Goal: Task Accomplishment & Management: Manage account settings

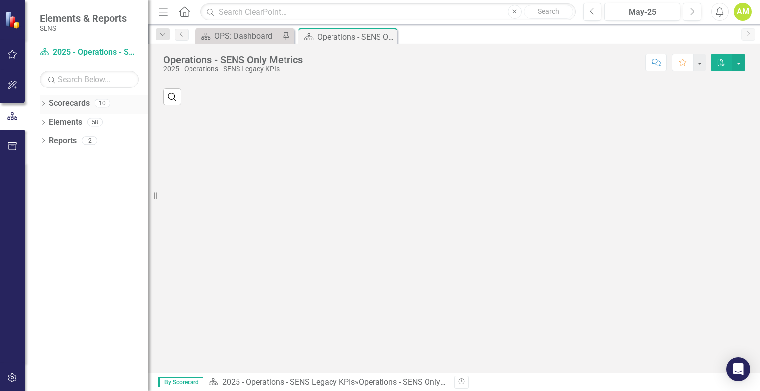
click at [42, 104] on icon "Dropdown" at bounding box center [43, 104] width 7 height 5
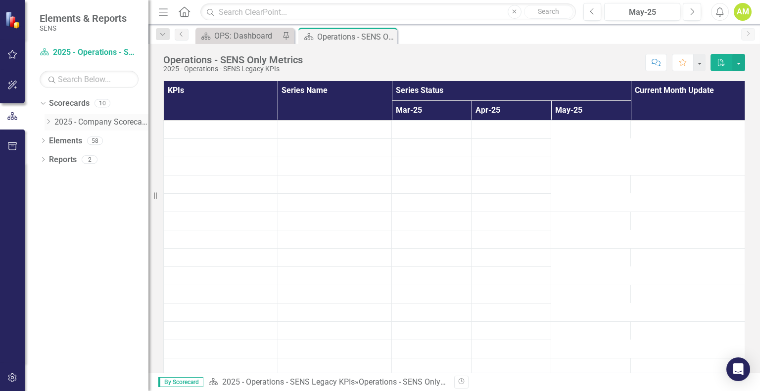
click at [46, 120] on icon "Dropdown" at bounding box center [48, 122] width 7 height 6
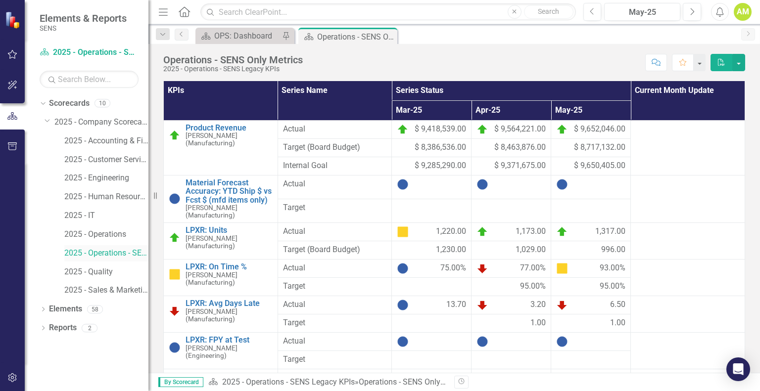
click at [117, 256] on link "2025 - Operations - SENS Legacy KPIs" at bounding box center [106, 253] width 84 height 11
click at [692, 10] on icon "Next" at bounding box center [691, 11] width 5 height 9
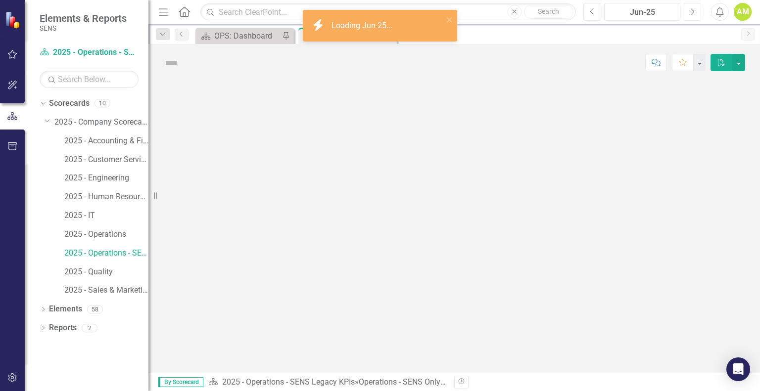
click at [692, 10] on icon "Next" at bounding box center [691, 11] width 5 height 9
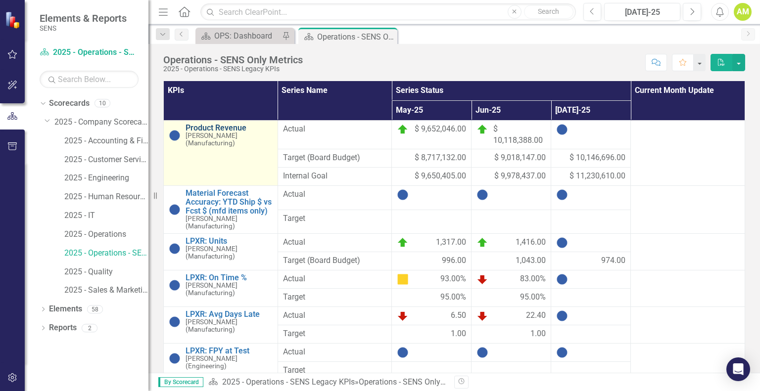
click at [224, 126] on link "Product Revenue" at bounding box center [228, 128] width 87 height 9
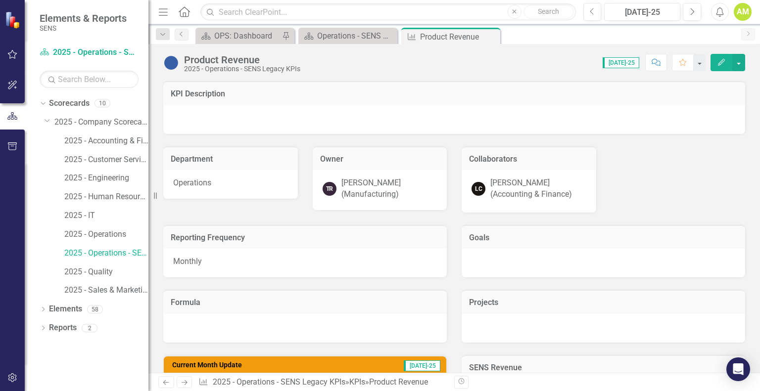
click at [353, 181] on div "[PERSON_NAME] (Manufacturing)" at bounding box center [389, 189] width 96 height 23
click at [725, 61] on icon "Edit" at bounding box center [721, 62] width 9 height 7
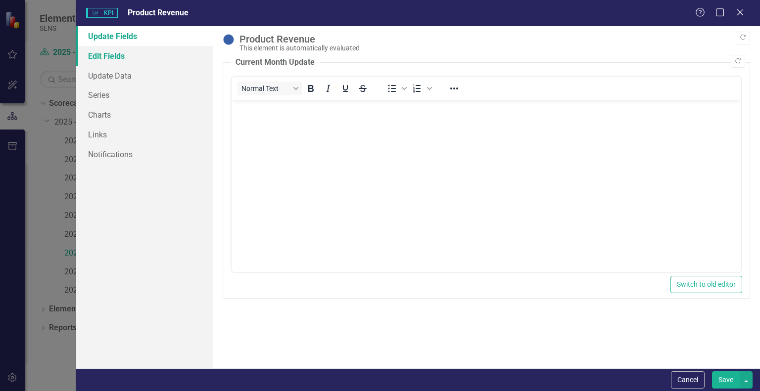
click at [113, 55] on link "Edit Fields" at bounding box center [144, 56] width 137 height 20
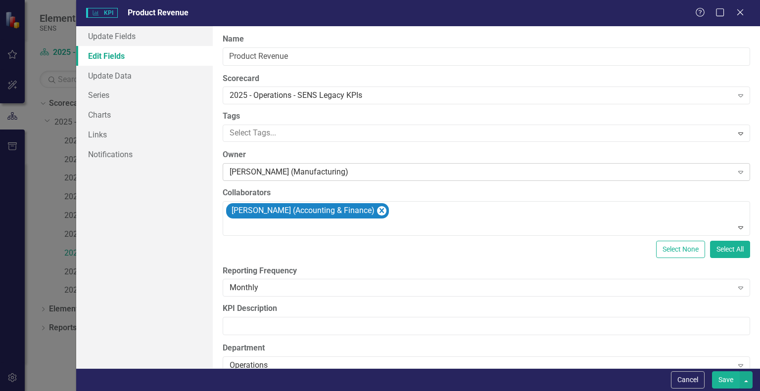
click at [263, 171] on div "[PERSON_NAME] (Manufacturing)" at bounding box center [480, 172] width 502 height 11
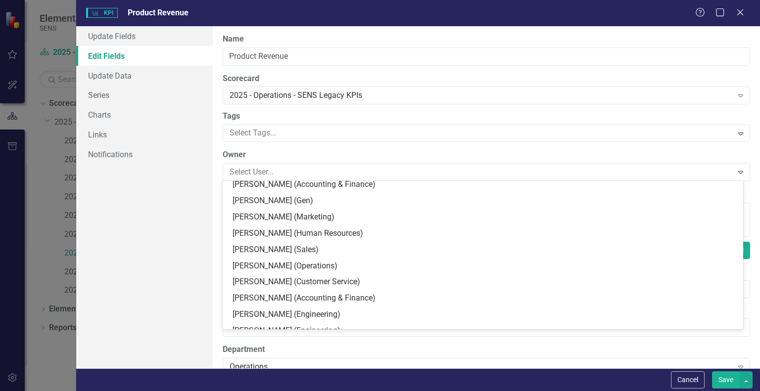
scroll to position [198, 0]
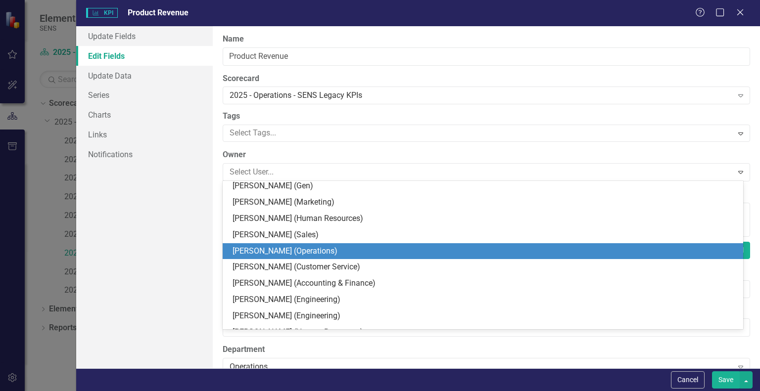
click at [278, 250] on div "[PERSON_NAME] (Operations)" at bounding box center [484, 251] width 504 height 11
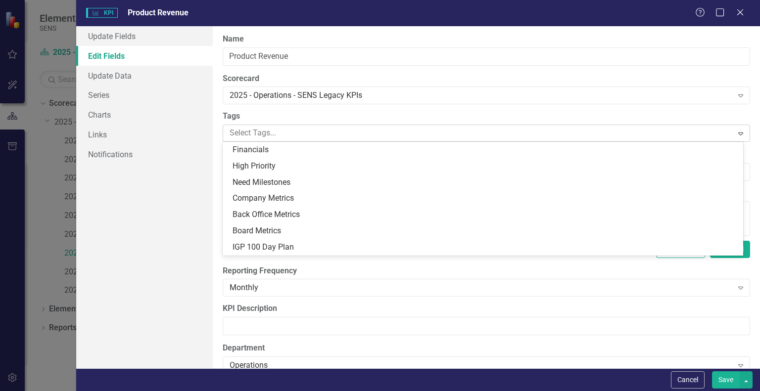
click at [239, 134] on div at bounding box center [479, 133] width 506 height 13
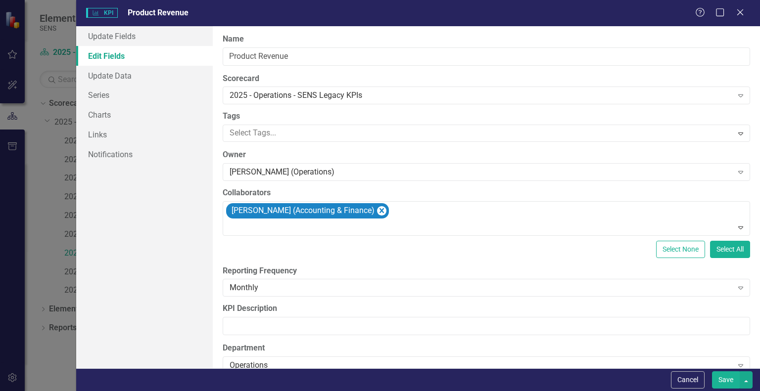
click at [143, 229] on div "Update Fields Edit Fields Update Data Series Charts Links Notifications" at bounding box center [144, 197] width 137 height 342
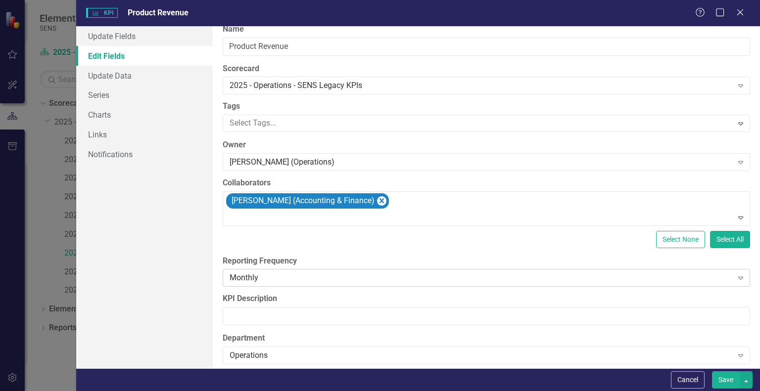
scroll to position [0, 0]
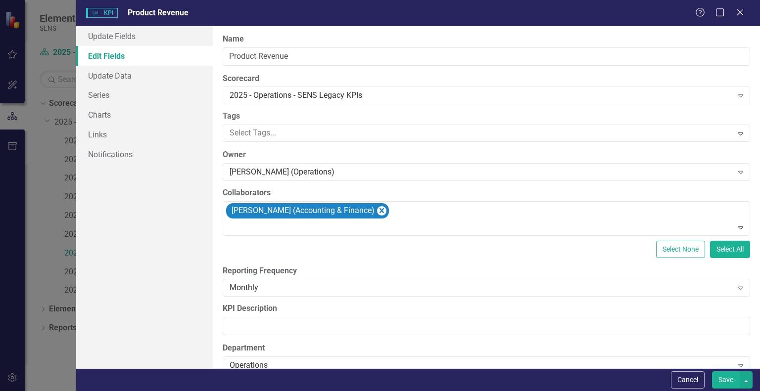
click at [722, 379] on button "Save" at bounding box center [726, 379] width 28 height 17
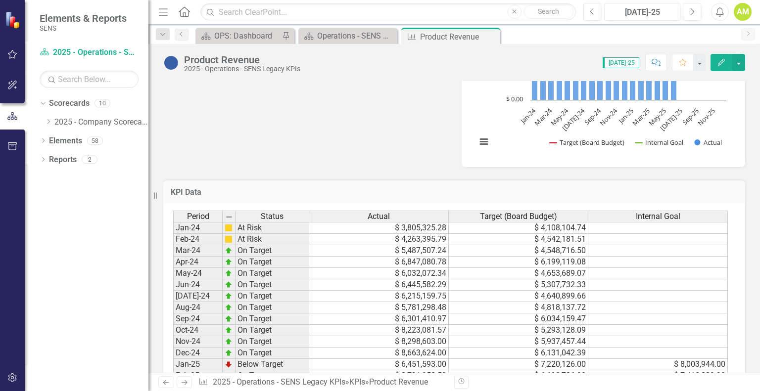
scroll to position [523, 0]
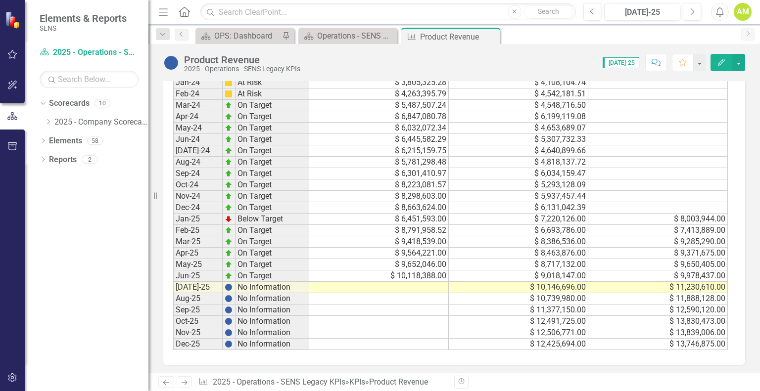
click at [414, 282] on td at bounding box center [378, 287] width 139 height 11
click at [418, 287] on td at bounding box center [378, 287] width 139 height 11
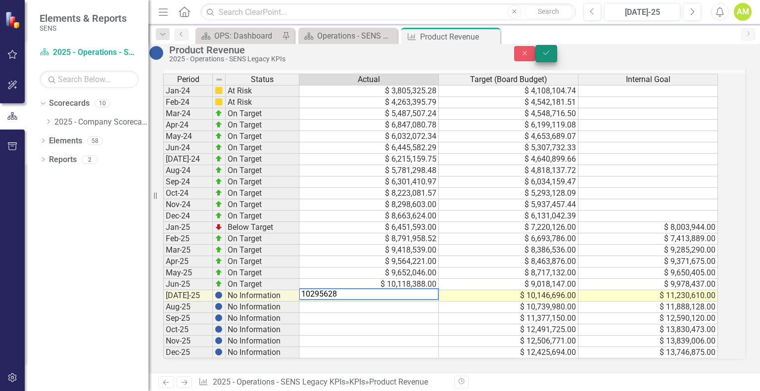
type textarea "10295628"
click at [550, 56] on icon "Save" at bounding box center [546, 52] width 9 height 7
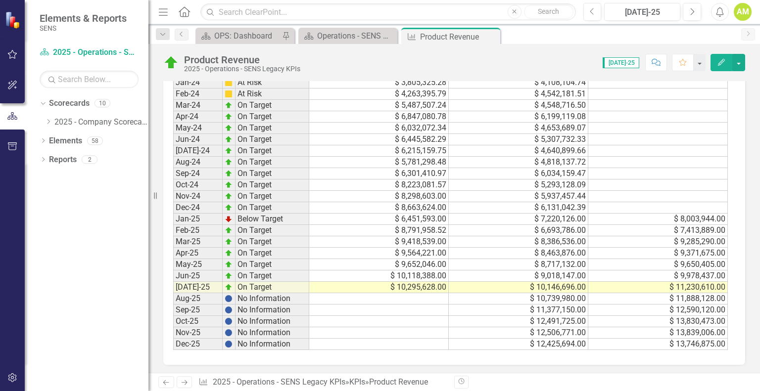
click at [405, 293] on td at bounding box center [378, 298] width 139 height 11
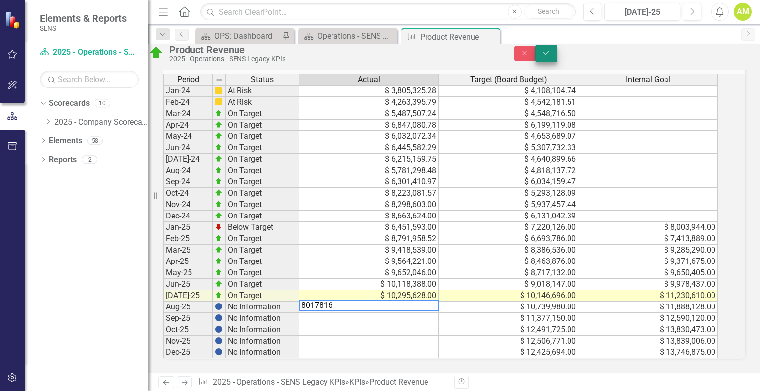
type textarea "8017816"
click at [557, 62] on button "Save" at bounding box center [546, 53] width 22 height 17
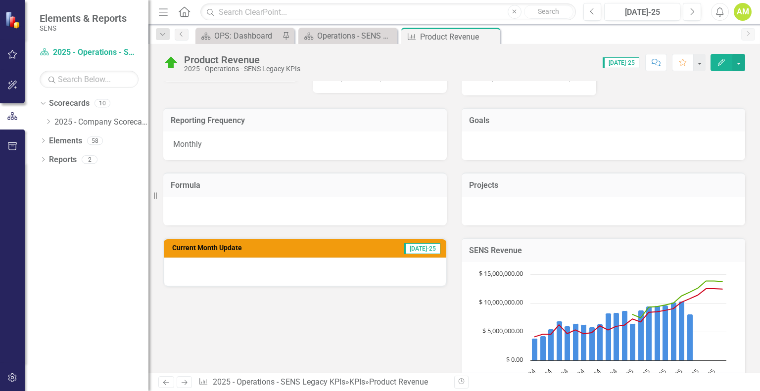
scroll to position [247, 0]
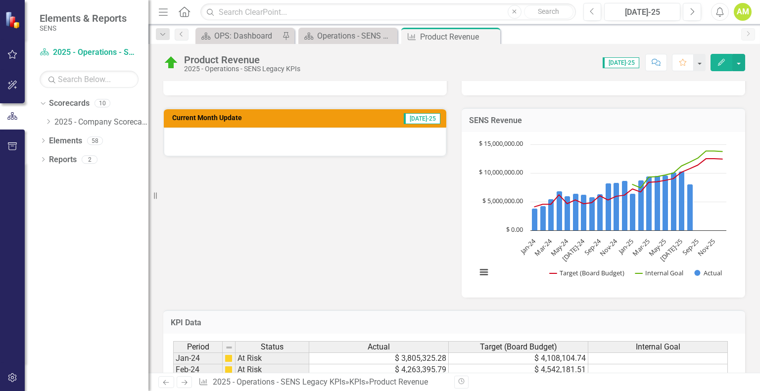
click at [315, 145] on div at bounding box center [305, 142] width 282 height 29
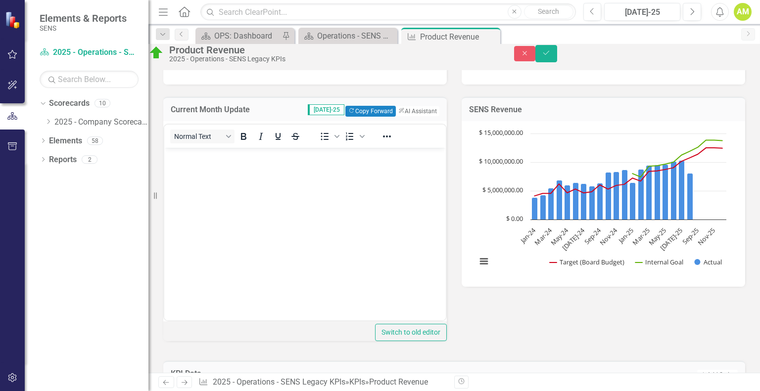
scroll to position [0, 0]
click at [201, 155] on p "Rich Text Area. Press ALT-0 for help." at bounding box center [305, 156] width 276 height 12
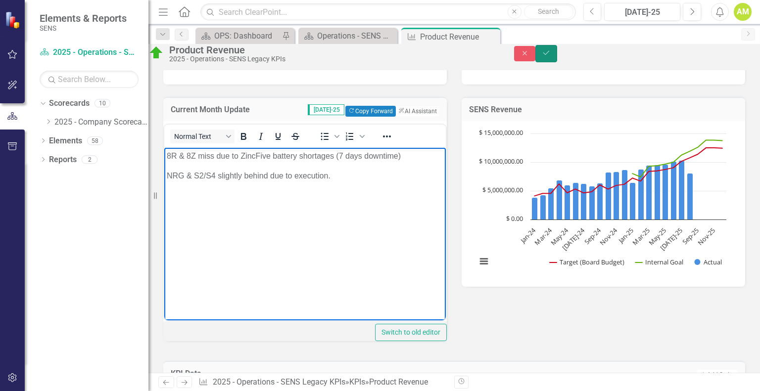
click at [550, 56] on icon "Save" at bounding box center [546, 52] width 9 height 7
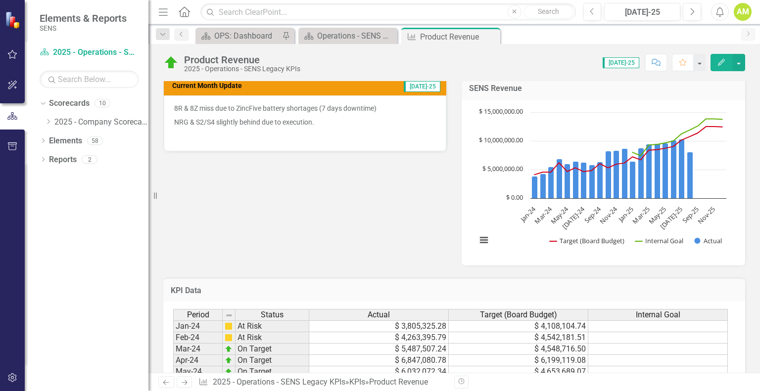
scroll to position [227, 0]
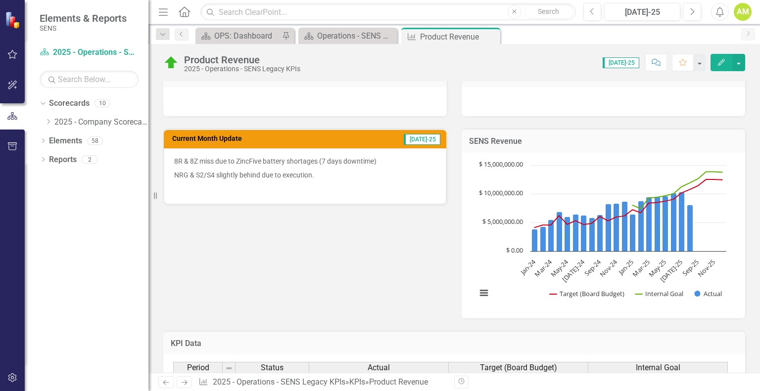
click at [369, 159] on p "8R & 8Z miss due to ZincFive battery shortages (7 days downtime)" at bounding box center [305, 162] width 262 height 12
click at [687, 9] on button "Next" at bounding box center [692, 12] width 18 height 18
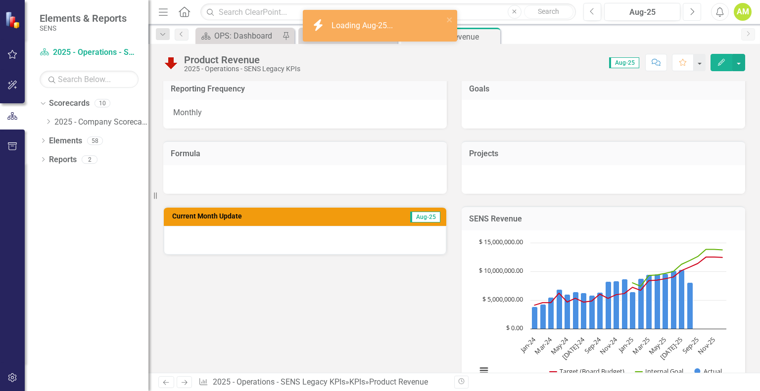
scroll to position [148, 0]
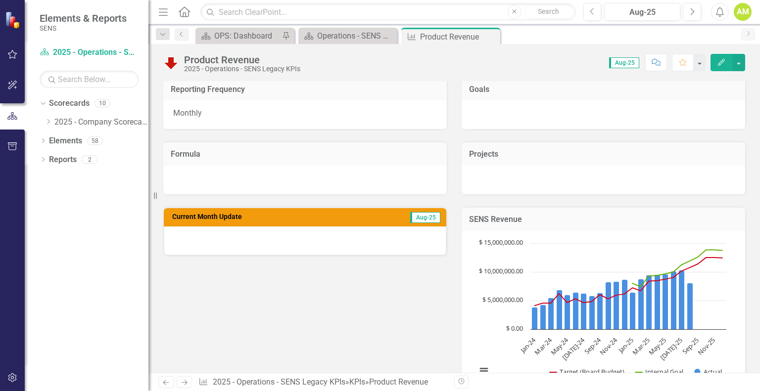
click at [360, 238] on div at bounding box center [305, 241] width 282 height 29
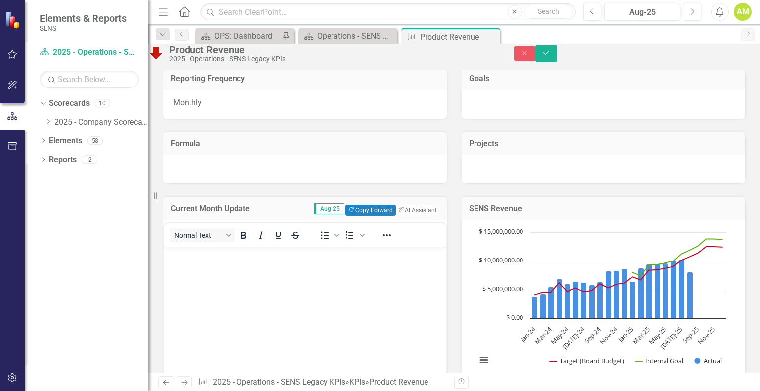
scroll to position [0, 0]
click at [194, 265] on body "Rich Text Area. Press ALT-0 for help." at bounding box center [304, 321] width 281 height 148
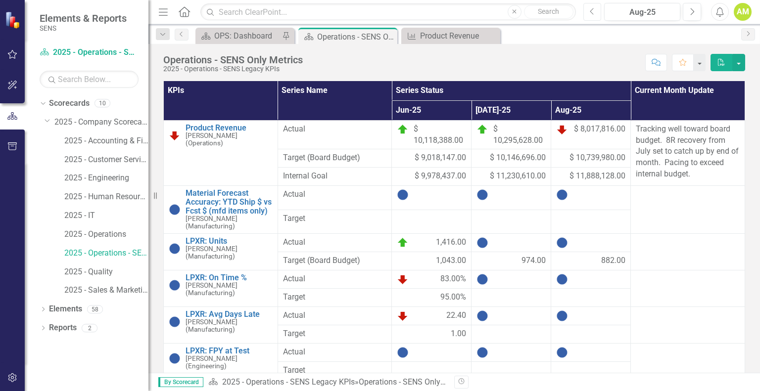
click at [592, 11] on icon "Previous" at bounding box center [592, 11] width 5 height 9
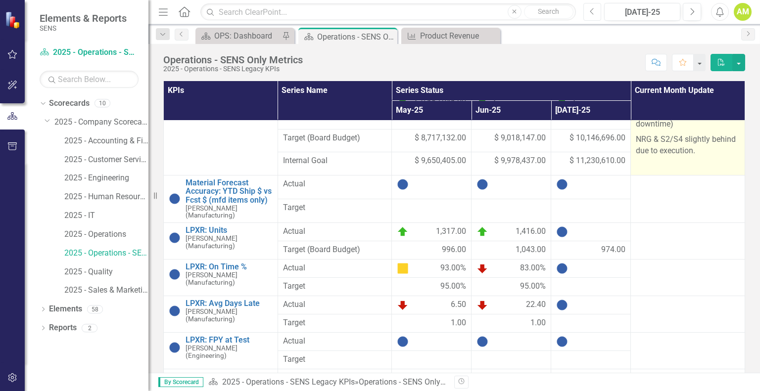
scroll to position [49, 0]
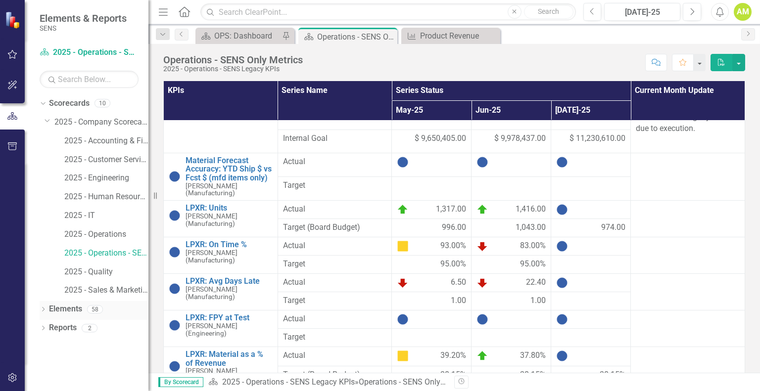
click at [43, 312] on icon "Dropdown" at bounding box center [43, 310] width 7 height 5
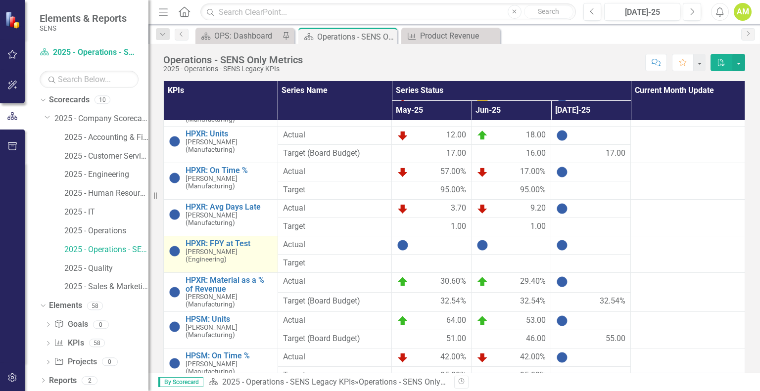
scroll to position [719, 0]
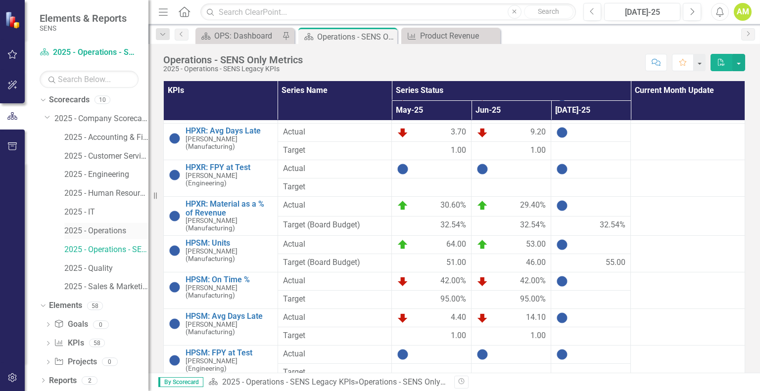
click at [111, 232] on link "2025 - Operations" at bounding box center [106, 231] width 84 height 11
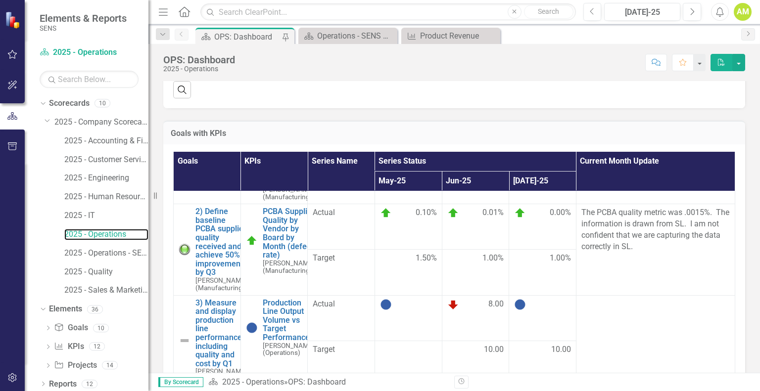
scroll to position [346, 0]
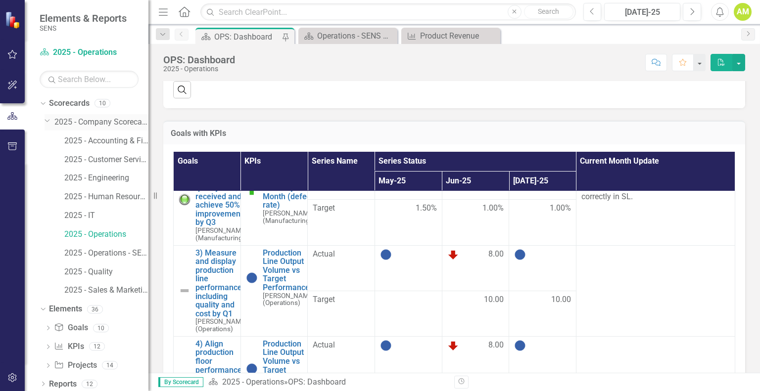
click at [100, 120] on link "2025 - Company Scorecard" at bounding box center [101, 122] width 94 height 11
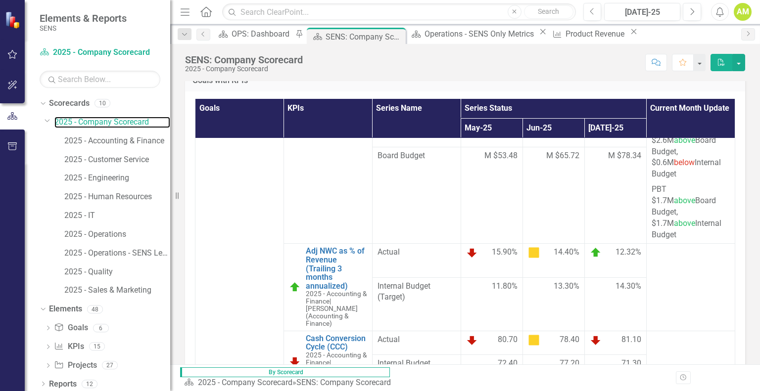
scroll to position [544, 0]
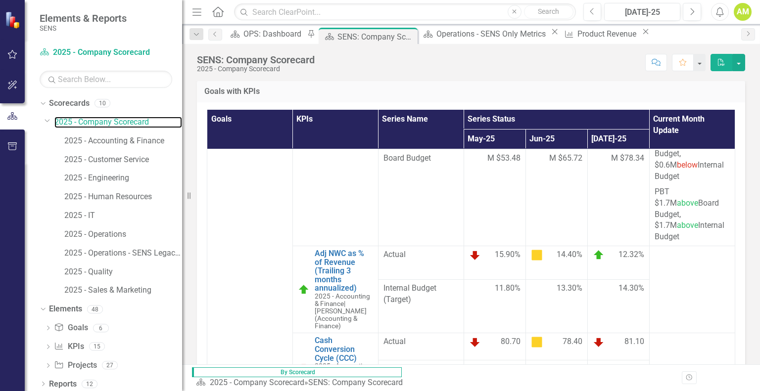
drag, startPoint x: 150, startPoint y: 14, endPoint x: 182, endPoint y: 31, distance: 35.8
click at [182, 31] on div "Resize" at bounding box center [186, 195] width 8 height 391
click at [114, 235] on link "2025 - Operations" at bounding box center [123, 234] width 118 height 11
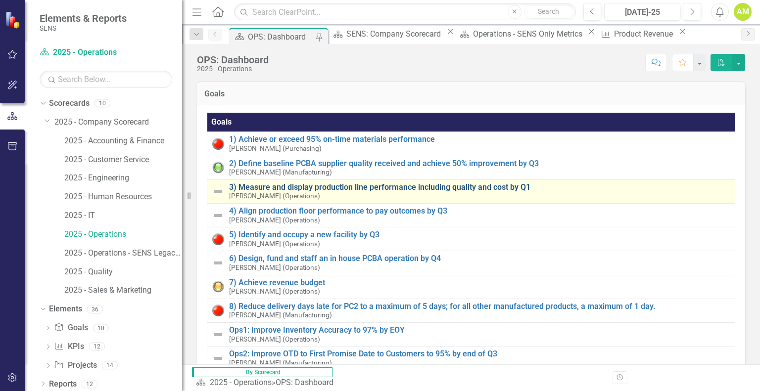
click at [267, 188] on link "3) Measure and display production line performance including quality and cost b…" at bounding box center [479, 187] width 501 height 9
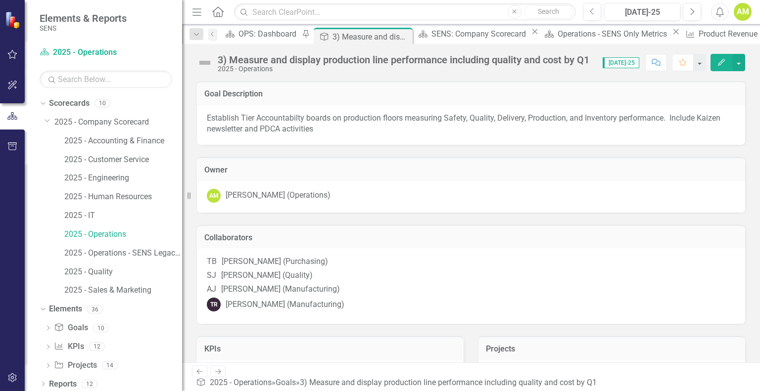
scroll to position [101, 0]
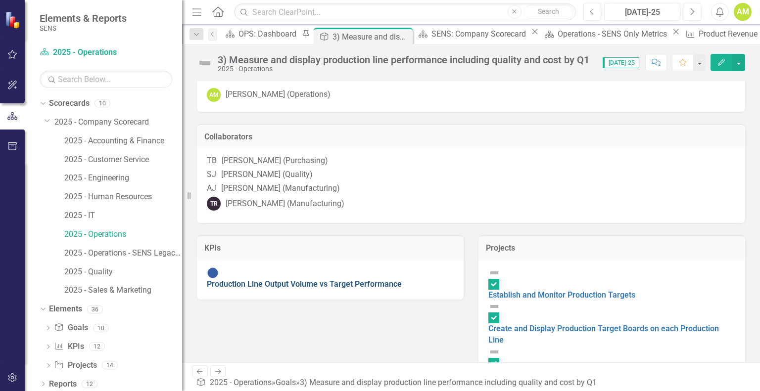
click at [273, 282] on link "Production Line Output Volume vs Target Performance" at bounding box center [304, 283] width 195 height 9
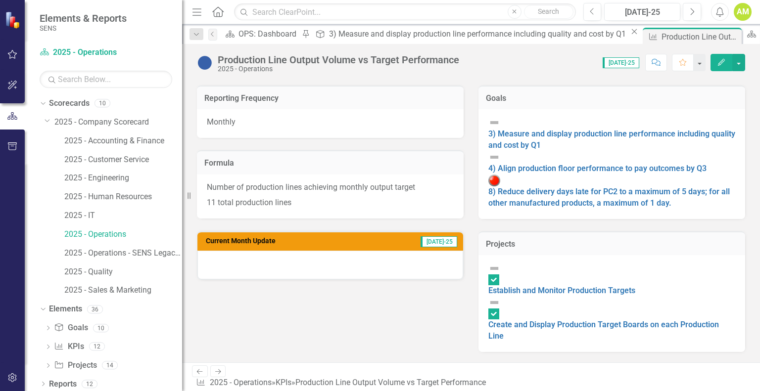
scroll to position [90, 0]
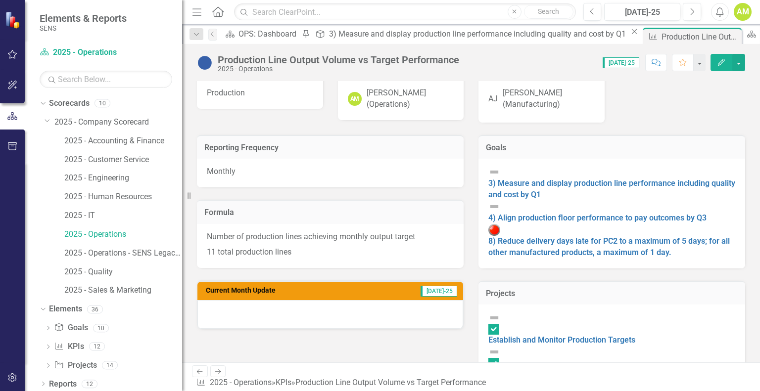
click at [259, 249] on p "11 total production lines" at bounding box center [330, 251] width 247 height 13
click at [340, 231] on p "Number of production lines achieving monthly output target" at bounding box center [330, 237] width 247 height 13
click at [289, 233] on p "Number of production lines achieving monthly output target" at bounding box center [330, 237] width 247 height 13
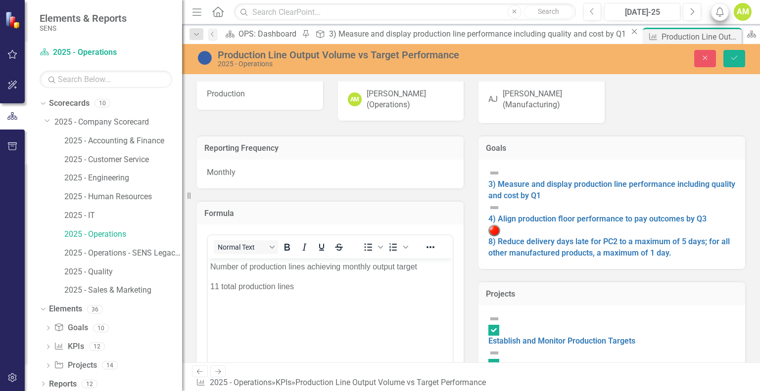
scroll to position [0, 0]
click at [306, 290] on p "11 total production lines" at bounding box center [330, 287] width 240 height 12
click at [418, 268] on p "Number of production lines achieving monthly output target" at bounding box center [330, 267] width 240 height 12
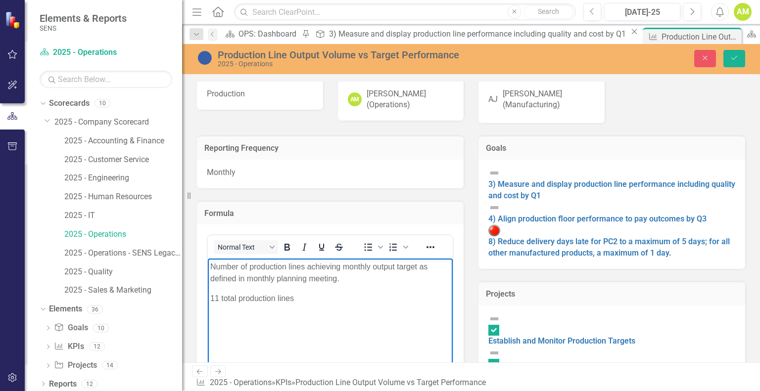
click at [296, 297] on p "11 total production lines" at bounding box center [330, 299] width 240 height 12
drag, startPoint x: 219, startPoint y: 354, endPoint x: 203, endPoint y: 308, distance: 49.3
click at [208, 308] on html "Number of production lines achieving monthly output target as defined in monthl…" at bounding box center [330, 333] width 245 height 148
click at [427, 247] on icon "Reveal or hide additional toolbar items" at bounding box center [430, 247] width 12 height 12
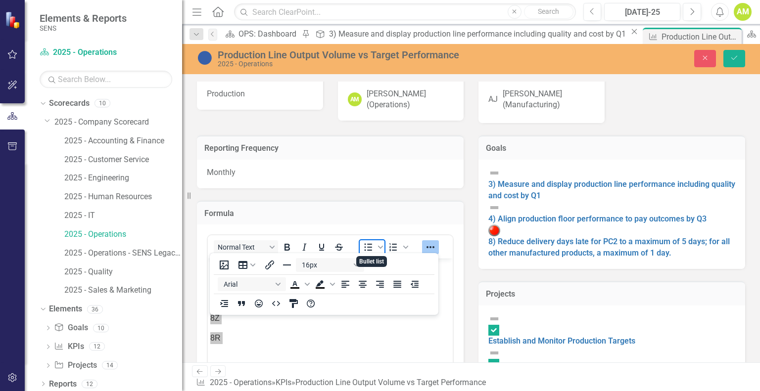
click at [366, 243] on icon "Bullet list" at bounding box center [368, 247] width 12 height 12
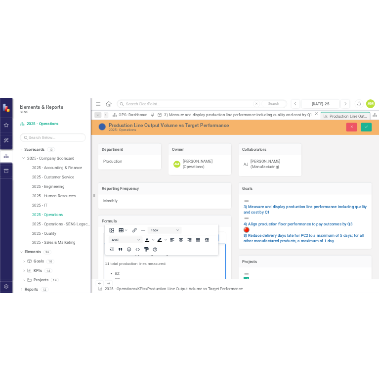
scroll to position [99, 0]
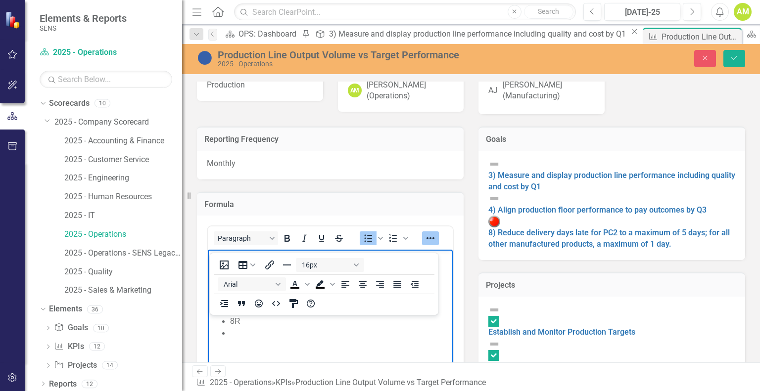
click at [250, 335] on li "Rich Text Area. Press ALT-0 for help." at bounding box center [340, 333] width 220 height 12
click at [437, 239] on button "Reveal or hide additional toolbar items" at bounding box center [430, 238] width 17 height 14
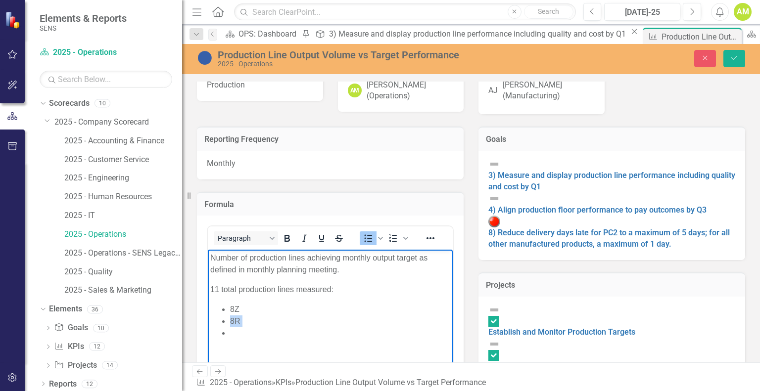
drag, startPoint x: 256, startPoint y: 334, endPoint x: 276, endPoint y: 308, distance: 33.1
click at [276, 308] on ul "8Z 8R" at bounding box center [330, 322] width 240 height 36
click at [246, 328] on li "Rich Text Area. Press ALT-0 for help." at bounding box center [340, 333] width 220 height 12
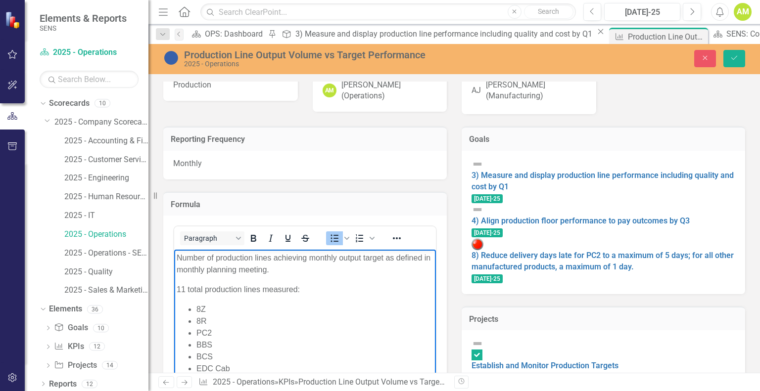
scroll to position [49, 0]
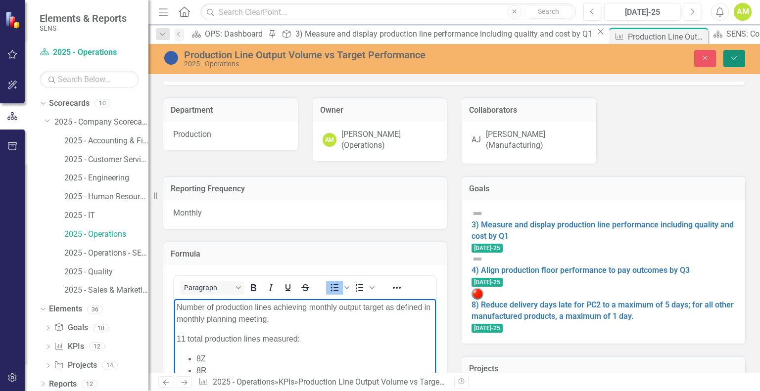
click at [728, 59] on button "Save" at bounding box center [734, 58] width 22 height 17
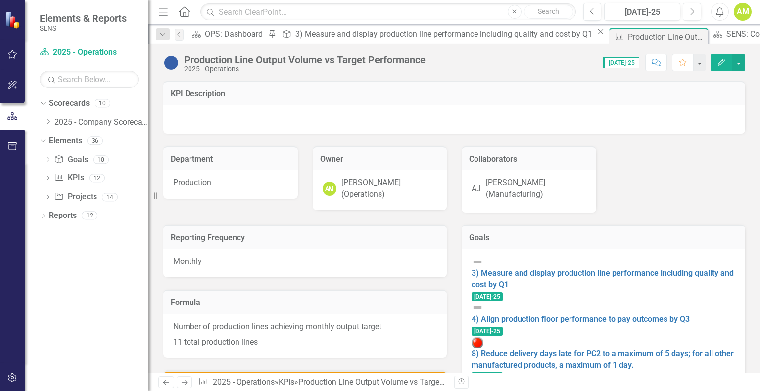
checkbox input "false"
checkbox input "true"
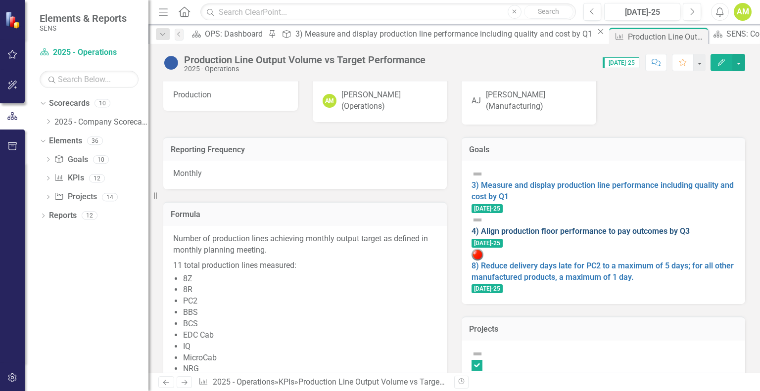
scroll to position [99, 0]
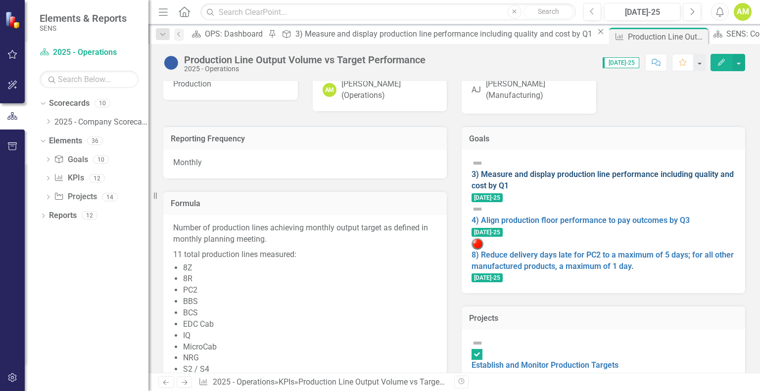
click at [508, 170] on link "3) Measure and display production line performance including quality and cost b…" at bounding box center [602, 180] width 262 height 21
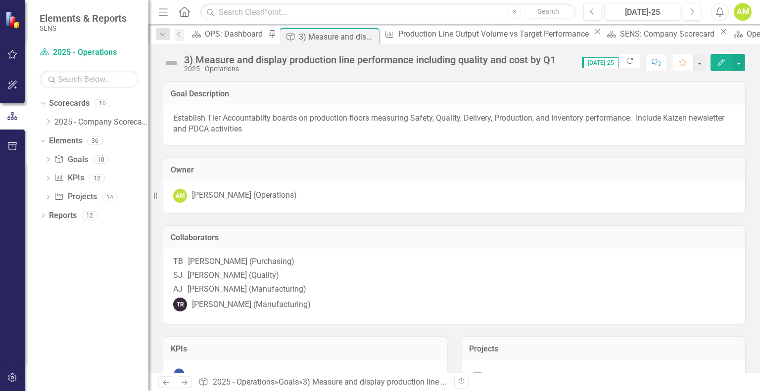
click at [716, 59] on button "Edit" at bounding box center [721, 62] width 22 height 17
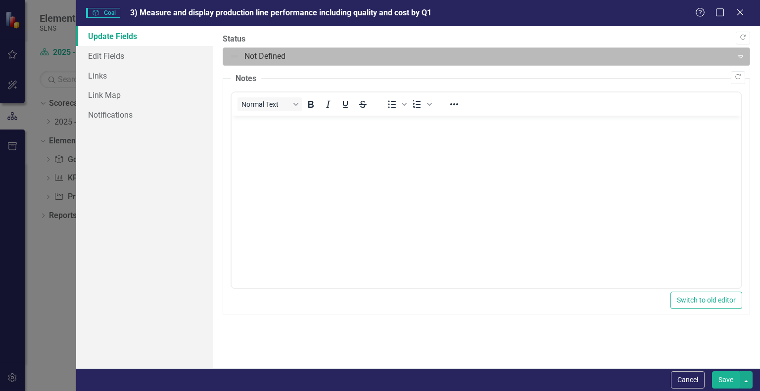
click at [291, 57] on div at bounding box center [477, 56] width 497 height 13
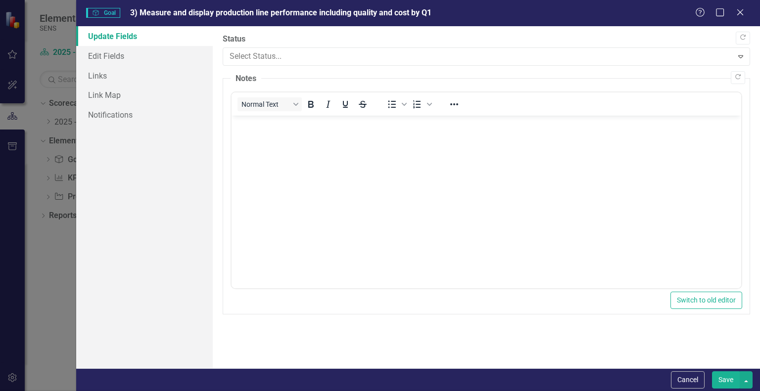
click at [735, 383] on button "Save" at bounding box center [726, 379] width 28 height 17
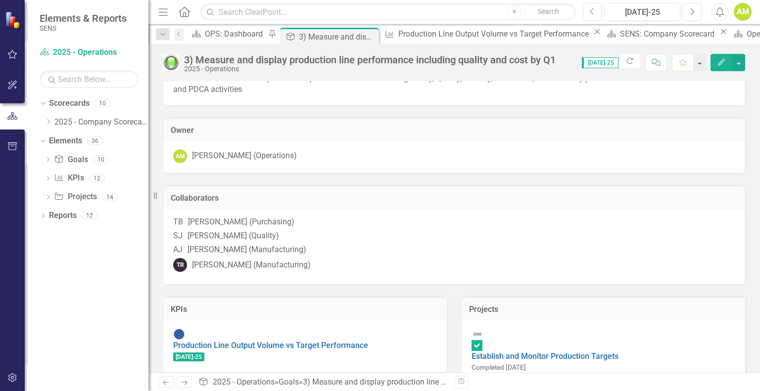
scroll to position [101, 0]
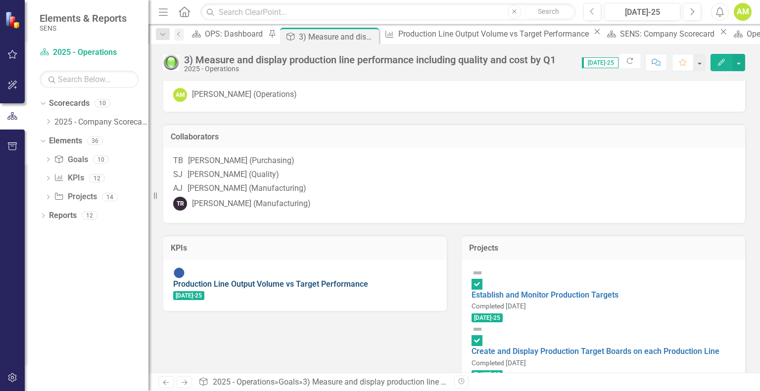
click at [245, 286] on link "Production Line Output Volume vs Target Performance" at bounding box center [270, 283] width 195 height 9
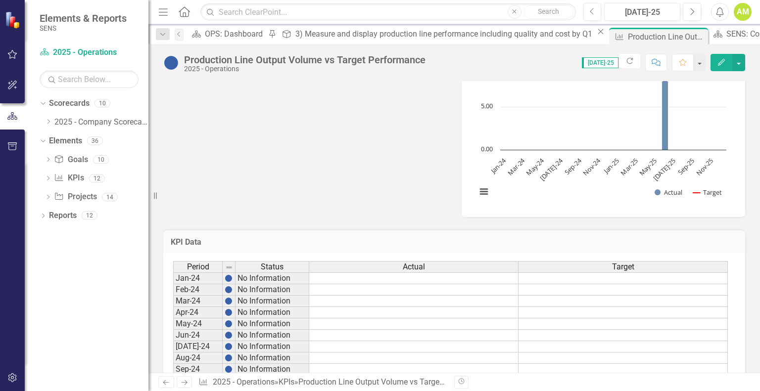
scroll to position [634, 0]
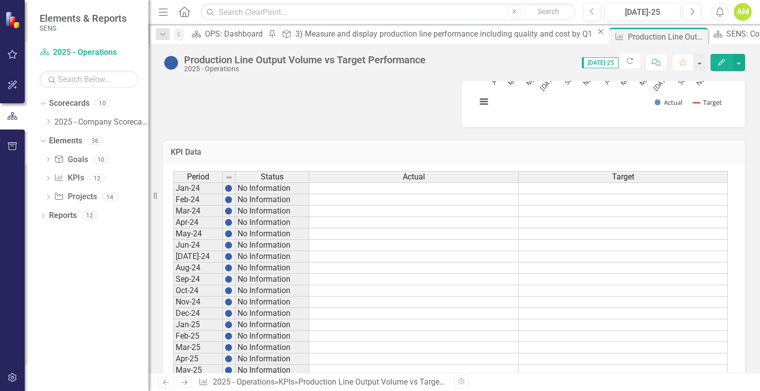
click at [713, 376] on td "10.00" at bounding box center [622, 381] width 209 height 11
click at [720, 65] on icon "Edit" at bounding box center [721, 62] width 9 height 7
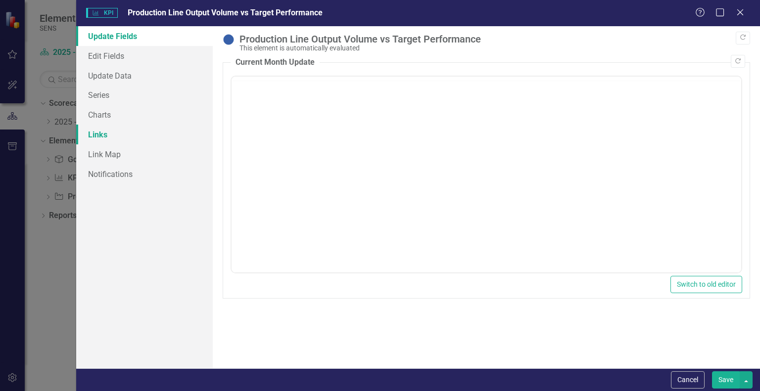
scroll to position [0, 0]
click at [114, 62] on link "Edit Fields" at bounding box center [144, 56] width 137 height 20
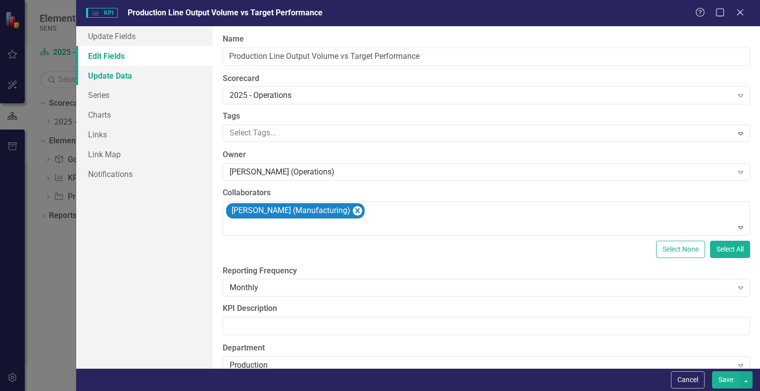
click at [115, 73] on link "Update Data" at bounding box center [144, 76] width 137 height 20
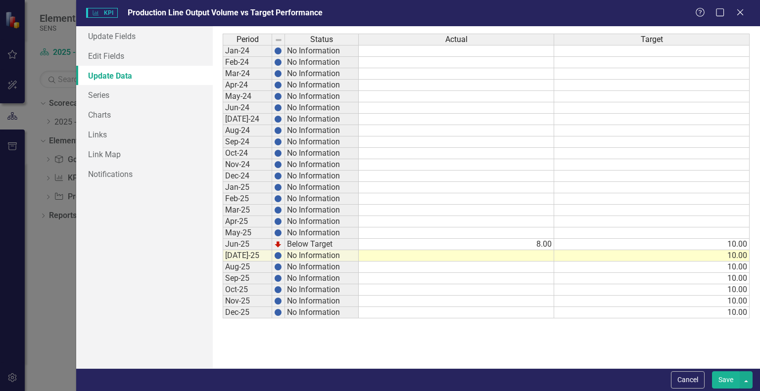
click at [740, 245] on td "10.00" at bounding box center [651, 244] width 195 height 11
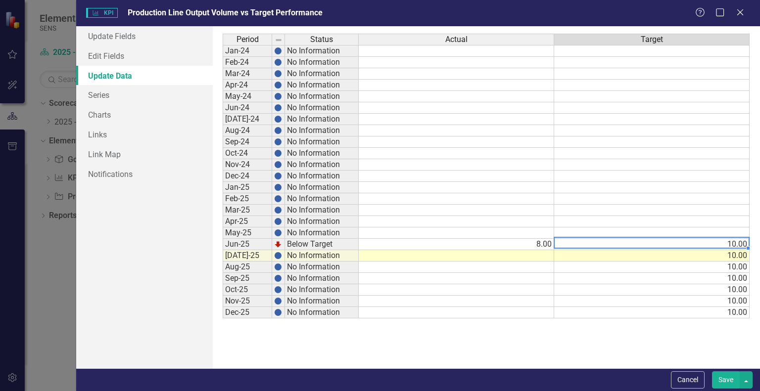
click at [537, 253] on td at bounding box center [456, 255] width 195 height 11
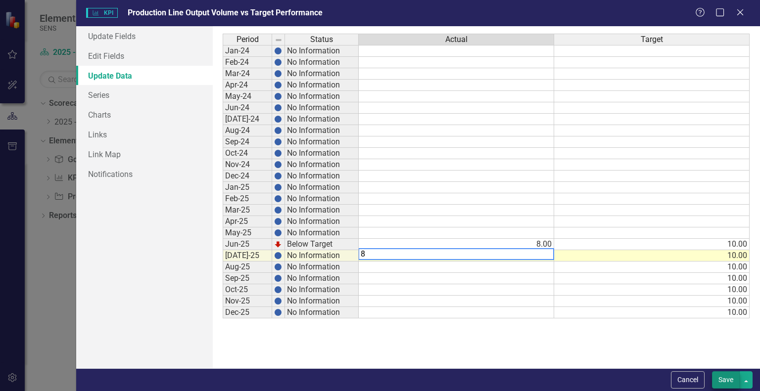
type textarea "8"
click at [724, 383] on button "Save" at bounding box center [726, 379] width 28 height 17
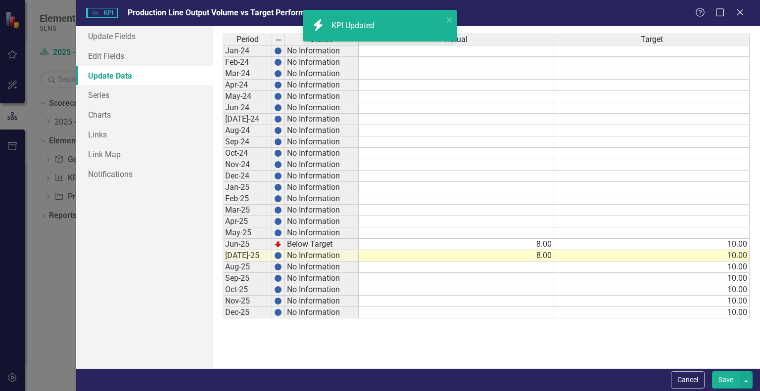
checkbox input "false"
checkbox input "true"
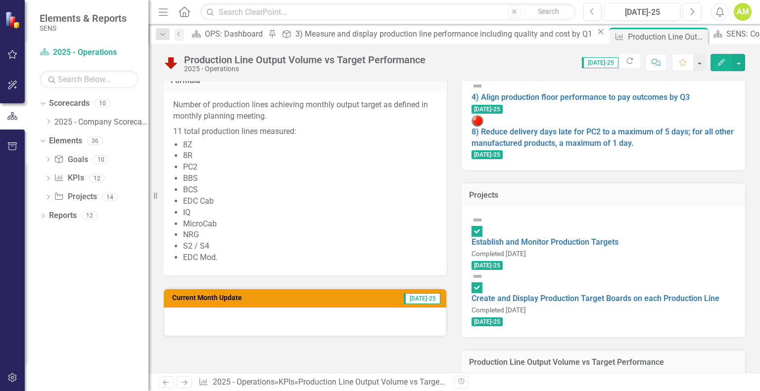
scroll to position [216, 0]
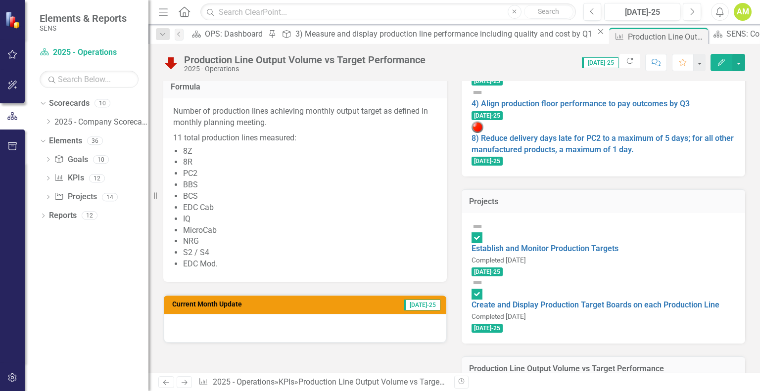
click at [220, 330] on div at bounding box center [305, 328] width 282 height 29
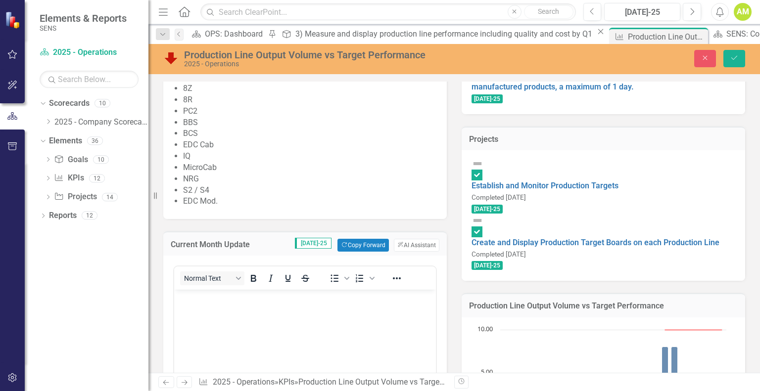
scroll to position [413, 0]
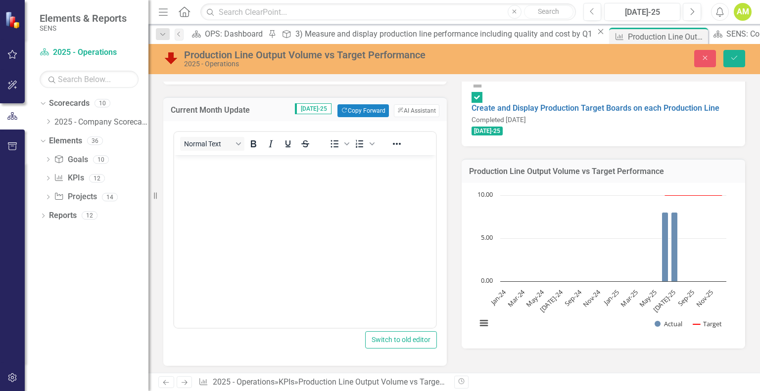
click at [187, 166] on p "Rich Text Area. Press ALT-0 for help." at bounding box center [305, 164] width 257 height 12
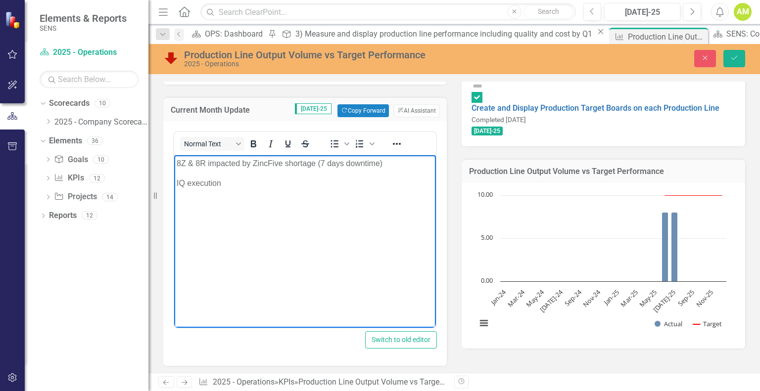
click at [522, 338] on div "Reporting Frequency Monthly Formula Number of production lines achieving monthl…" at bounding box center [454, 83] width 596 height 566
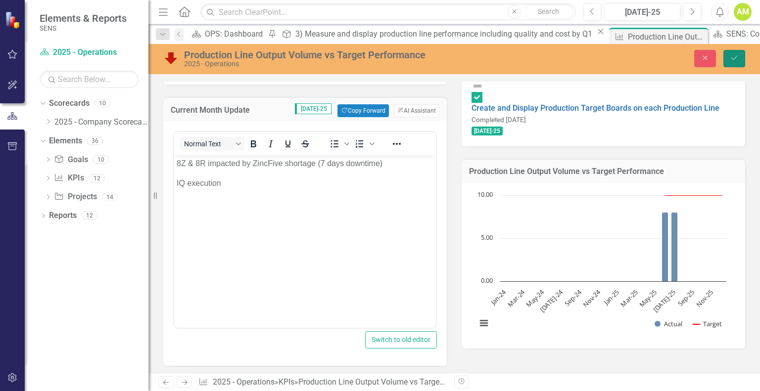
click at [740, 58] on button "Save" at bounding box center [734, 58] width 22 height 17
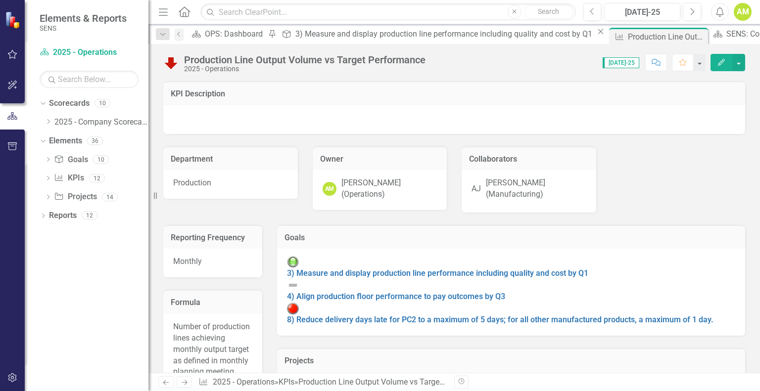
checkbox input "false"
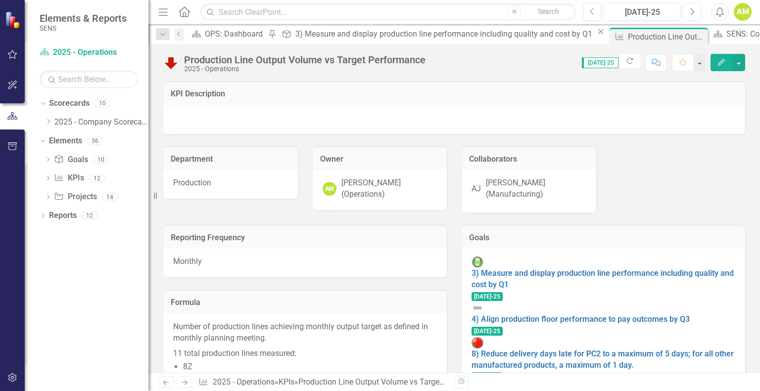
checkbox input "true"
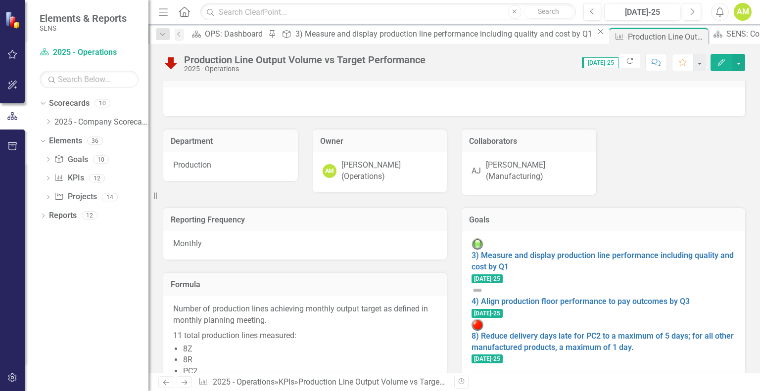
scroll to position [148, 0]
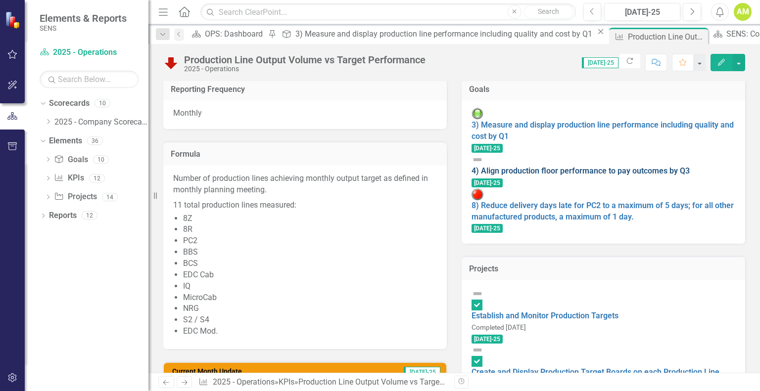
click at [656, 166] on link "4) Align production floor performance to pay outcomes by Q3" at bounding box center [580, 170] width 218 height 9
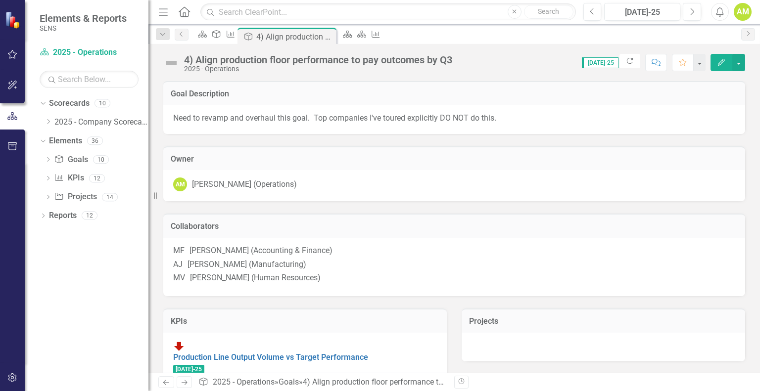
click at [171, 63] on img at bounding box center [171, 63] width 16 height 16
click at [715, 64] on button "Edit" at bounding box center [721, 62] width 22 height 17
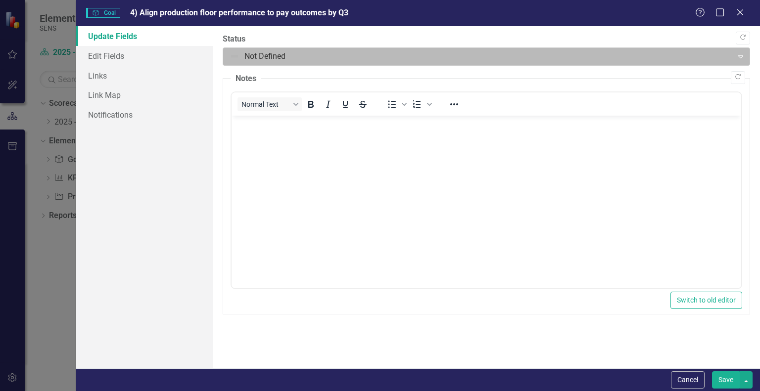
click at [256, 57] on div at bounding box center [477, 56] width 497 height 13
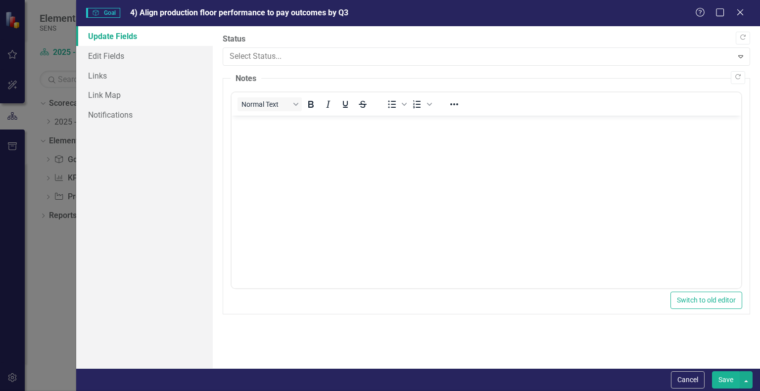
click at [176, 160] on div "Update Fields Edit Fields Links Link Map Notifications" at bounding box center [144, 197] width 137 height 342
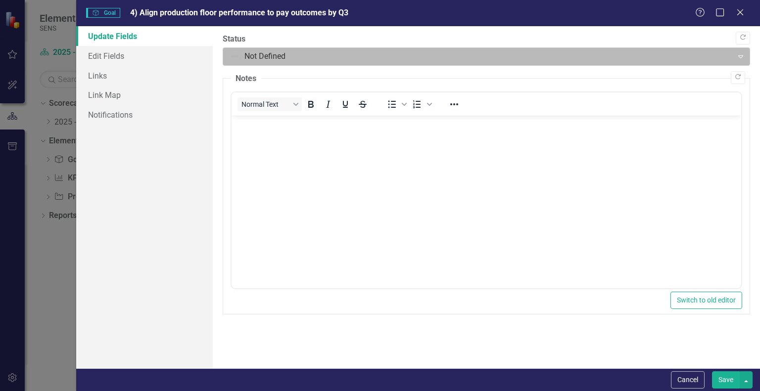
click at [262, 58] on div at bounding box center [477, 56] width 497 height 13
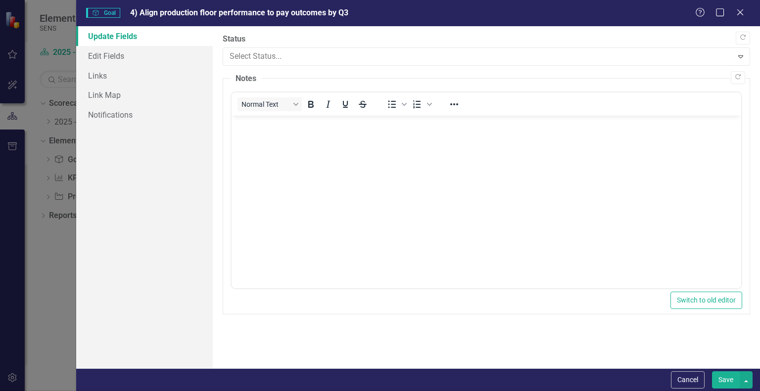
click at [268, 121] on p "Rich Text Area. Press ALT-0 for help." at bounding box center [486, 124] width 504 height 12
click at [718, 379] on button "Save" at bounding box center [726, 379] width 28 height 17
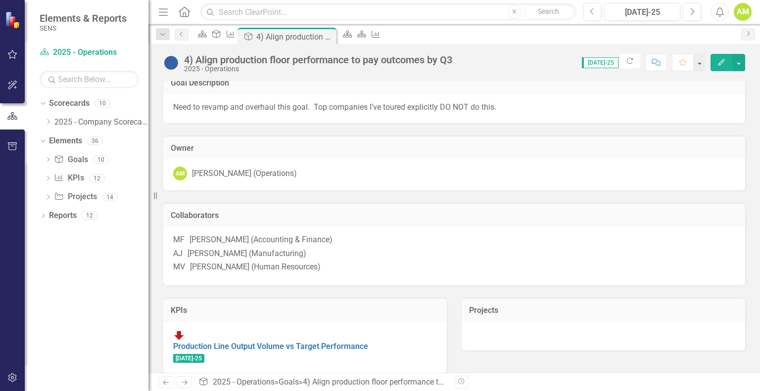
scroll to position [20, 0]
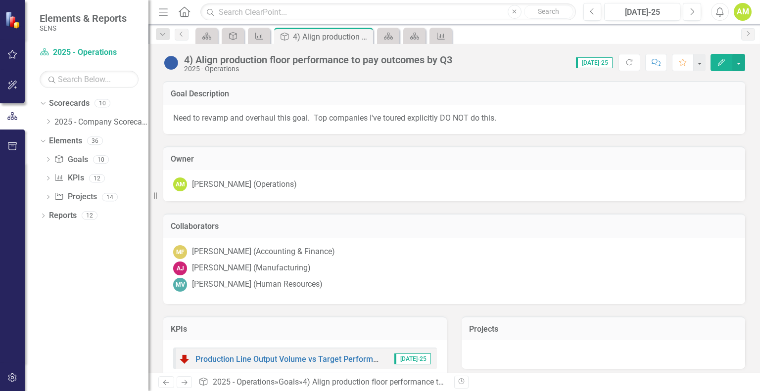
click at [221, 115] on p "Need to revamp and overhaul this goal. Top companies I've toured explicitly DO …" at bounding box center [454, 118] width 562 height 11
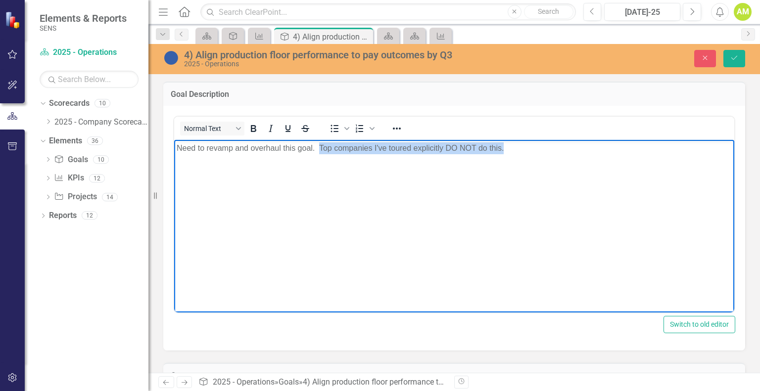
drag, startPoint x: 511, startPoint y: 145, endPoint x: 319, endPoint y: 145, distance: 191.9
click at [319, 145] on p "Need to revamp and overhaul this goal. Top companies I've toured explicitly DO …" at bounding box center [454, 148] width 555 height 12
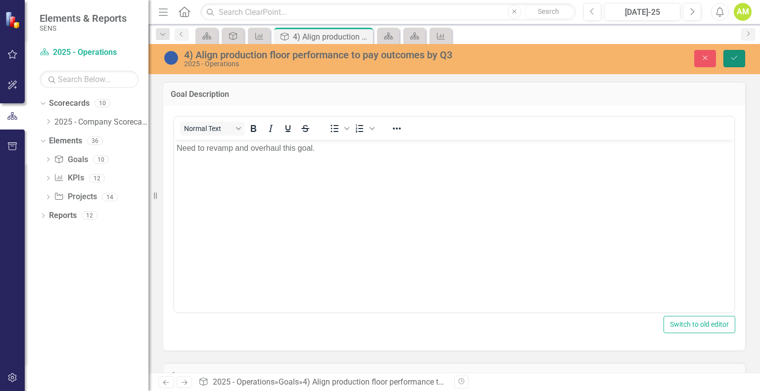
click at [734, 58] on icon "submit" at bounding box center [734, 58] width 6 height 4
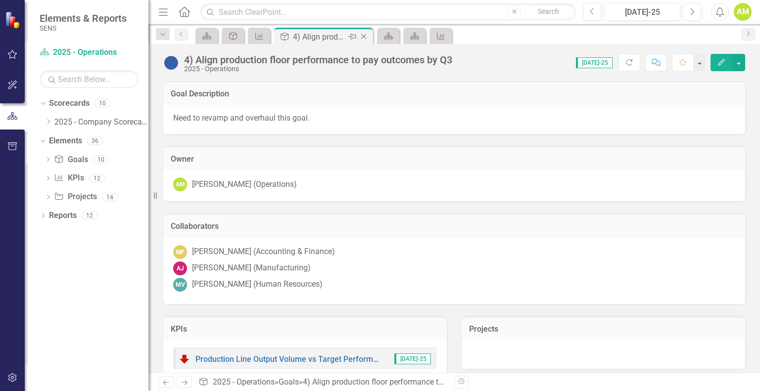
click at [364, 38] on icon "Close" at bounding box center [364, 37] width 10 height 8
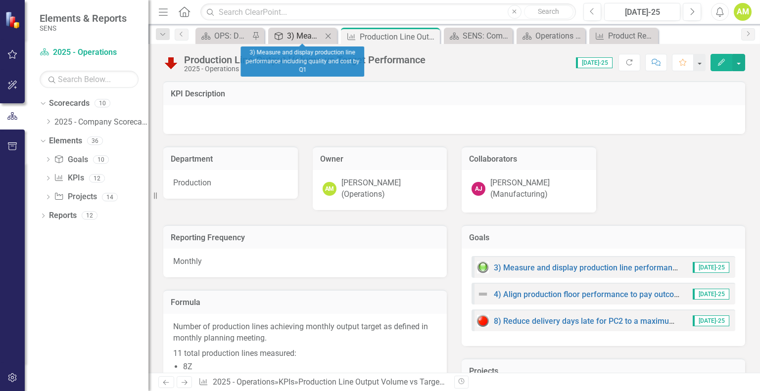
click at [307, 35] on div "3) Measure and display production line performance including quality and cost b…" at bounding box center [304, 36] width 35 height 12
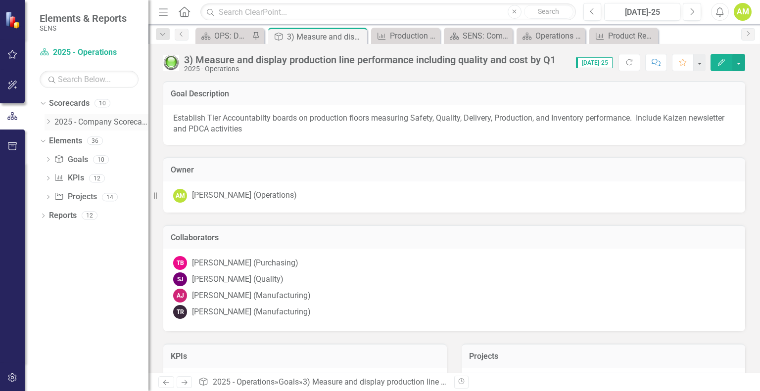
click at [45, 123] on icon "Dropdown" at bounding box center [48, 122] width 7 height 6
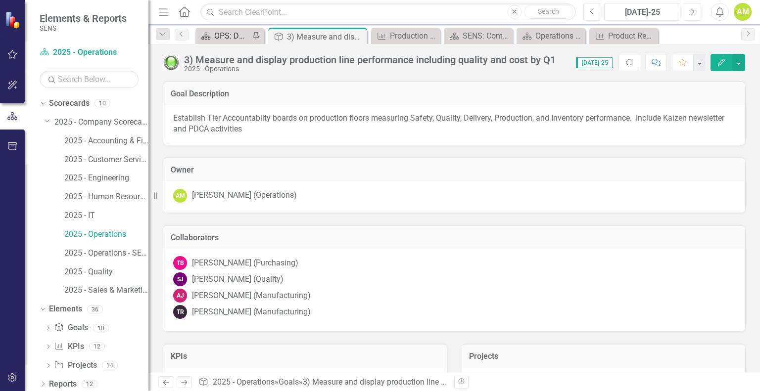
click at [226, 36] on div "OPS: Dashboard" at bounding box center [231, 36] width 35 height 12
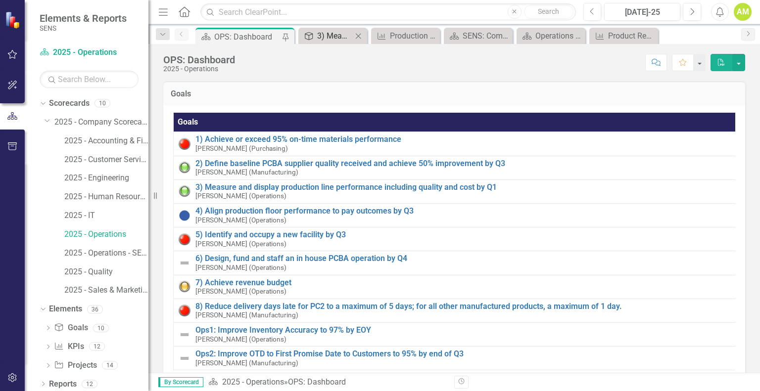
click at [326, 33] on div "3) Measure and display production line performance including quality and cost b…" at bounding box center [334, 36] width 35 height 12
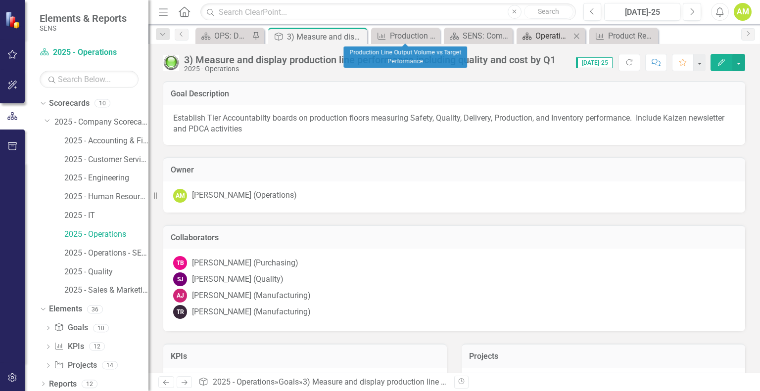
click at [530, 34] on icon "Scorecard" at bounding box center [527, 36] width 10 height 8
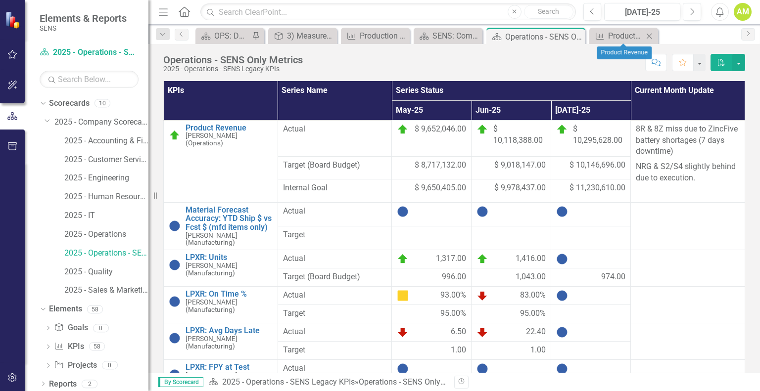
click at [651, 36] on icon "Close" at bounding box center [649, 36] width 10 height 8
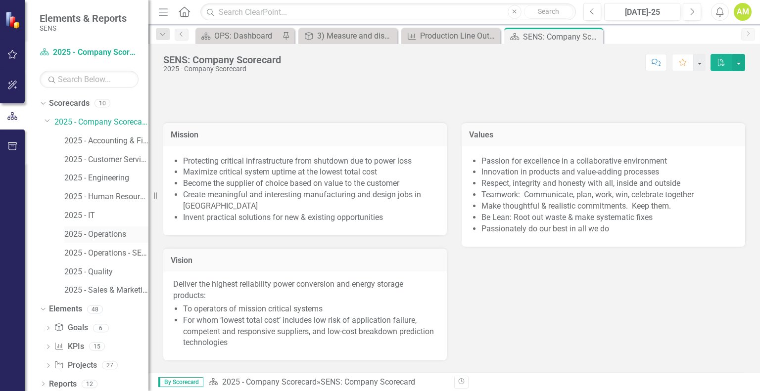
click at [100, 235] on link "2025 - Operations" at bounding box center [106, 234] width 84 height 11
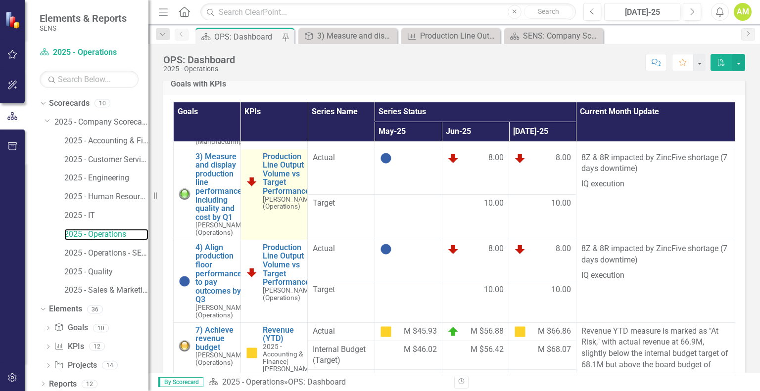
scroll to position [396, 0]
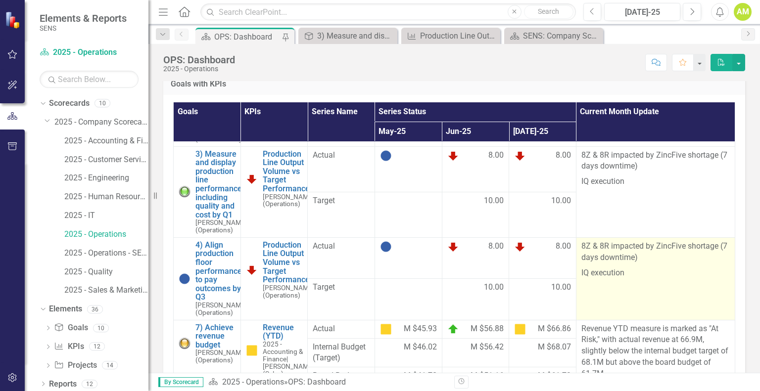
click at [593, 279] on p "IQ execution" at bounding box center [655, 272] width 148 height 13
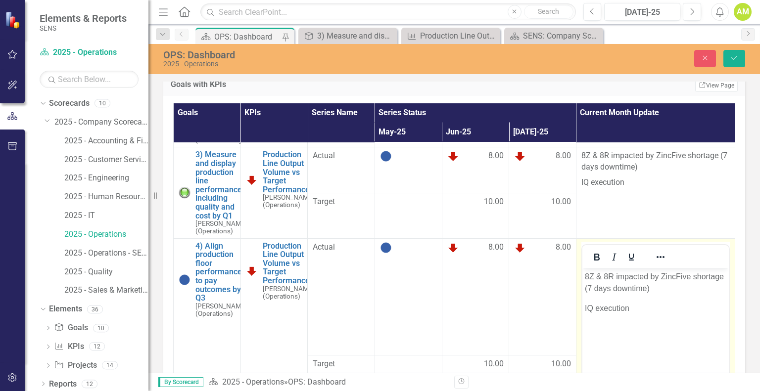
scroll to position [0, 0]
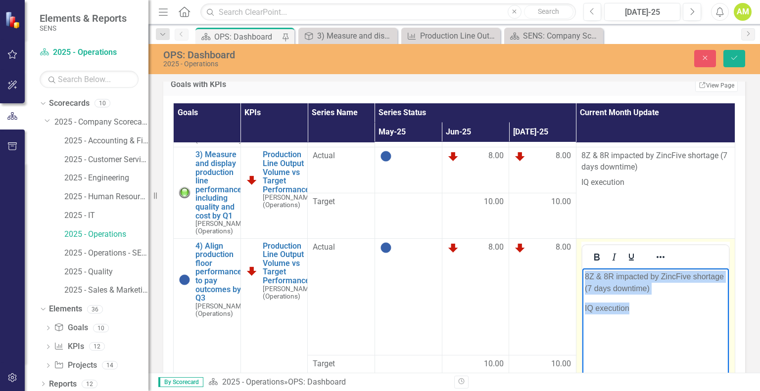
drag, startPoint x: 636, startPoint y: 309, endPoint x: 1142, endPoint y: 559, distance: 565.3
click at [582, 271] on html "8Z & 8R impacted by ZincFive shortage (7 days downtime) IQ execution" at bounding box center [655, 342] width 146 height 148
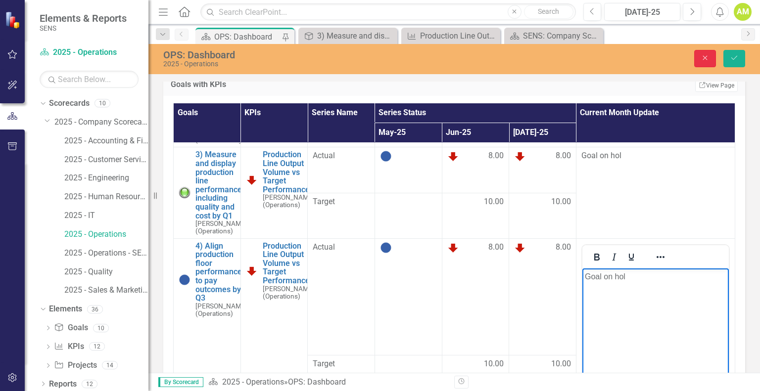
click at [710, 59] on button "Close" at bounding box center [705, 58] width 22 height 17
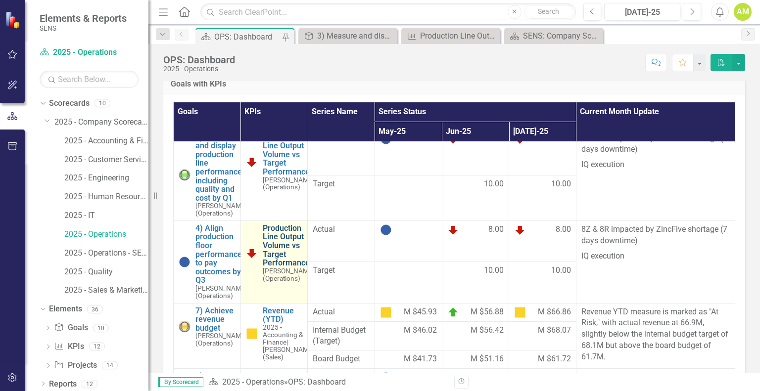
scroll to position [396, 0]
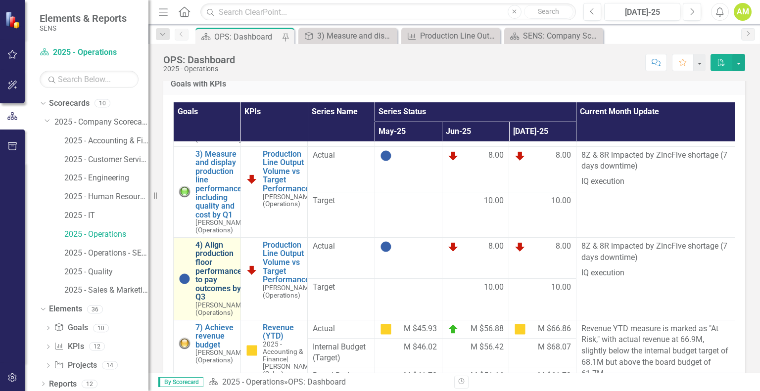
click at [210, 282] on link "4) Align production floor performance to pay outcomes by Q3" at bounding box center [221, 271] width 52 height 61
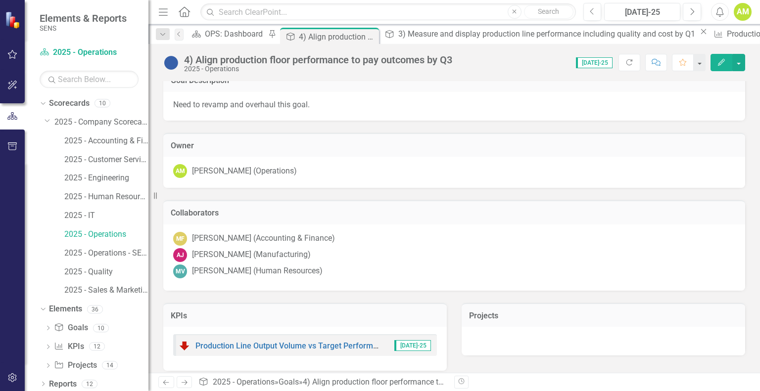
scroll to position [20, 0]
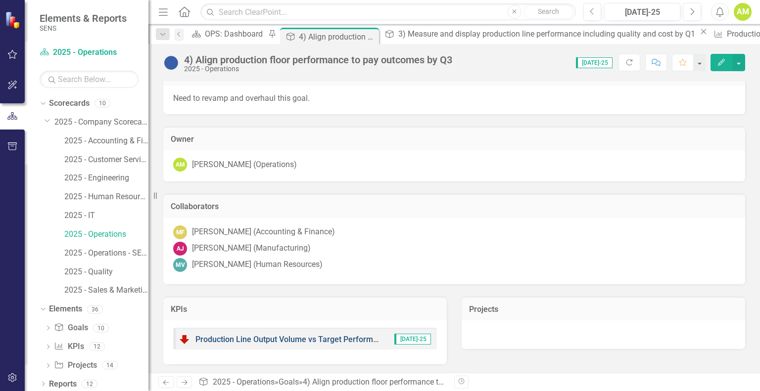
click at [316, 338] on link "Production Line Output Volume vs Target Performance" at bounding box center [292, 339] width 195 height 9
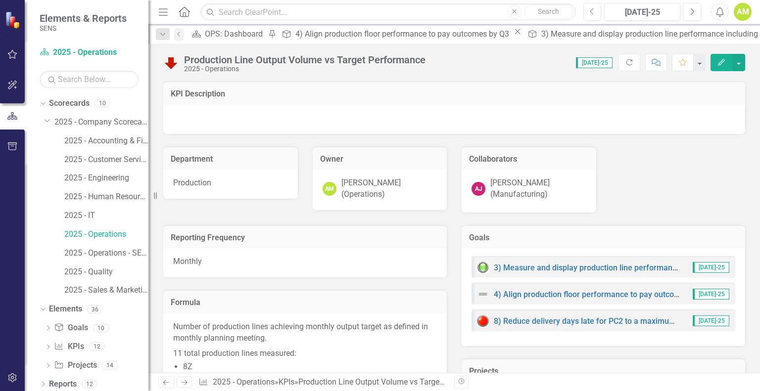
click at [719, 63] on icon "button" at bounding box center [721, 62] width 7 height 7
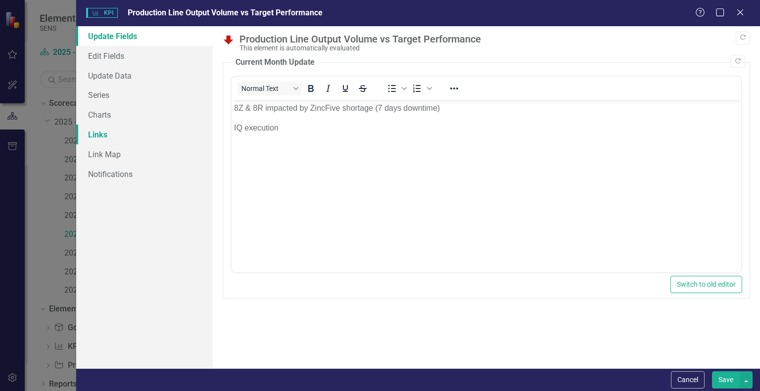
click at [103, 136] on link "Links" at bounding box center [144, 135] width 137 height 20
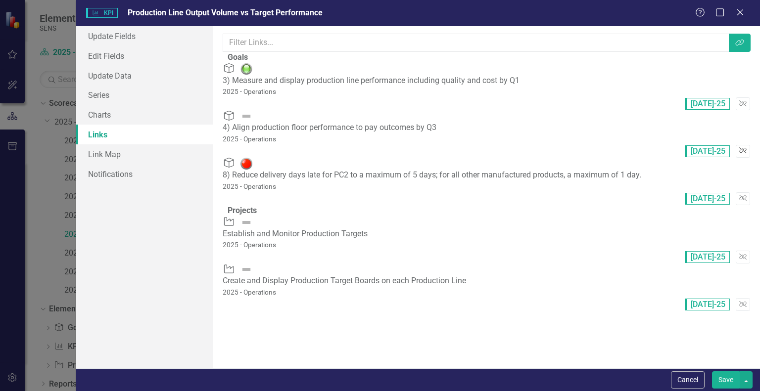
click at [735, 145] on button "Unlink" at bounding box center [742, 151] width 14 height 13
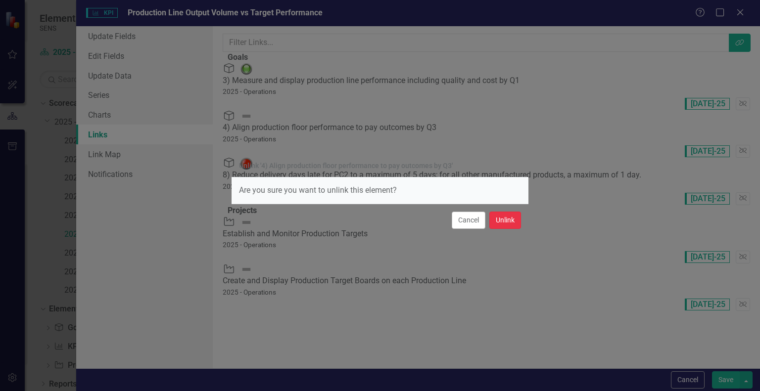
click at [505, 218] on button "Unlink" at bounding box center [505, 220] width 32 height 17
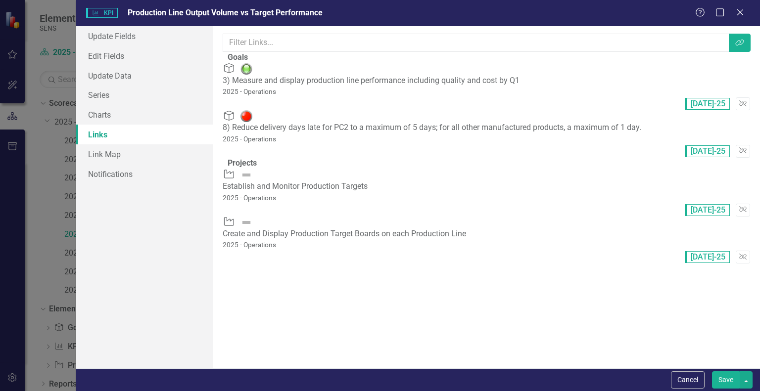
click at [726, 377] on button "Save" at bounding box center [726, 379] width 28 height 17
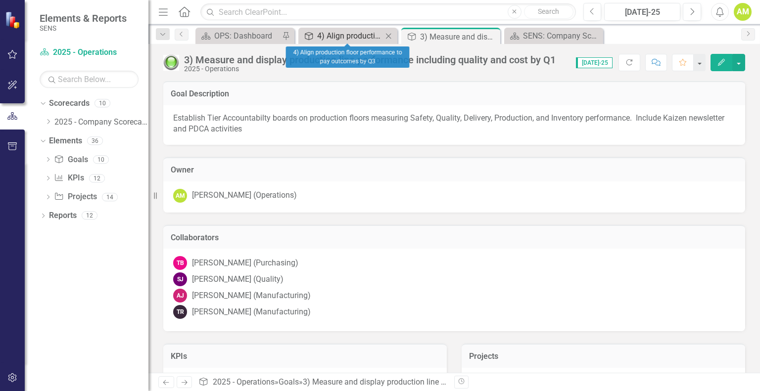
click at [350, 41] on div "4) Align production floor performance to pay outcomes by Q3" at bounding box center [349, 36] width 65 height 12
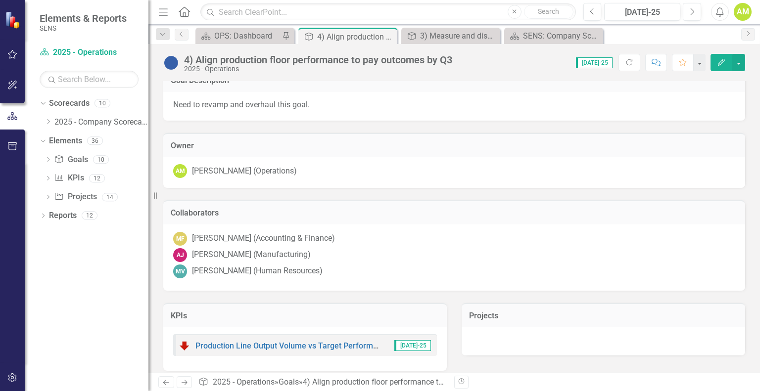
scroll to position [20, 0]
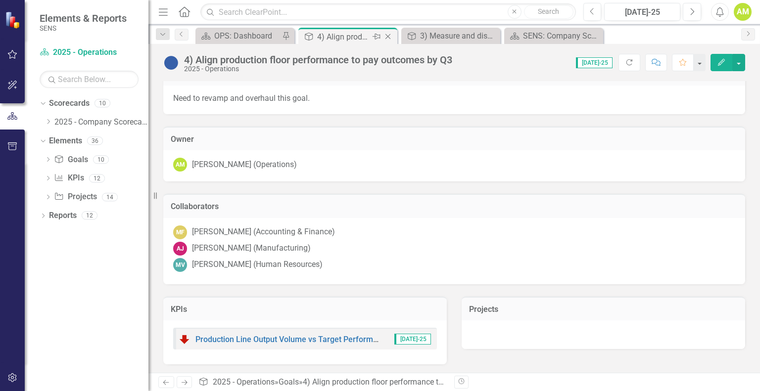
click at [386, 36] on icon "Close" at bounding box center [388, 37] width 10 height 8
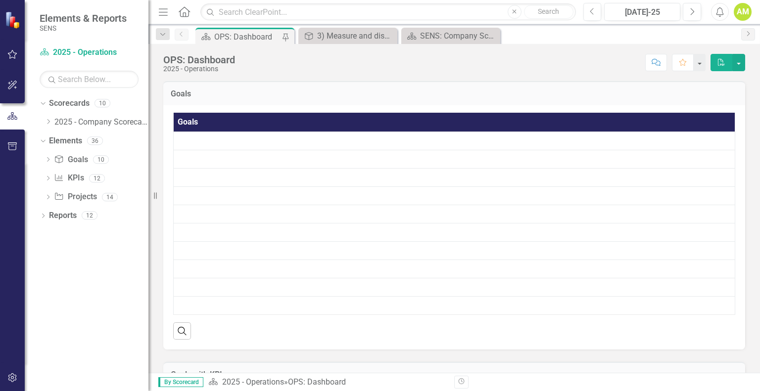
click at [243, 37] on div "OPS: Dashboard" at bounding box center [246, 37] width 65 height 12
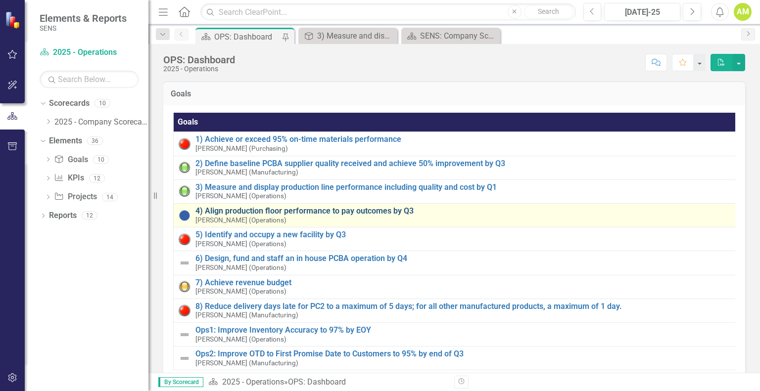
click at [257, 212] on link "4) Align production floor performance to pay outcomes by Q3" at bounding box center [464, 211] width 538 height 9
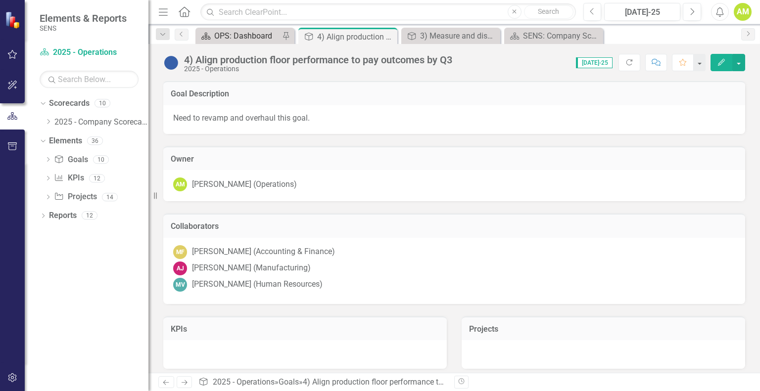
click at [237, 33] on div "OPS: Dashboard" at bounding box center [246, 36] width 65 height 12
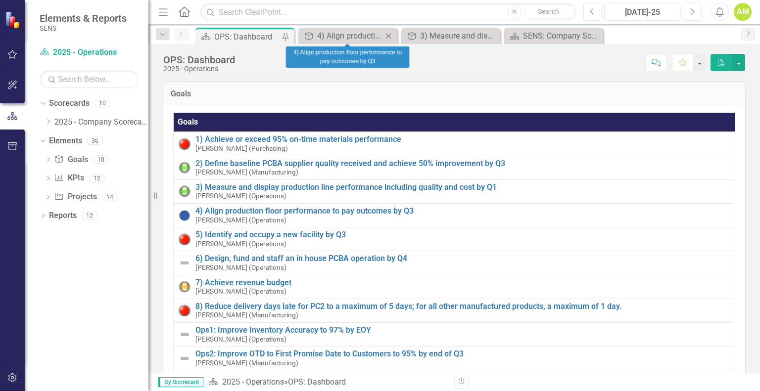
click at [389, 37] on icon "Close" at bounding box center [388, 36] width 10 height 8
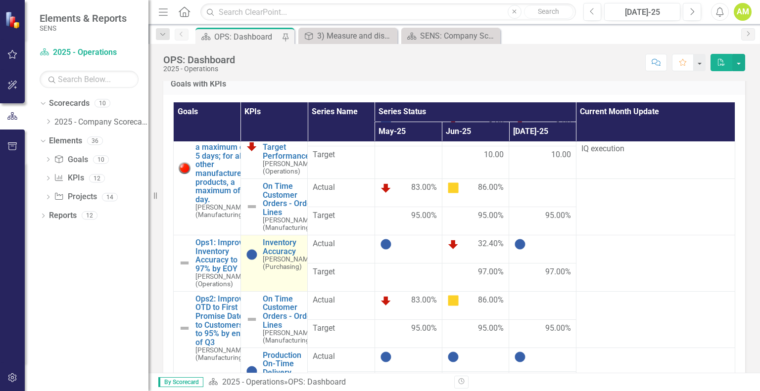
scroll to position [637, 0]
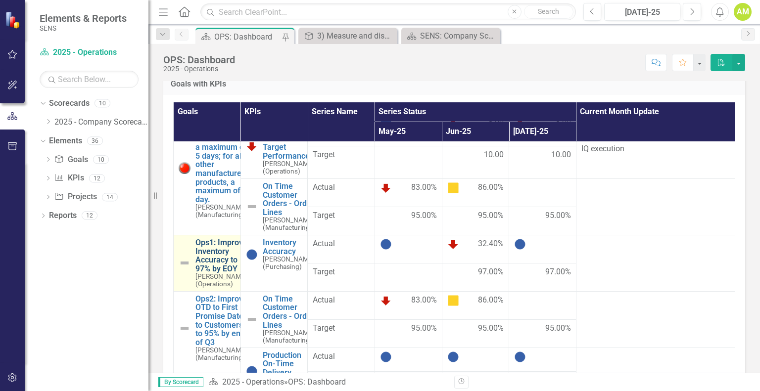
click at [208, 238] on link "Ops1: Improve Inventory Accuracy to 97% by EOY" at bounding box center [221, 255] width 52 height 35
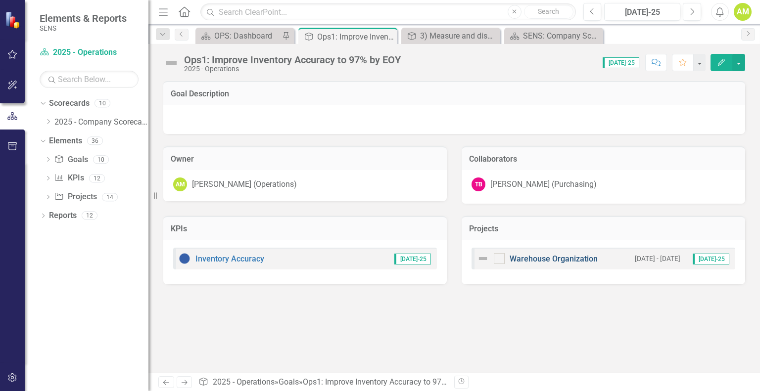
click at [518, 261] on link "Warehouse Organization" at bounding box center [553, 258] width 88 height 9
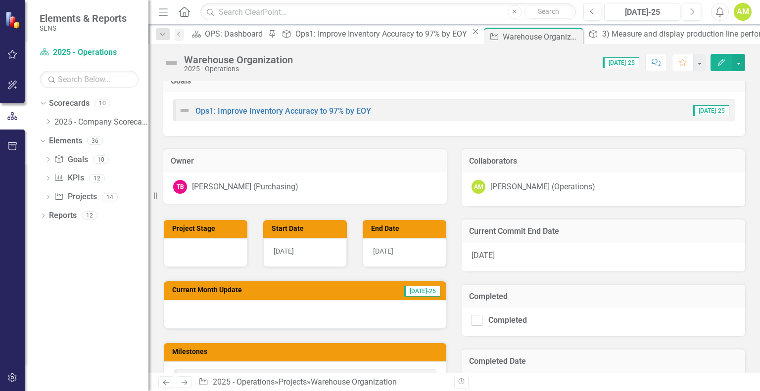
scroll to position [99, 0]
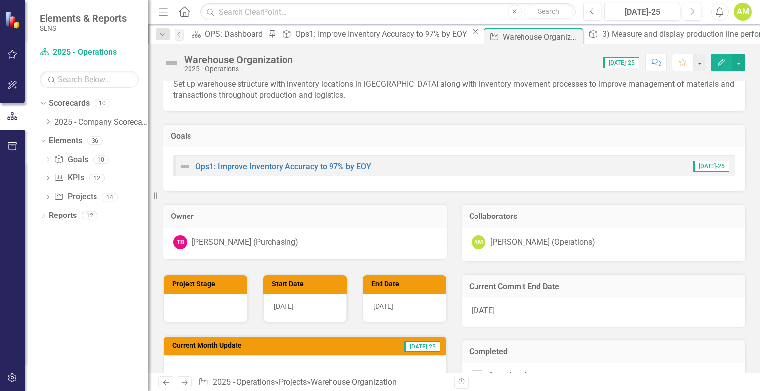
click at [170, 66] on img at bounding box center [171, 63] width 16 height 16
click at [721, 59] on icon "Edit" at bounding box center [721, 62] width 9 height 7
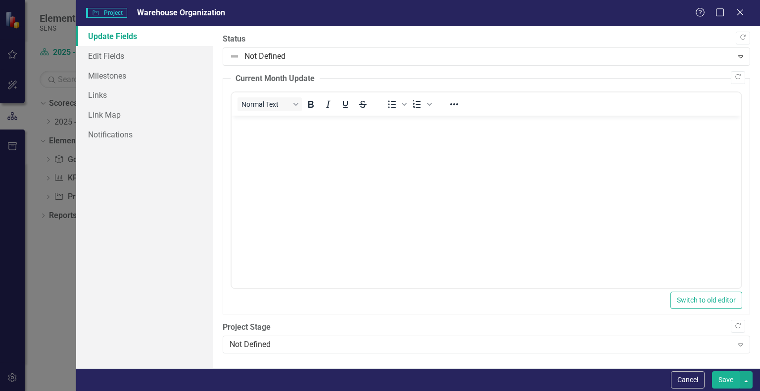
scroll to position [0, 0]
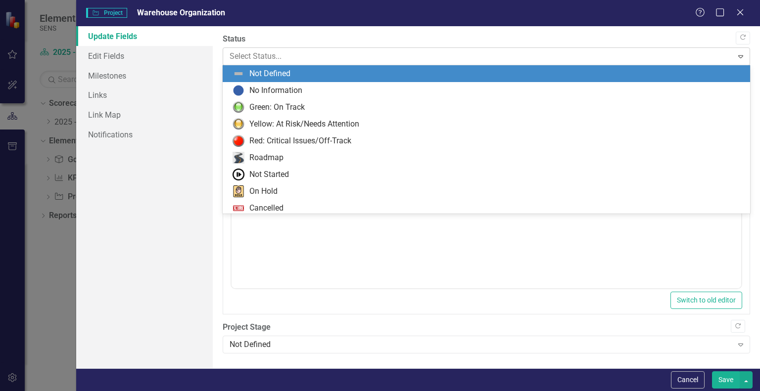
click at [276, 51] on div at bounding box center [477, 56] width 497 height 13
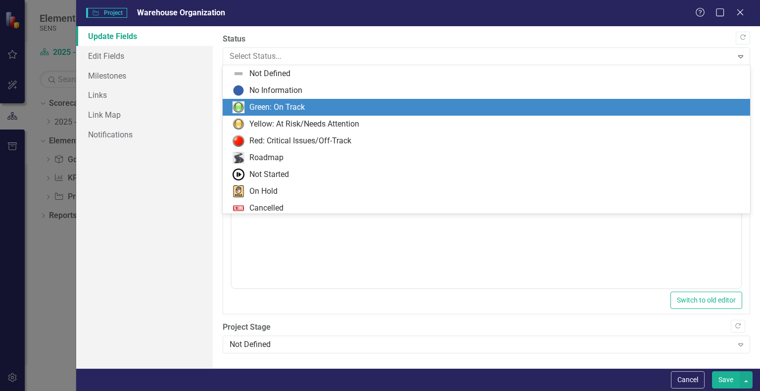
click at [264, 109] on div "Green: On Track" at bounding box center [276, 107] width 55 height 11
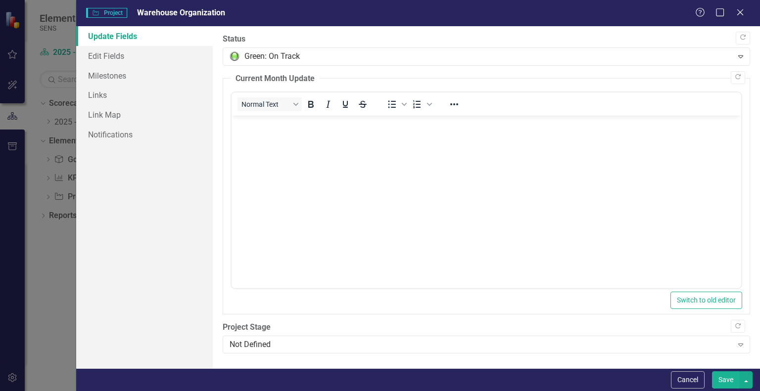
click at [731, 381] on button "Save" at bounding box center [726, 379] width 28 height 17
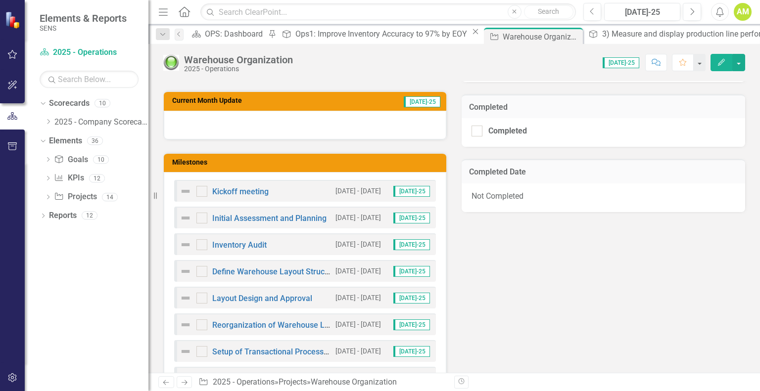
scroll to position [346, 0]
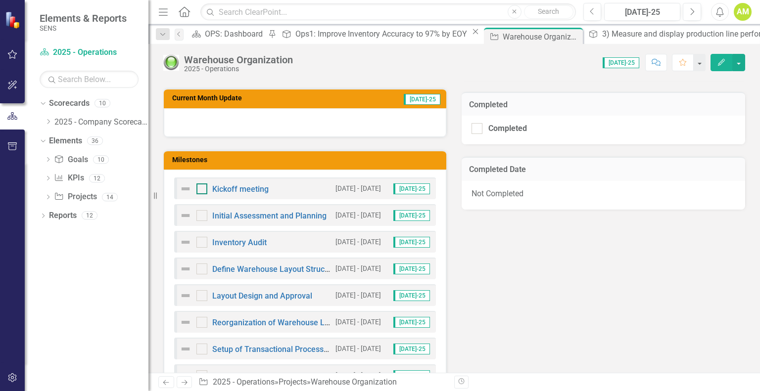
click at [204, 185] on div at bounding box center [201, 188] width 11 height 11
click at [203, 185] on input "checkbox" at bounding box center [199, 186] width 6 height 6
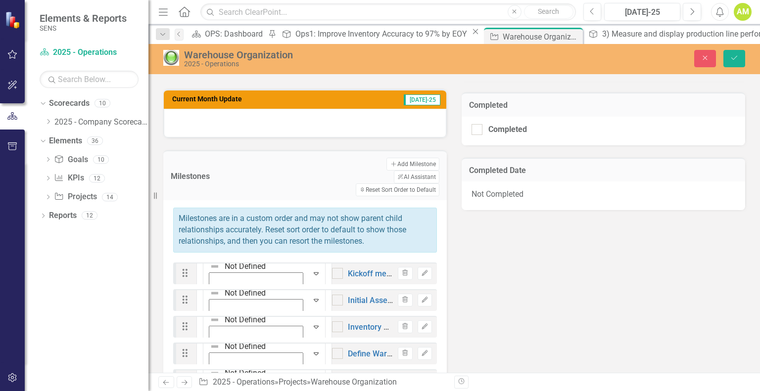
checkbox input "true"
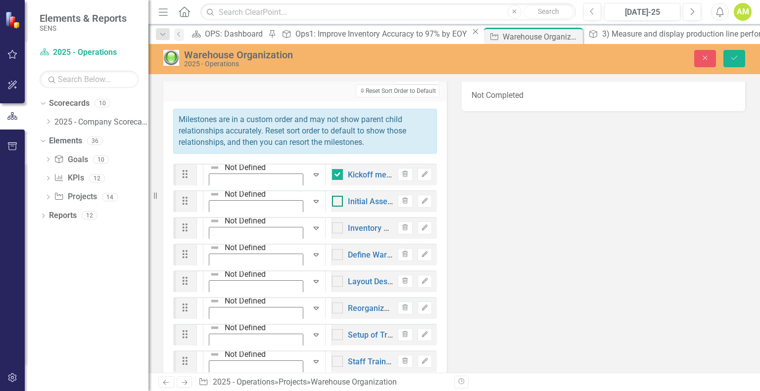
click at [332, 196] on div at bounding box center [337, 201] width 11 height 11
click at [332, 196] on input "checkbox" at bounding box center [335, 199] width 6 height 6
checkbox input "true"
click at [332, 223] on div at bounding box center [337, 228] width 11 height 11
click at [332, 223] on input "checkbox" at bounding box center [335, 226] width 6 height 6
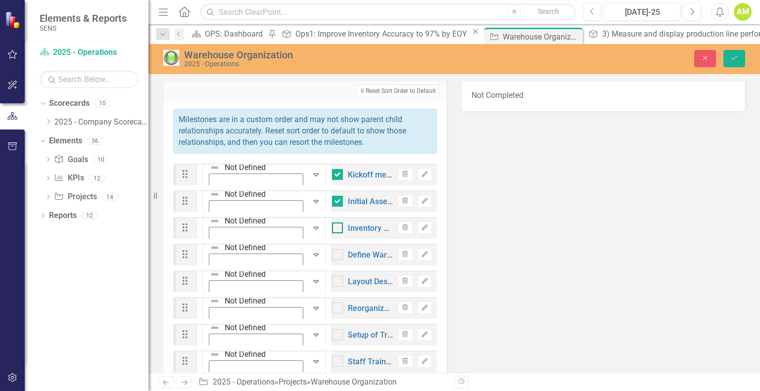
checkbox input "true"
click at [307, 161] on div "Expand" at bounding box center [316, 175] width 18 height 28
click at [332, 249] on div at bounding box center [337, 254] width 11 height 11
click at [332, 249] on input "checkbox" at bounding box center [335, 252] width 6 height 6
checkbox input "true"
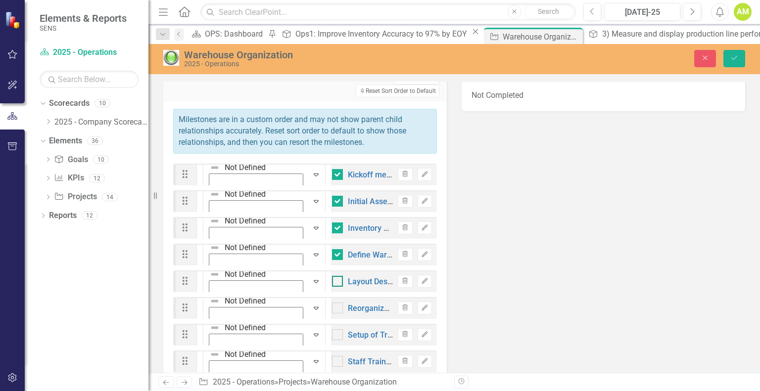
click at [332, 276] on input "checkbox" at bounding box center [335, 279] width 6 height 6
checkbox input "true"
click at [332, 303] on div at bounding box center [337, 308] width 11 height 11
click at [332, 303] on input "checkbox" at bounding box center [335, 306] width 6 height 6
checkbox input "true"
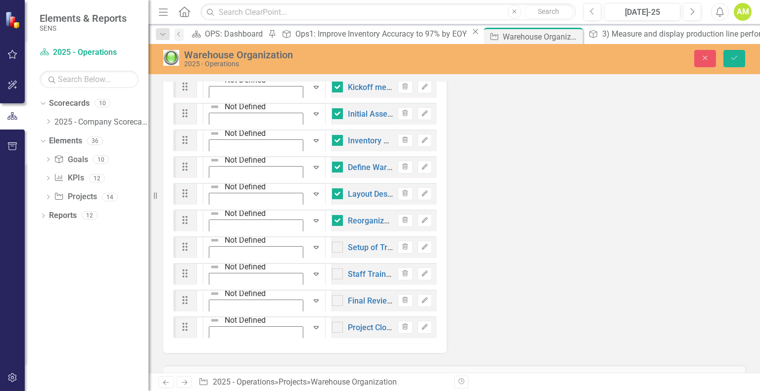
scroll to position [544, 0]
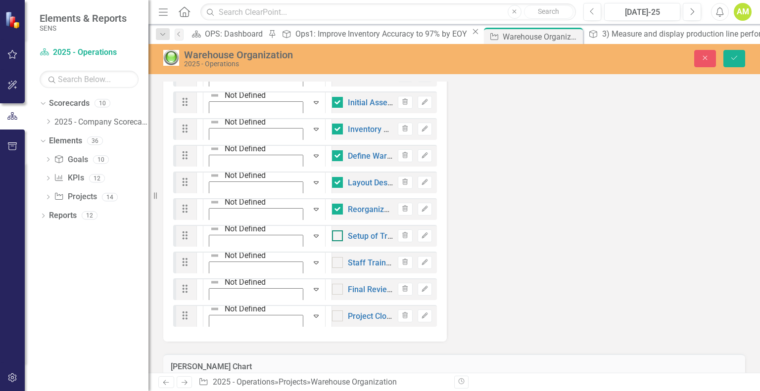
click at [332, 230] on input "checkbox" at bounding box center [335, 233] width 6 height 6
checkbox input "true"
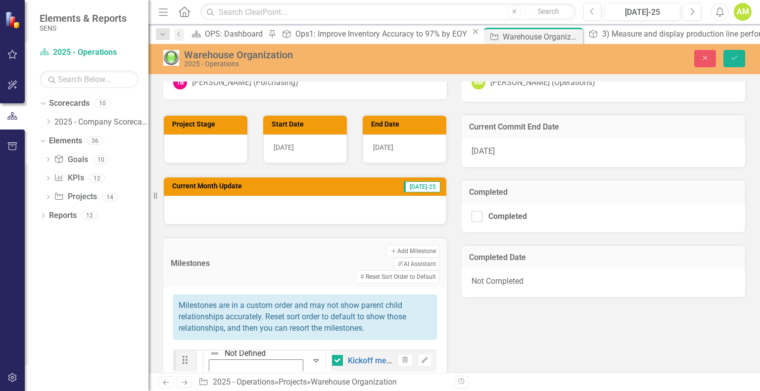
scroll to position [148, 0]
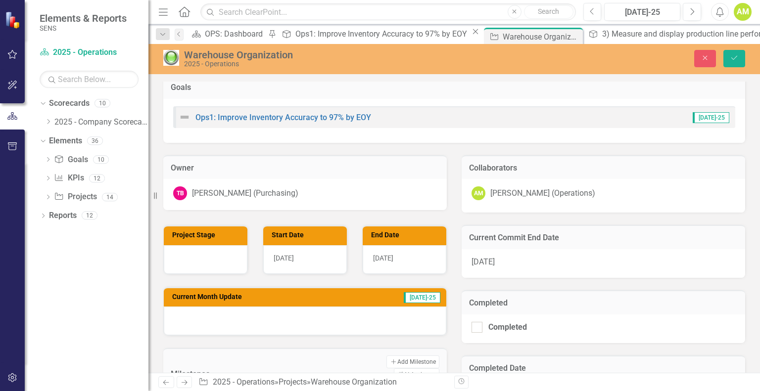
click at [231, 324] on div at bounding box center [305, 321] width 282 height 29
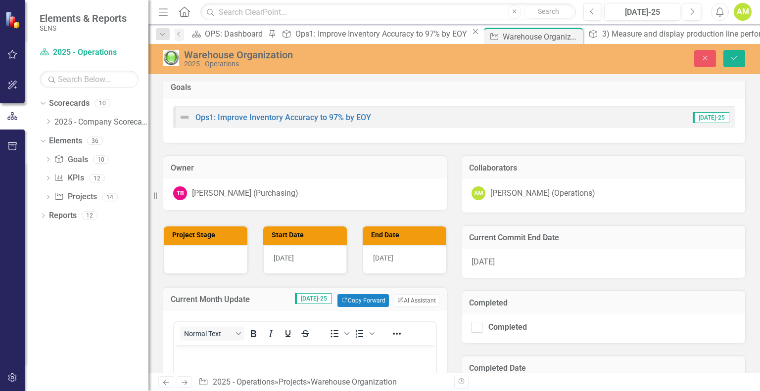
scroll to position [247, 0]
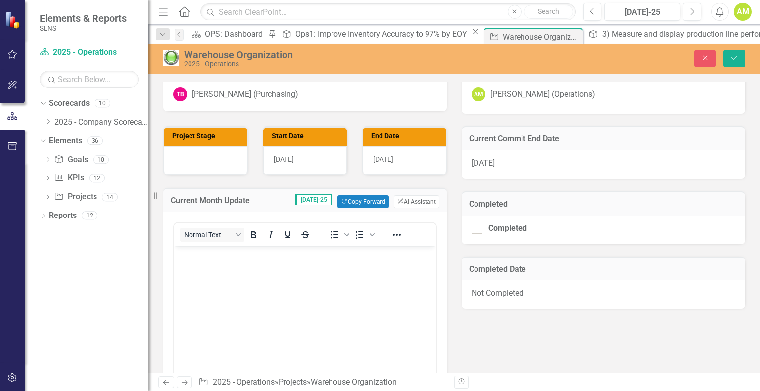
click at [205, 266] on body "Rich Text Area. Press ALT-0 for help." at bounding box center [305, 320] width 262 height 148
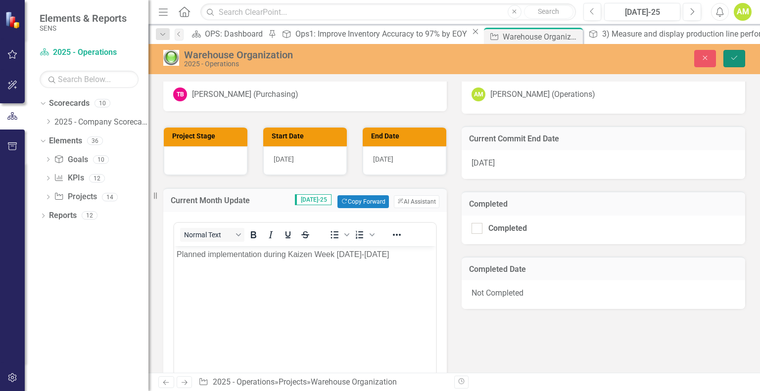
click at [732, 55] on icon "Save" at bounding box center [733, 57] width 9 height 7
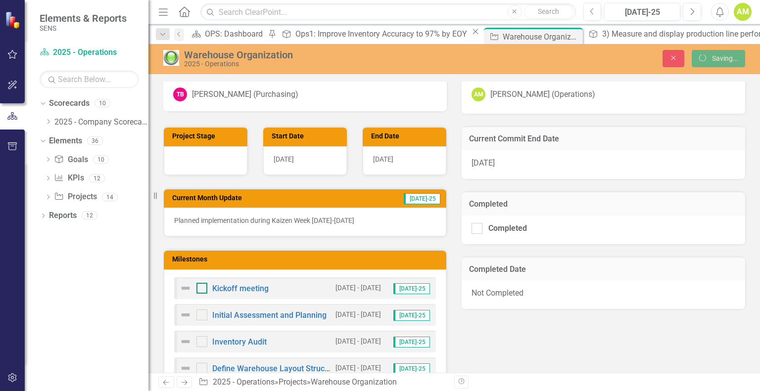
checkbox input "true"
checkbox input "false"
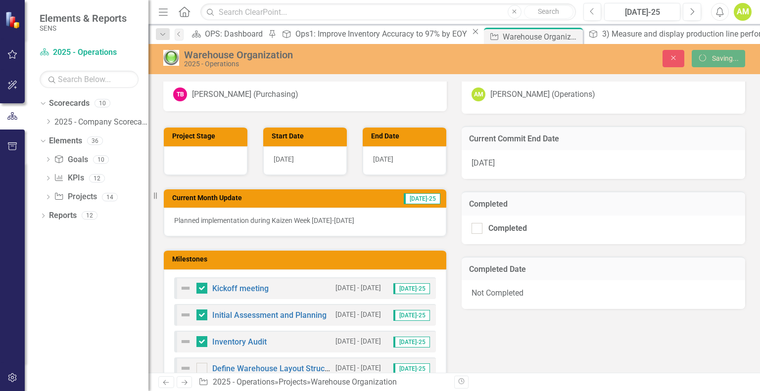
checkbox input "false"
checkbox input "true"
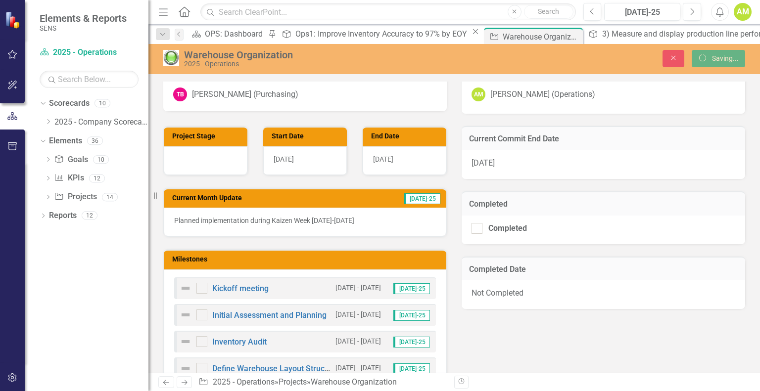
checkbox input "false"
checkbox input "true"
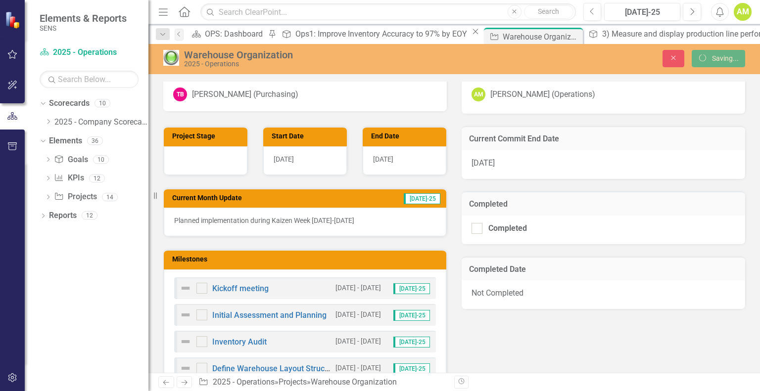
checkbox input "true"
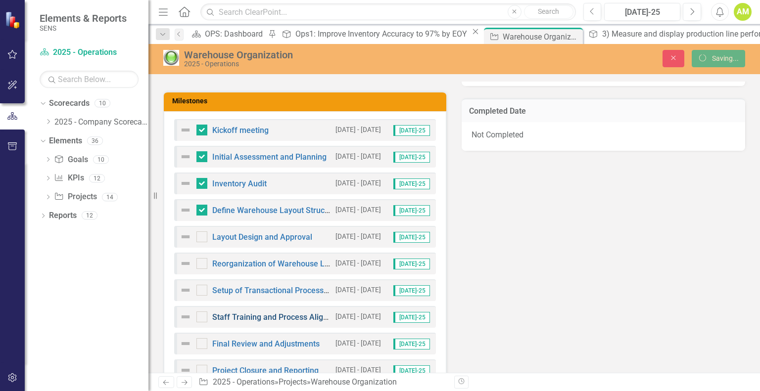
checkbox input "false"
checkbox input "true"
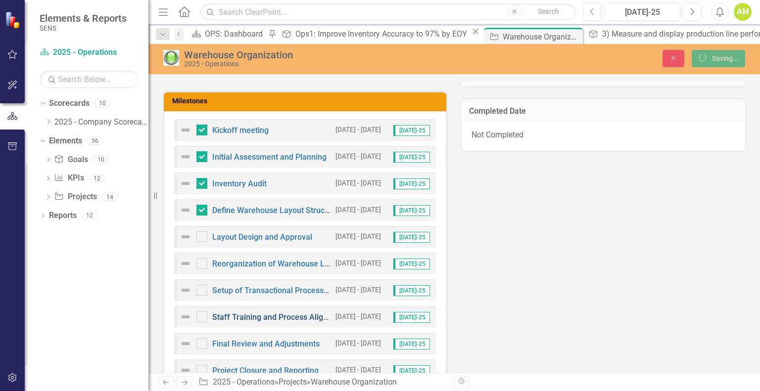
checkbox input "true"
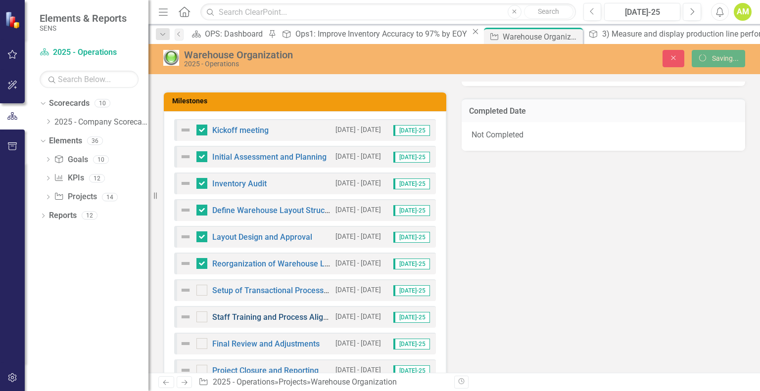
scroll to position [445, 0]
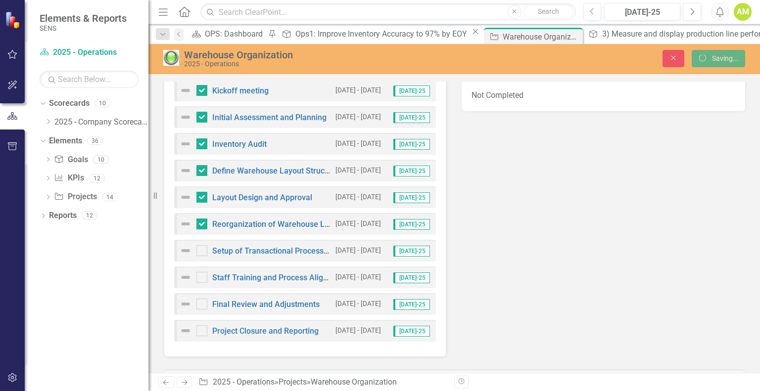
checkbox input "false"
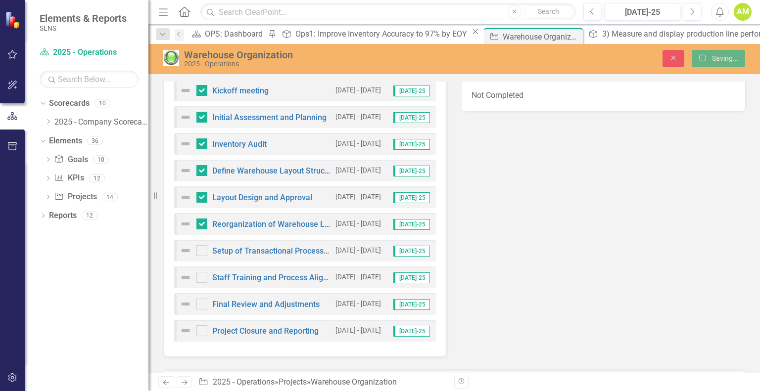
checkbox input "false"
checkbox input "true"
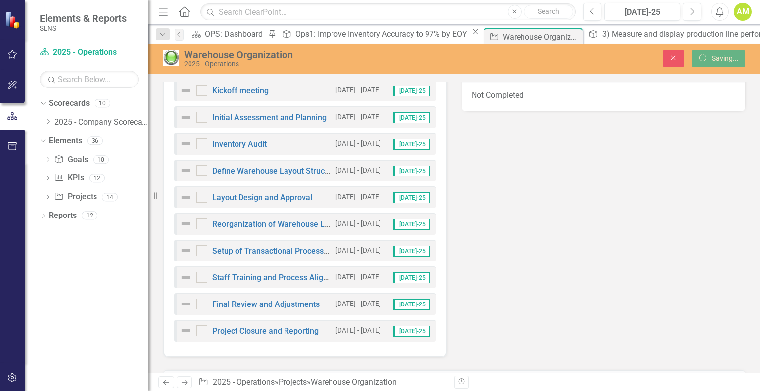
checkbox input "true"
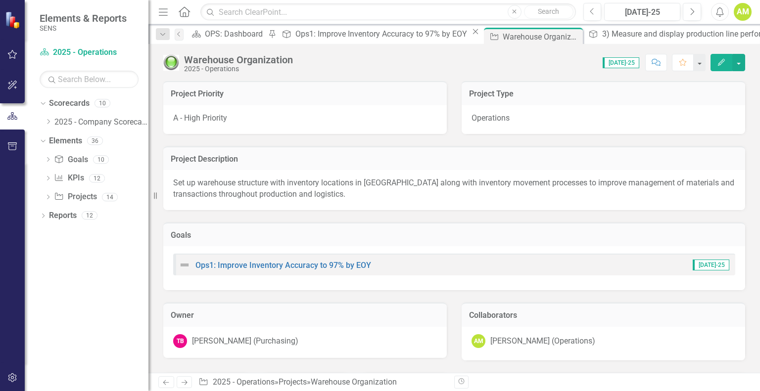
checkbox input "true"
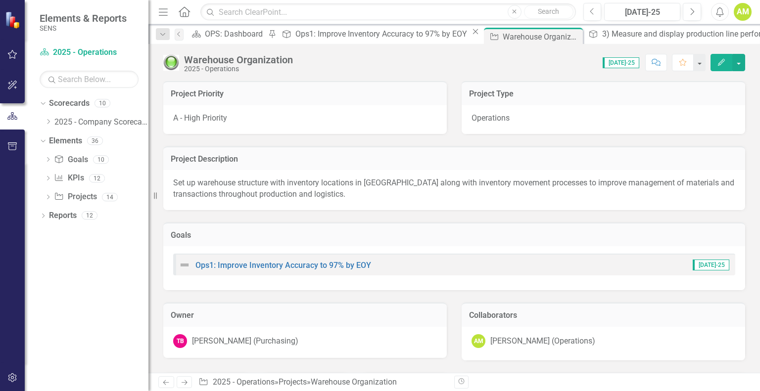
checkbox input "true"
checkbox input "false"
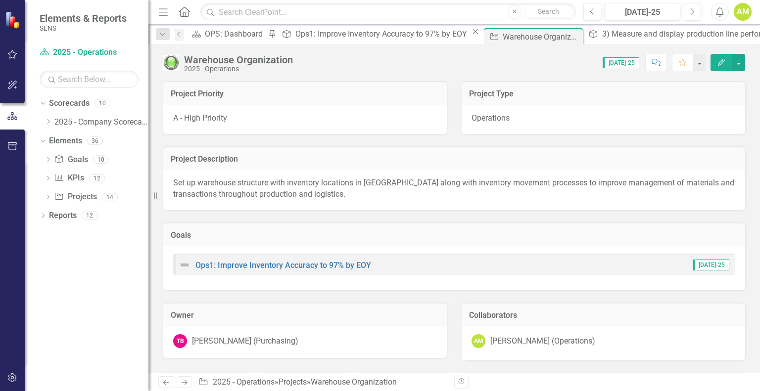
checkbox input "false"
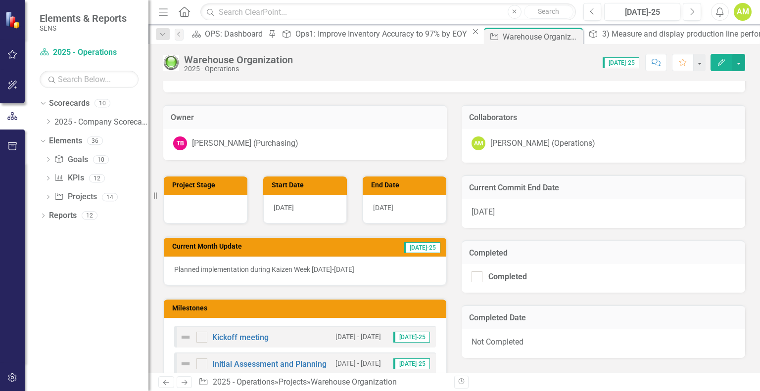
scroll to position [396, 0]
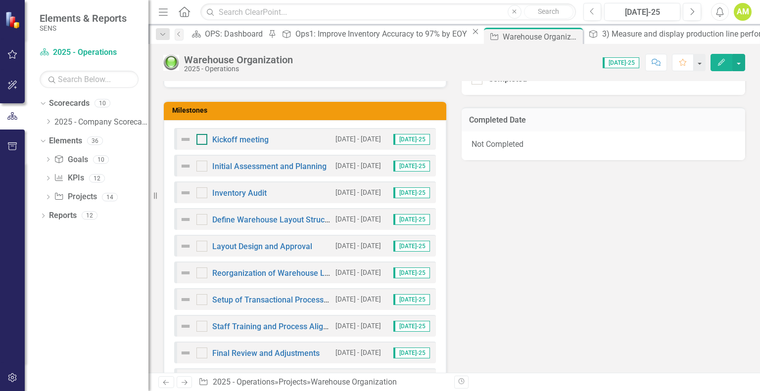
click at [199, 138] on div at bounding box center [201, 139] width 11 height 11
click at [199, 138] on input "checkbox" at bounding box center [199, 137] width 6 height 6
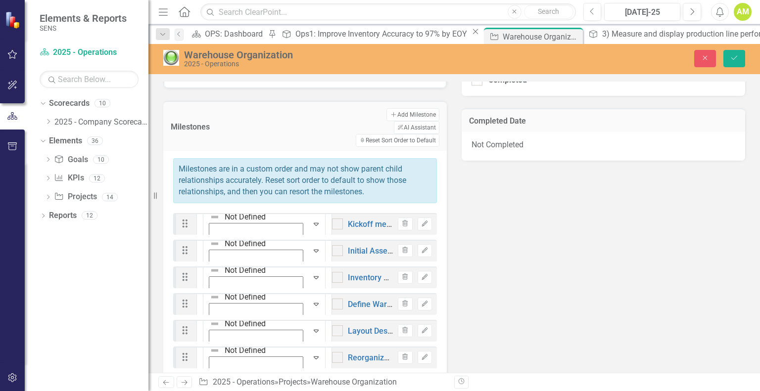
checkbox input "true"
click at [739, 55] on button "Save" at bounding box center [734, 58] width 22 height 17
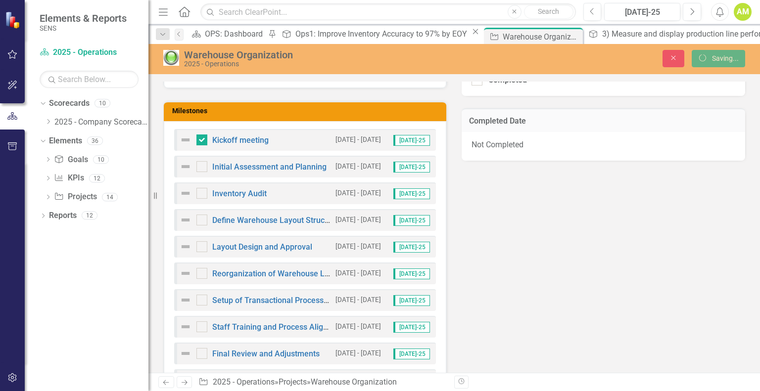
checkbox input "false"
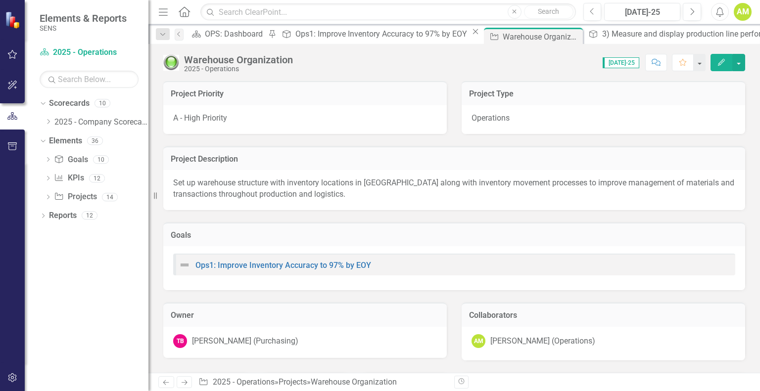
checkbox input "true"
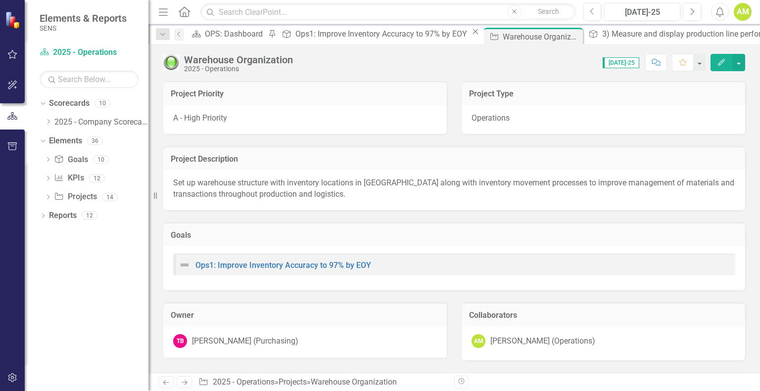
checkbox input "true"
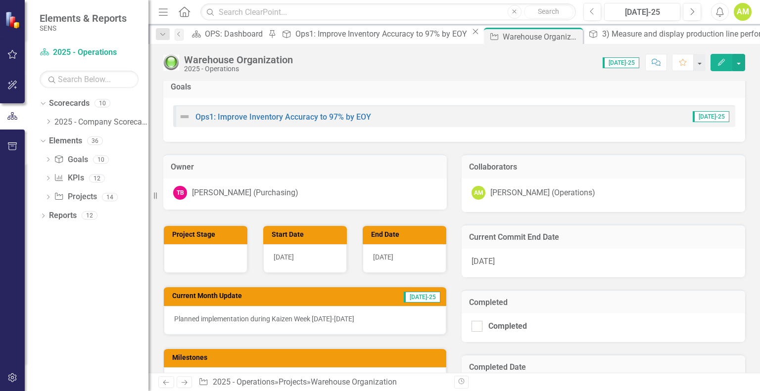
scroll to position [0, 0]
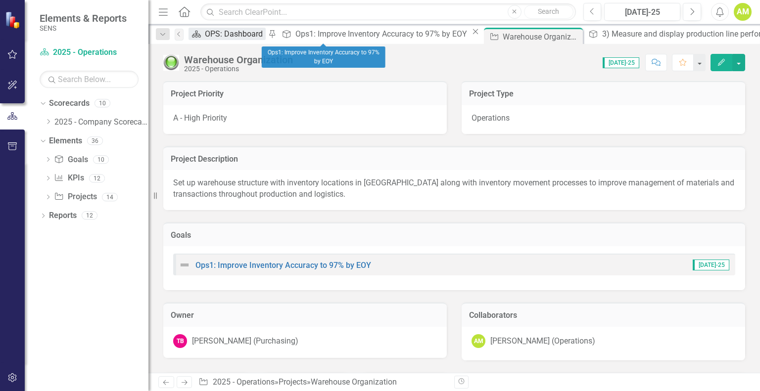
click at [228, 37] on div "OPS: Dashboard" at bounding box center [235, 34] width 61 height 12
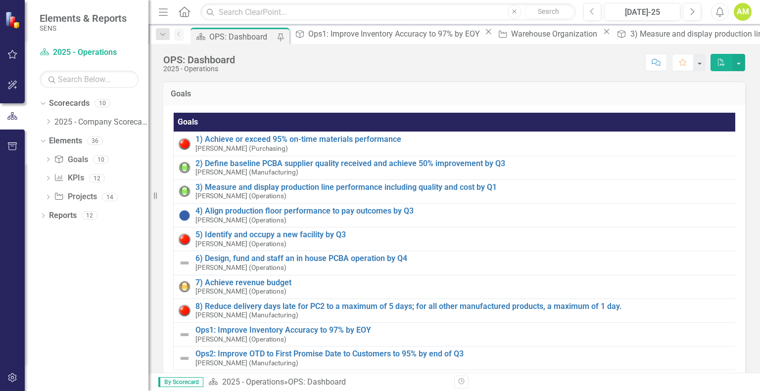
scroll to position [49, 0]
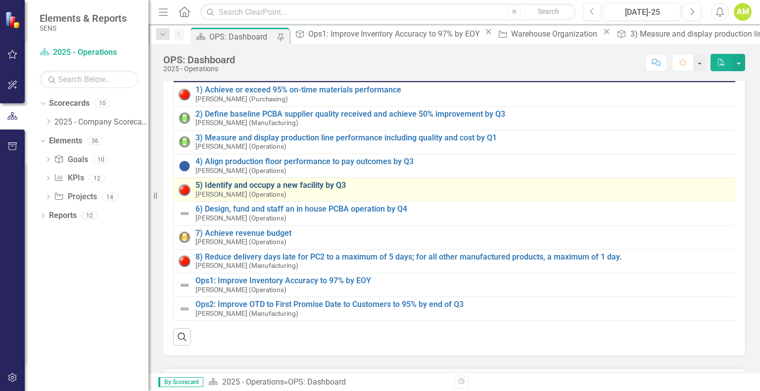
click at [234, 184] on link "5) Identify and occupy a new facility by Q3" at bounding box center [464, 185] width 538 height 9
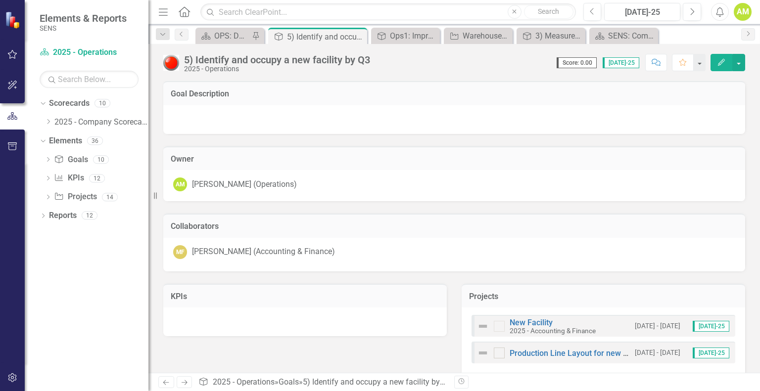
click at [720, 59] on icon "Edit" at bounding box center [721, 62] width 9 height 7
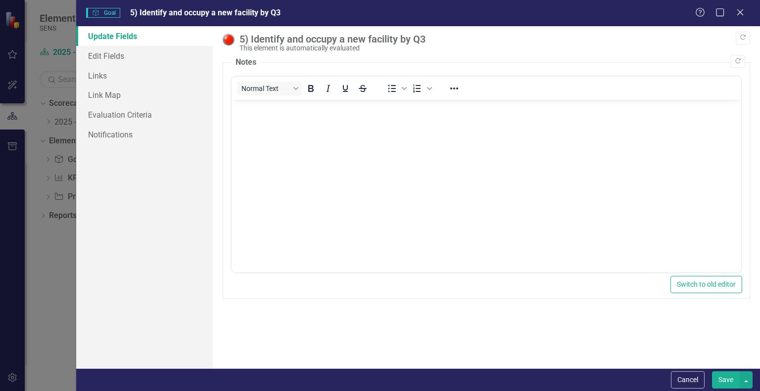
click at [228, 37] on img at bounding box center [229, 40] width 12 height 12
click at [91, 54] on link "Edit Fields" at bounding box center [144, 56] width 137 height 20
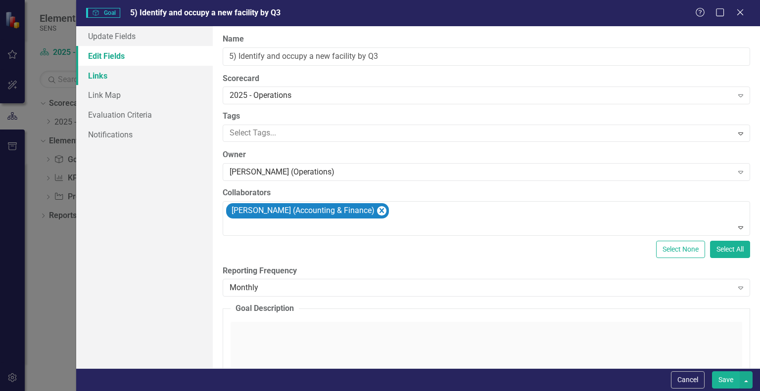
click at [109, 76] on link "Links" at bounding box center [144, 76] width 137 height 20
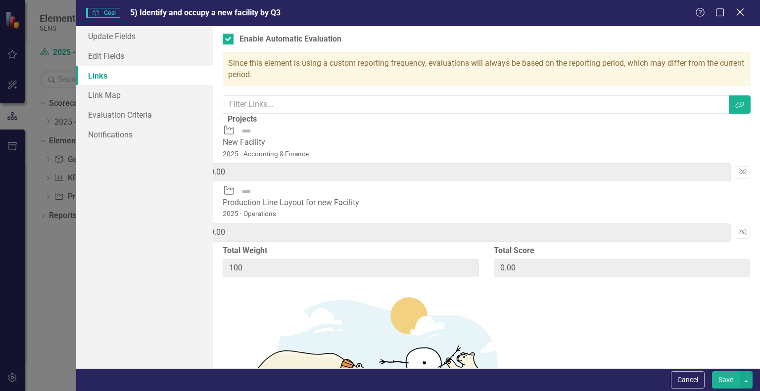
click at [742, 16] on icon "Close" at bounding box center [739, 11] width 12 height 9
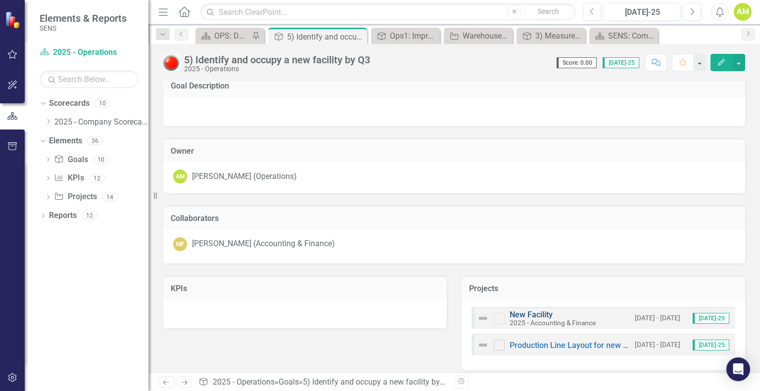
scroll to position [14, 0]
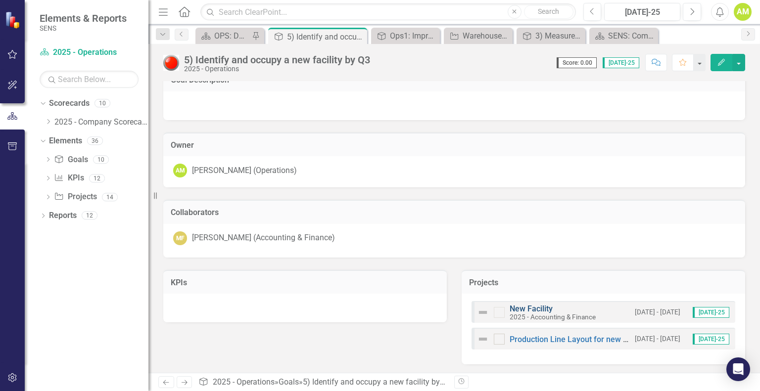
click at [539, 309] on link "New Facility" at bounding box center [530, 308] width 43 height 9
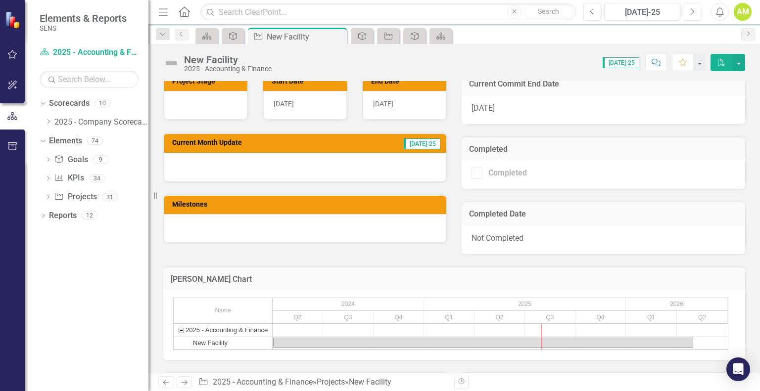
scroll to position [593, 0]
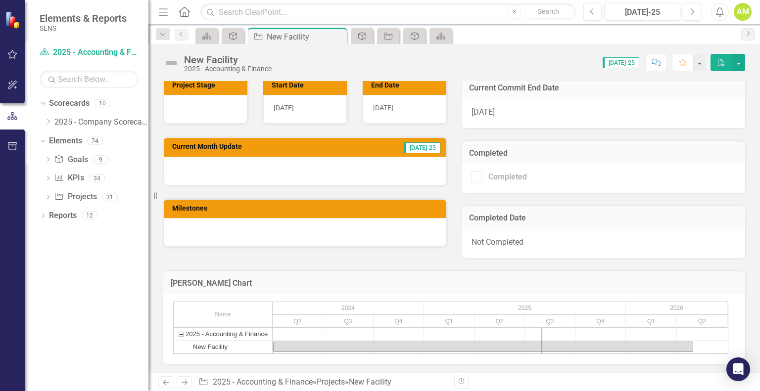
click at [307, 218] on div at bounding box center [305, 232] width 282 height 29
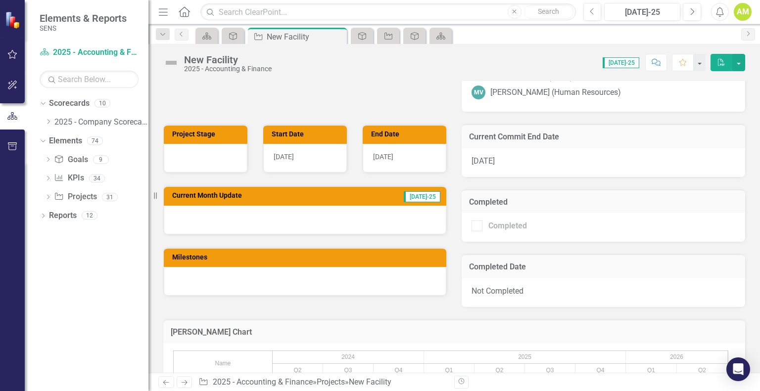
scroll to position [544, 0]
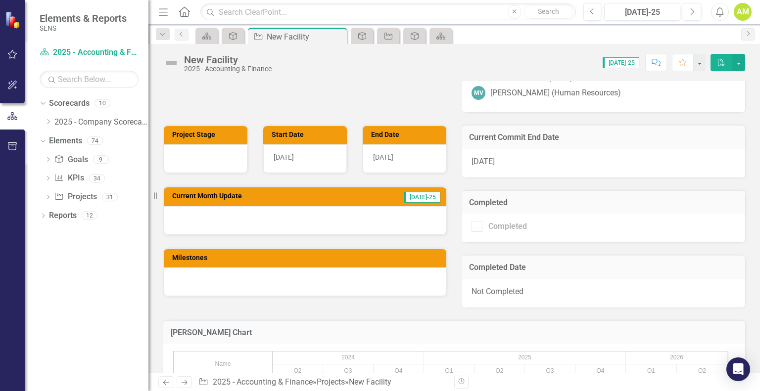
click at [252, 206] on div at bounding box center [305, 220] width 282 height 29
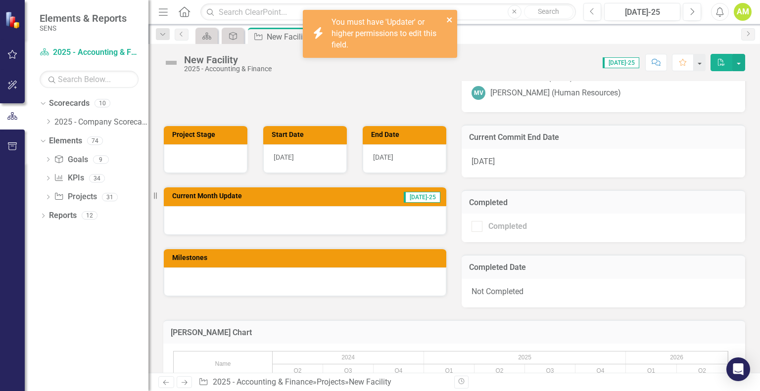
click at [452, 19] on icon "close" at bounding box center [449, 20] width 7 height 8
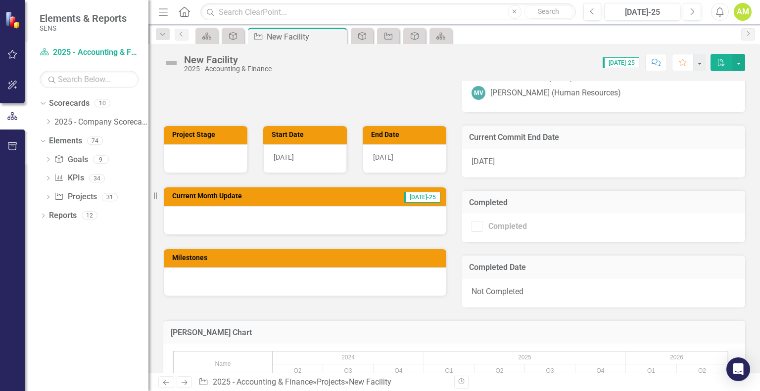
drag, startPoint x: 338, startPoint y: 36, endPoint x: 297, endPoint y: 47, distance: 43.2
click at [0, 0] on icon "Close" at bounding box center [0, 0] width 0 height 0
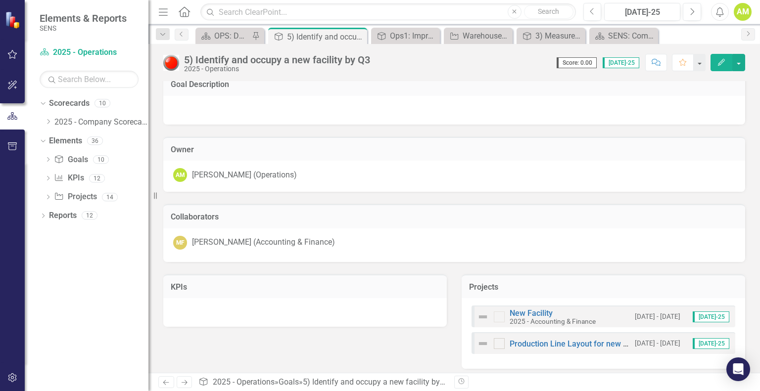
scroll to position [14, 0]
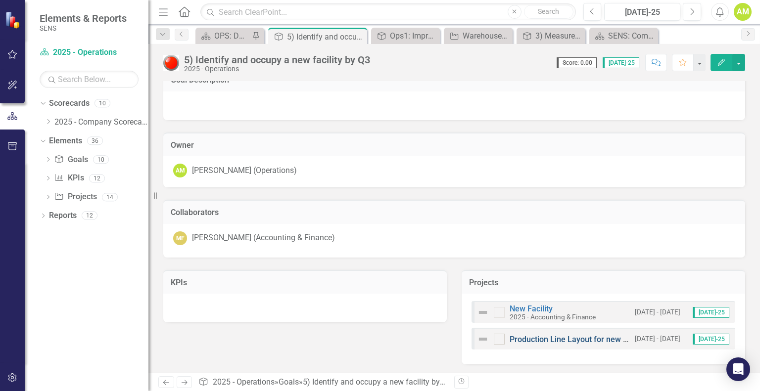
click at [577, 340] on link "Production Line Layout for new Facility" at bounding box center [578, 339] width 138 height 9
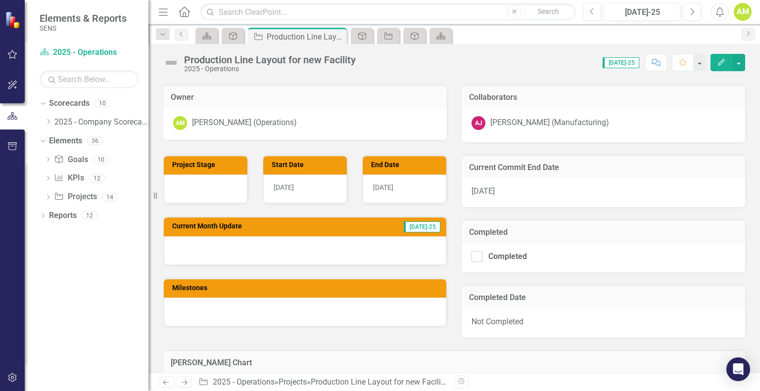
scroll to position [247, 0]
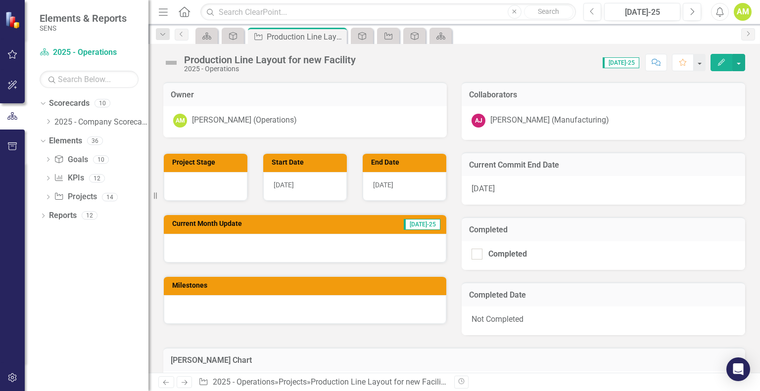
click at [211, 245] on div at bounding box center [305, 248] width 282 height 29
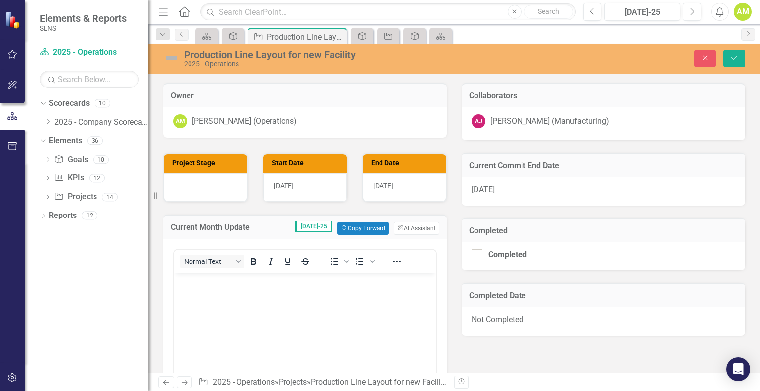
scroll to position [0, 0]
click at [211, 287] on body "Rich Text Area. Press ALT-0 for help." at bounding box center [305, 347] width 262 height 148
click at [189, 184] on div at bounding box center [206, 187] width 84 height 29
click at [189, 185] on div at bounding box center [206, 187] width 84 height 29
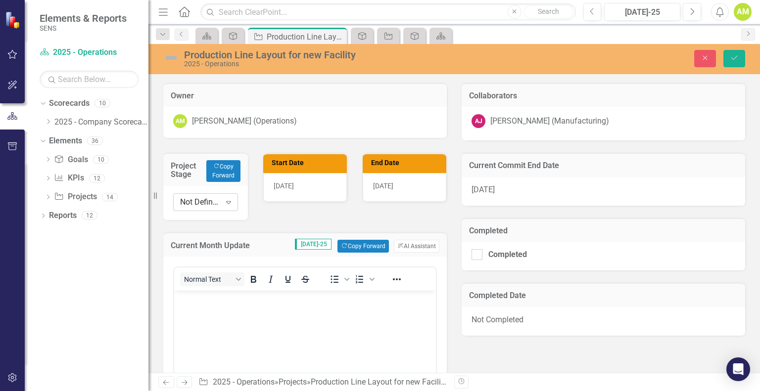
click at [231, 204] on icon "Expand" at bounding box center [229, 202] width 10 height 8
click at [210, 319] on body "Rich Text Area. Press ALT-0 for help." at bounding box center [305, 365] width 262 height 148
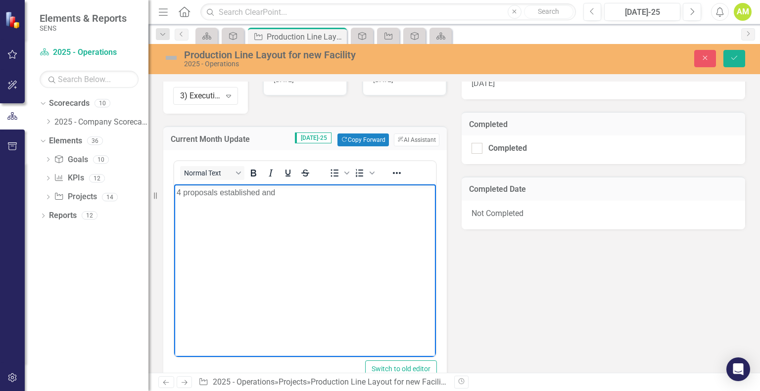
scroll to position [315, 0]
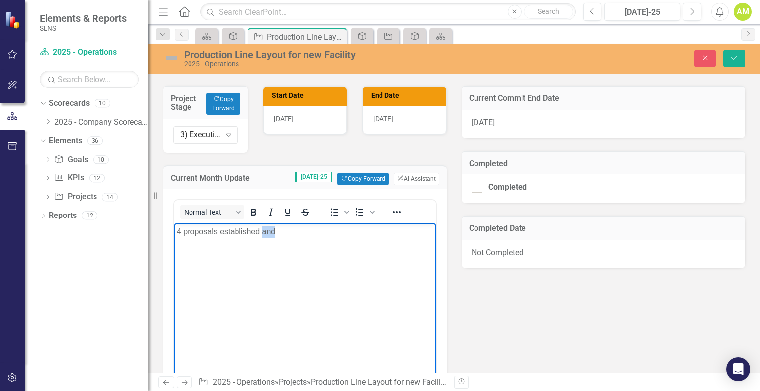
drag, startPoint x: 278, startPoint y: 231, endPoint x: 263, endPoint y: 231, distance: 15.3
click at [263, 231] on p "4 proposals established and" at bounding box center [305, 232] width 257 height 12
click at [499, 118] on div "8/1/25" at bounding box center [602, 124] width 283 height 29
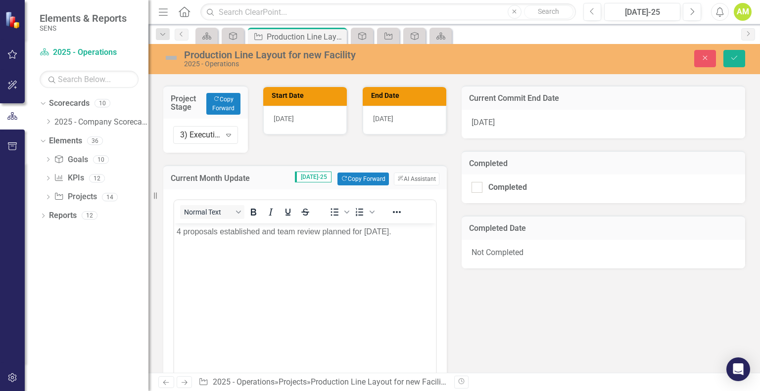
click at [499, 118] on div "8/1/25" at bounding box center [602, 124] width 283 height 29
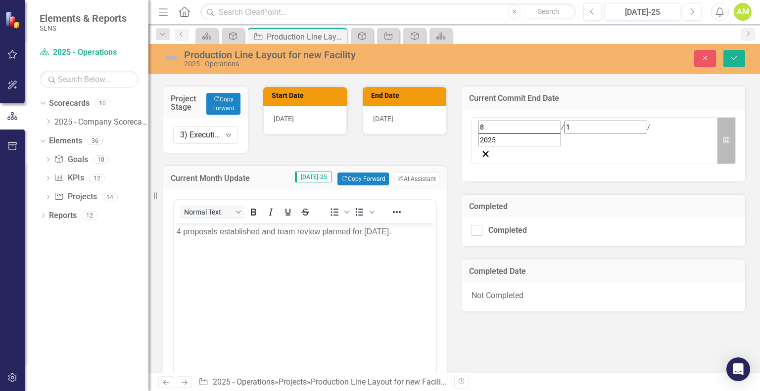
click at [723, 123] on button "Calendar" at bounding box center [726, 140] width 19 height 47
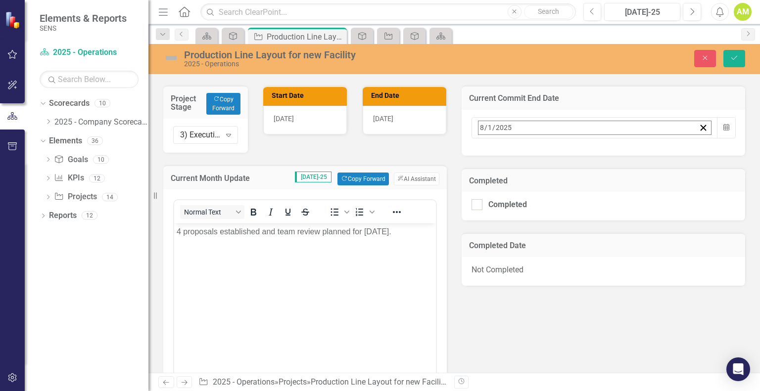
click at [623, 147] on button "›" at bounding box center [612, 149] width 22 height 22
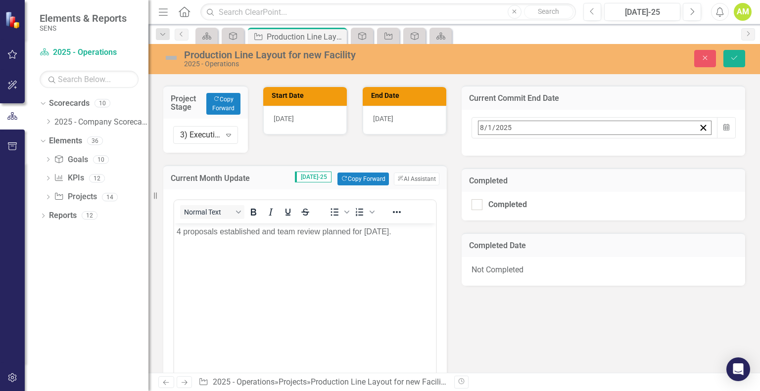
click at [623, 147] on button "›" at bounding box center [612, 149] width 22 height 22
click at [516, 153] on button "‹" at bounding box center [505, 149] width 22 height 22
click at [623, 147] on button "›" at bounding box center [612, 149] width 22 height 22
click at [538, 256] on abbr "31" at bounding box center [534, 260] width 8 height 8
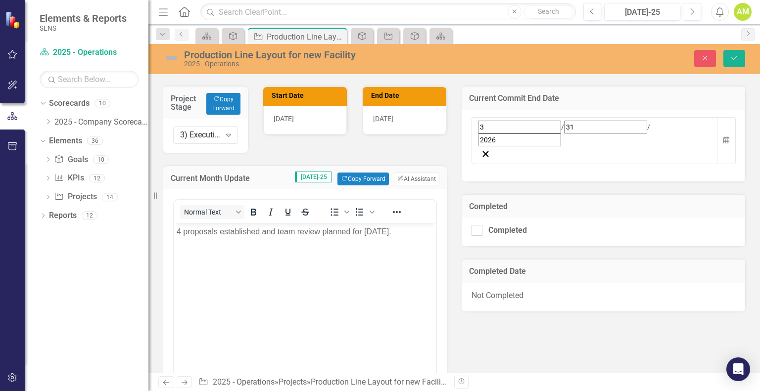
click at [373, 118] on span "[DATE]" at bounding box center [383, 119] width 20 height 8
click at [390, 120] on span "[DATE]" at bounding box center [383, 119] width 20 height 8
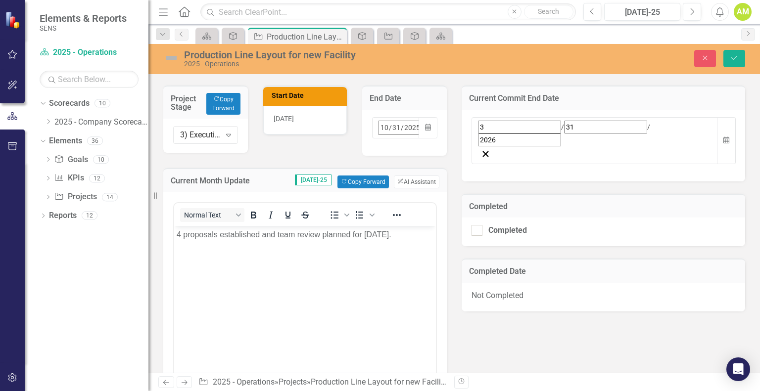
click at [501, 152] on button "›" at bounding box center [512, 149] width 22 height 22
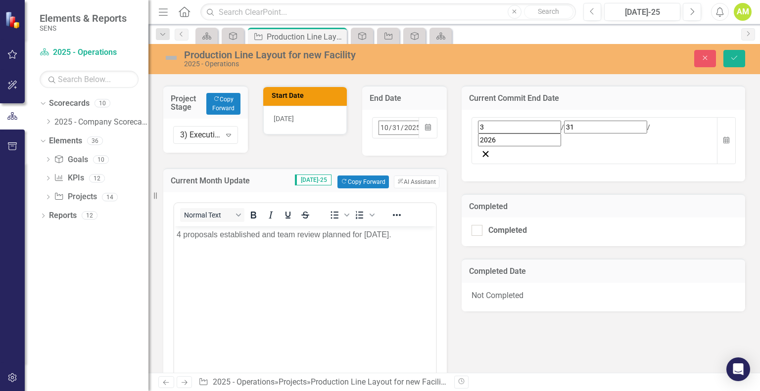
click at [430, 256] on abbr "31" at bounding box center [434, 260] width 8 height 8
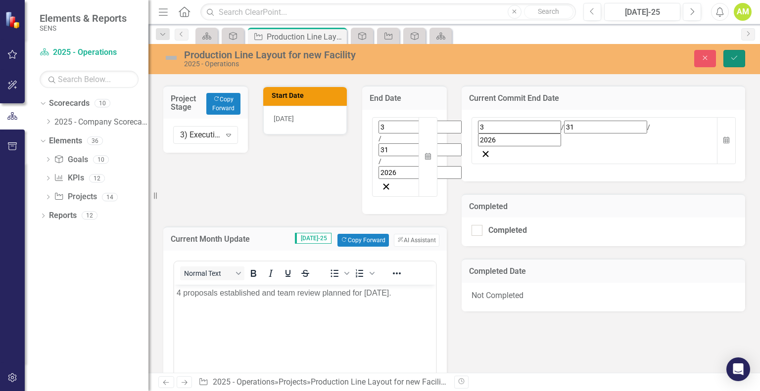
click at [734, 57] on icon "Save" at bounding box center [733, 57] width 9 height 7
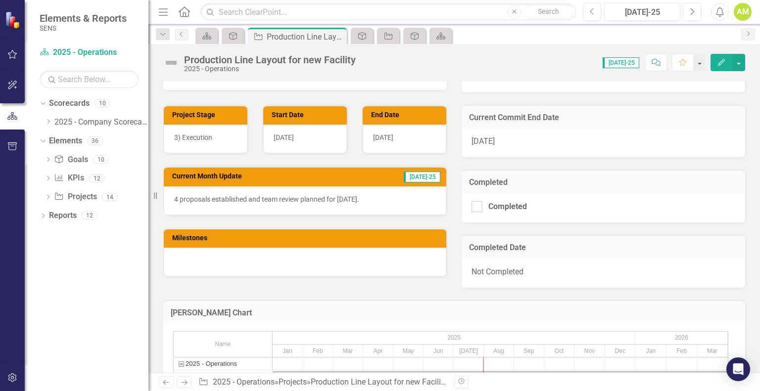
scroll to position [297, 0]
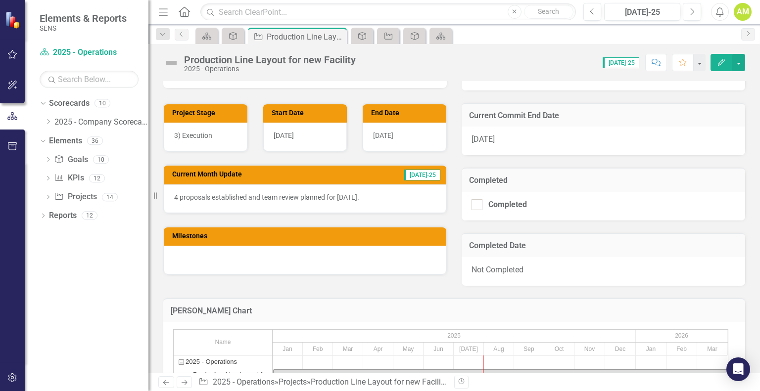
click at [239, 256] on div at bounding box center [305, 260] width 282 height 29
click at [237, 267] on div at bounding box center [305, 260] width 282 height 29
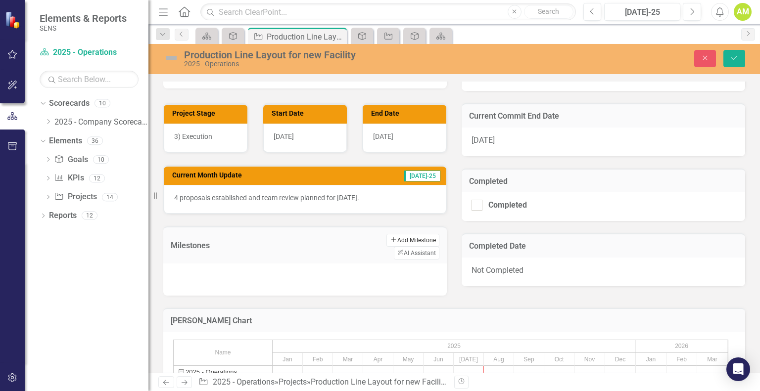
click at [386, 236] on button "Add Add Milestone" at bounding box center [412, 240] width 53 height 13
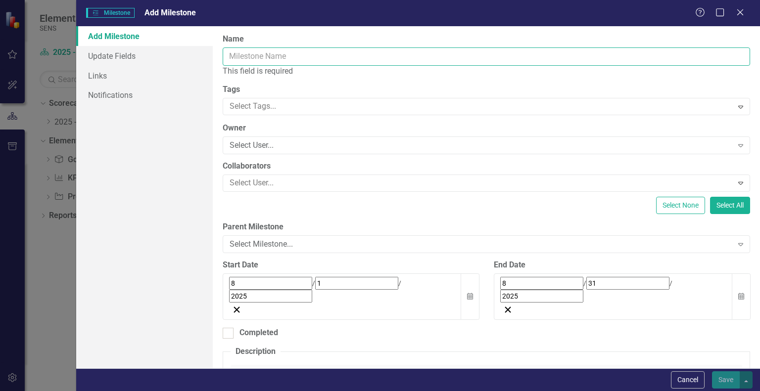
click at [273, 60] on input "Name" at bounding box center [486, 56] width 527 height 18
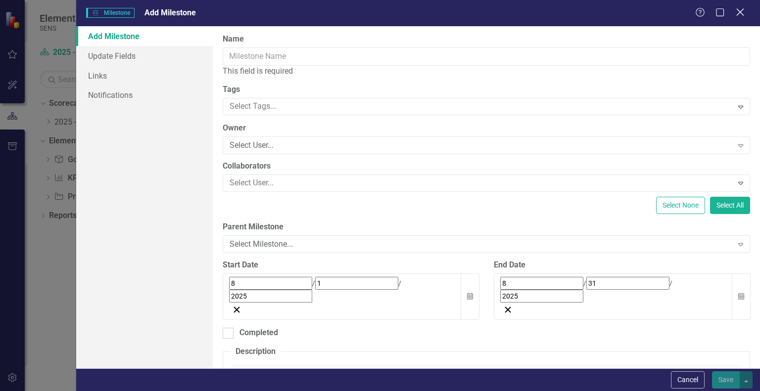
click at [741, 8] on icon "Close" at bounding box center [739, 11] width 12 height 9
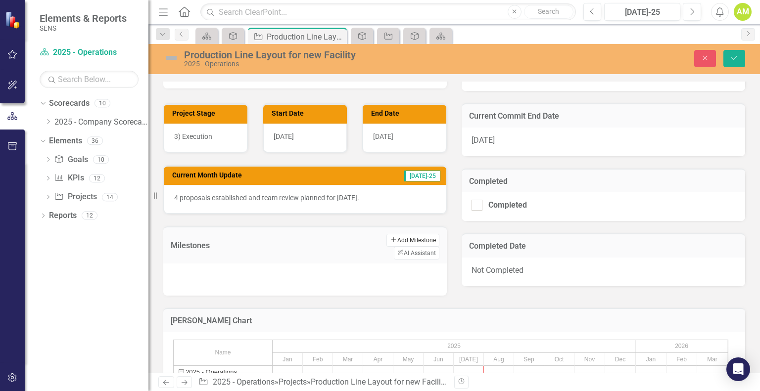
click at [386, 235] on button "Add Add Milestone" at bounding box center [412, 240] width 53 height 13
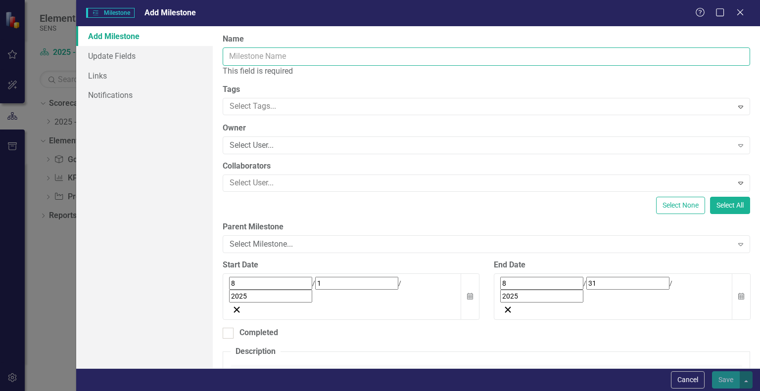
click at [255, 56] on input "Name" at bounding box center [486, 56] width 527 height 18
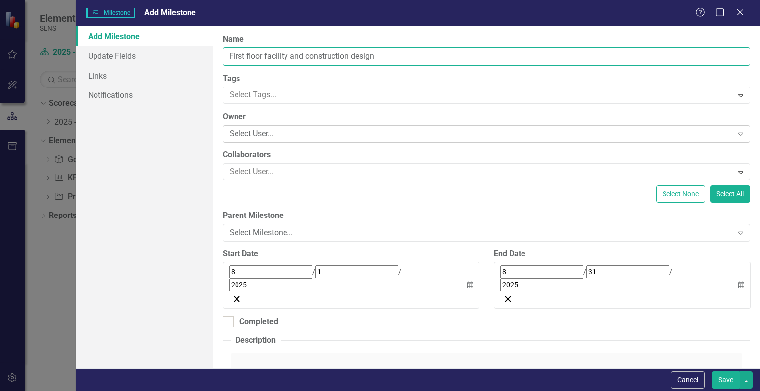
type input "First floor facility and construction design"
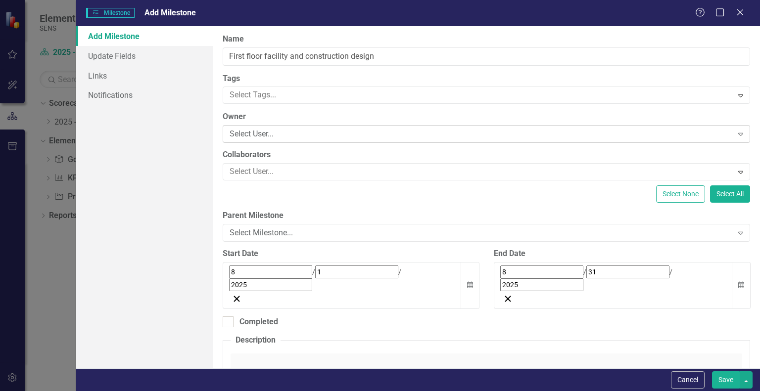
click at [262, 134] on div "Select User..." at bounding box center [480, 134] width 502 height 11
click at [268, 179] on div "Select User..." at bounding box center [478, 171] width 506 height 15
click at [369, 159] on label "Collaborators" at bounding box center [486, 154] width 527 height 11
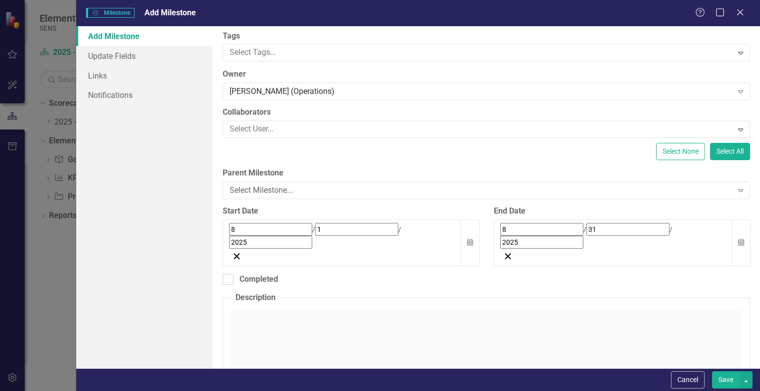
scroll to position [0, 0]
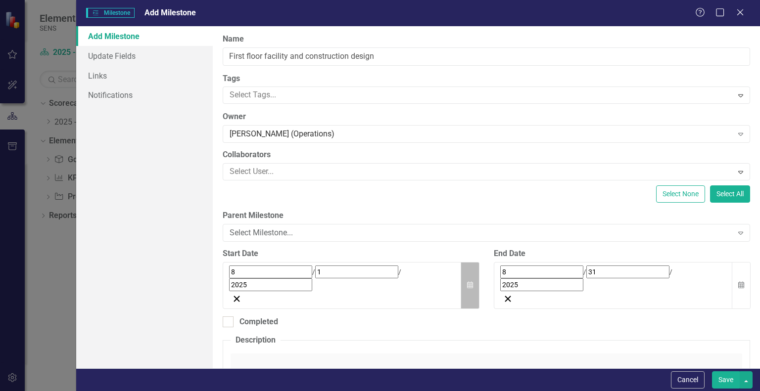
click at [467, 282] on icon "Calendar" at bounding box center [470, 285] width 6 height 7
click at [267, 283] on button "‹" at bounding box center [256, 294] width 22 height 22
click at [273, 343] on button "9" at bounding box center [260, 352] width 25 height 18
click at [737, 269] on button "Calendar" at bounding box center [740, 285] width 19 height 47
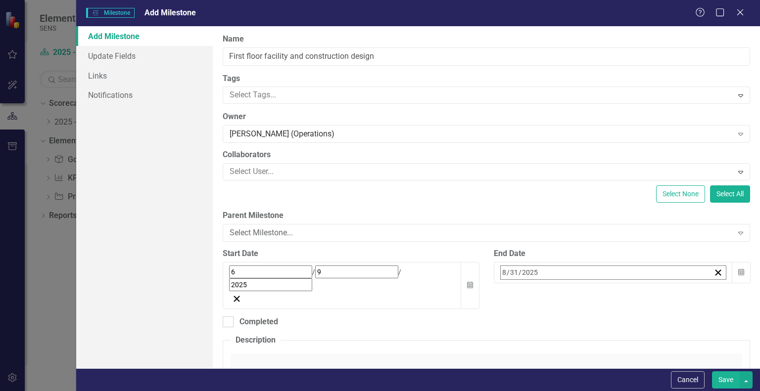
click at [538, 283] on button "‹" at bounding box center [527, 294] width 22 height 22
click at [642, 361] on button "18" at bounding box center [630, 370] width 25 height 18
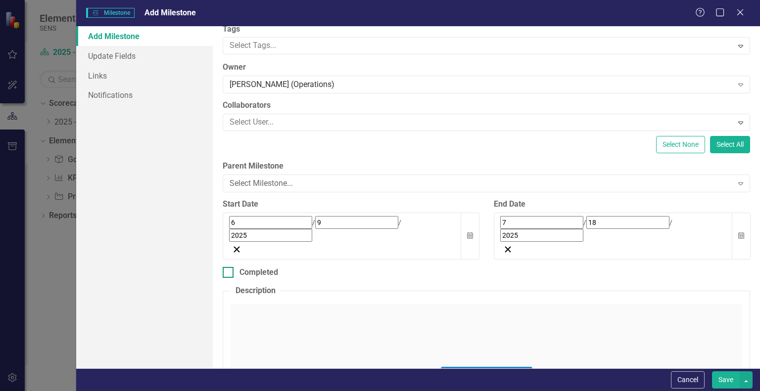
click at [238, 267] on div "Completed" at bounding box center [486, 272] width 527 height 11
click at [229, 267] on input "Completed" at bounding box center [226, 270] width 6 height 6
checkbox input "true"
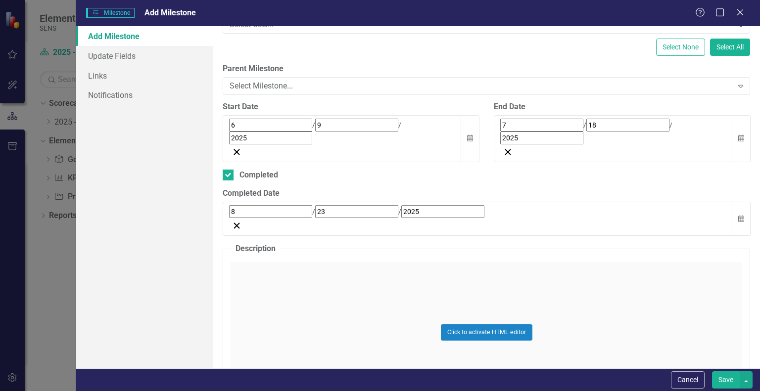
scroll to position [148, 0]
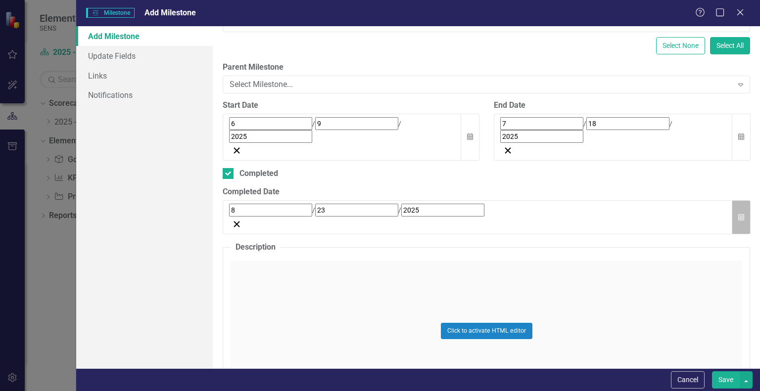
click at [735, 200] on button "Calendar" at bounding box center [740, 217] width 19 height 34
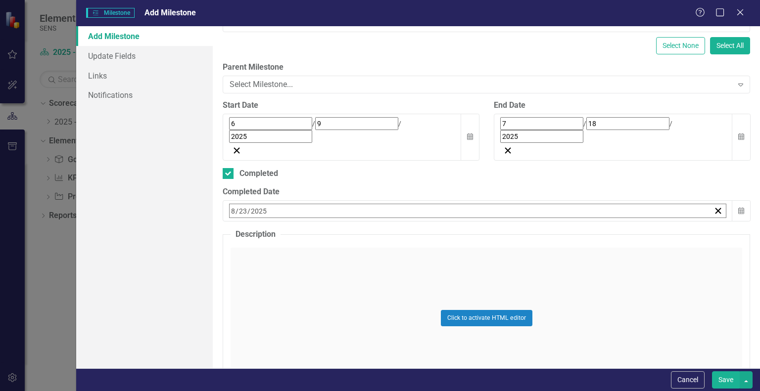
click at [267, 222] on button "‹" at bounding box center [256, 233] width 22 height 22
click at [363, 304] on abbr "18" at bounding box center [359, 308] width 8 height 8
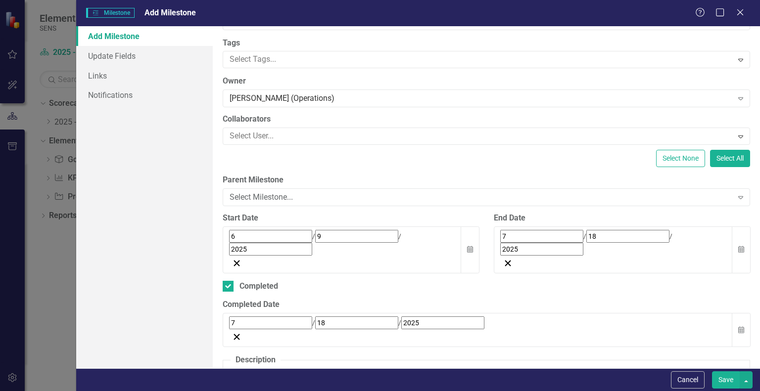
scroll to position [0, 0]
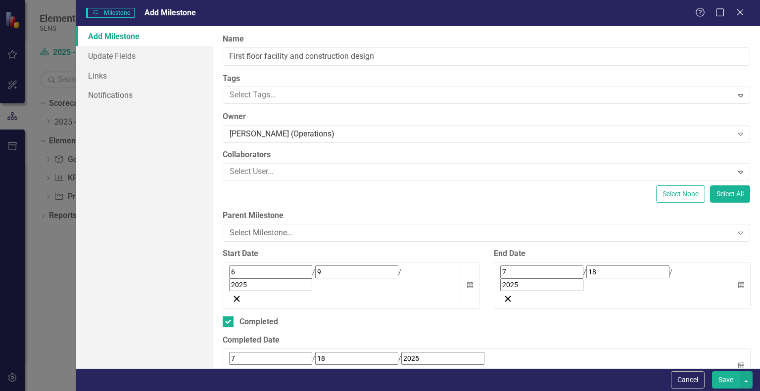
click at [723, 380] on button "Save" at bounding box center [726, 379] width 28 height 17
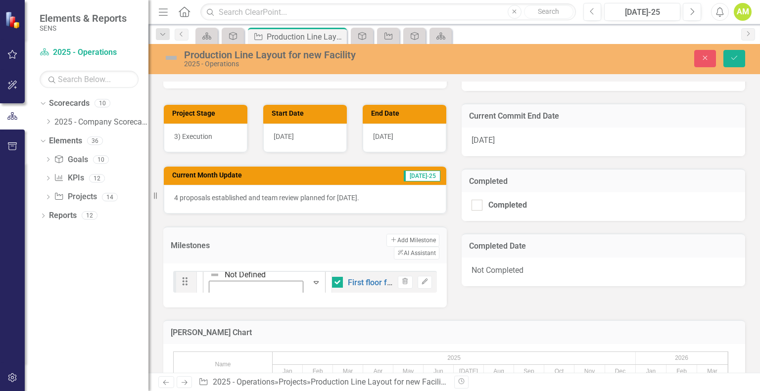
click at [311, 278] on icon "Expand" at bounding box center [316, 282] width 10 height 8
click at [299, 234] on td "Add Add Milestone ClearPoint AI AI Assistant" at bounding box center [361, 247] width 155 height 26
click at [348, 278] on link "First floor facility and construction design" at bounding box center [421, 282] width 147 height 9
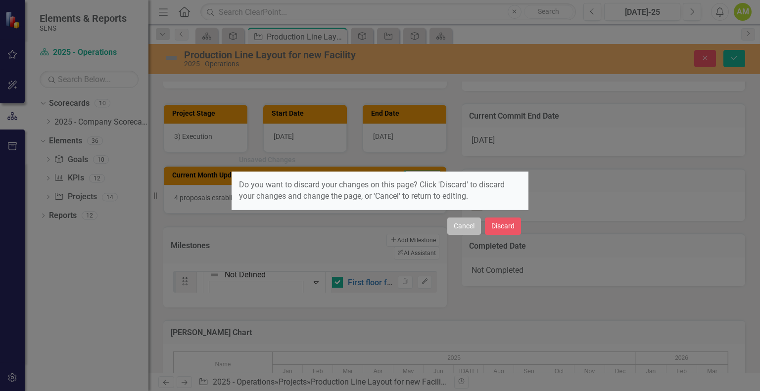
click at [461, 227] on button "Cancel" at bounding box center [464, 226] width 34 height 17
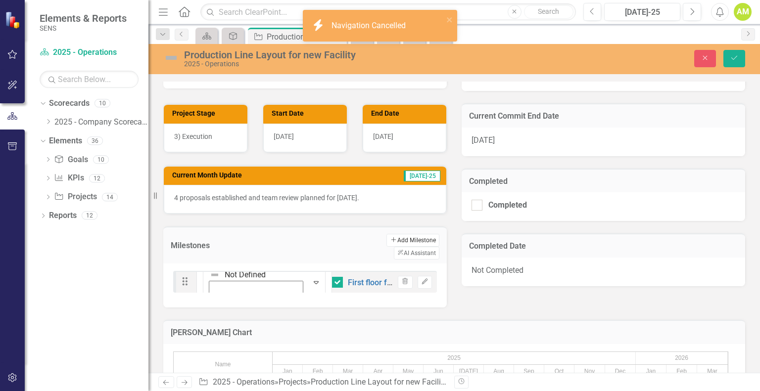
click at [386, 236] on button "Add Add Milestone" at bounding box center [412, 240] width 53 height 13
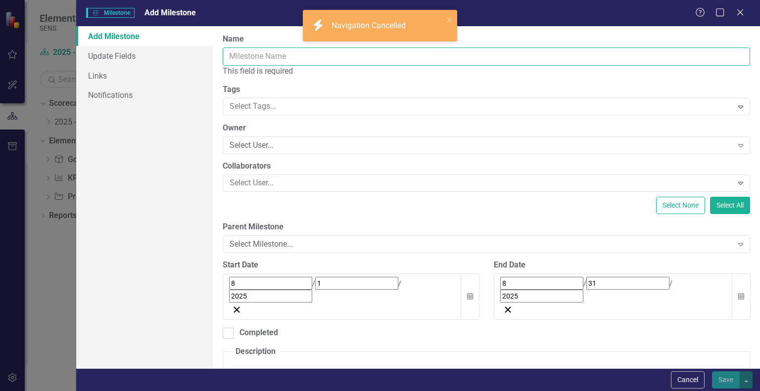
click at [238, 57] on input "Name" at bounding box center [486, 56] width 527 height 18
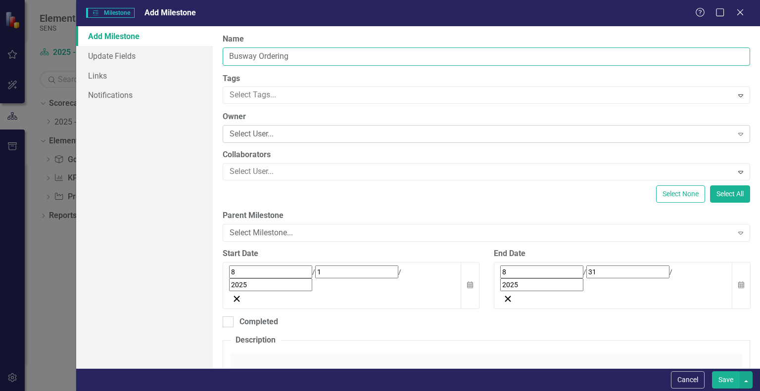
type input "Busway Ordering"
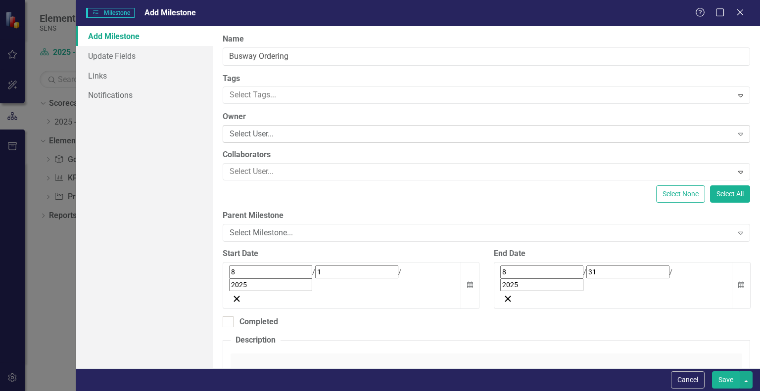
click at [277, 140] on div "Select User... Expand" at bounding box center [486, 134] width 527 height 18
click at [467, 282] on icon "Calendar" at bounding box center [470, 285] width 6 height 7
click at [267, 283] on button "‹" at bounding box center [256, 294] width 22 height 22
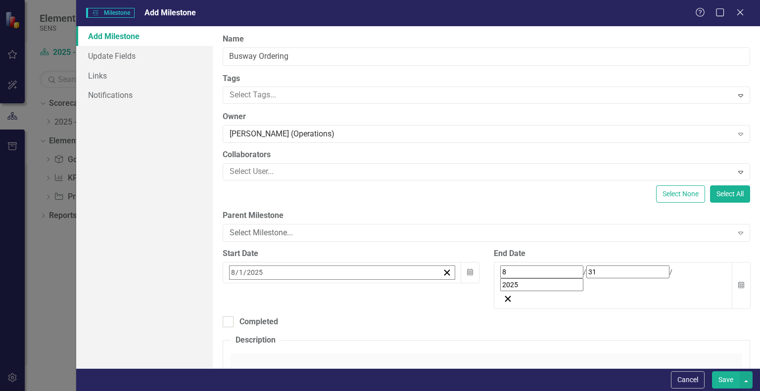
click at [267, 283] on button "‹" at bounding box center [256, 294] width 22 height 22
click at [263, 348] on abbr "9" at bounding box center [261, 352] width 4 height 8
click at [738, 282] on icon "Calendar" at bounding box center [741, 285] width 6 height 7
click at [538, 283] on button "‹" at bounding box center [527, 294] width 22 height 22
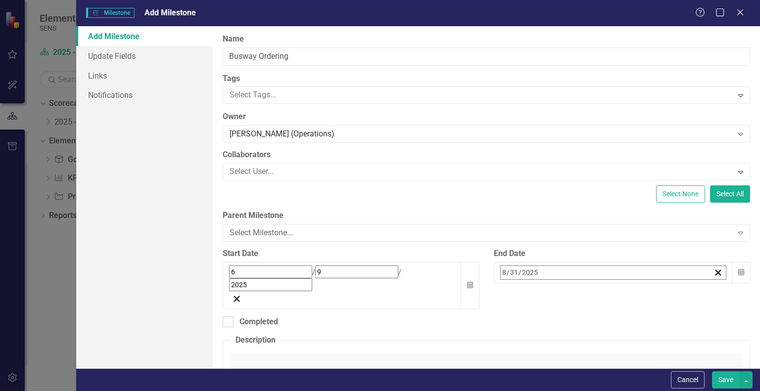
click at [645, 283] on button "›" at bounding box center [634, 294] width 22 height 22
click at [642, 325] on button "4" at bounding box center [630, 334] width 25 height 18
click at [226, 317] on input "Completed" at bounding box center [226, 320] width 6 height 6
checkbox input "true"
click at [286, 349] on div "8 / 23 / 2025" at bounding box center [478, 366] width 510 height 34
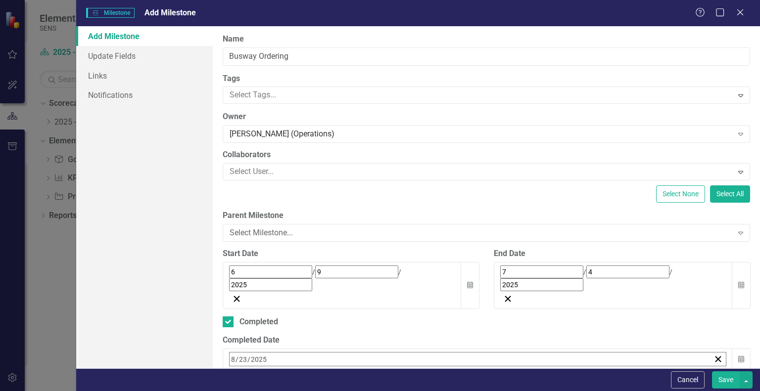
click at [267, 370] on button "‹" at bounding box center [256, 381] width 22 height 22
click at [730, 384] on button "Save" at bounding box center [726, 379] width 28 height 17
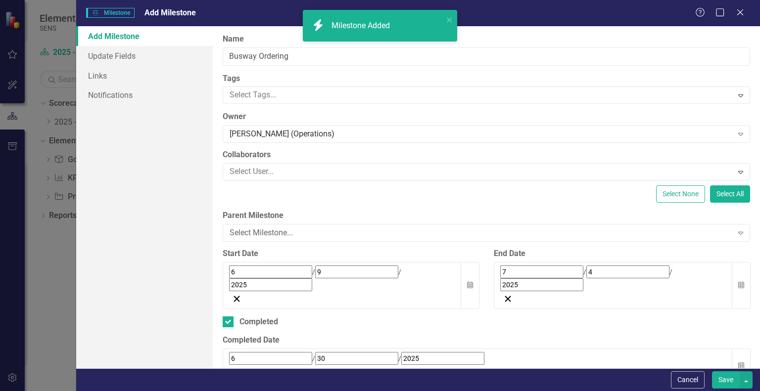
checkbox input "true"
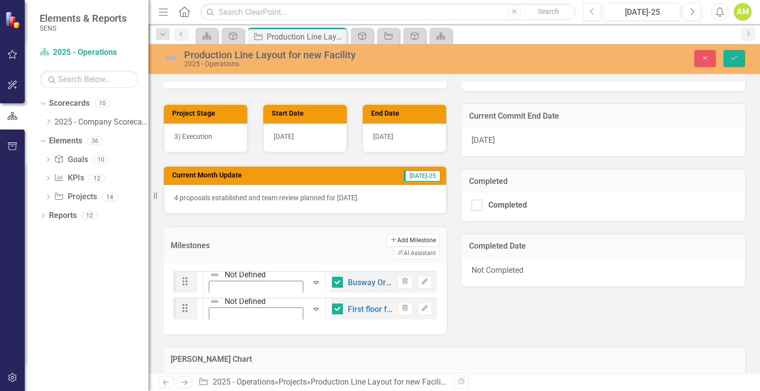
click at [386, 234] on button "Add Add Milestone" at bounding box center [412, 240] width 53 height 13
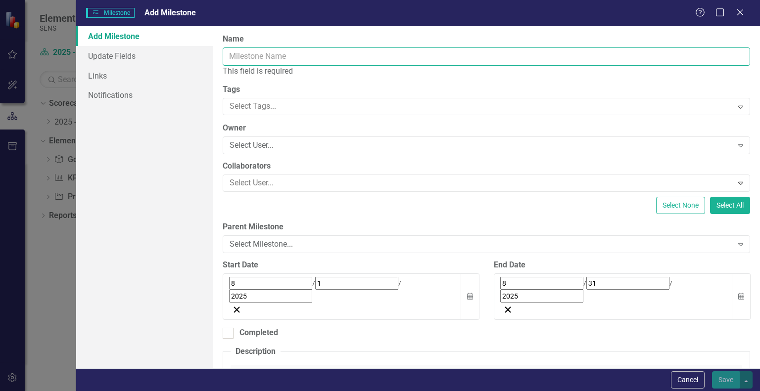
click at [242, 56] on input "Name" at bounding box center [486, 56] width 527 height 18
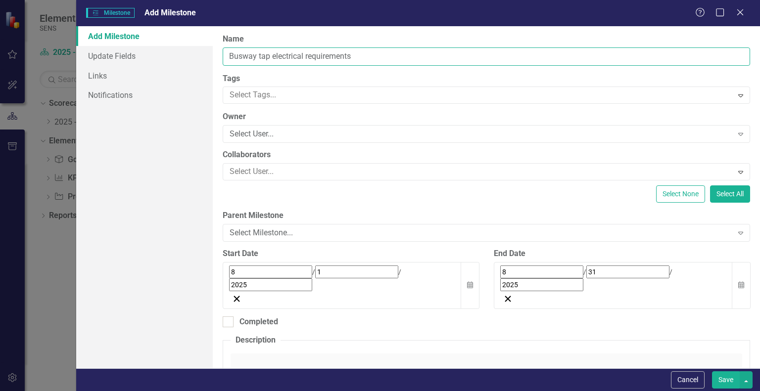
type input "Busway tap electrical requirements"
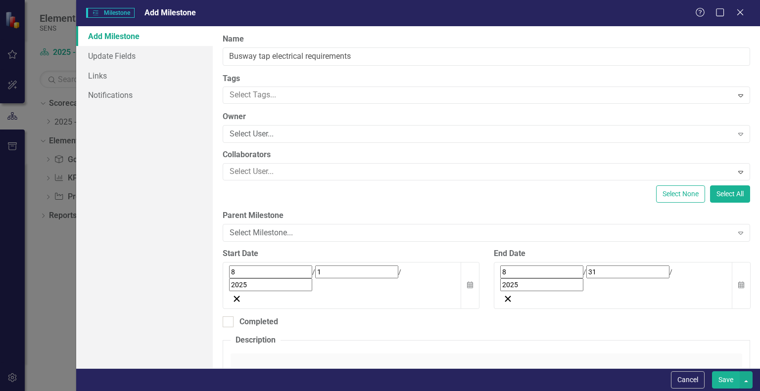
click at [251, 146] on div "ClearPoint Can Do More! How ClearPoint Can Help Close Enterprise plans can auto…" at bounding box center [486, 197] width 547 height 342
click at [255, 136] on div "Select User..." at bounding box center [480, 134] width 502 height 11
click at [473, 270] on button "Calendar" at bounding box center [469, 285] width 19 height 47
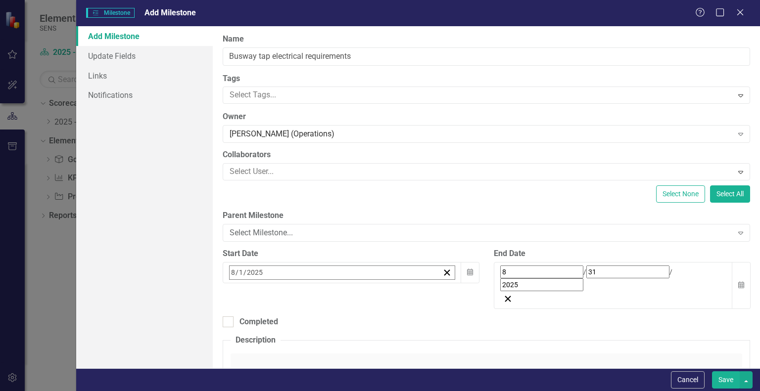
click at [267, 283] on button "‹" at bounding box center [256, 294] width 22 height 22
click at [273, 343] on button "9" at bounding box center [260, 352] width 25 height 18
click at [738, 282] on icon "Calendar" at bounding box center [741, 285] width 6 height 7
click at [538, 283] on button "‹" at bounding box center [527, 294] width 22 height 22
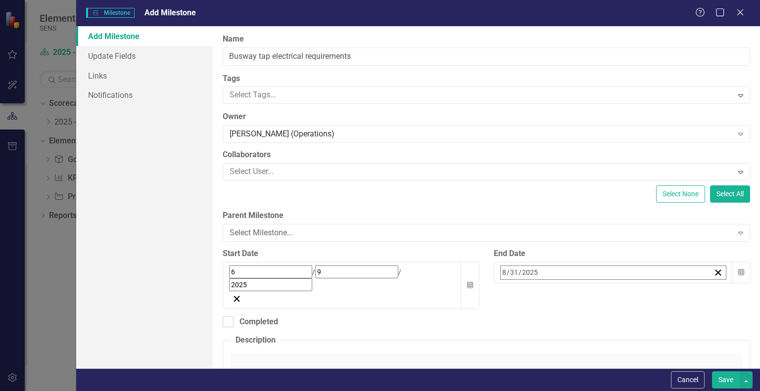
click at [642, 361] on button "18" at bounding box center [630, 370] width 25 height 18
click at [231, 317] on div at bounding box center [228, 322] width 11 height 11
click at [229, 317] on input "Completed" at bounding box center [226, 320] width 6 height 6
checkbox input "true"
click at [738, 349] on button "Calendar" at bounding box center [740, 366] width 19 height 34
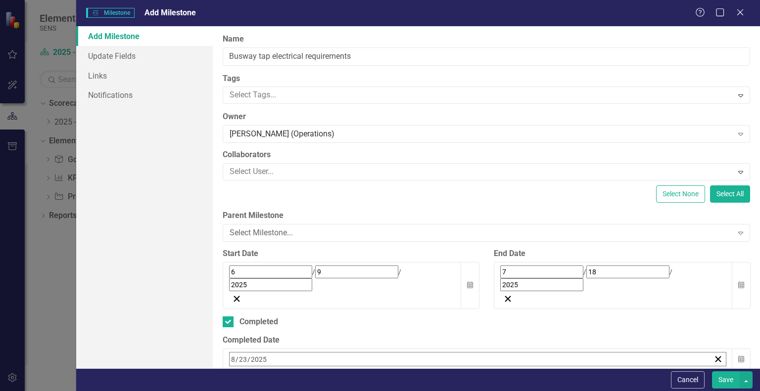
click at [267, 370] on button "‹" at bounding box center [256, 381] width 22 height 22
click at [734, 381] on button "Save" at bounding box center [726, 379] width 28 height 17
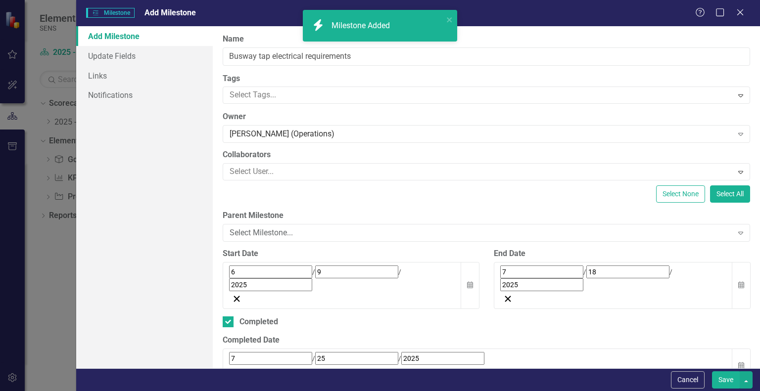
checkbox input "false"
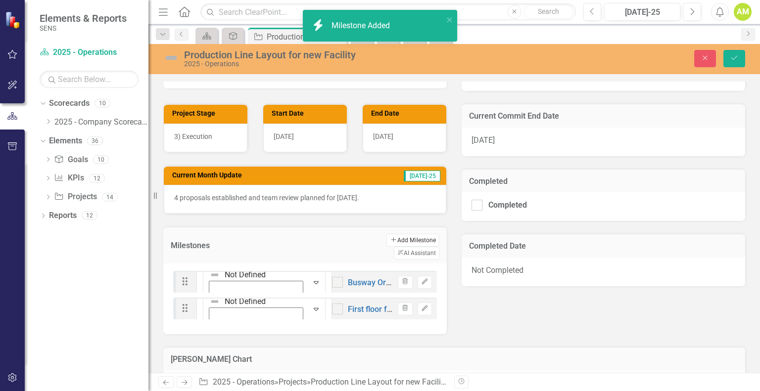
checkbox input "true"
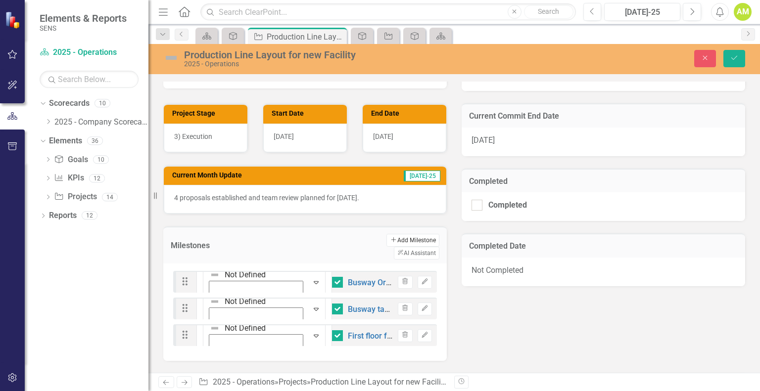
click at [386, 240] on button "Add Add Milestone" at bounding box center [412, 240] width 53 height 13
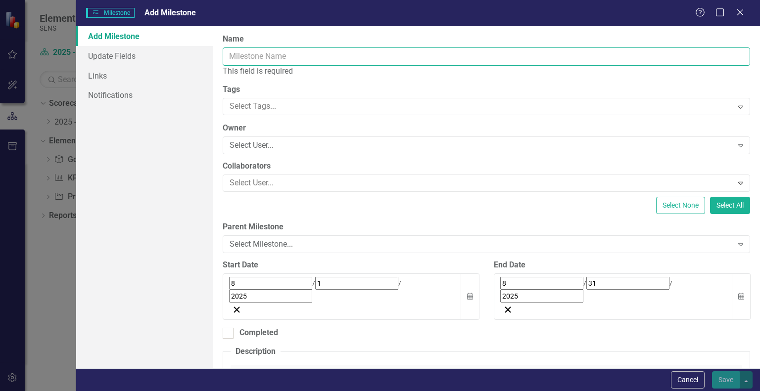
click at [245, 59] on input "Name" at bounding box center [486, 56] width 527 height 18
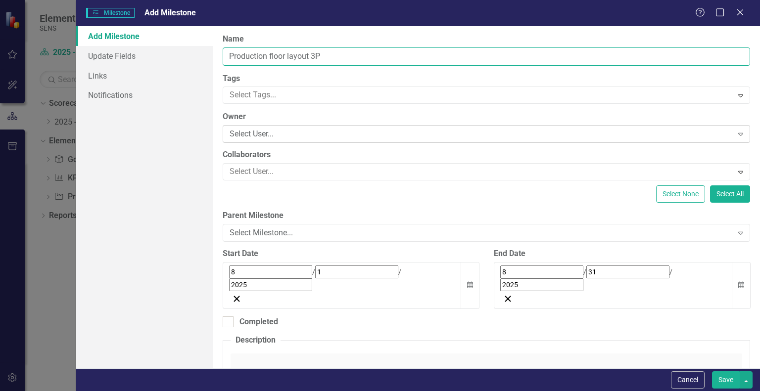
type input "Production floor layout 3P"
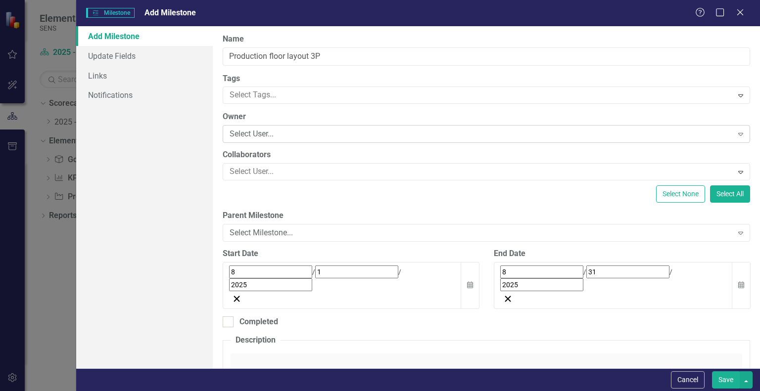
click at [284, 137] on div "Select User..." at bounding box center [480, 134] width 502 height 11
click at [255, 169] on div at bounding box center [479, 171] width 506 height 13
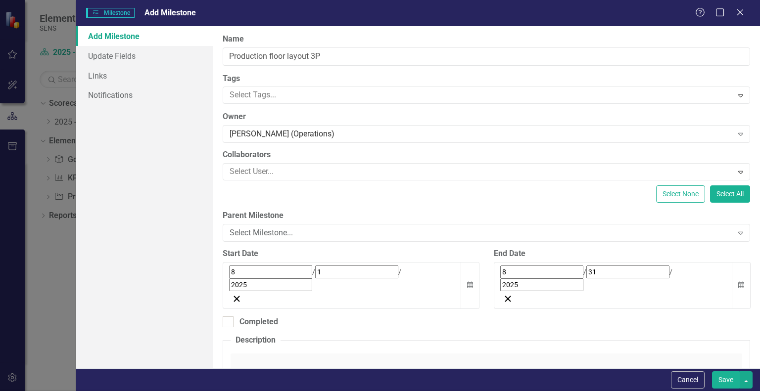
click at [366, 154] on label "Collaborators" at bounding box center [486, 154] width 527 height 11
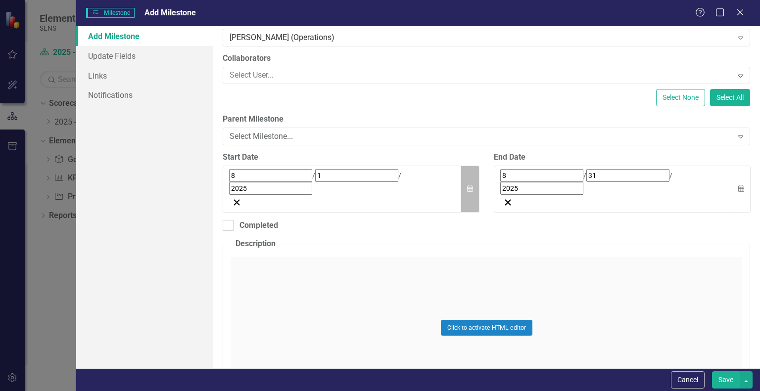
scroll to position [99, 0]
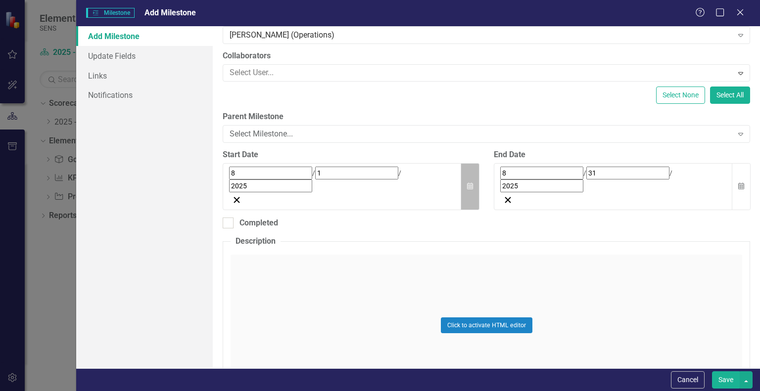
click at [468, 183] on icon "Calendar" at bounding box center [470, 186] width 6 height 7
click at [267, 197] on button "‹" at bounding box center [256, 195] width 22 height 22
drag, startPoint x: 297, startPoint y: 250, endPoint x: 375, endPoint y: 240, distance: 79.3
click at [273, 250] on button "9" at bounding box center [260, 253] width 25 height 18
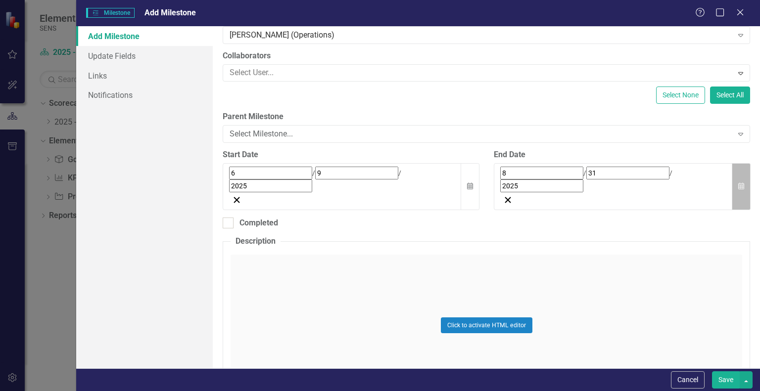
click at [738, 183] on icon "Calendar" at bounding box center [741, 186] width 6 height 7
click at [519, 315] on button "31" at bounding box center [507, 324] width 25 height 18
click at [237, 252] on div "Click to activate HTML editor" at bounding box center [485, 327] width 511 height 151
click at [722, 379] on button "Save" at bounding box center [726, 379] width 28 height 17
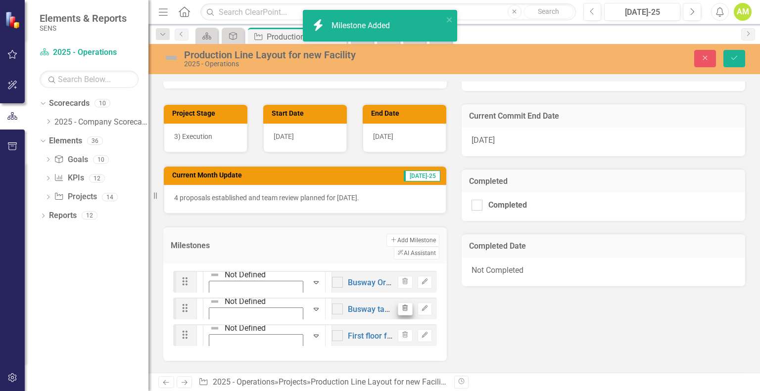
checkbox input "false"
checkbox input "true"
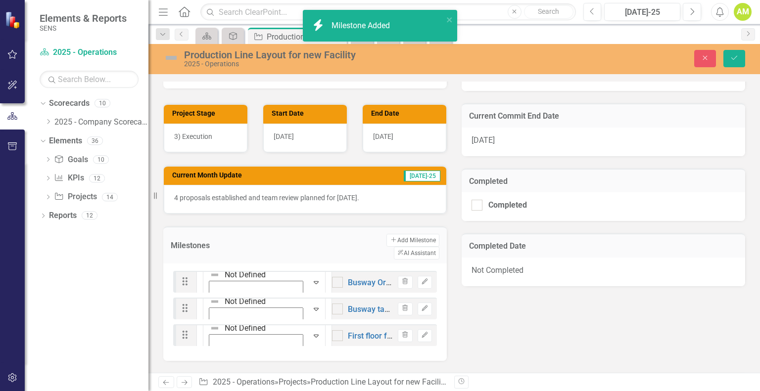
checkbox input "true"
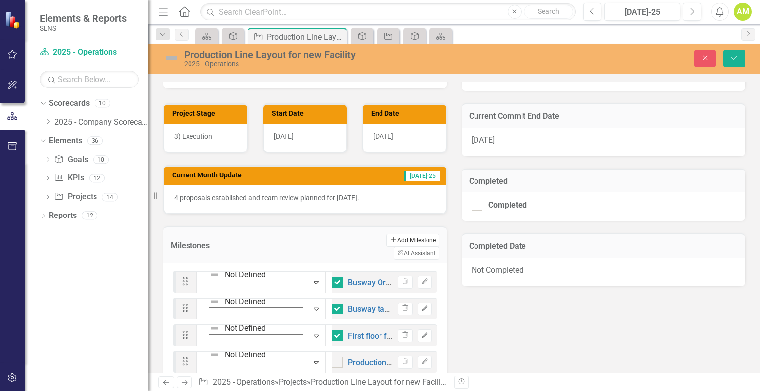
click at [386, 241] on button "Add Add Milestone" at bounding box center [412, 240] width 53 height 13
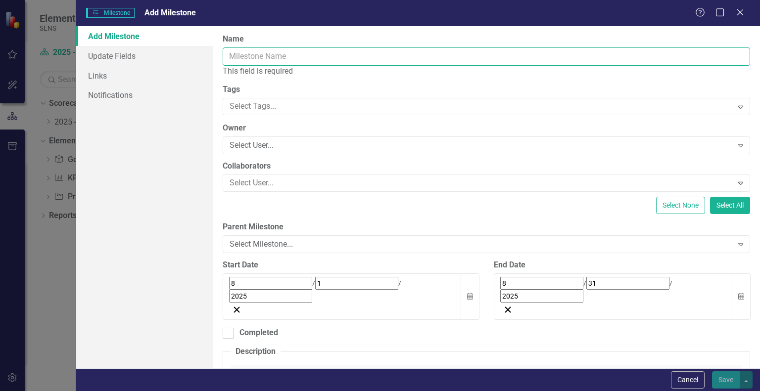
click at [275, 64] on input "Name" at bounding box center [486, 56] width 527 height 18
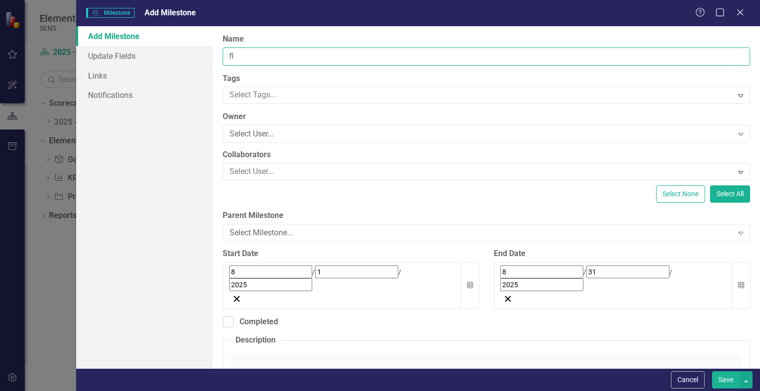
type input "f"
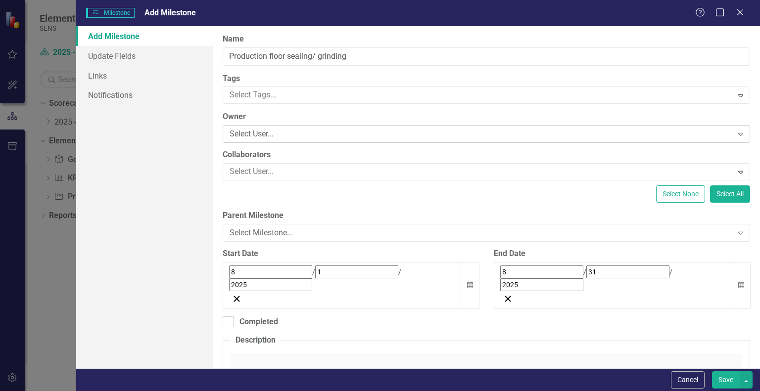
click at [284, 134] on div "Select User..." at bounding box center [480, 134] width 502 height 11
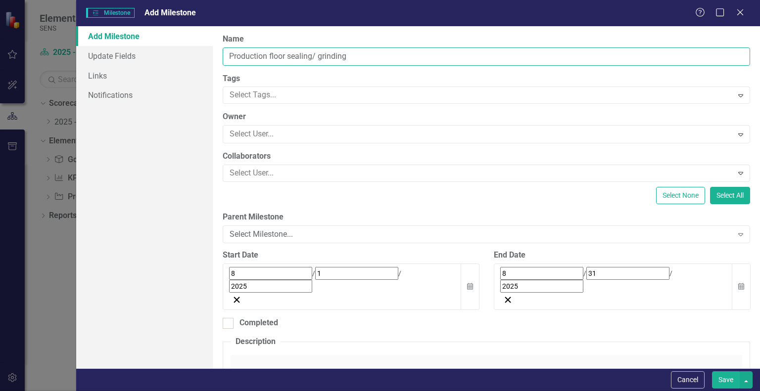
click at [354, 55] on input "Production floor sealing/ grinding" at bounding box center [486, 56] width 527 height 18
type input "Production floor sealing/ grinding complete"
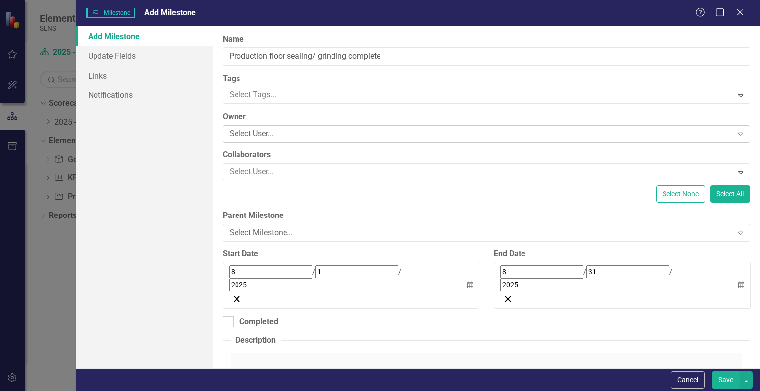
click at [264, 139] on div "Select User..." at bounding box center [480, 134] width 502 height 11
click at [469, 281] on icon "button" at bounding box center [470, 284] width 6 height 7
click at [267, 283] on button "‹" at bounding box center [256, 294] width 22 height 22
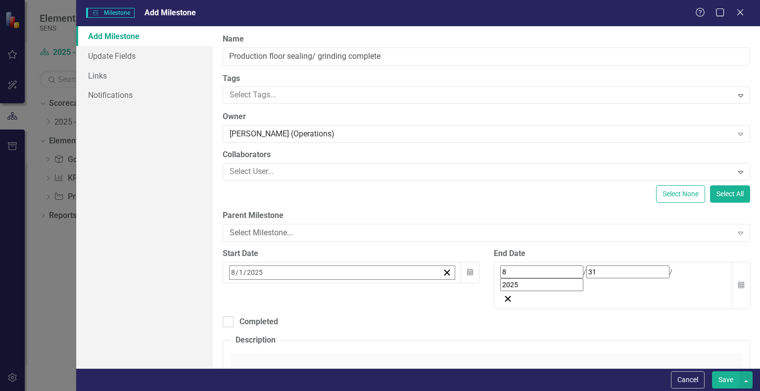
click at [371, 361] on button "18" at bounding box center [359, 370] width 25 height 18
click at [738, 281] on icon "button" at bounding box center [741, 284] width 6 height 7
click at [645, 283] on button "›" at bounding box center [634, 294] width 22 height 22
click at [642, 325] on button "5" at bounding box center [630, 334] width 25 height 18
click at [736, 273] on button "Calendar" at bounding box center [740, 285] width 19 height 47
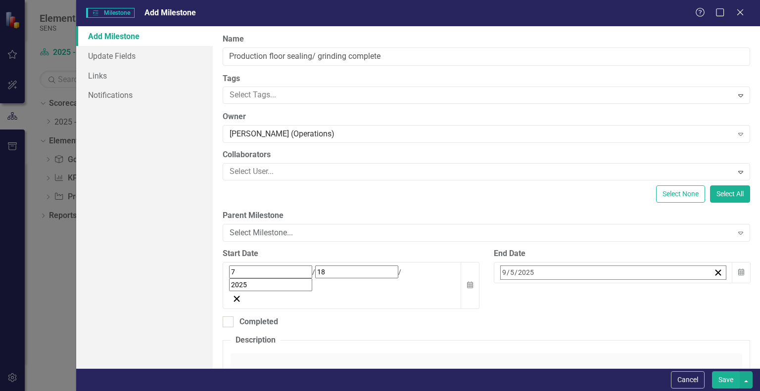
click at [642, 343] on button "12" at bounding box center [630, 352] width 25 height 18
click at [728, 379] on button "Save" at bounding box center [726, 379] width 28 height 17
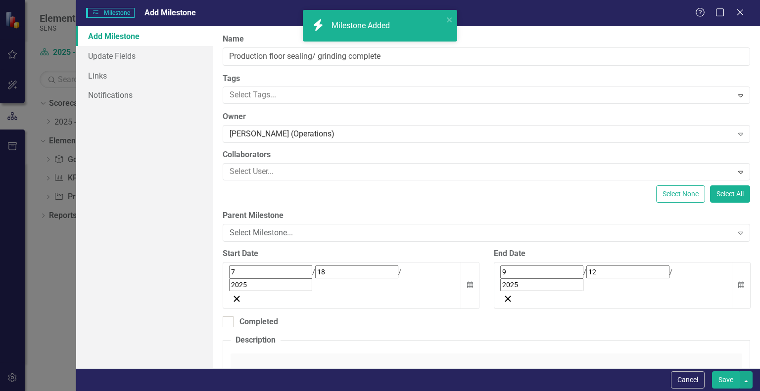
checkbox input "false"
checkbox input "true"
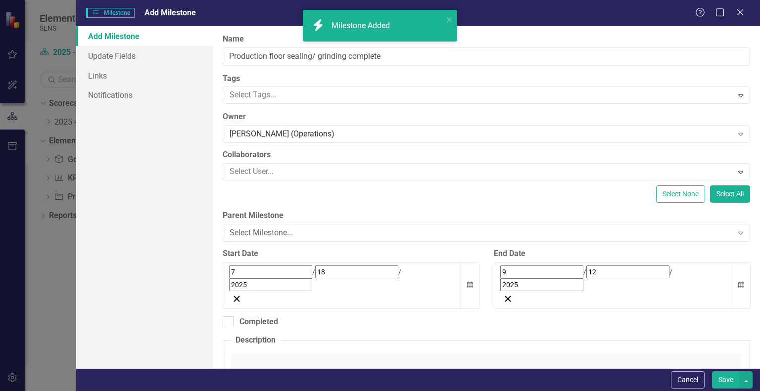
checkbox input "true"
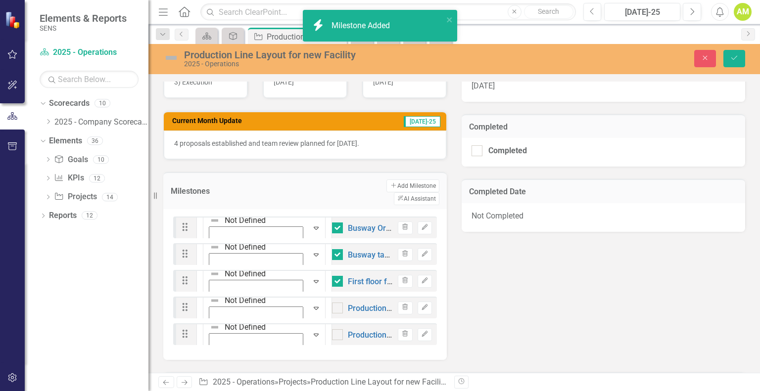
scroll to position [346, 0]
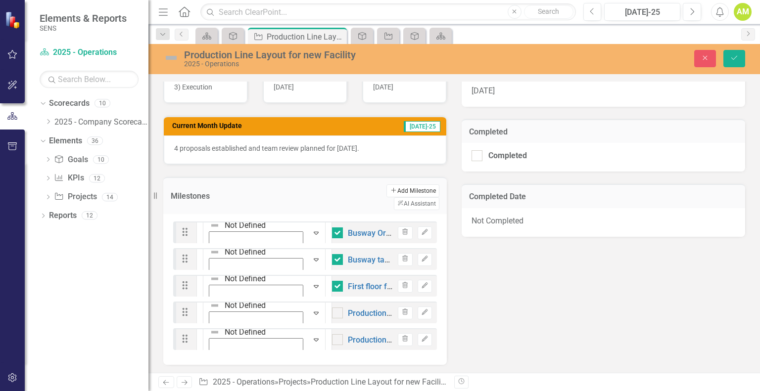
click at [386, 189] on button "Add Add Milestone" at bounding box center [412, 190] width 53 height 13
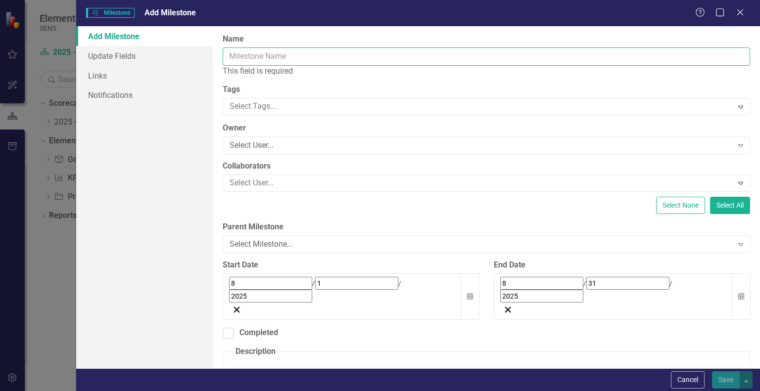
click at [252, 57] on input "Name" at bounding box center [486, 56] width 527 height 18
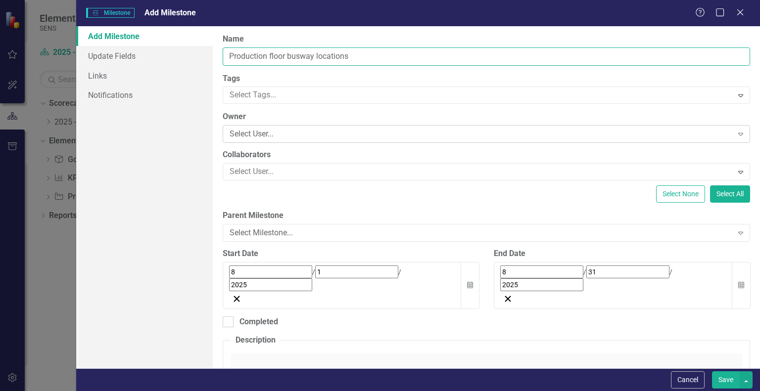
type input "Production floor busway locations"
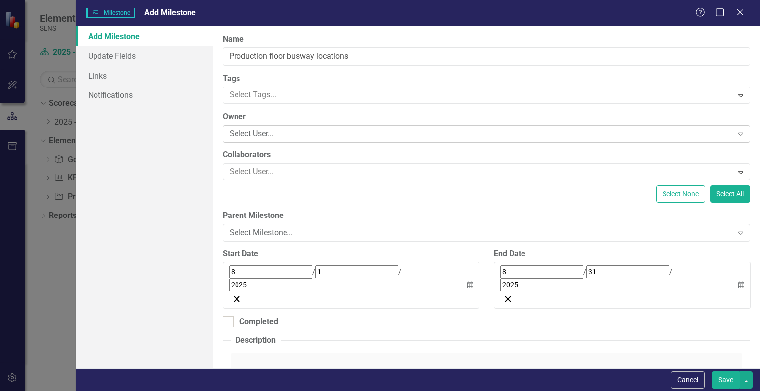
click at [261, 136] on div "Select User..." at bounding box center [480, 134] width 502 height 11
click at [469, 281] on icon "button" at bounding box center [470, 284] width 6 height 7
click at [267, 283] on button "‹" at bounding box center [256, 294] width 22 height 22
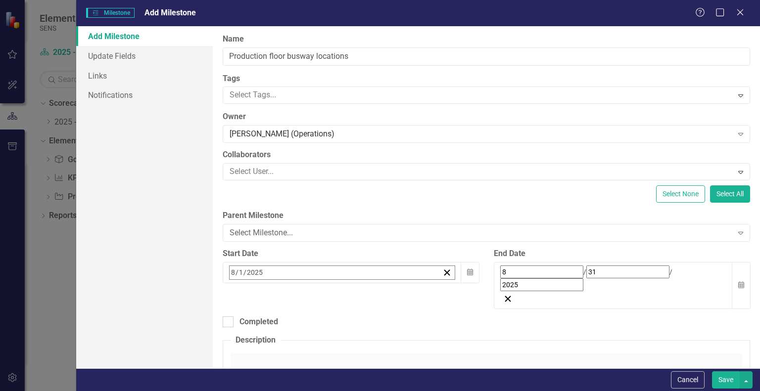
click at [363, 383] on abbr "25" at bounding box center [359, 387] width 8 height 8
click at [737, 273] on button "Calendar" at bounding box center [740, 285] width 19 height 47
click at [719, 379] on button "Save" at bounding box center [726, 379] width 28 height 17
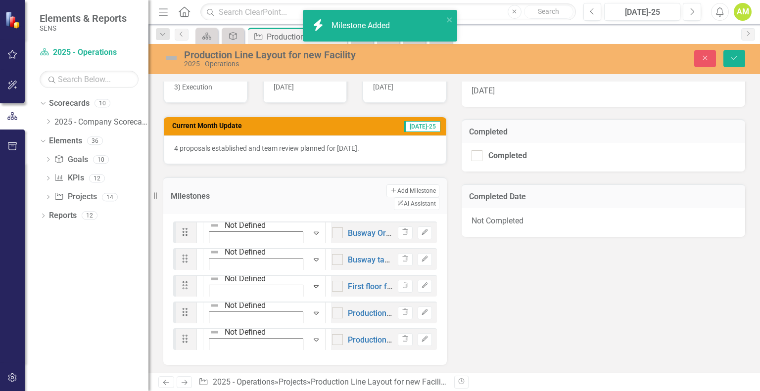
checkbox input "false"
checkbox input "true"
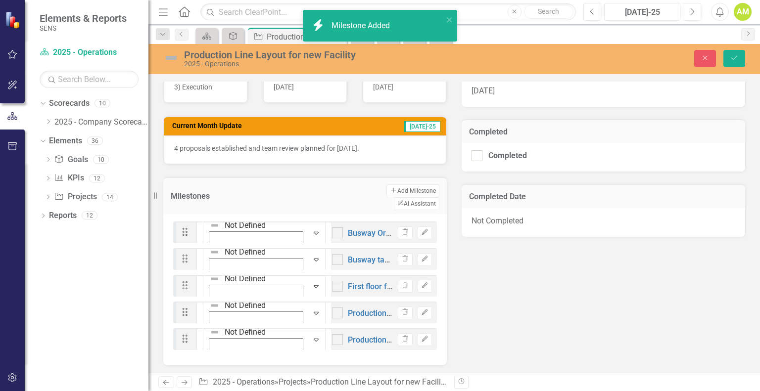
checkbox input "true"
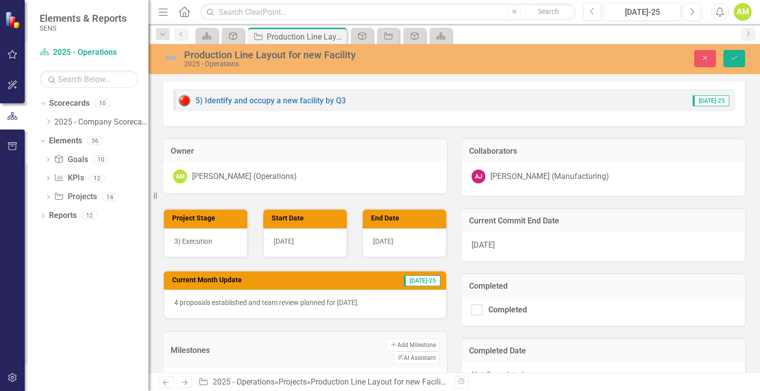
scroll to position [346, 0]
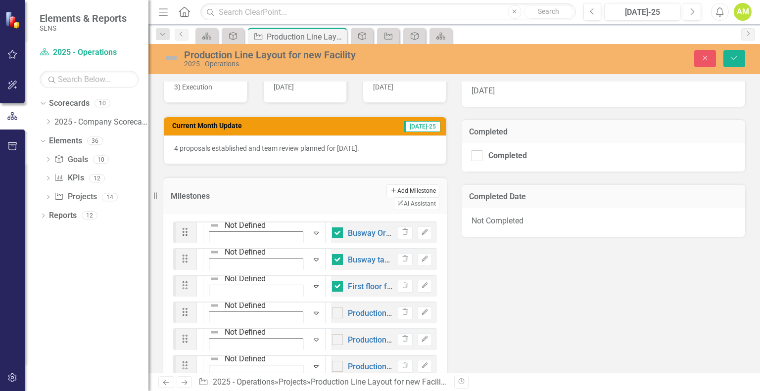
click at [386, 188] on button "Add Add Milestone" at bounding box center [412, 190] width 53 height 13
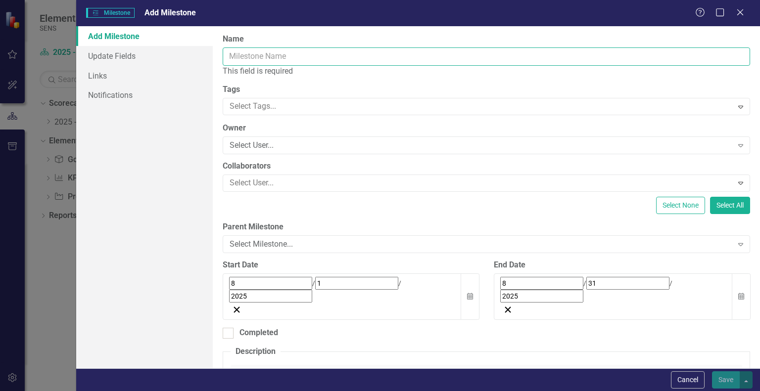
click at [311, 63] on input "Name" at bounding box center [486, 56] width 527 height 18
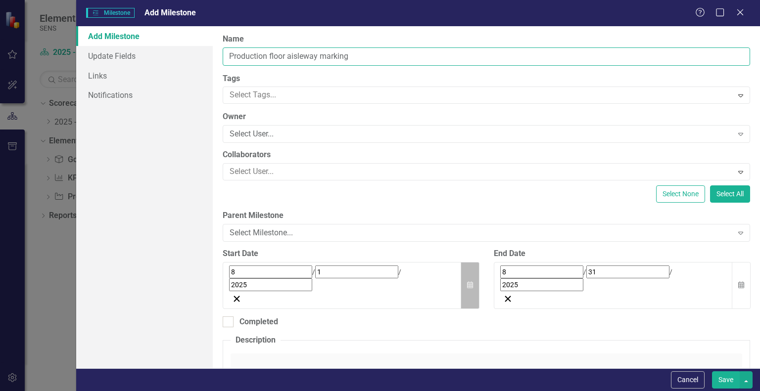
type input "Production floor aisleway marking"
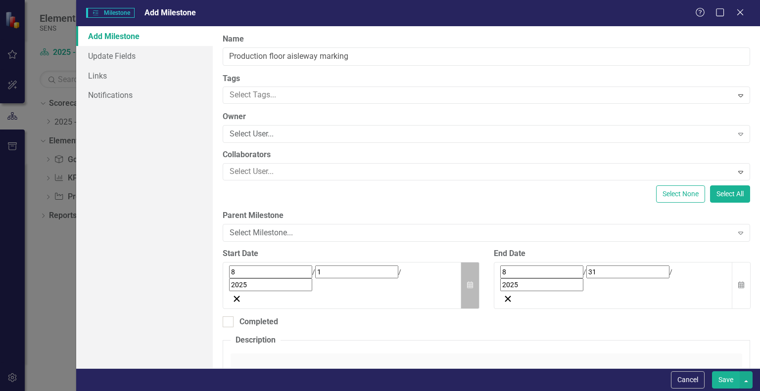
click at [471, 273] on button "Calendar" at bounding box center [469, 285] width 19 height 47
click at [374, 283] on button "›" at bounding box center [363, 294] width 22 height 22
click at [263, 348] on abbr "8" at bounding box center [261, 352] width 4 height 8
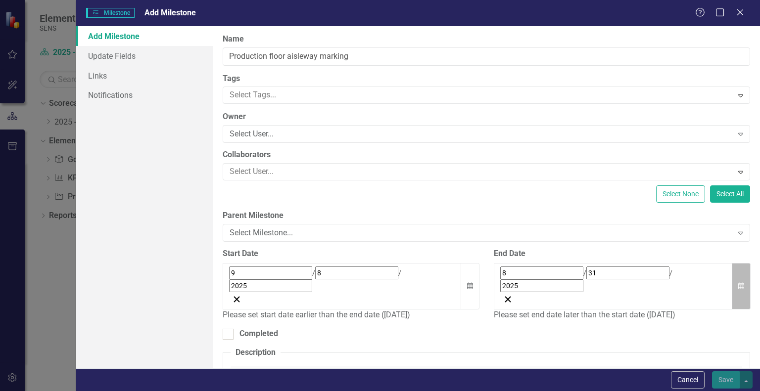
click at [734, 274] on button "Calendar" at bounding box center [740, 286] width 19 height 47
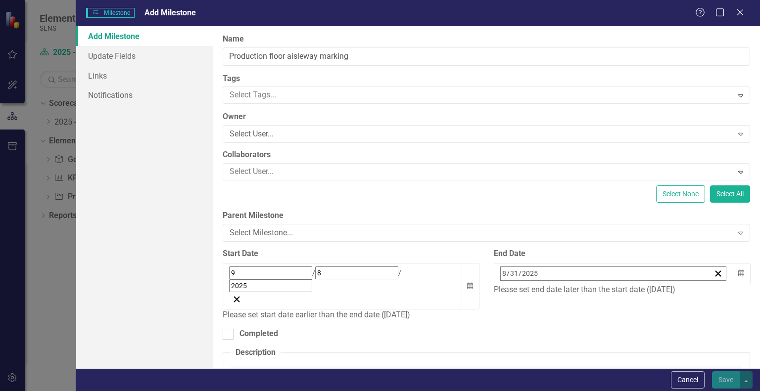
click at [645, 284] on button "›" at bounding box center [634, 295] width 22 height 22
click at [634, 349] on abbr "10" at bounding box center [630, 353] width 8 height 8
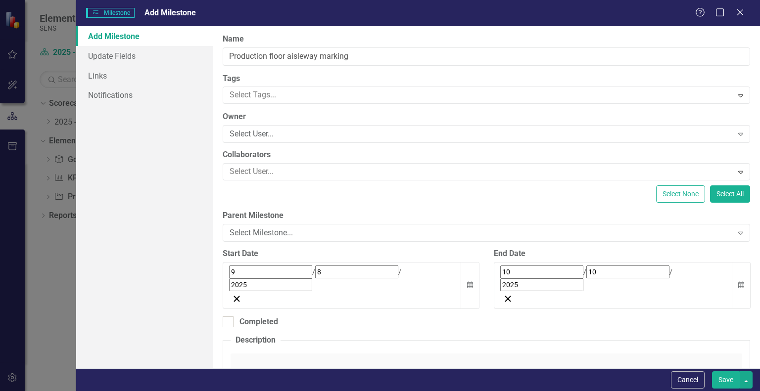
click at [721, 385] on button "Save" at bounding box center [726, 379] width 28 height 17
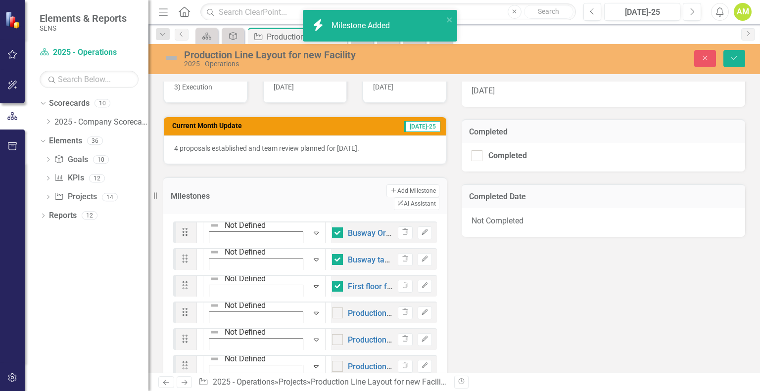
checkbox input "false"
checkbox input "true"
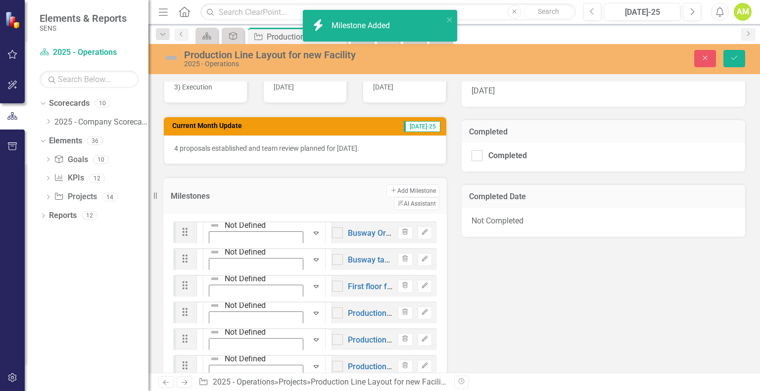
checkbox input "true"
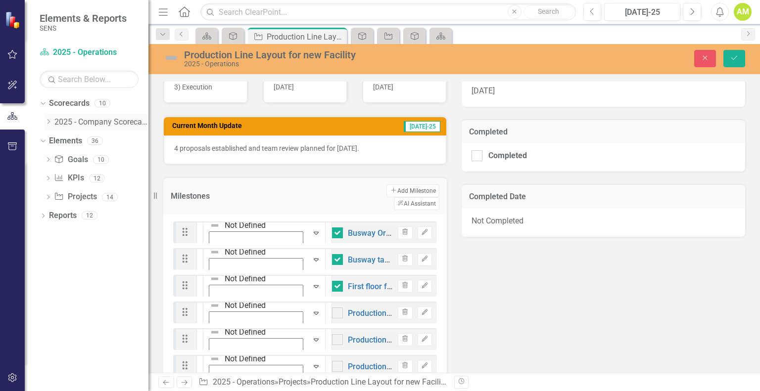
click at [49, 122] on icon at bounding box center [48, 121] width 2 height 5
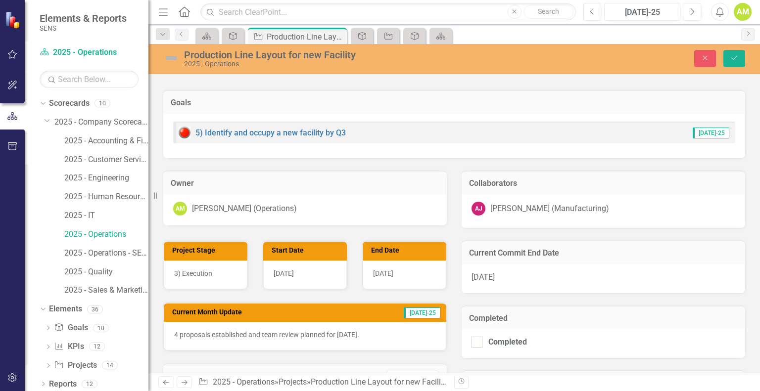
scroll to position [148, 0]
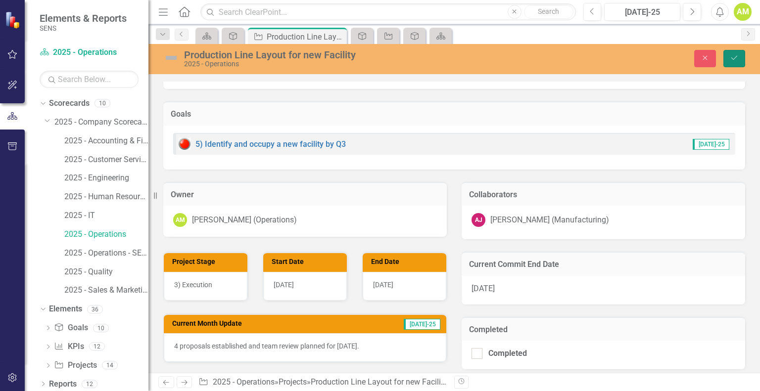
click at [741, 61] on button "Save" at bounding box center [734, 58] width 22 height 17
checkbox input "false"
checkbox input "true"
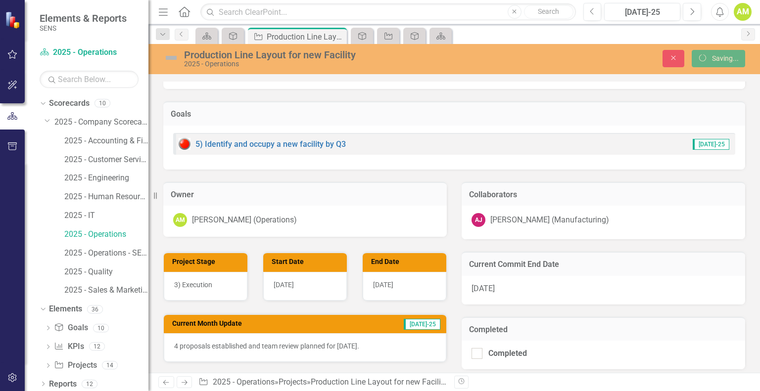
checkbox input "true"
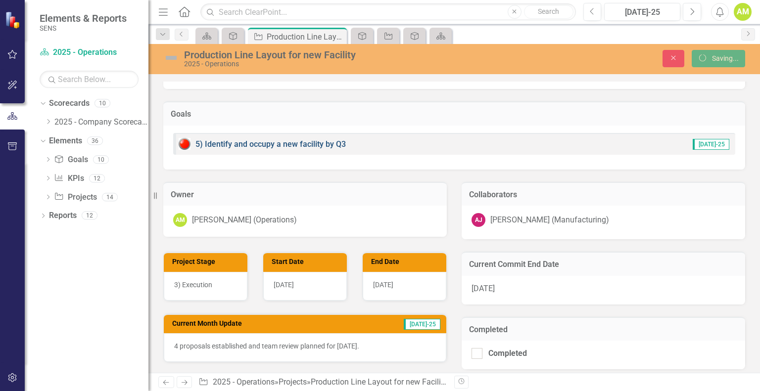
checkbox input "false"
checkbox input "true"
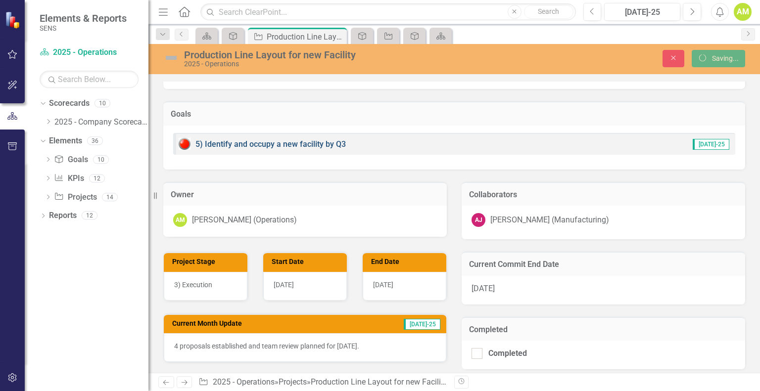
checkbox input "true"
checkbox input "false"
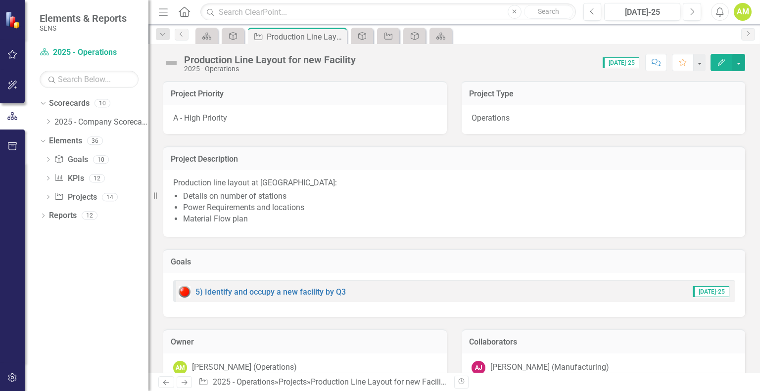
checkbox input "false"
checkbox input "true"
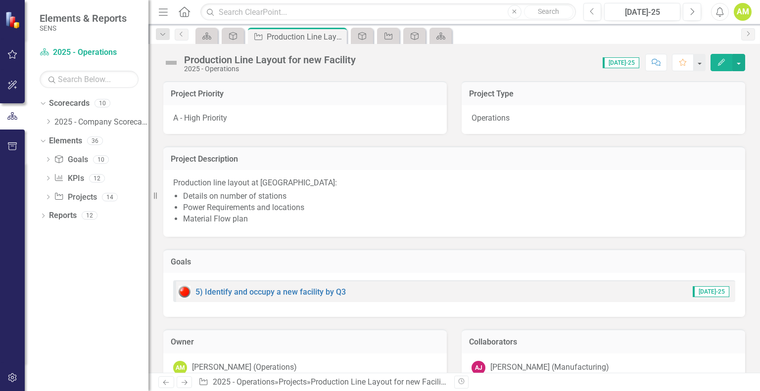
checkbox input "true"
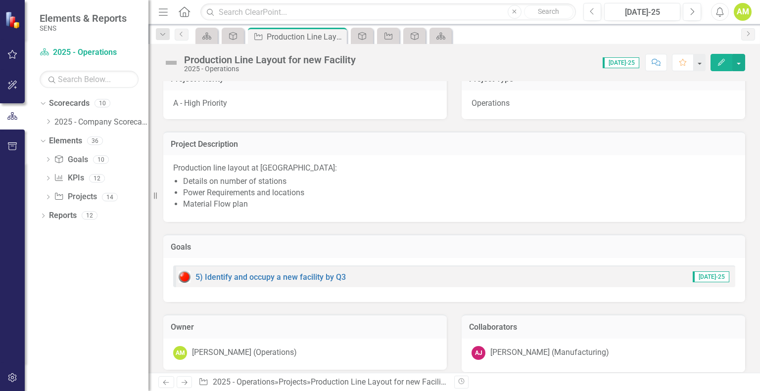
scroll to position [0, 0]
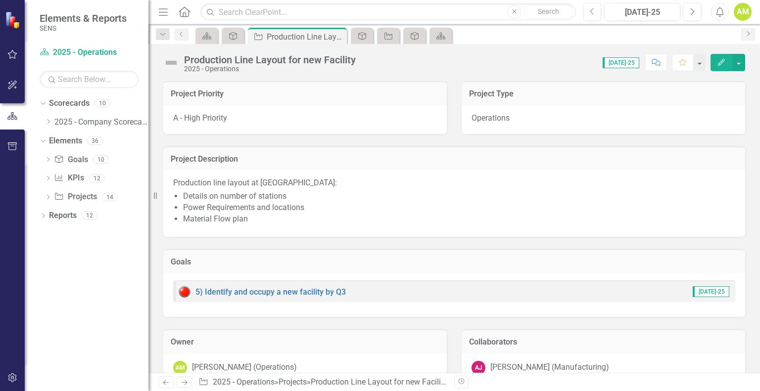
click at [713, 61] on button "Edit" at bounding box center [721, 62] width 22 height 17
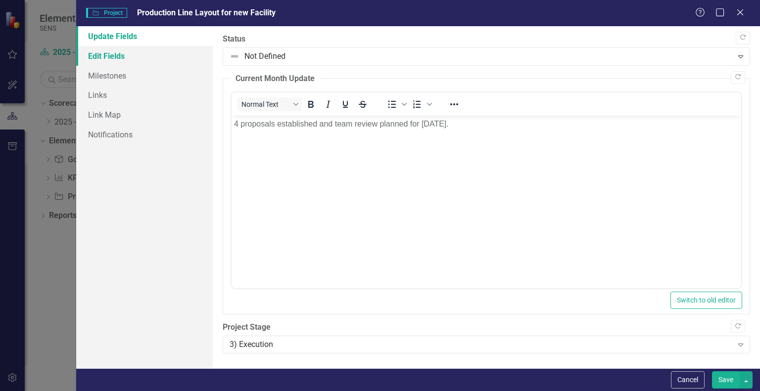
click at [103, 56] on link "Edit Fields" at bounding box center [144, 56] width 137 height 20
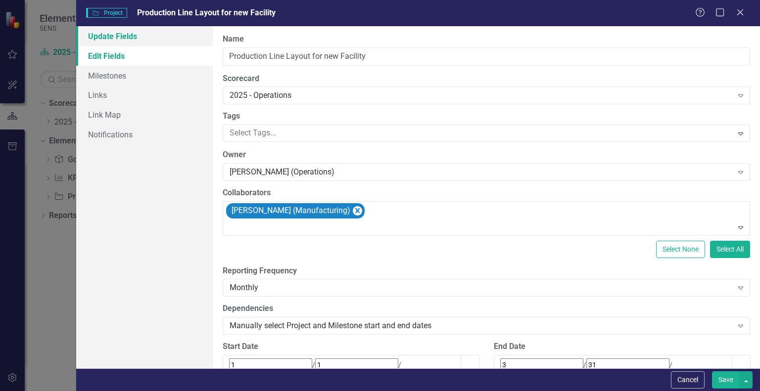
click at [127, 39] on link "Update Fields" at bounding box center [144, 36] width 137 height 20
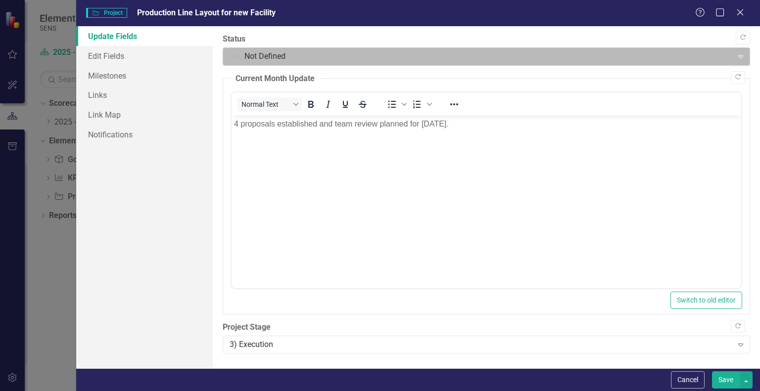
click at [250, 56] on div at bounding box center [477, 56] width 497 height 13
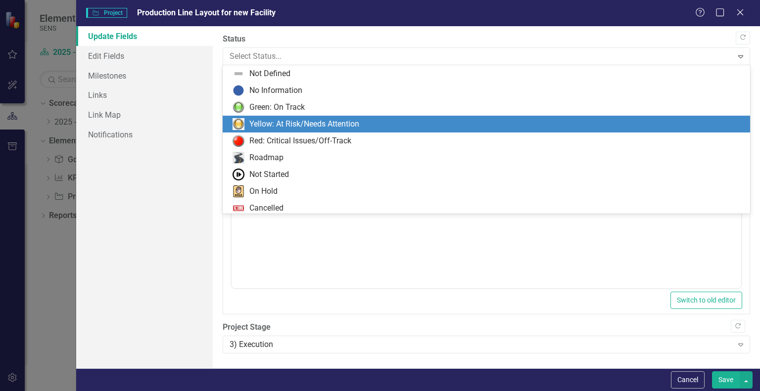
drag, startPoint x: 273, startPoint y: 131, endPoint x: 81, endPoint y: 17, distance: 223.5
click at [273, 131] on div "Yellow: At Risk/Needs Attention" at bounding box center [486, 124] width 527 height 17
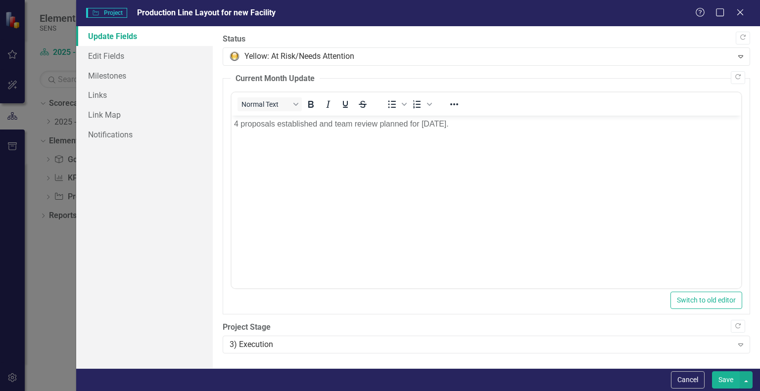
click at [728, 383] on button "Save" at bounding box center [726, 379] width 28 height 17
checkbox input "false"
checkbox input "true"
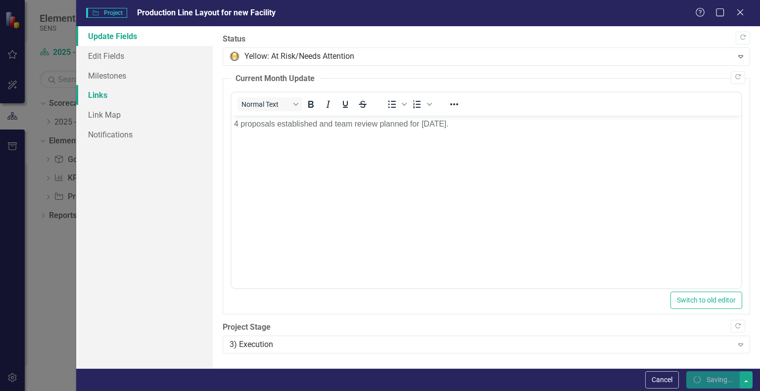
checkbox input "true"
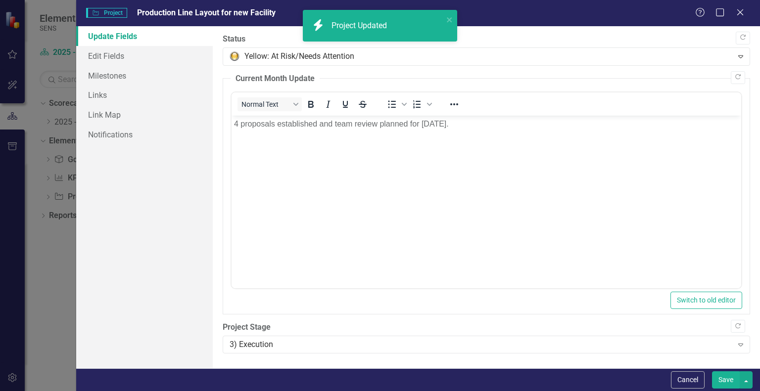
checkbox input "false"
checkbox input "true"
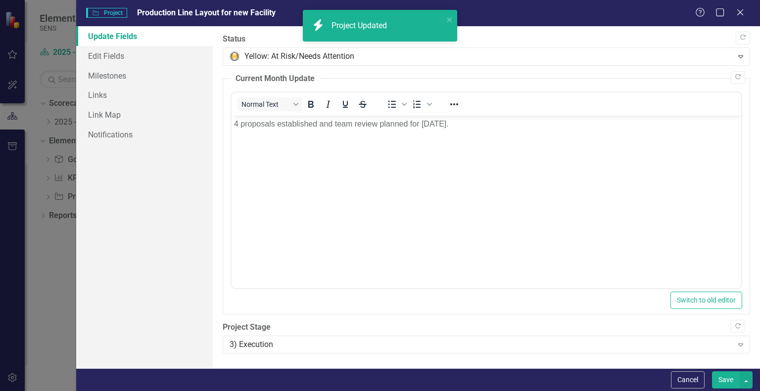
checkbox input "true"
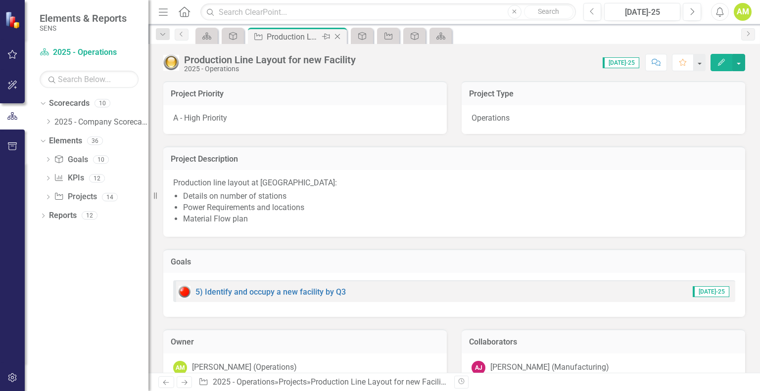
click at [338, 36] on icon "Close" at bounding box center [337, 37] width 10 height 8
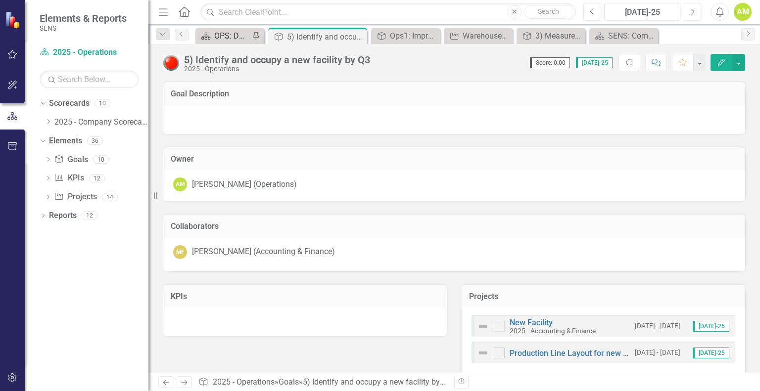
click at [222, 38] on div "OPS: Dashboard" at bounding box center [231, 36] width 35 height 12
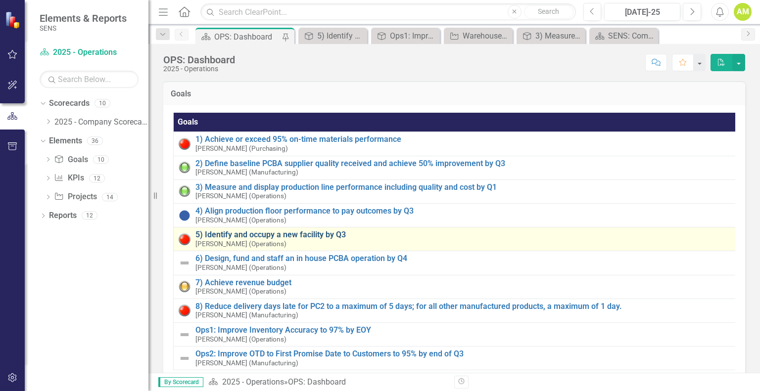
click at [235, 233] on link "5) Identify and occupy a new facility by Q3" at bounding box center [463, 234] width 536 height 9
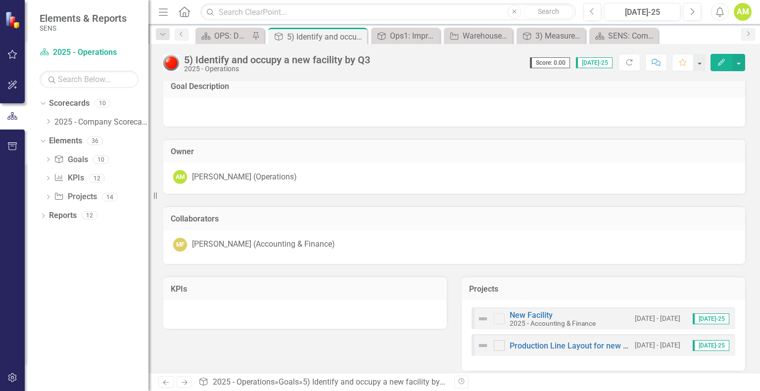
scroll to position [14, 0]
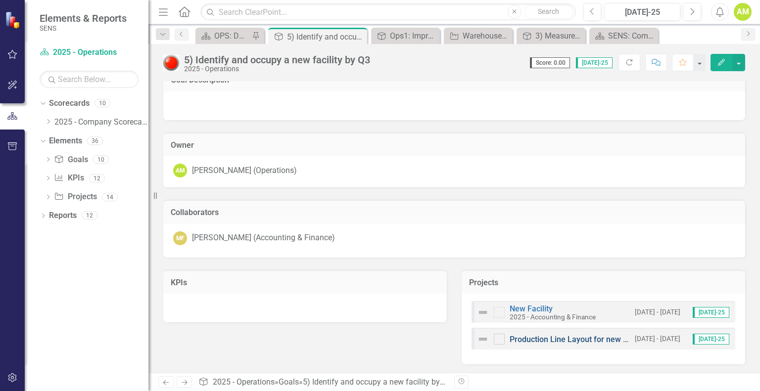
click at [583, 338] on link "Production Line Layout for new Facility" at bounding box center [578, 339] width 138 height 9
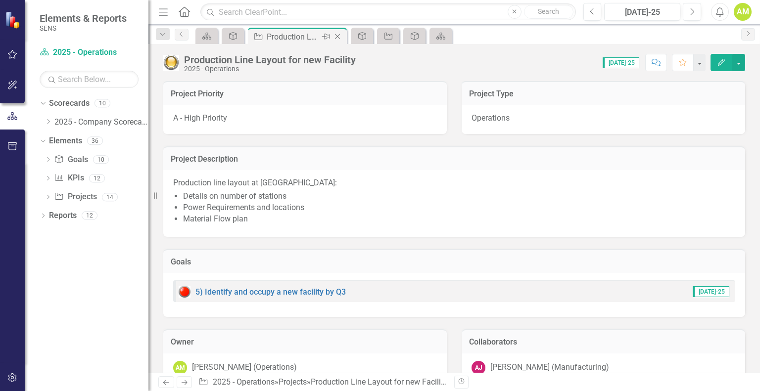
click at [335, 37] on icon "Close" at bounding box center [337, 37] width 10 height 8
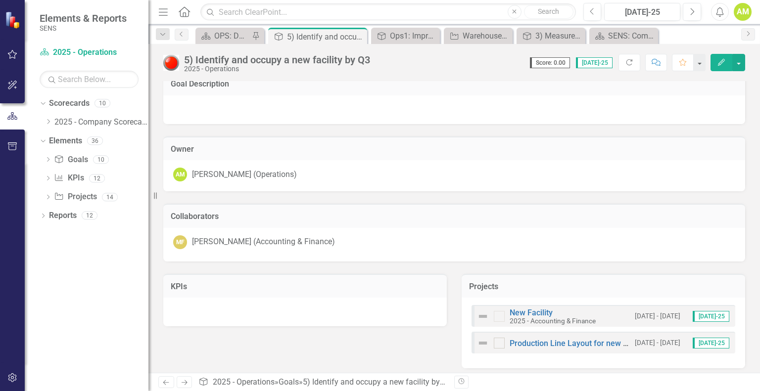
scroll to position [14, 0]
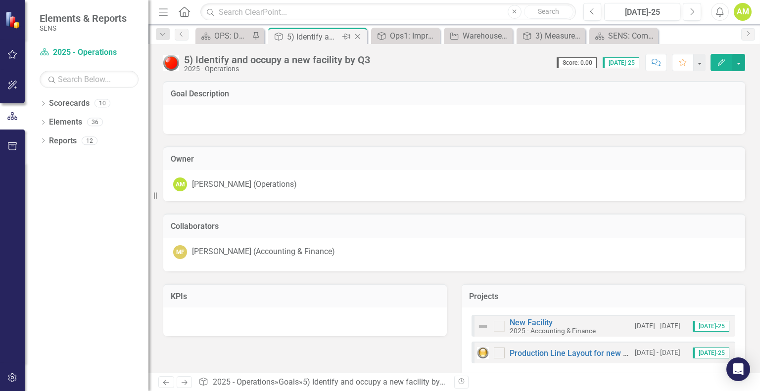
click at [361, 37] on icon "Close" at bounding box center [358, 37] width 10 height 8
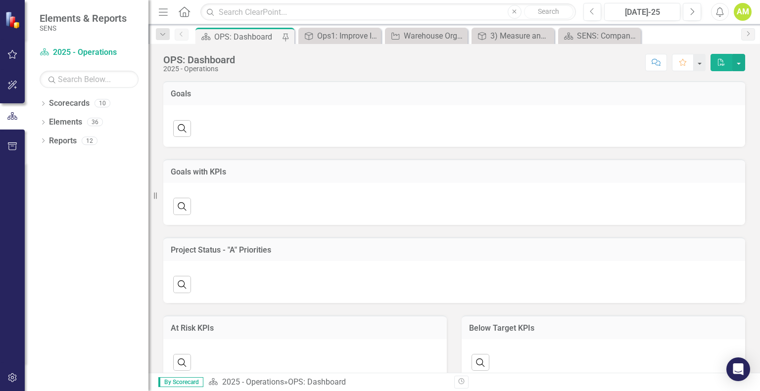
click at [246, 39] on div "OPS: Dashboard" at bounding box center [246, 37] width 65 height 12
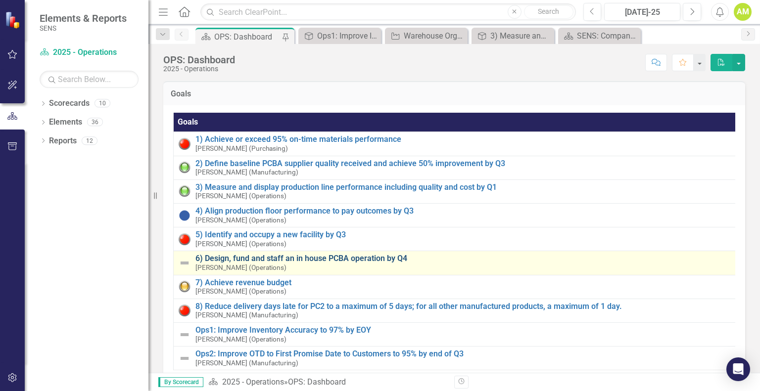
click at [249, 259] on link "6) Design, fund and staff an in house PCBA operation by Q4" at bounding box center [466, 258] width 542 height 9
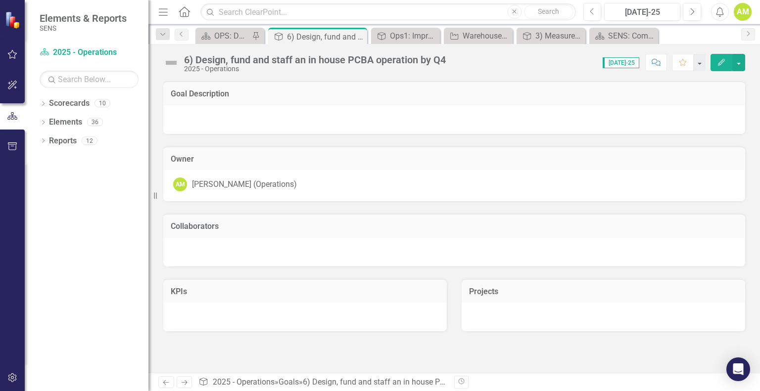
click at [727, 67] on button "Edit" at bounding box center [721, 62] width 22 height 17
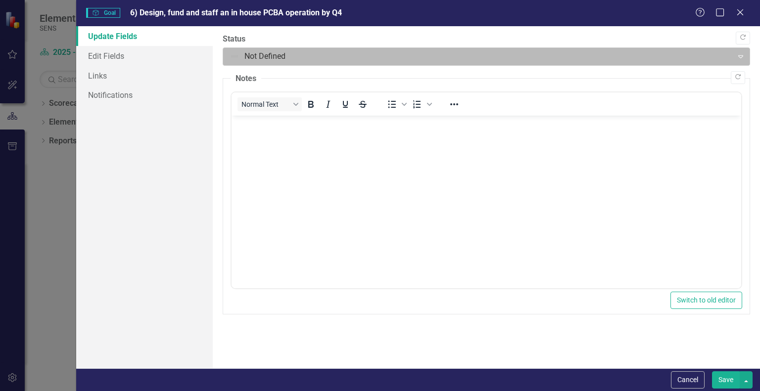
click at [280, 59] on div at bounding box center [477, 56] width 497 height 13
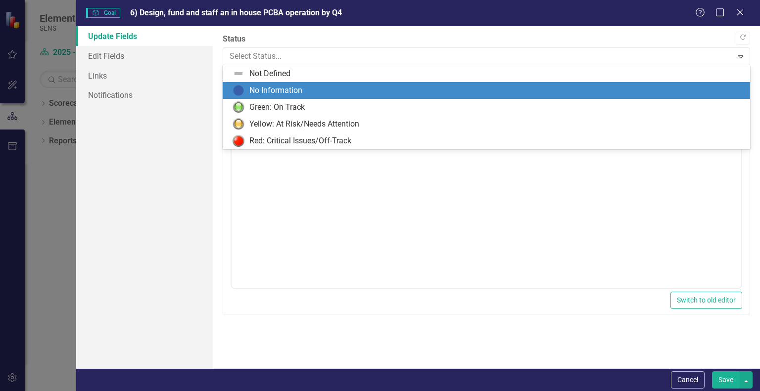
click at [269, 90] on div "No Information" at bounding box center [275, 90] width 53 height 11
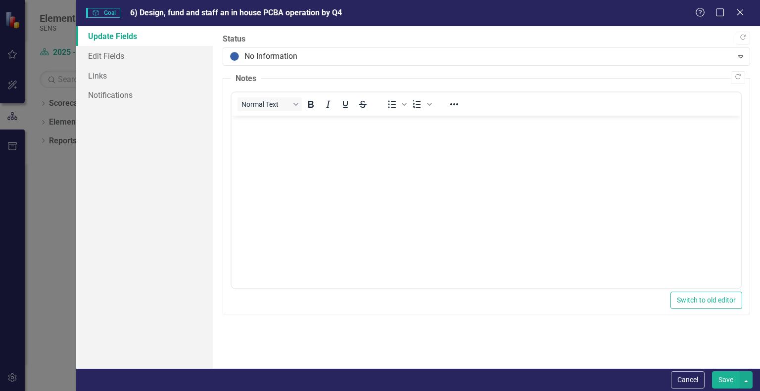
click at [264, 138] on body "Rich Text Area. Press ALT-0 for help." at bounding box center [485, 190] width 509 height 148
click at [725, 378] on button "Save" at bounding box center [726, 379] width 28 height 17
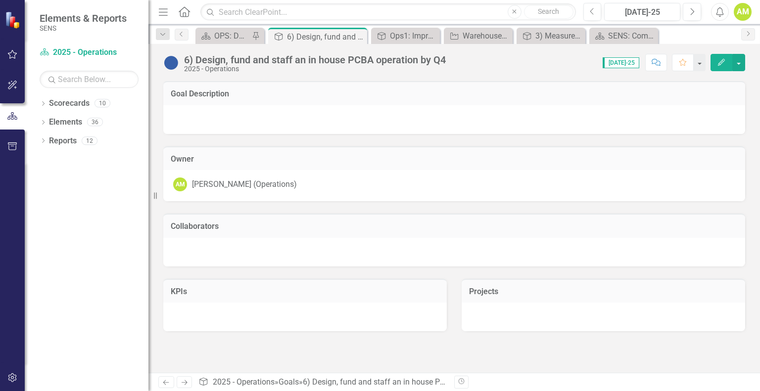
click at [288, 116] on div at bounding box center [454, 119] width 582 height 29
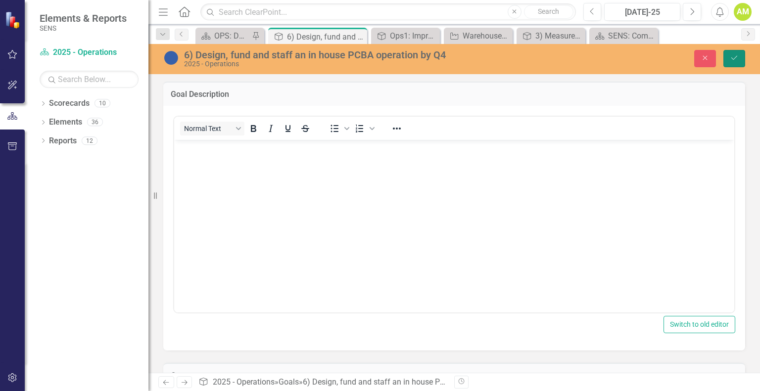
click at [737, 56] on icon "Save" at bounding box center [733, 57] width 9 height 7
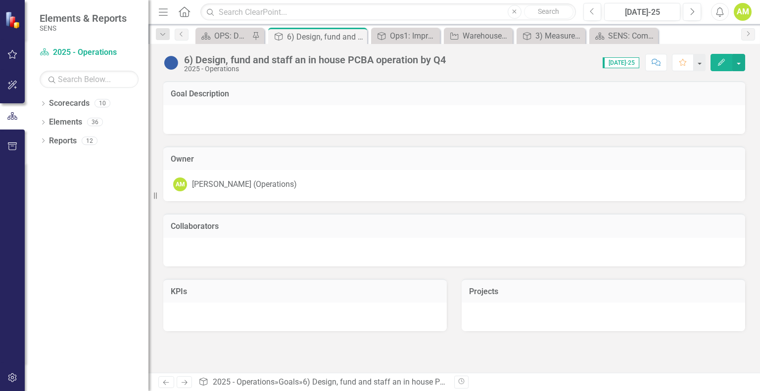
click at [723, 61] on icon "Edit" at bounding box center [721, 62] width 9 height 7
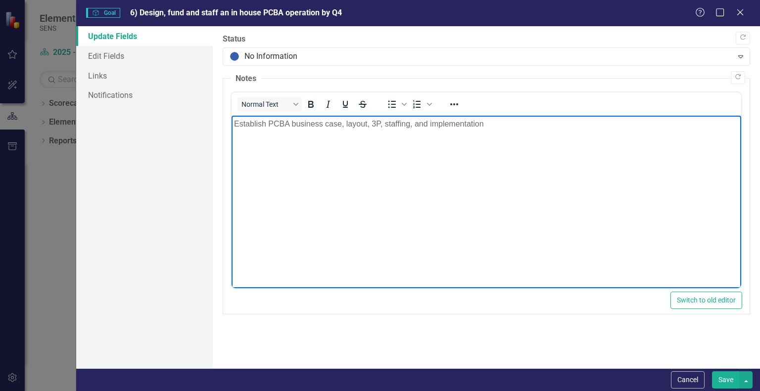
drag, startPoint x: 488, startPoint y: 120, endPoint x: 189, endPoint y: 105, distance: 299.1
click at [231, 116] on html "Establish PCBA business case, layout, 3P, staffing, and implementation" at bounding box center [485, 190] width 509 height 148
click at [724, 376] on button "Save" at bounding box center [726, 379] width 28 height 17
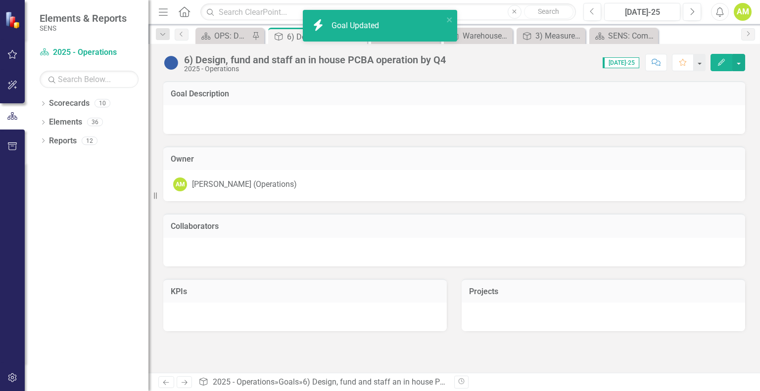
click at [239, 120] on div at bounding box center [454, 119] width 582 height 29
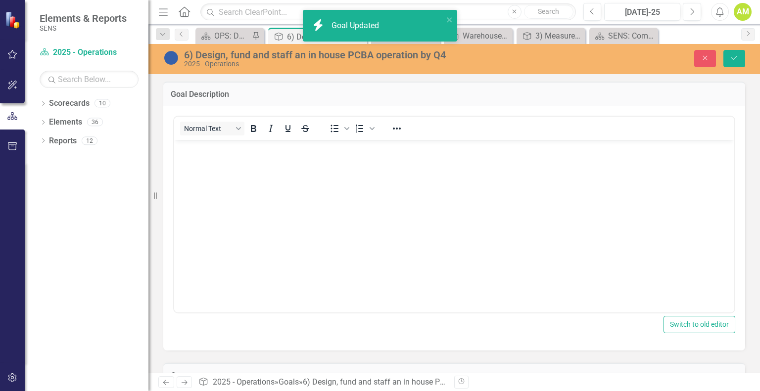
click at [219, 160] on body "Rich Text Area. Press ALT-0 for help." at bounding box center [454, 213] width 560 height 148
click at [738, 52] on button "Save" at bounding box center [734, 58] width 22 height 17
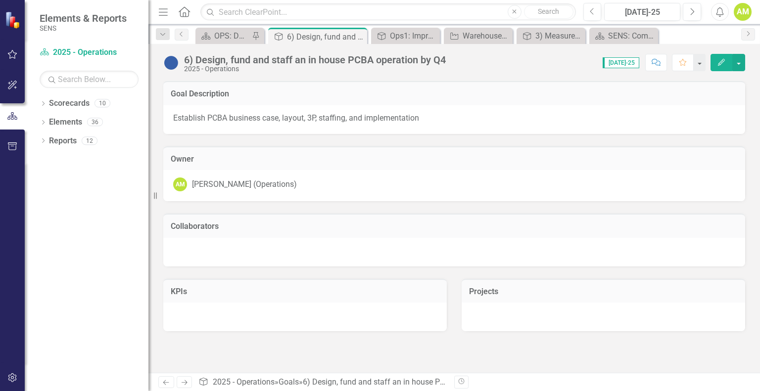
click at [196, 236] on div "Collaborators" at bounding box center [454, 226] width 582 height 24
click at [214, 245] on div at bounding box center [454, 252] width 582 height 29
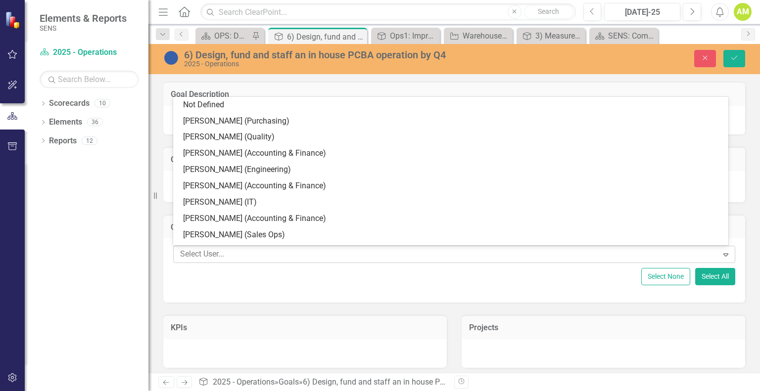
click at [720, 258] on div "Expand" at bounding box center [726, 255] width 18 height 16
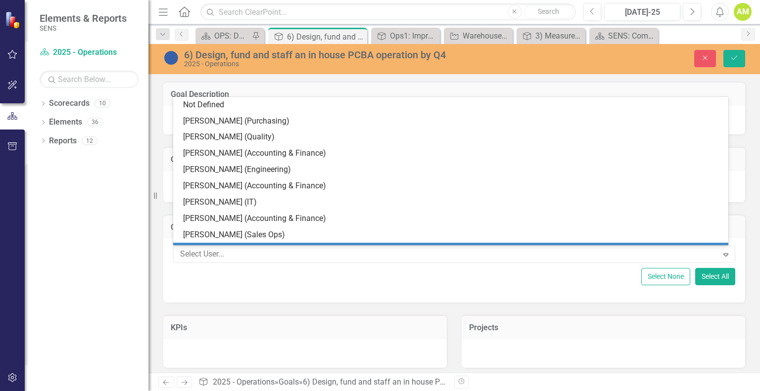
scroll to position [20, 0]
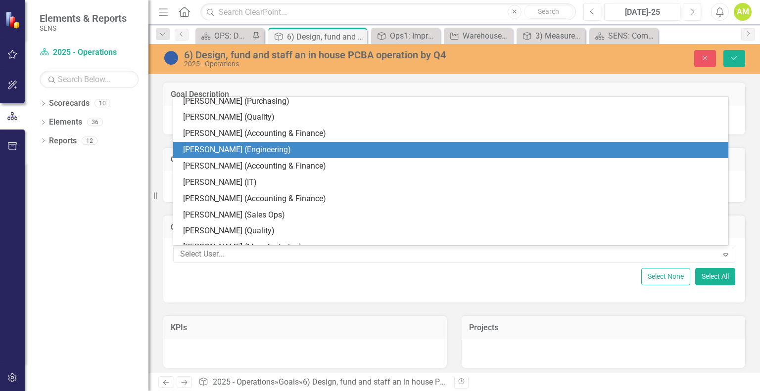
click at [228, 151] on div "[PERSON_NAME] (Engineering)" at bounding box center [452, 149] width 539 height 11
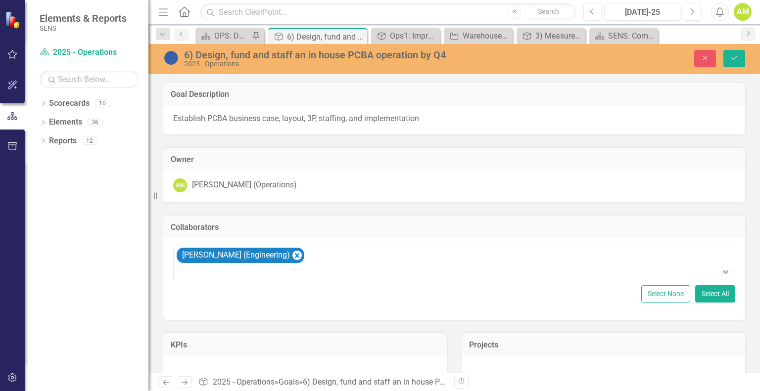
click at [645, 213] on div "Collaborators Sam Coleman (Engineering) Expand Select None Select All" at bounding box center [454, 261] width 596 height 118
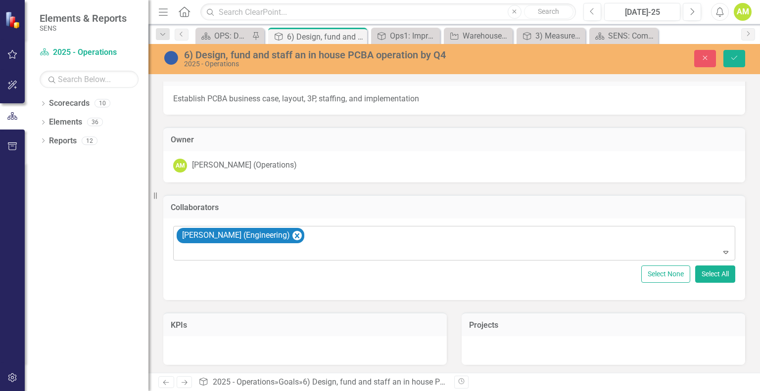
click at [721, 251] on icon "Expand" at bounding box center [726, 252] width 10 height 8
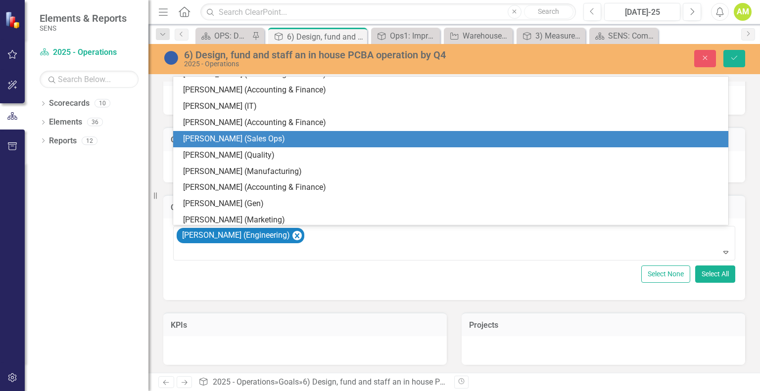
scroll to position [0, 0]
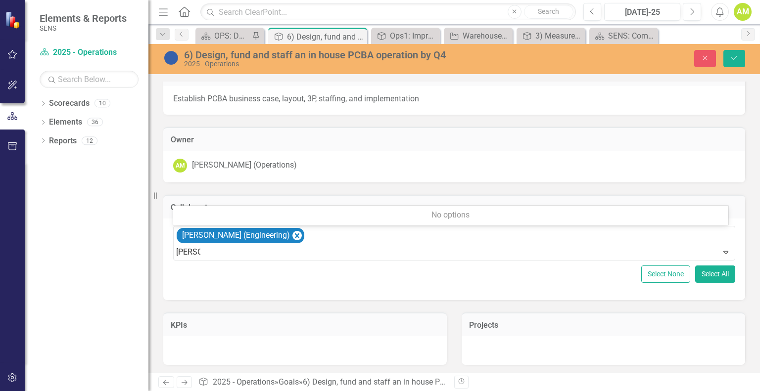
type input "schick"
click at [535, 287] on div "0 results available for search term schick. Use Up and Down to choose options, …" at bounding box center [454, 260] width 582 height 82
click at [199, 351] on div at bounding box center [304, 350] width 283 height 29
click at [257, 303] on div "KPIs" at bounding box center [305, 332] width 298 height 65
click at [728, 58] on button "Save" at bounding box center [734, 58] width 22 height 17
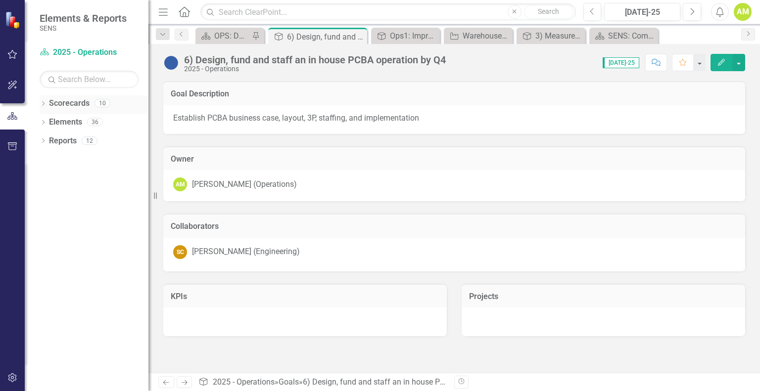
click at [46, 105] on div "Dropdown Scorecards 10" at bounding box center [94, 104] width 109 height 19
click at [41, 102] on icon "Dropdown" at bounding box center [43, 104] width 7 height 5
click at [42, 143] on icon "Dropdown" at bounding box center [43, 141] width 7 height 5
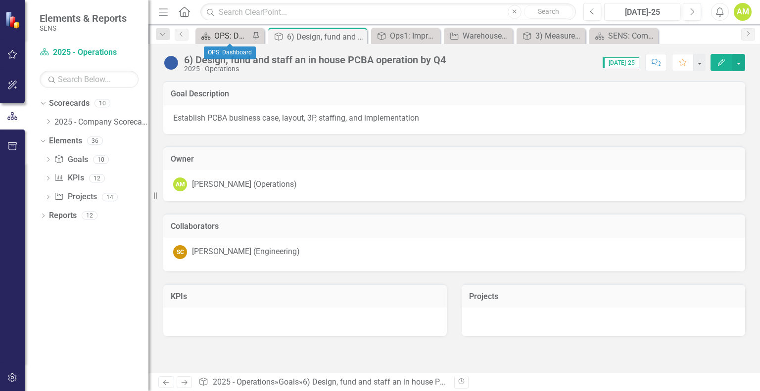
click at [222, 39] on div "OPS: Dashboard" at bounding box center [231, 36] width 35 height 12
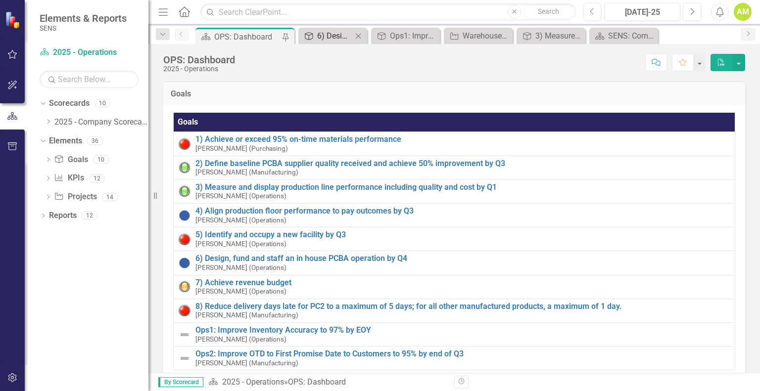
click at [332, 35] on div "6) Design, fund and staff an in house PCBA operation by Q4" at bounding box center [334, 36] width 35 height 12
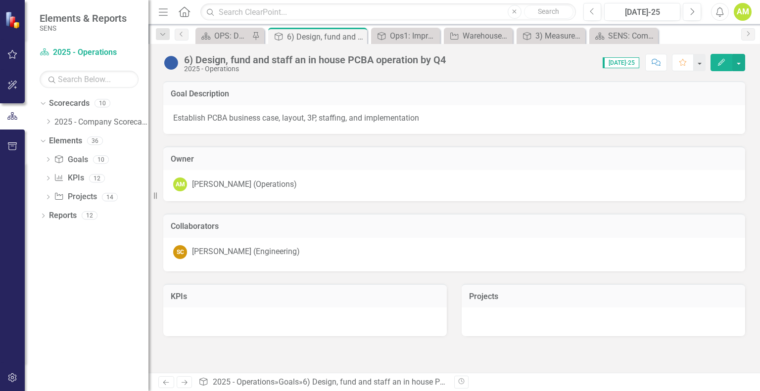
click at [718, 57] on button "Edit" at bounding box center [721, 62] width 22 height 17
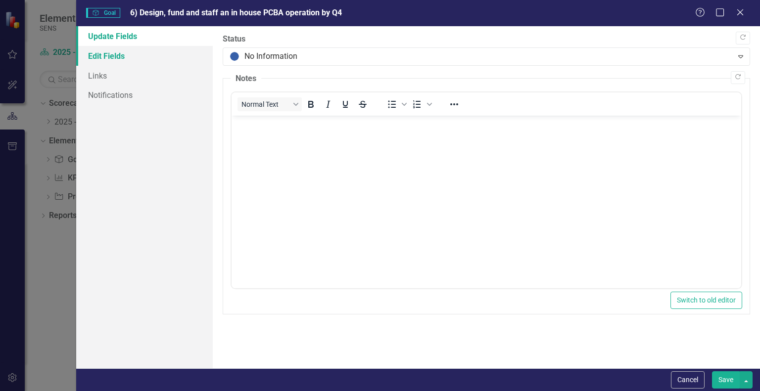
click at [107, 60] on link "Edit Fields" at bounding box center [144, 56] width 137 height 20
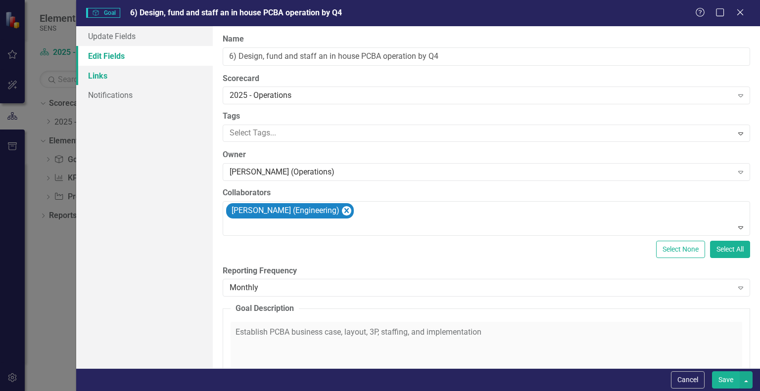
click at [132, 82] on link "Links" at bounding box center [144, 76] width 137 height 20
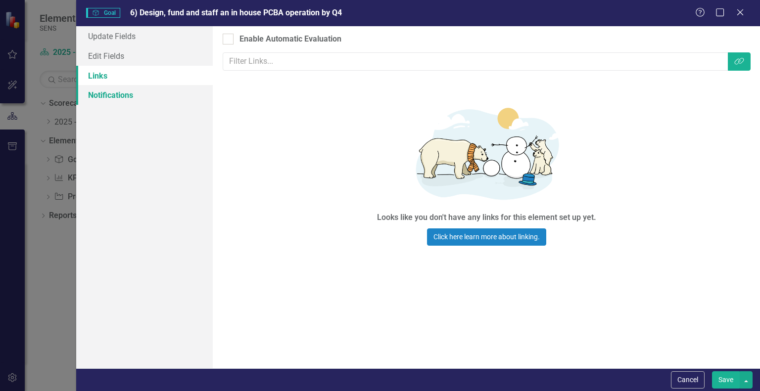
click at [106, 100] on link "Notifications" at bounding box center [144, 95] width 137 height 20
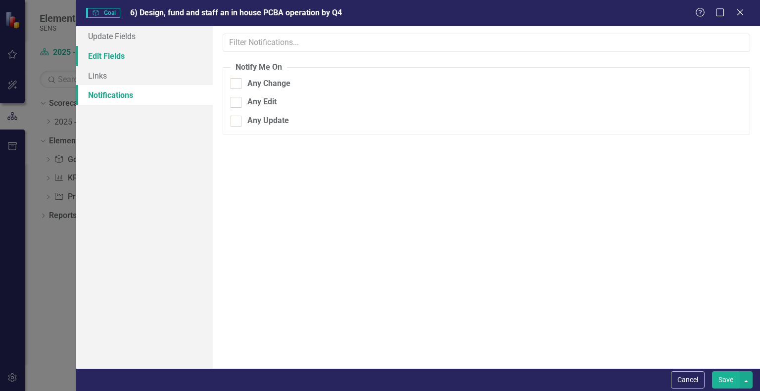
click at [112, 52] on link "Edit Fields" at bounding box center [144, 56] width 137 height 20
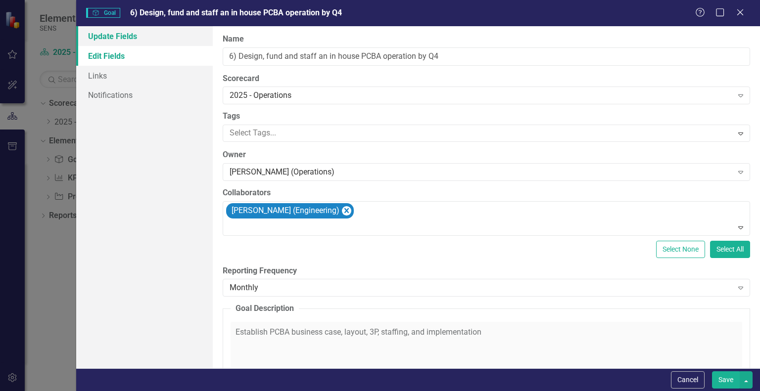
click at [116, 36] on link "Update Fields" at bounding box center [144, 36] width 137 height 20
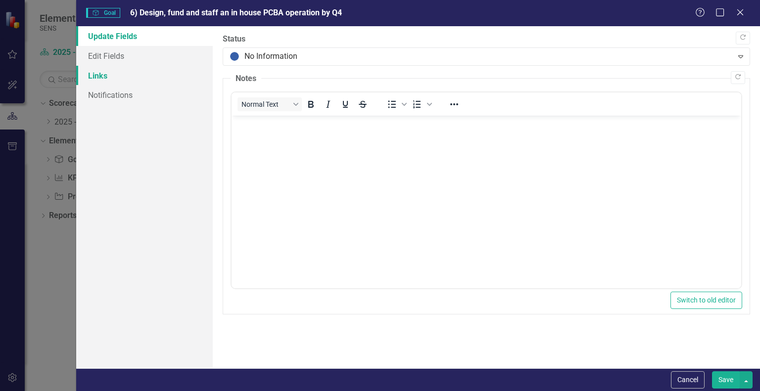
click at [105, 79] on link "Links" at bounding box center [144, 76] width 137 height 20
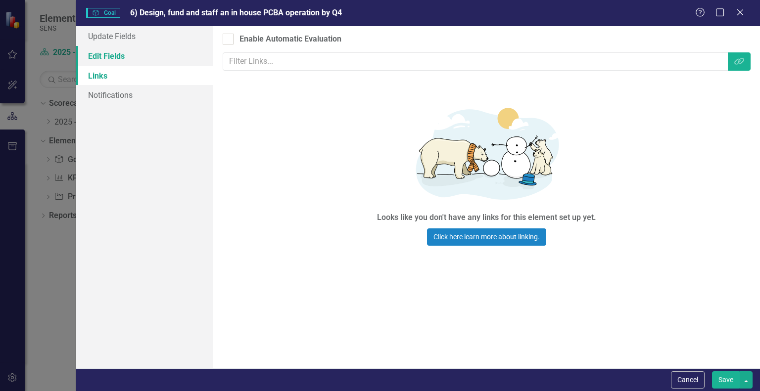
click at [92, 59] on link "Edit Fields" at bounding box center [144, 56] width 137 height 20
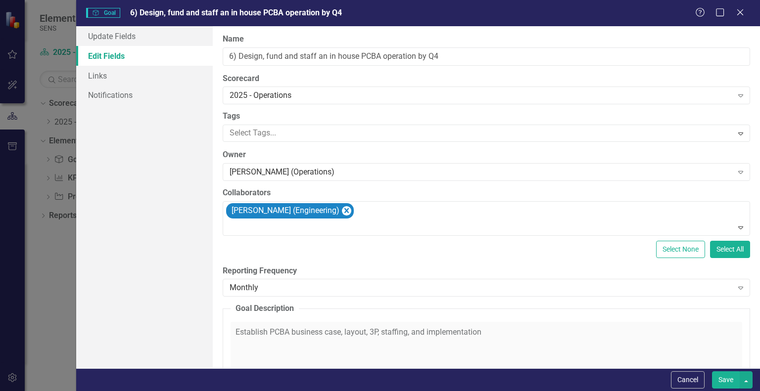
click at [725, 383] on button "Save" at bounding box center [726, 379] width 28 height 17
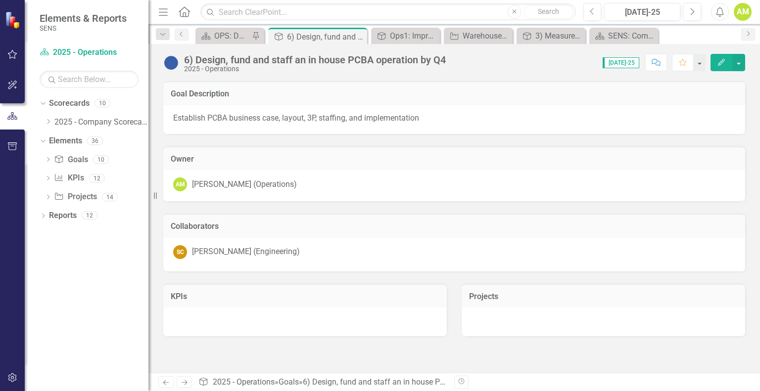
click at [493, 326] on div at bounding box center [602, 322] width 283 height 29
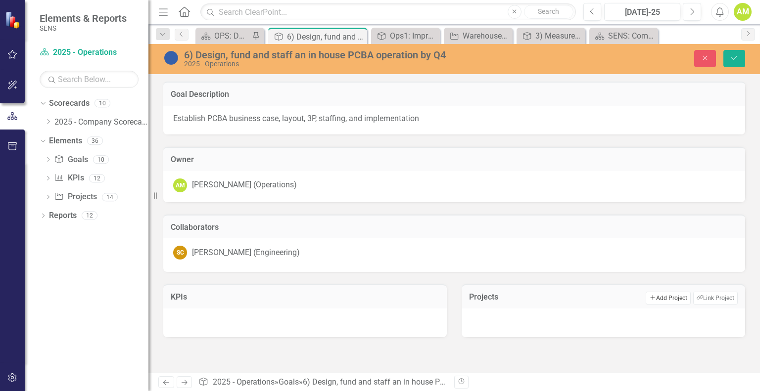
click at [661, 298] on button "Add Add Project" at bounding box center [667, 298] width 45 height 13
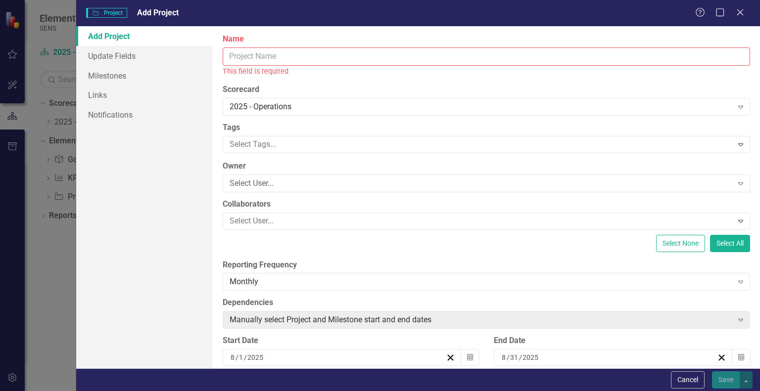
click at [246, 55] on input "Name" at bounding box center [486, 56] width 527 height 18
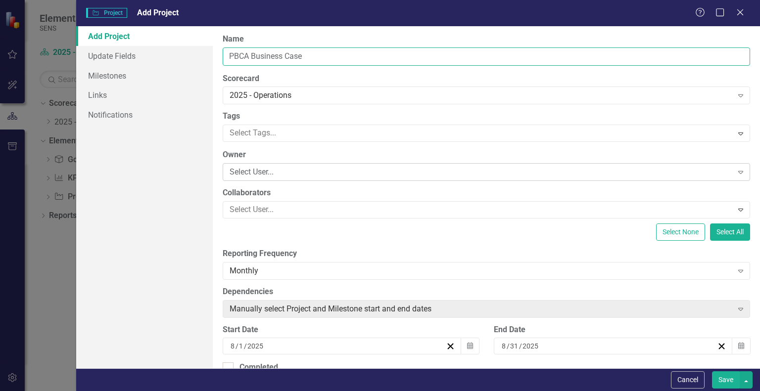
type input "PBCA Business Case"
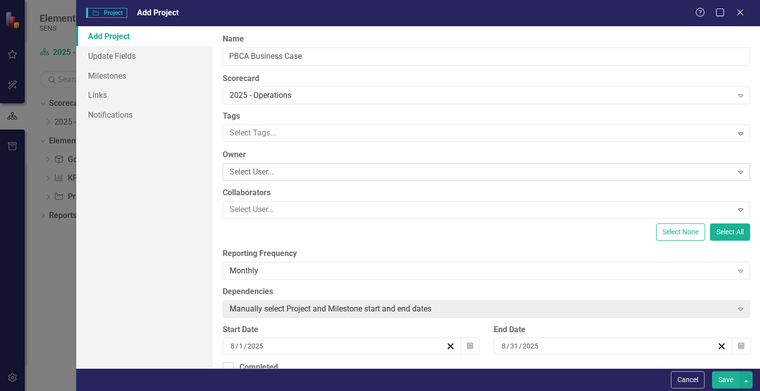
click at [251, 171] on div "Select User..." at bounding box center [480, 172] width 502 height 11
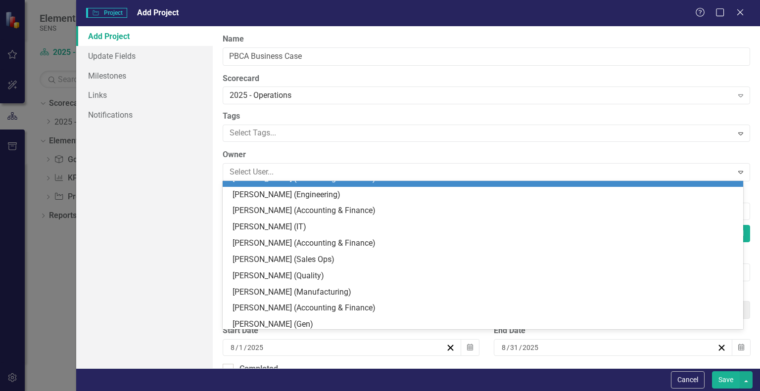
scroll to position [148, 0]
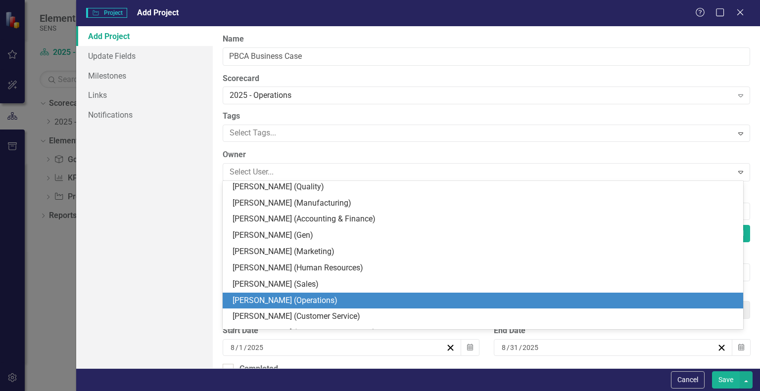
click at [280, 303] on div "[PERSON_NAME] (Operations)" at bounding box center [484, 300] width 504 height 11
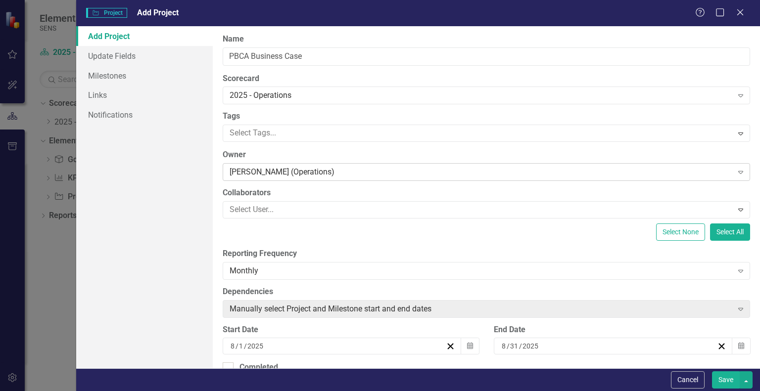
click at [330, 174] on div "[PERSON_NAME] (Operations)" at bounding box center [480, 172] width 502 height 11
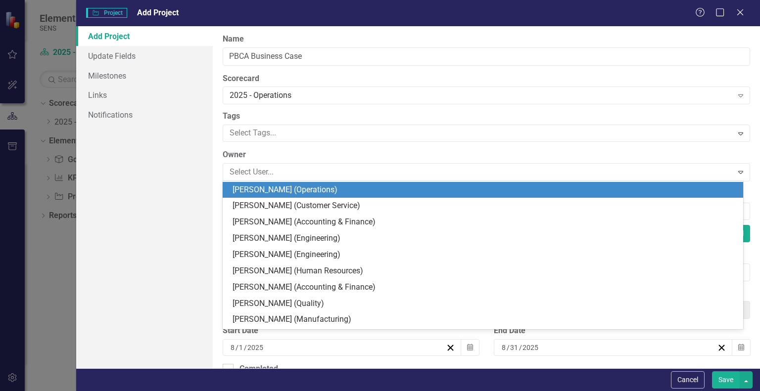
scroll to position [260, 0]
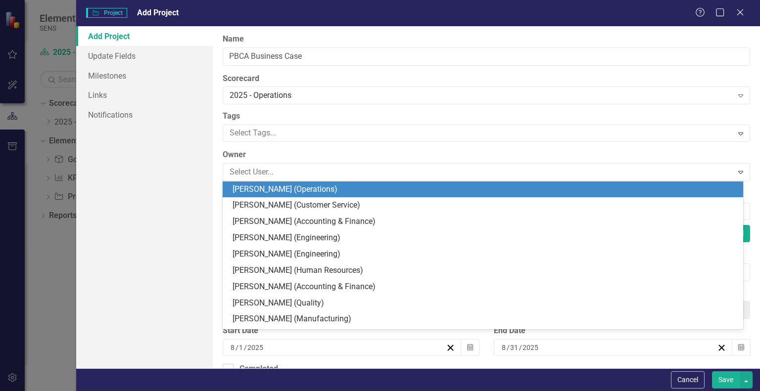
click at [279, 187] on div "[PERSON_NAME] (Operations)" at bounding box center [484, 189] width 504 height 11
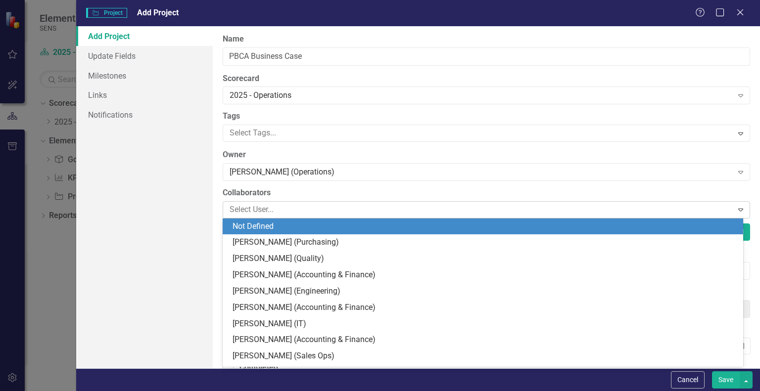
click at [264, 211] on div at bounding box center [479, 209] width 506 height 13
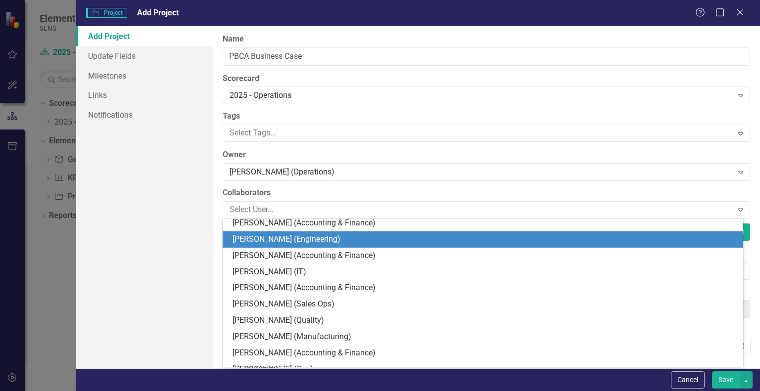
scroll to position [0, 0]
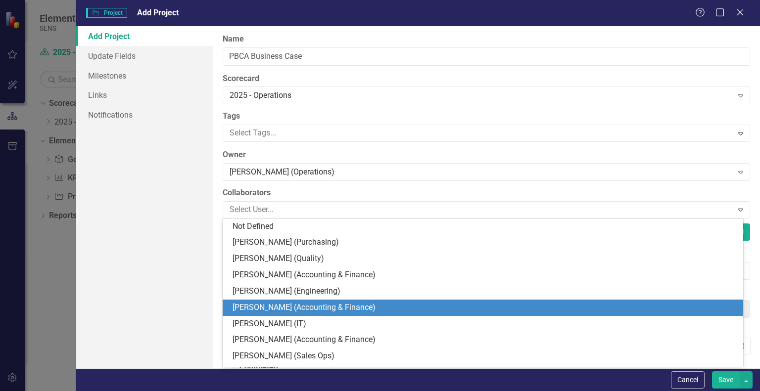
click at [278, 304] on div "[PERSON_NAME] (Accounting & Finance)" at bounding box center [484, 307] width 504 height 11
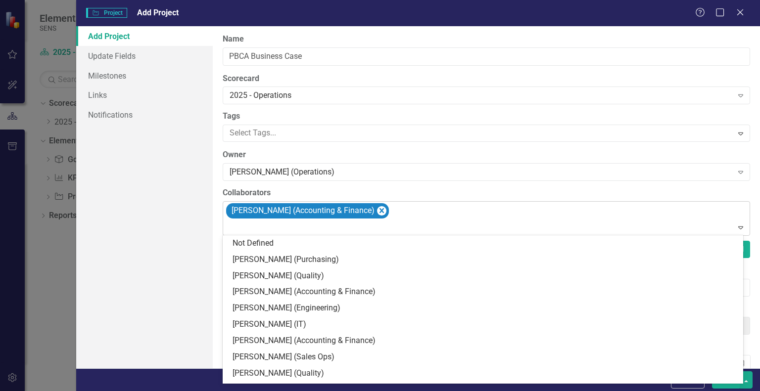
click at [254, 228] on div at bounding box center [487, 227] width 523 height 13
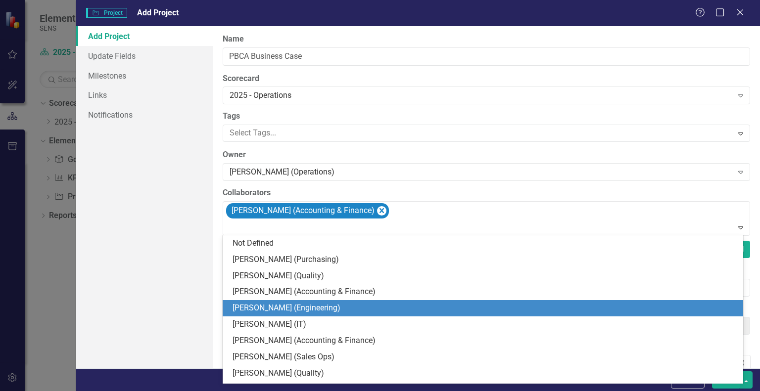
click at [271, 305] on div "[PERSON_NAME] (Engineering)" at bounding box center [484, 308] width 504 height 11
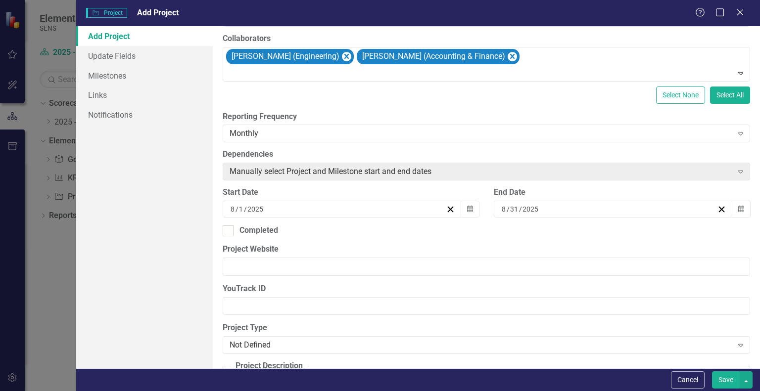
scroll to position [148, 0]
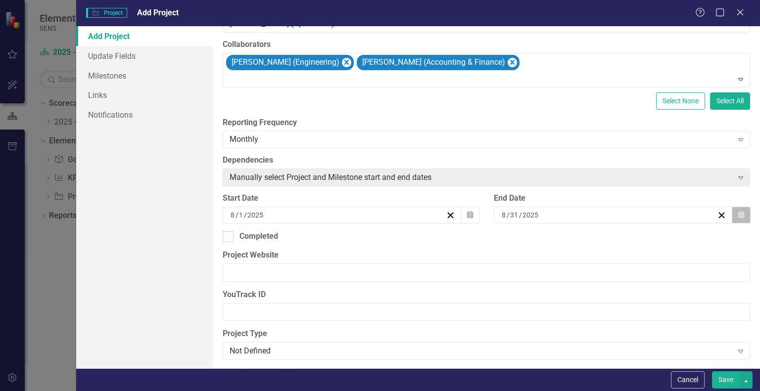
click at [738, 212] on icon "Calendar" at bounding box center [741, 215] width 6 height 7
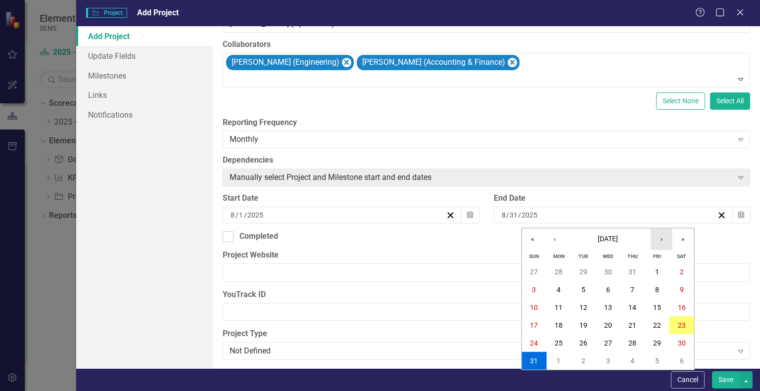
click at [657, 239] on button "›" at bounding box center [661, 239] width 22 height 22
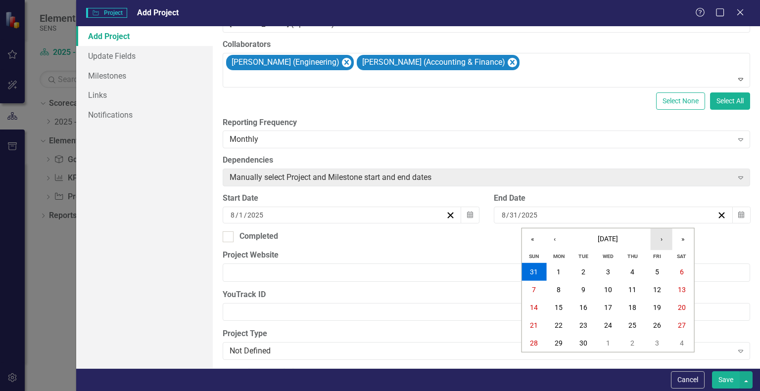
click at [657, 239] on button "›" at bounding box center [661, 239] width 22 height 22
click at [654, 347] on abbr "31" at bounding box center [657, 343] width 8 height 8
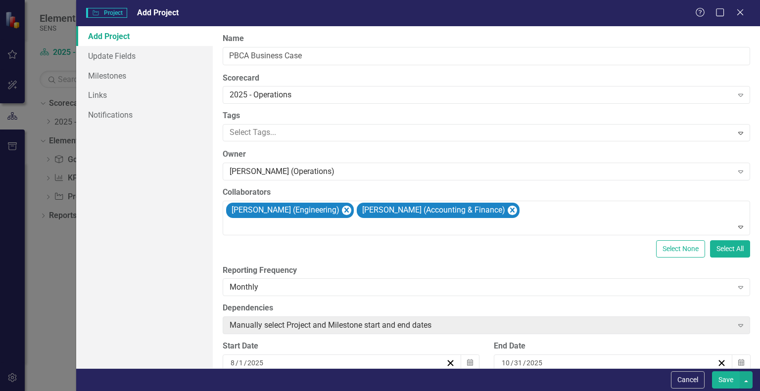
scroll to position [0, 0]
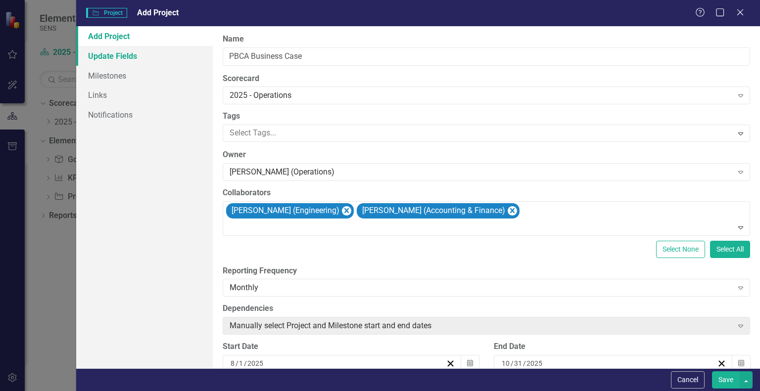
click at [116, 60] on link "Update Fields" at bounding box center [144, 56] width 137 height 20
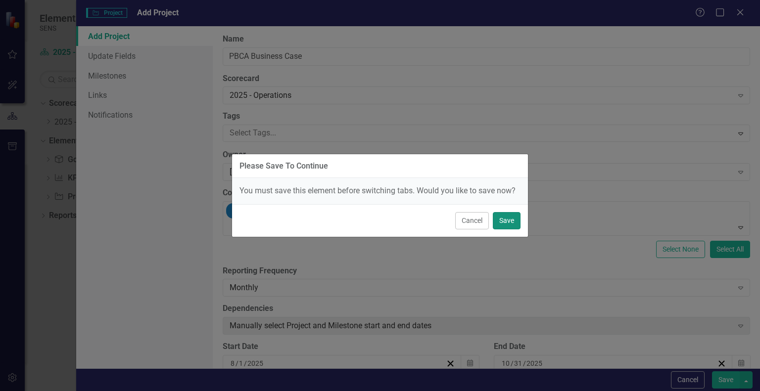
click at [504, 218] on button "Save" at bounding box center [507, 220] width 28 height 17
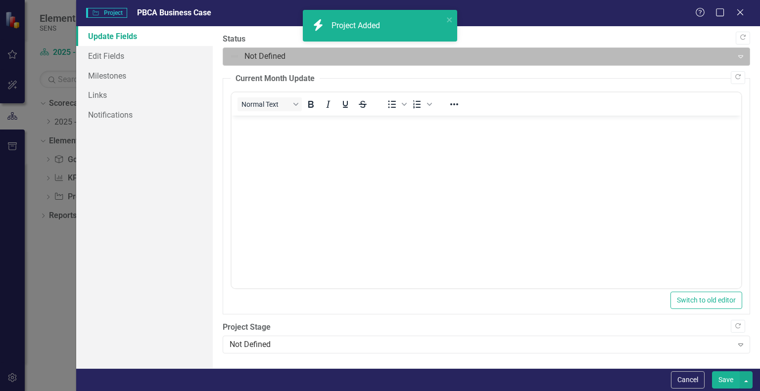
click at [272, 53] on div at bounding box center [477, 56] width 497 height 13
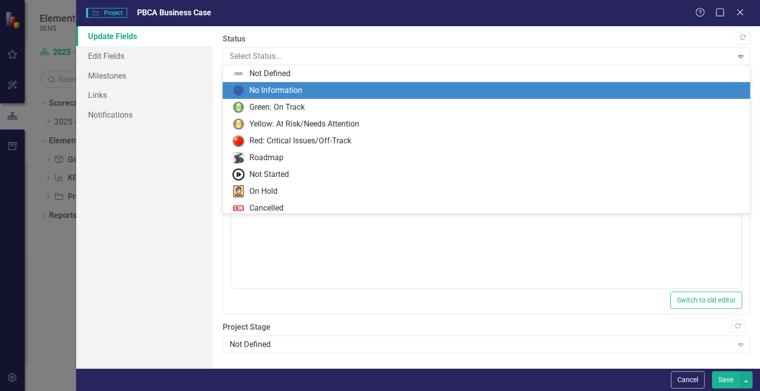
click at [275, 87] on div "No Information" at bounding box center [275, 90] width 53 height 11
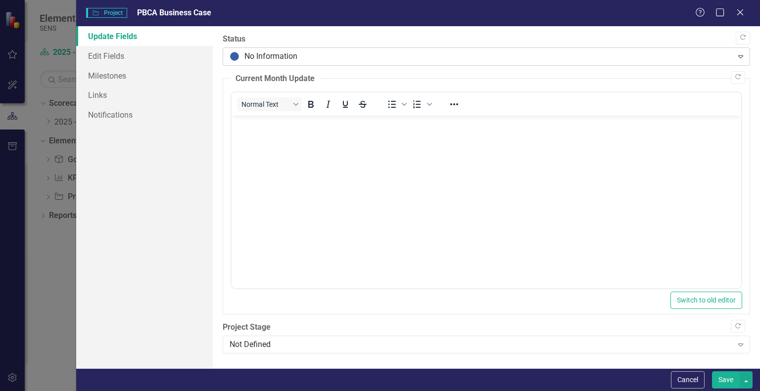
click at [271, 59] on div at bounding box center [477, 56] width 497 height 13
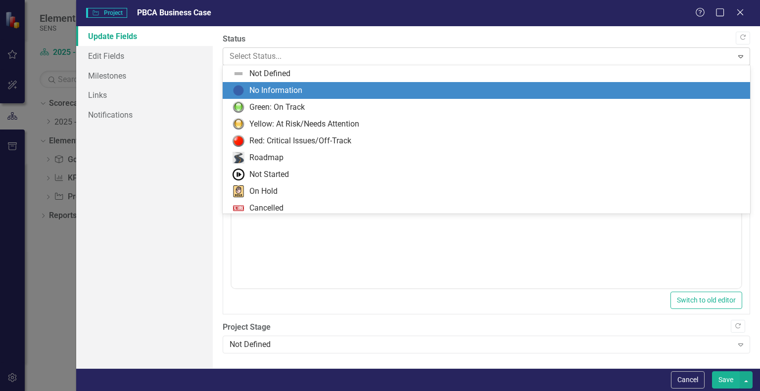
scroll to position [17, 0]
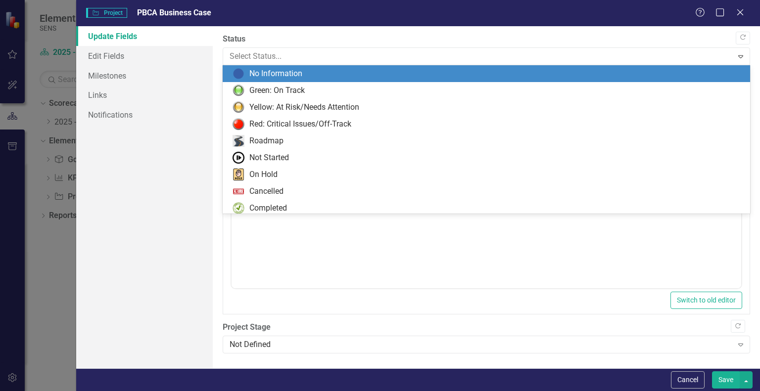
click at [271, 76] on div "No Information" at bounding box center [275, 73] width 53 height 11
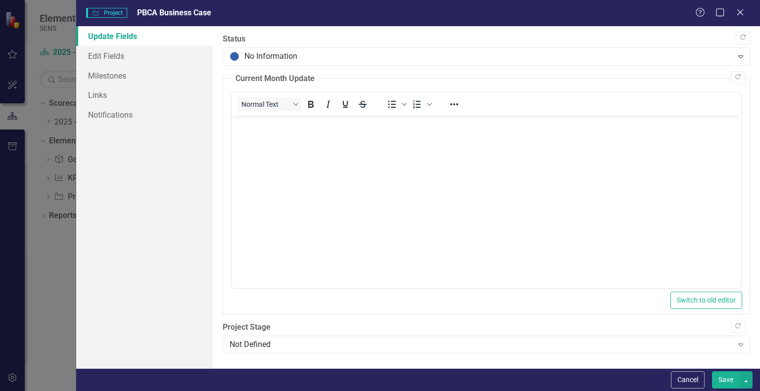
click at [260, 133] on body "Rich Text Area. Press ALT-0 for help." at bounding box center [485, 190] width 509 height 148
click at [267, 352] on div "Not Defined Expand" at bounding box center [486, 345] width 527 height 18
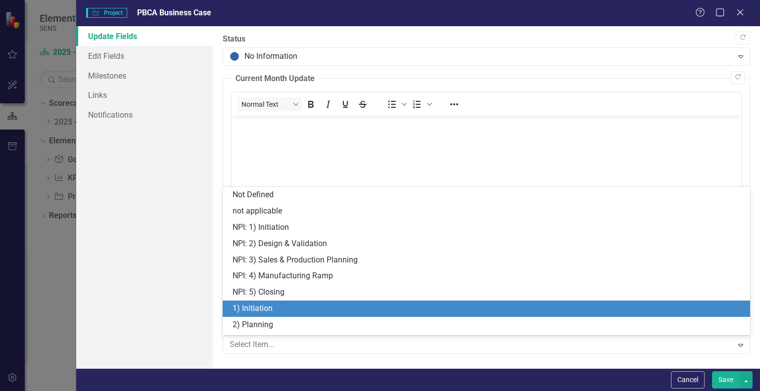
scroll to position [46, 0]
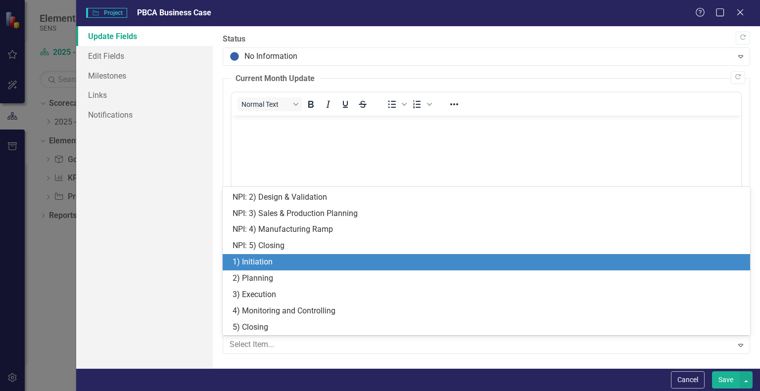
click at [265, 260] on div "1) Initiation" at bounding box center [487, 262] width 511 height 11
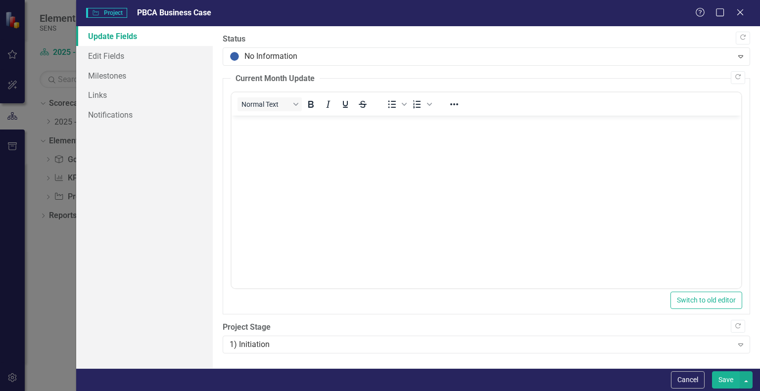
click at [263, 126] on p "Rich Text Area. Press ALT-0 for help." at bounding box center [486, 124] width 504 height 12
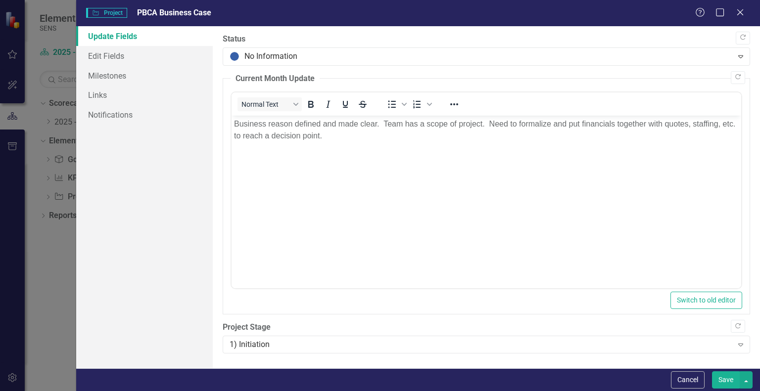
click at [730, 378] on button "Save" at bounding box center [726, 379] width 28 height 17
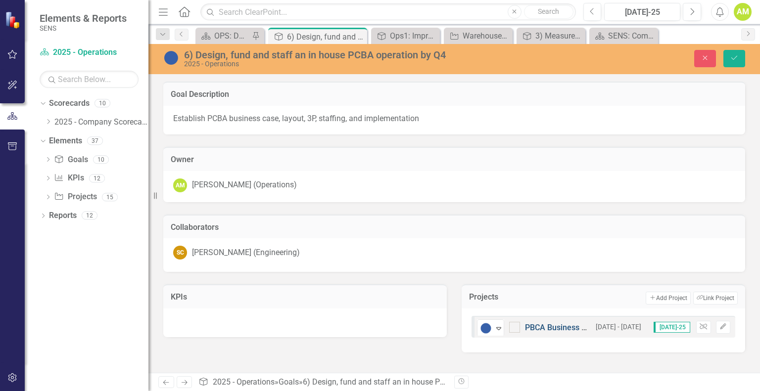
click at [557, 327] on link "PBCA Business Case" at bounding box center [562, 327] width 74 height 9
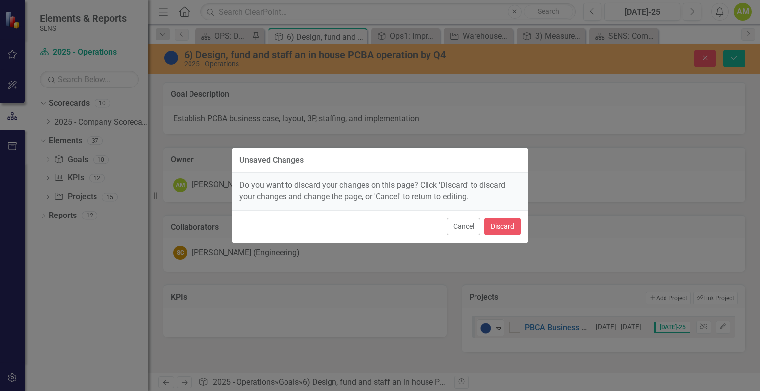
click at [487, 142] on div "Unsaved Changes Do you want to discard your changes on this page? Click 'Discar…" at bounding box center [379, 195] width 297 height 391
click at [463, 225] on button "Cancel" at bounding box center [464, 226] width 34 height 17
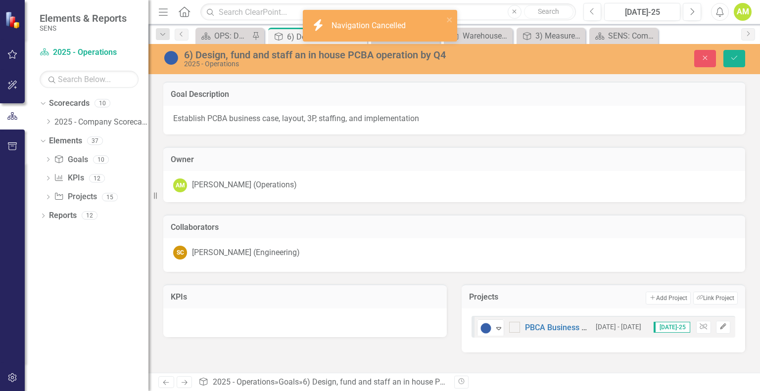
click at [723, 326] on icon "button" at bounding box center [723, 326] width 6 height 6
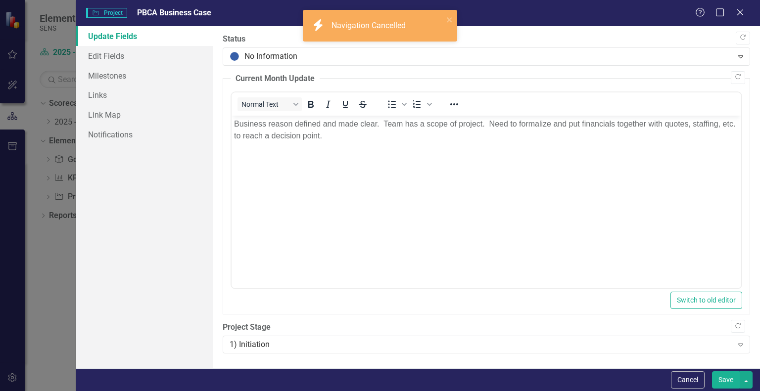
scroll to position [0, 0]
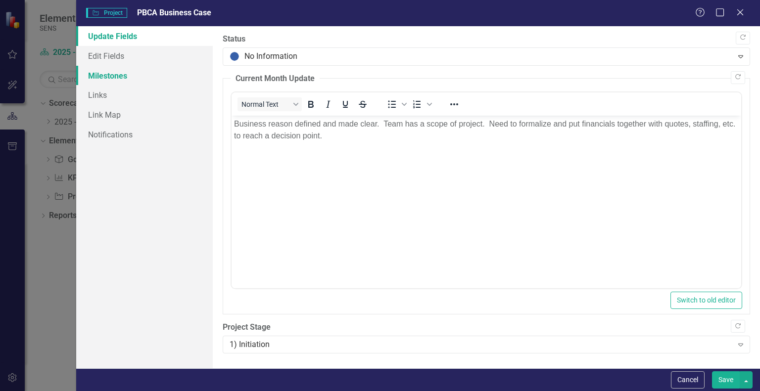
click at [102, 81] on link "Milestones" at bounding box center [144, 76] width 137 height 20
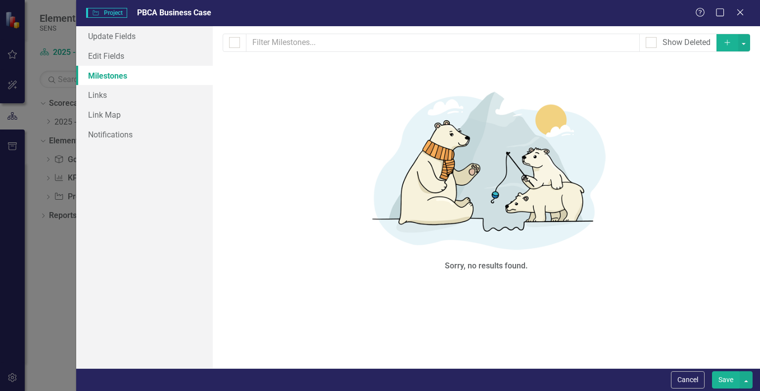
click at [724, 46] on button "Add" at bounding box center [727, 42] width 22 height 17
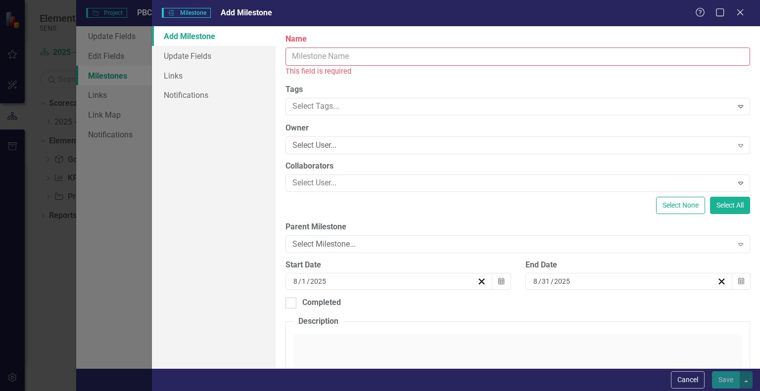
click at [319, 57] on input "Name" at bounding box center [517, 56] width 464 height 18
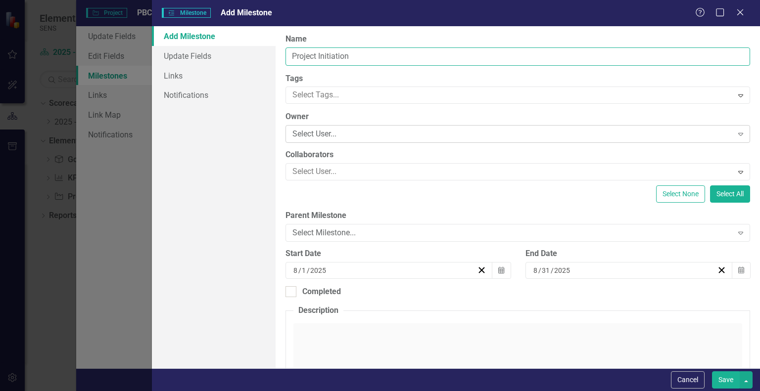
type input "Project Initiation"
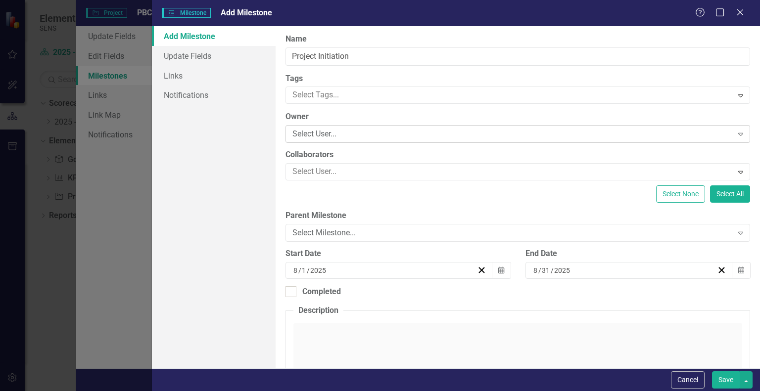
click at [340, 140] on div "Select User... Expand" at bounding box center [517, 134] width 464 height 18
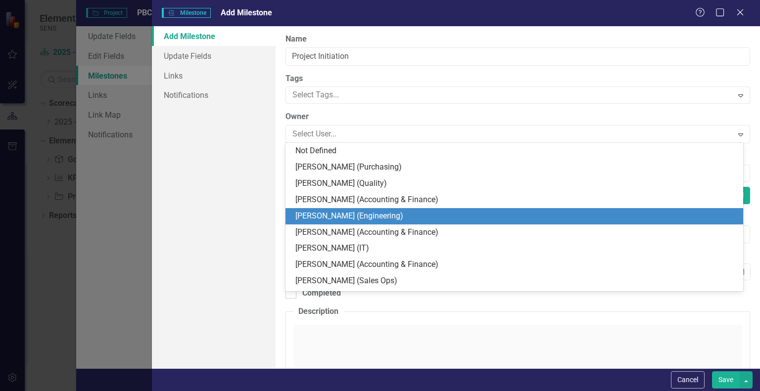
click at [344, 219] on div "[PERSON_NAME] (Engineering)" at bounding box center [515, 216] width 441 height 11
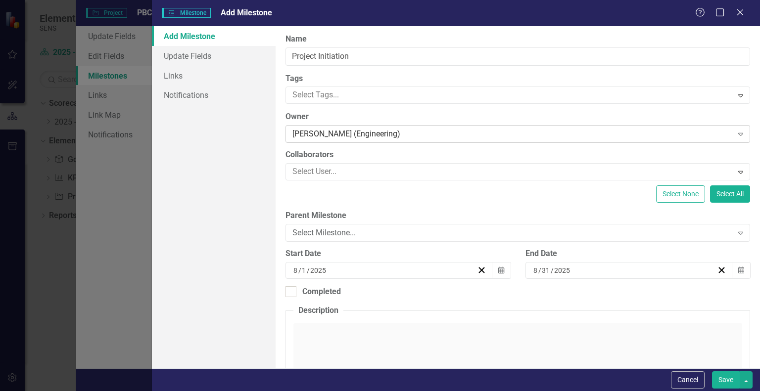
click at [347, 142] on div "Sam Coleman (Engineering) Expand" at bounding box center [517, 134] width 464 height 18
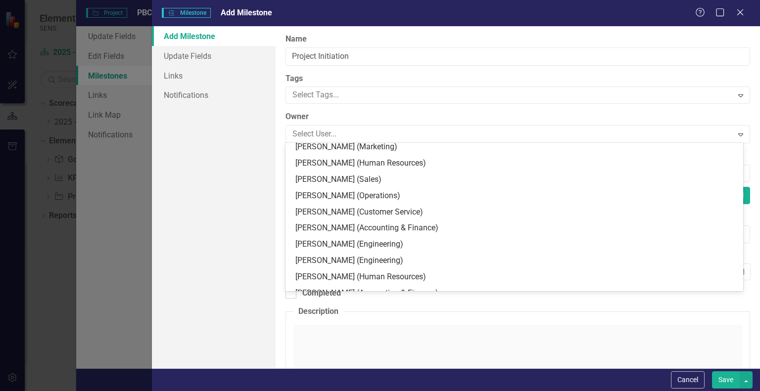
scroll to position [198, 0]
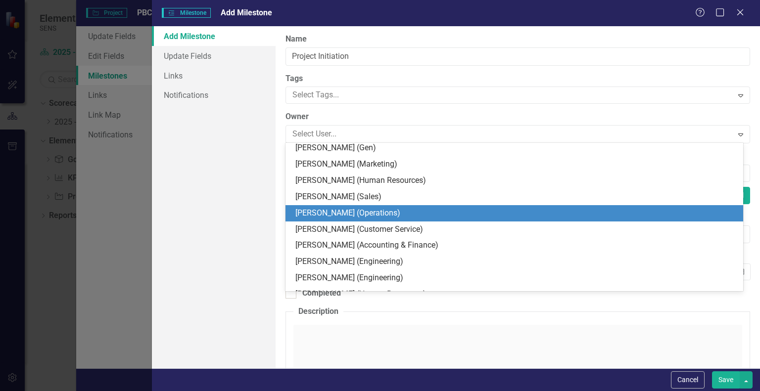
click at [330, 217] on div "[PERSON_NAME] (Operations)" at bounding box center [515, 213] width 441 height 11
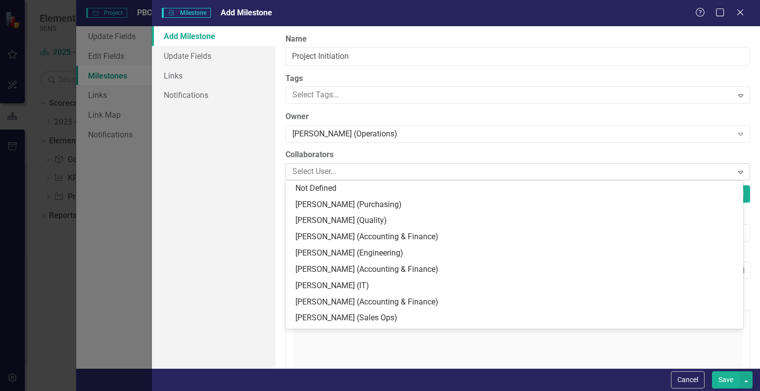
click at [330, 175] on div at bounding box center [510, 171] width 444 height 13
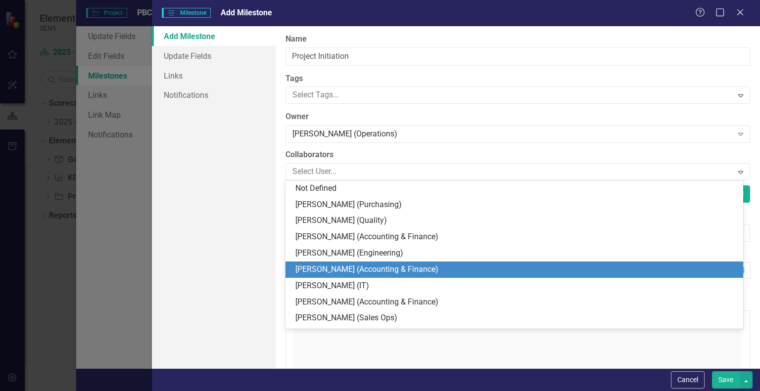
click at [332, 267] on div "[PERSON_NAME] (Accounting & Finance)" at bounding box center [515, 269] width 441 height 11
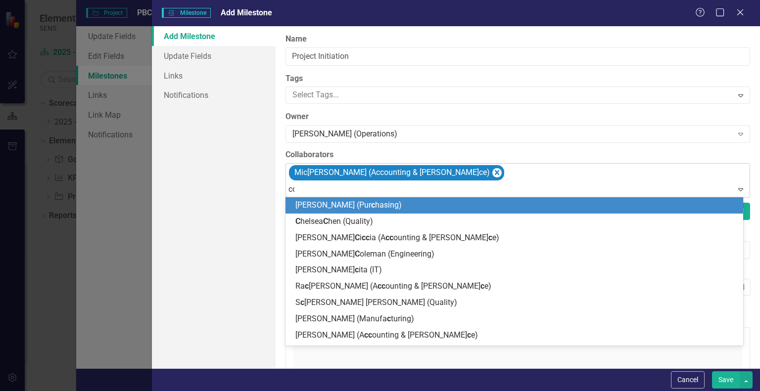
type input "col"
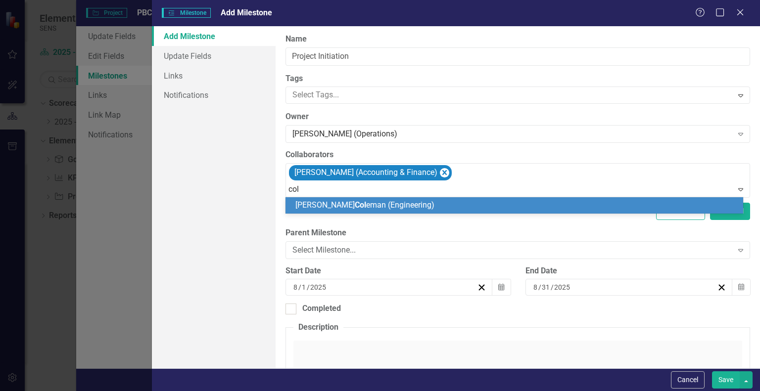
click at [353, 210] on div "Sam Col eman (Engineering)" at bounding box center [515, 205] width 441 height 11
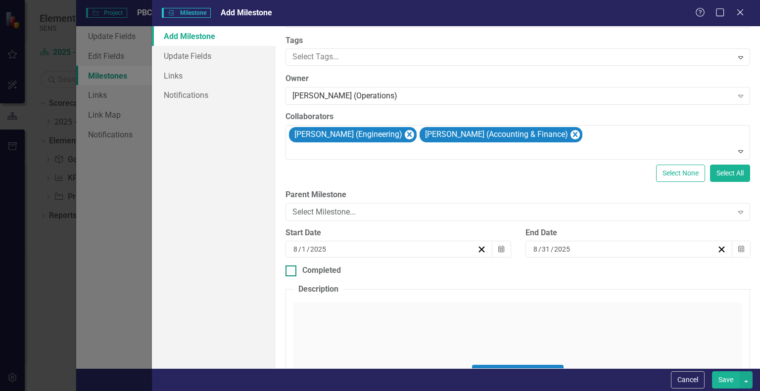
scroll to position [0, 0]
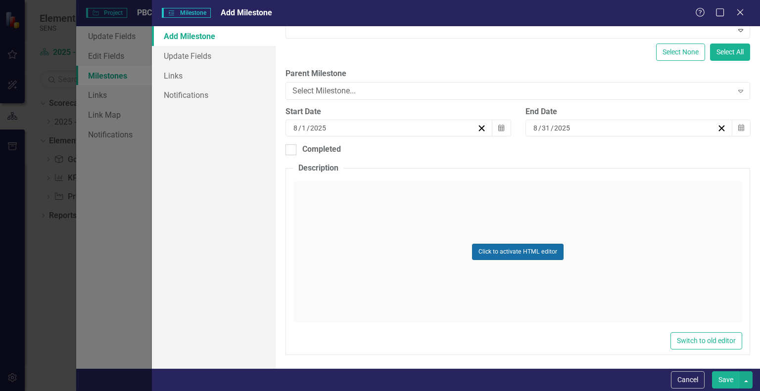
click at [495, 249] on button "Click to activate HTML editor" at bounding box center [517, 252] width 91 height 16
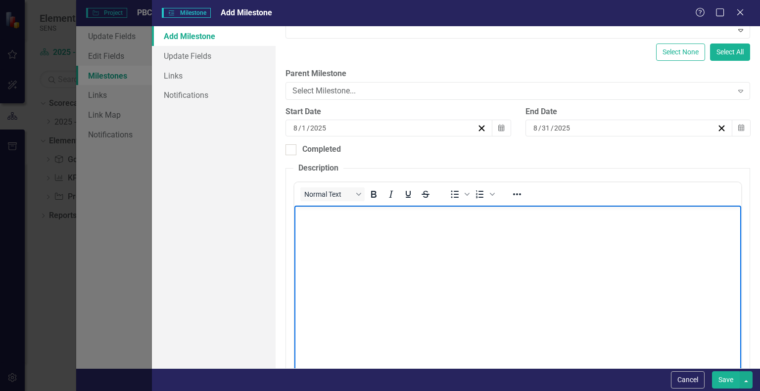
click at [335, 221] on body "Rich Text Area. Press ALT-0 for help." at bounding box center [517, 280] width 447 height 148
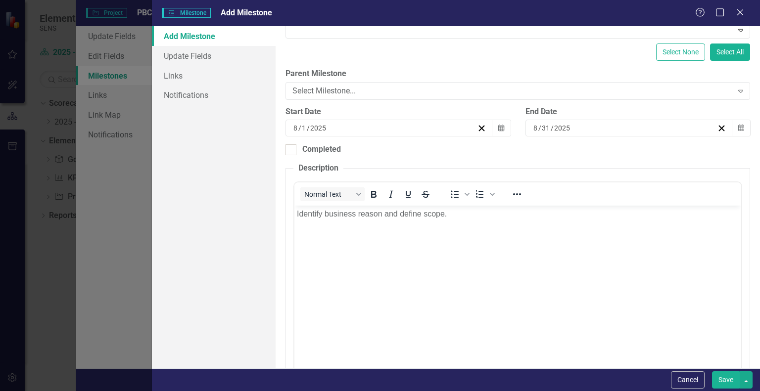
click at [721, 385] on button "Save" at bounding box center [726, 379] width 28 height 17
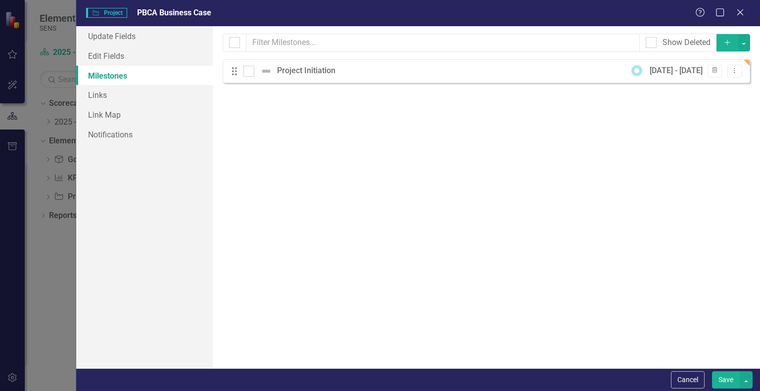
click at [727, 40] on icon "Add" at bounding box center [727, 42] width 9 height 7
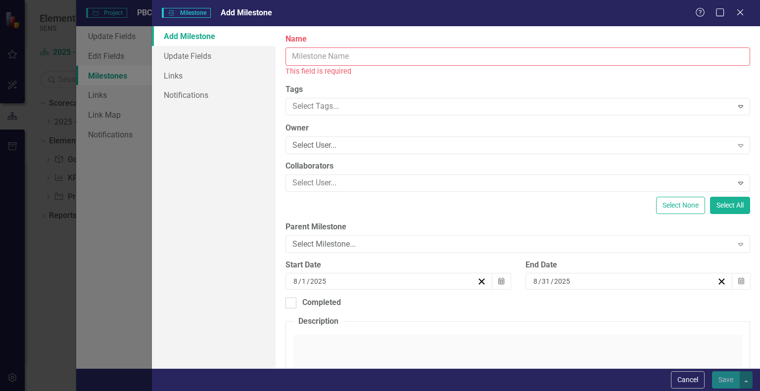
click at [331, 59] on input "Name" at bounding box center [517, 56] width 464 height 18
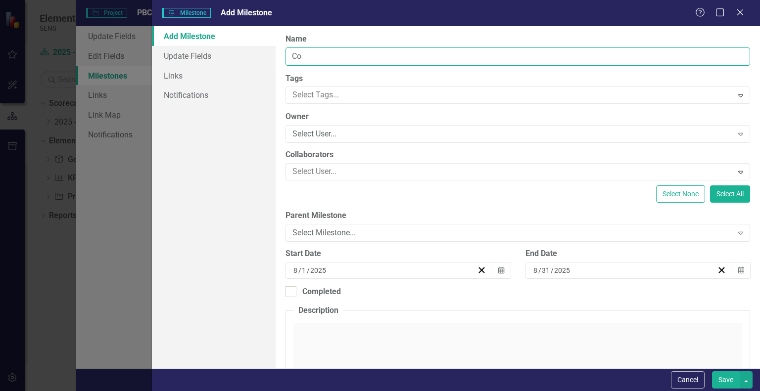
type input "C"
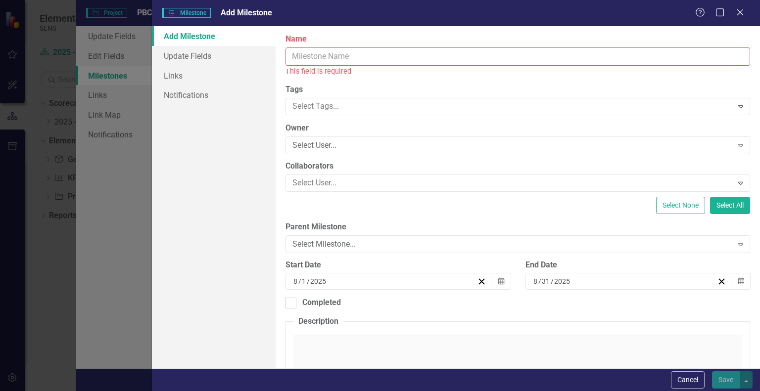
click at [746, 16] on div "Help Maximize Close" at bounding box center [722, 12] width 55 height 11
click at [739, 11] on icon "Close" at bounding box center [739, 11] width 12 height 9
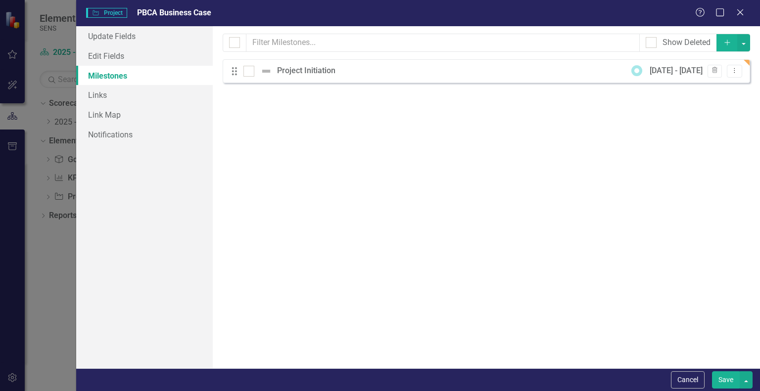
click at [673, 219] on div "Milestones allow you to break down your projects (or initiatives) into smaller …" at bounding box center [486, 197] width 547 height 342
click at [725, 383] on button "Save" at bounding box center [726, 379] width 28 height 17
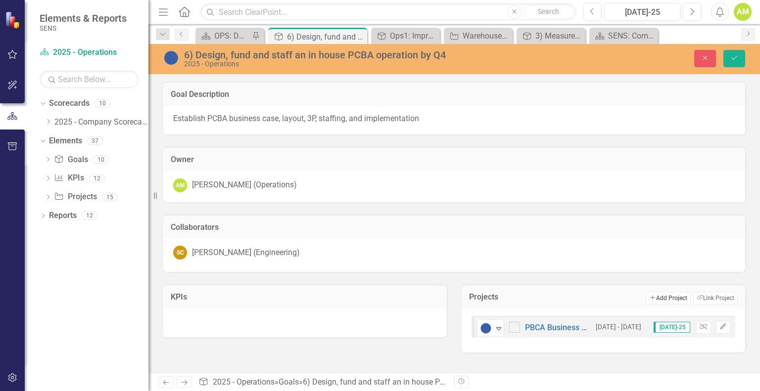
click at [663, 294] on button "Add Add Project" at bounding box center [667, 298] width 45 height 13
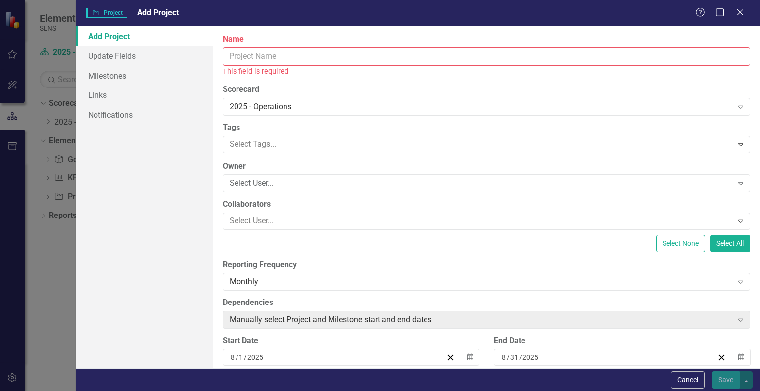
click at [246, 56] on input "Name" at bounding box center [486, 56] width 527 height 18
click at [736, 18] on div "Close" at bounding box center [739, 12] width 12 height 13
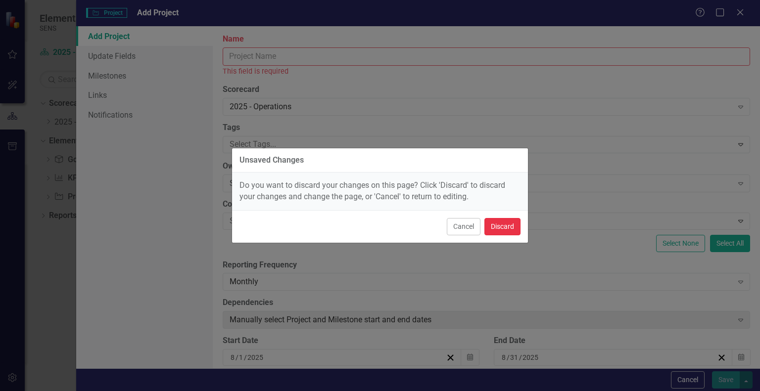
click at [501, 226] on button "Discard" at bounding box center [502, 226] width 36 height 17
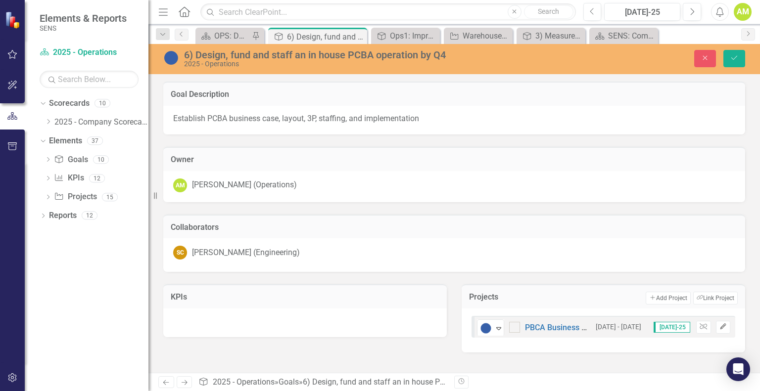
click at [722, 325] on icon "button" at bounding box center [723, 326] width 6 height 6
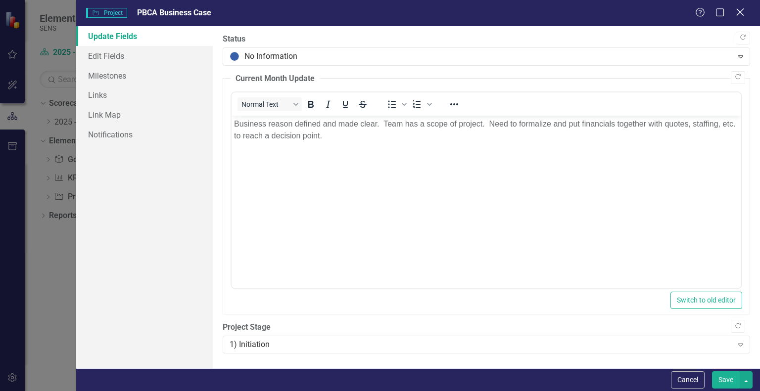
click at [744, 14] on icon "Close" at bounding box center [739, 11] width 12 height 9
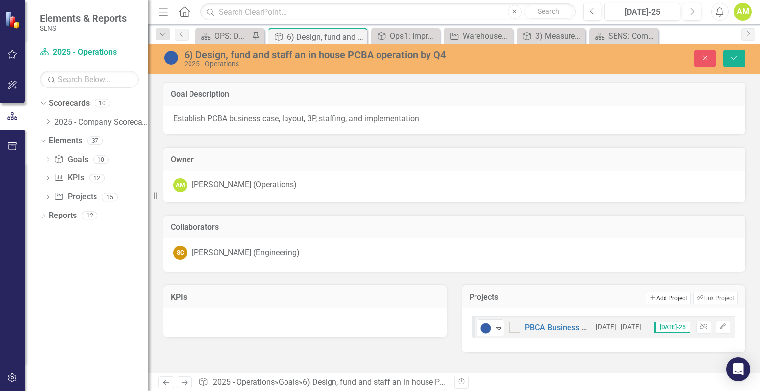
click at [669, 297] on button "Add Add Project" at bounding box center [667, 298] width 45 height 13
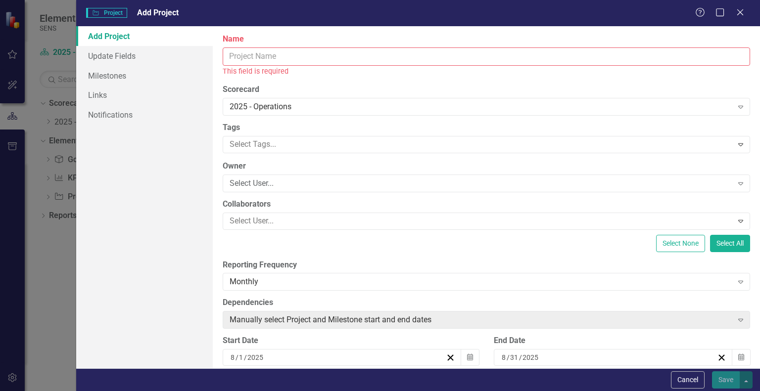
click at [256, 56] on input "Name" at bounding box center [486, 56] width 527 height 18
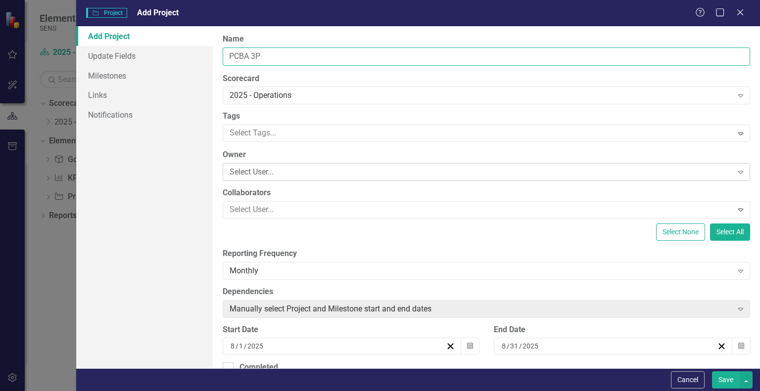
type input "PCBA 3P"
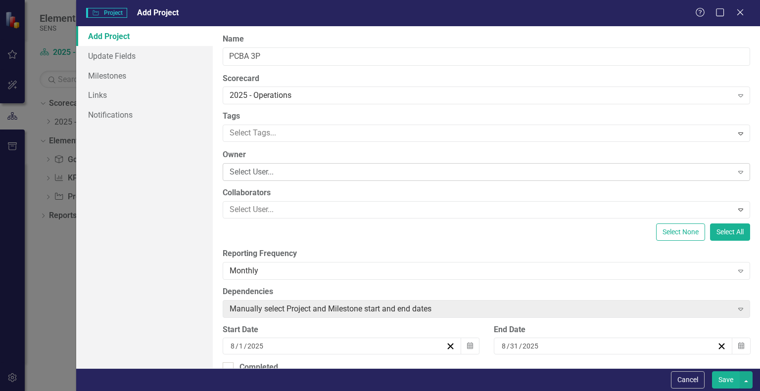
click at [273, 171] on div "Select User..." at bounding box center [480, 172] width 502 height 11
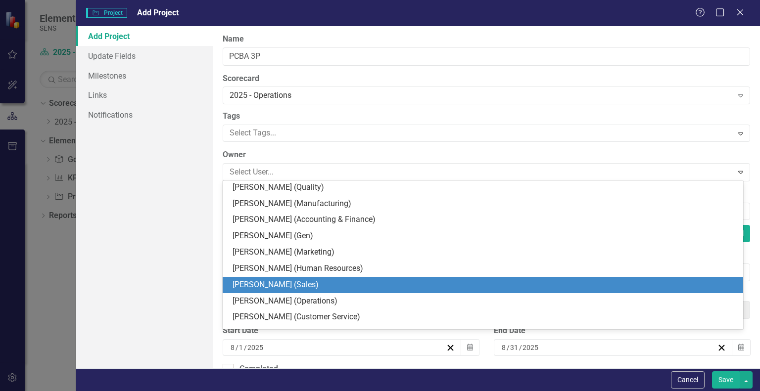
scroll to position [148, 0]
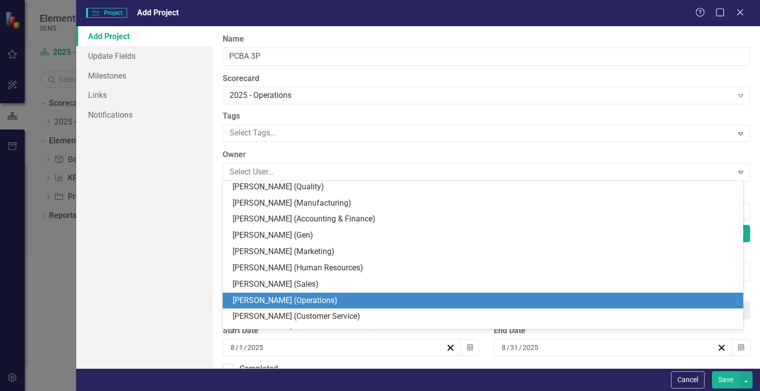
click at [275, 294] on div "[PERSON_NAME] (Operations)" at bounding box center [483, 301] width 520 height 16
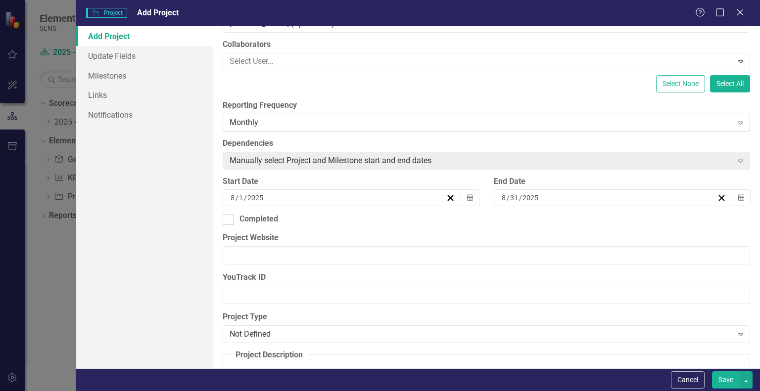
click at [285, 127] on div "Monthly" at bounding box center [480, 122] width 502 height 11
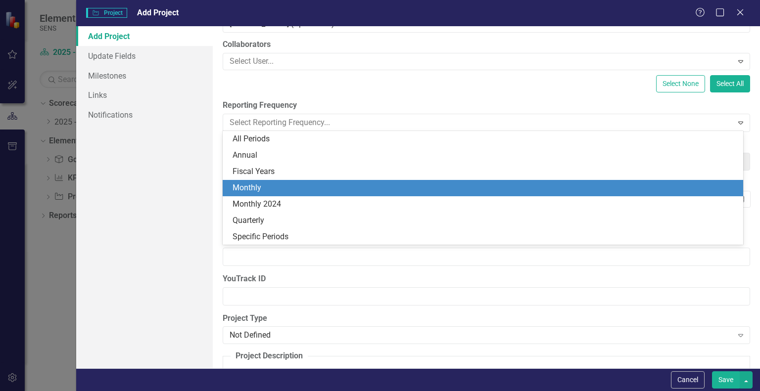
click at [264, 188] on div "Monthly" at bounding box center [484, 187] width 504 height 11
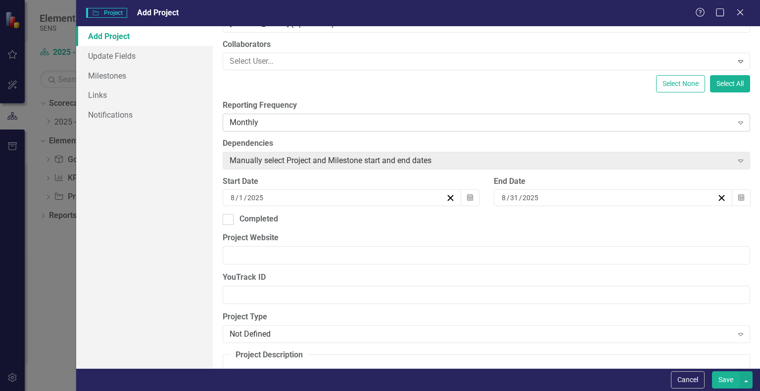
click at [277, 123] on div "Monthly" at bounding box center [480, 122] width 502 height 11
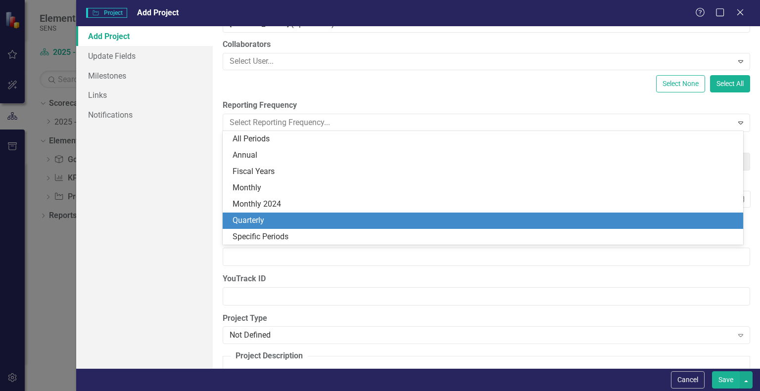
click at [261, 219] on div "Quarterly" at bounding box center [484, 220] width 504 height 11
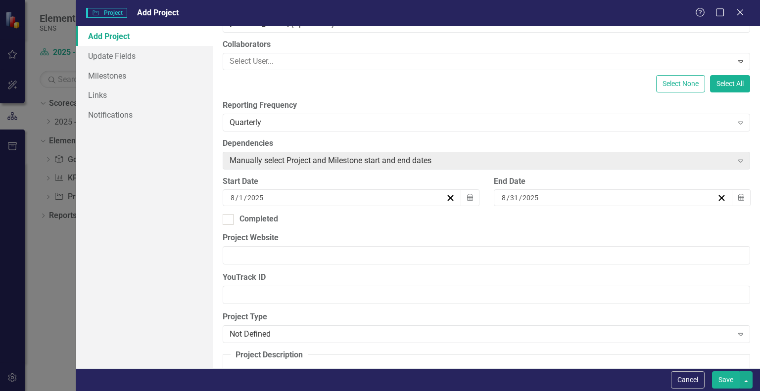
click at [330, 88] on div "Select None Select All" at bounding box center [486, 83] width 527 height 17
click at [735, 203] on button "Calendar" at bounding box center [740, 197] width 19 height 17
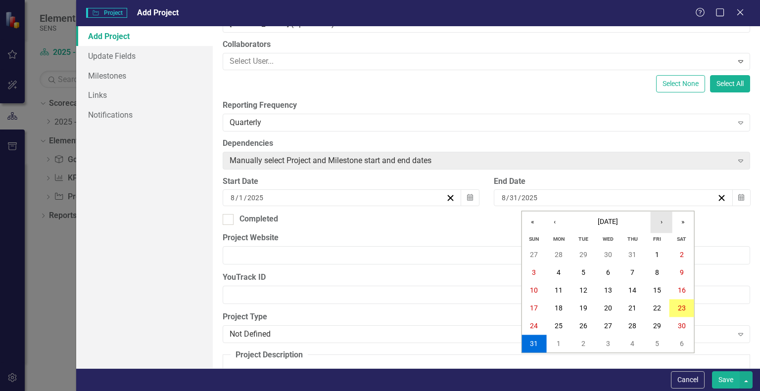
click at [666, 225] on button "›" at bounding box center [661, 222] width 22 height 22
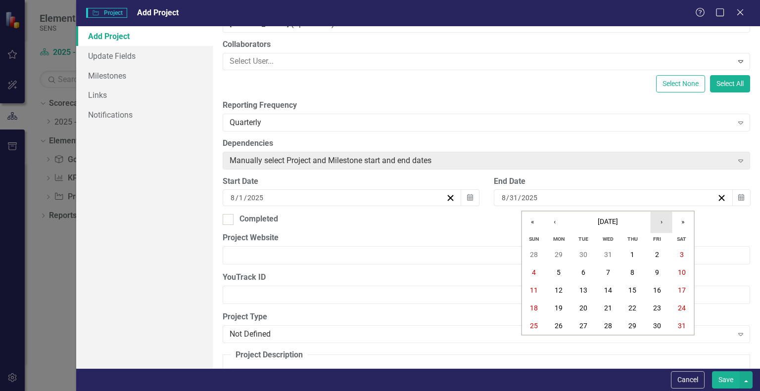
click at [666, 225] on button "›" at bounding box center [661, 222] width 22 height 22
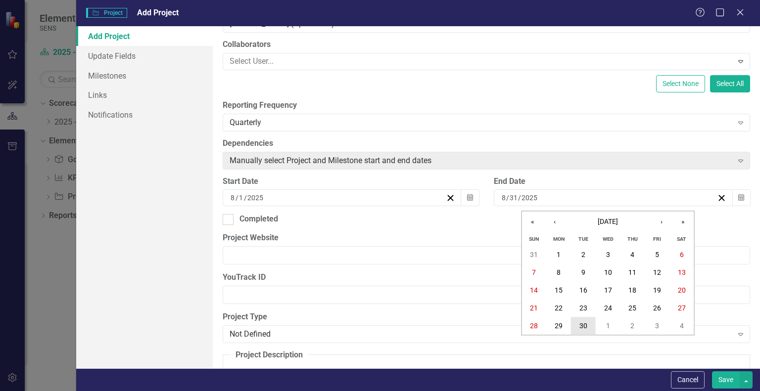
click at [581, 327] on abbr "30" at bounding box center [583, 326] width 8 height 8
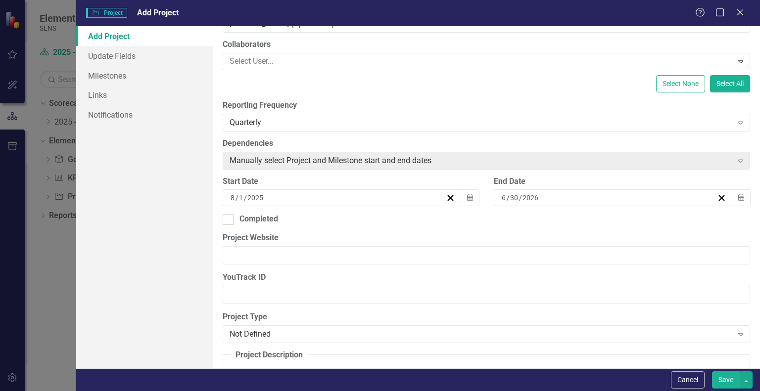
scroll to position [0, 0]
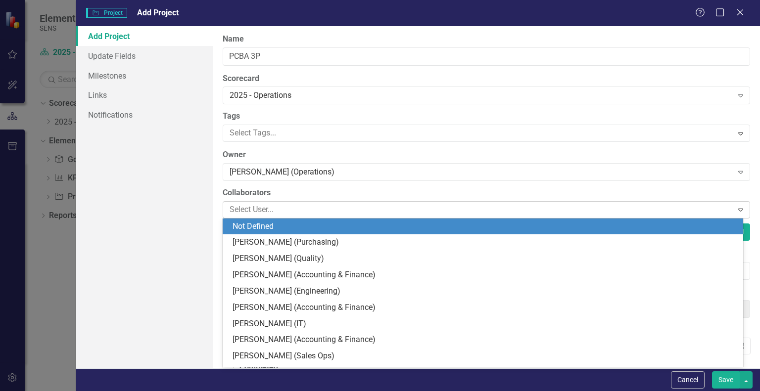
click at [273, 209] on div at bounding box center [479, 209] width 506 height 13
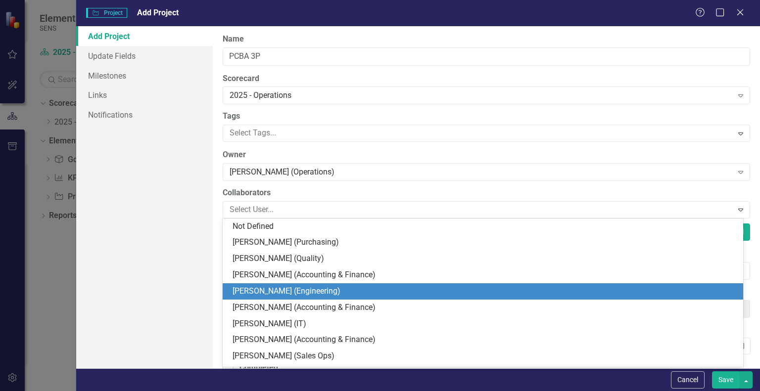
click at [284, 291] on div "[PERSON_NAME] (Engineering)" at bounding box center [484, 291] width 504 height 11
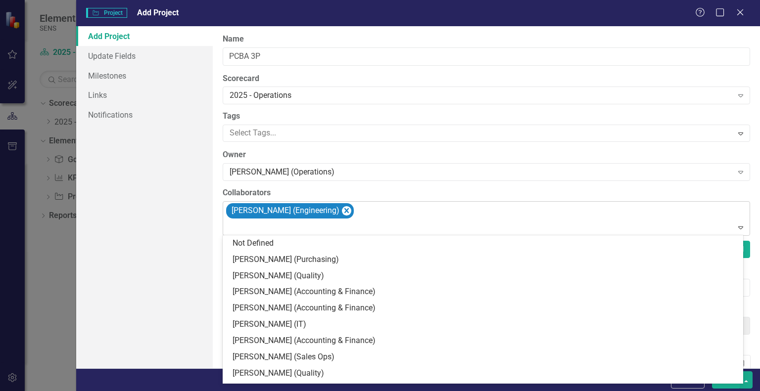
click at [269, 227] on div at bounding box center [487, 227] width 523 height 13
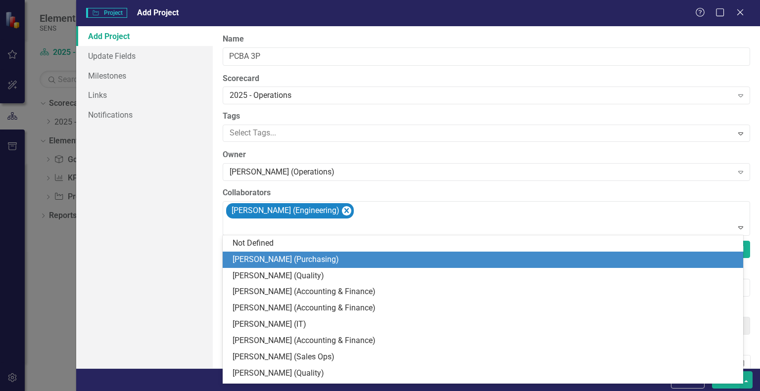
click at [277, 264] on div "[PERSON_NAME] (Purchasing)" at bounding box center [484, 259] width 504 height 11
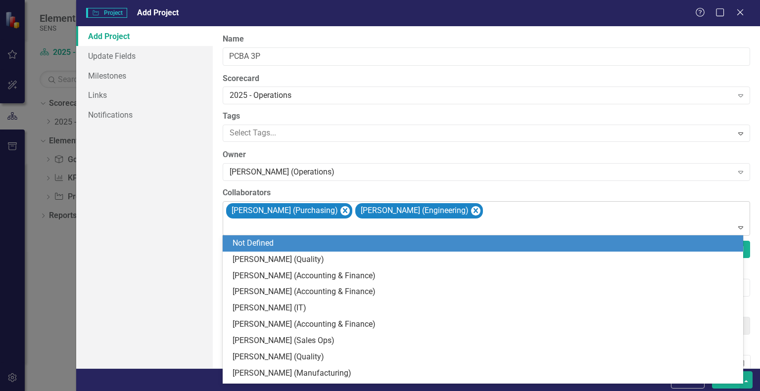
click at [263, 229] on div at bounding box center [487, 227] width 523 height 13
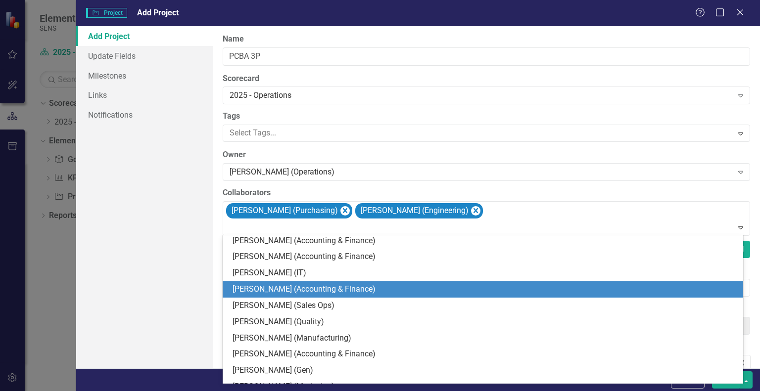
scroll to position [99, 0]
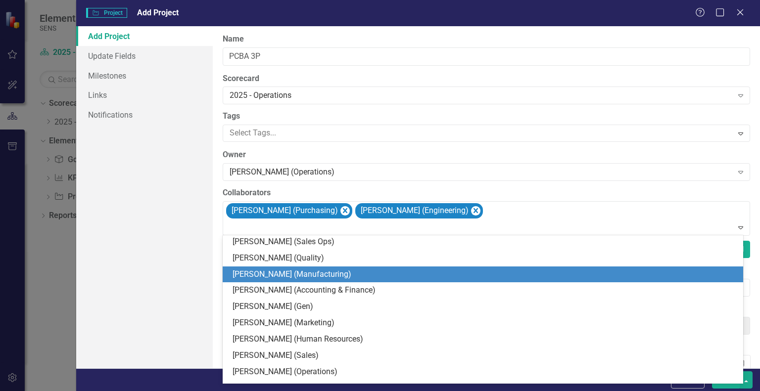
click at [281, 272] on div "[PERSON_NAME] (Manufacturing)" at bounding box center [484, 274] width 504 height 11
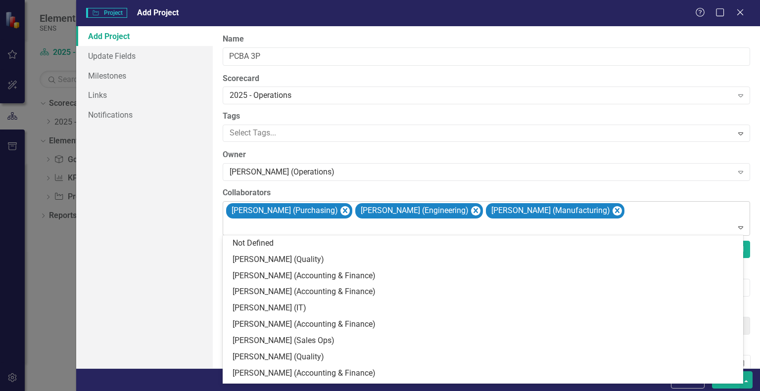
click at [242, 224] on div at bounding box center [487, 227] width 523 height 13
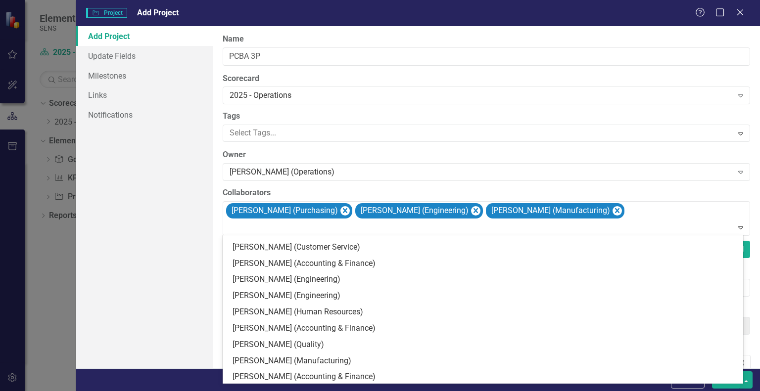
scroll to position [247, 0]
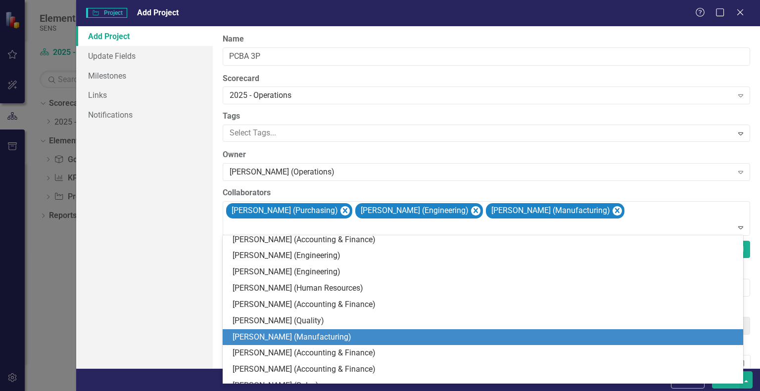
click at [278, 344] on div "[PERSON_NAME] (Manufacturing)" at bounding box center [483, 337] width 520 height 16
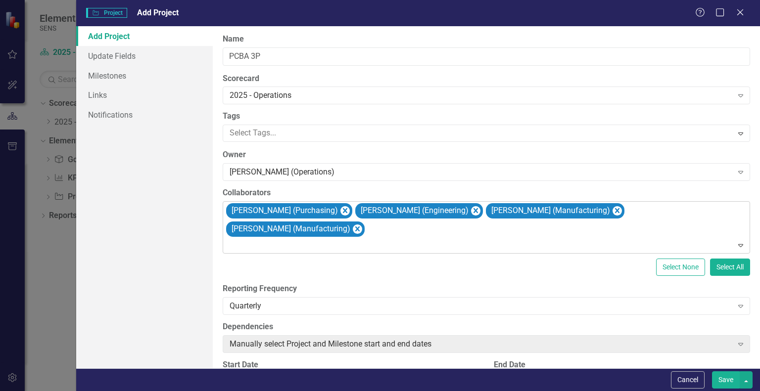
click at [254, 239] on div at bounding box center [487, 245] width 523 height 13
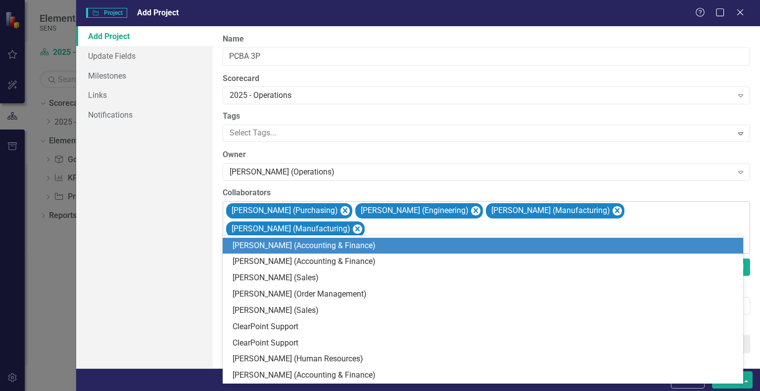
scroll to position [225, 0]
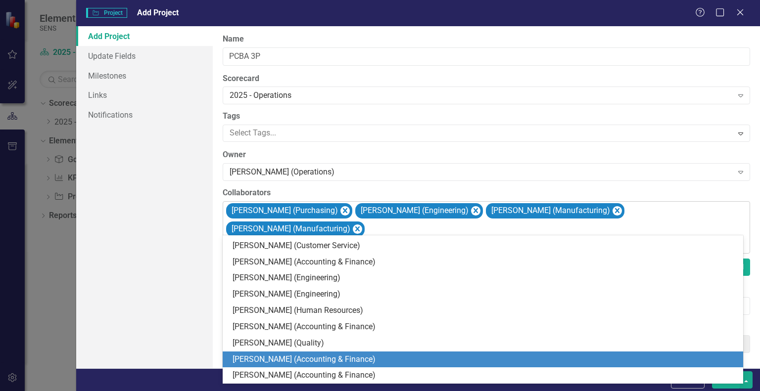
type input "ch"
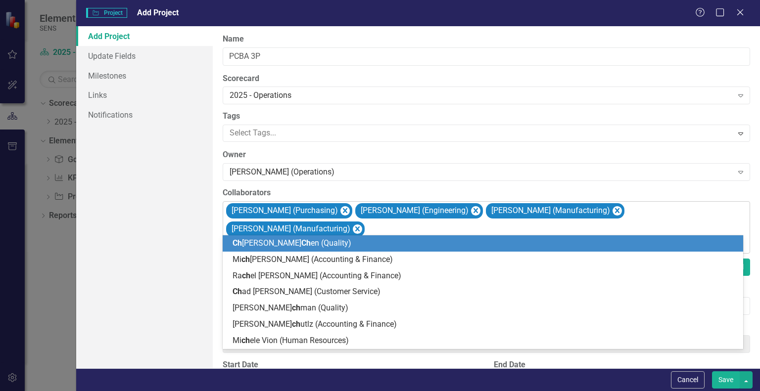
scroll to position [0, 0]
click at [251, 246] on span "Ch elsea Ch en (Quality)" at bounding box center [291, 242] width 119 height 9
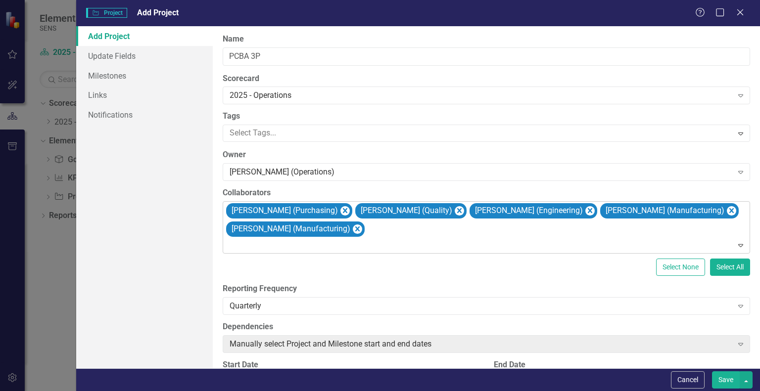
click at [256, 250] on div at bounding box center [487, 245] width 523 height 13
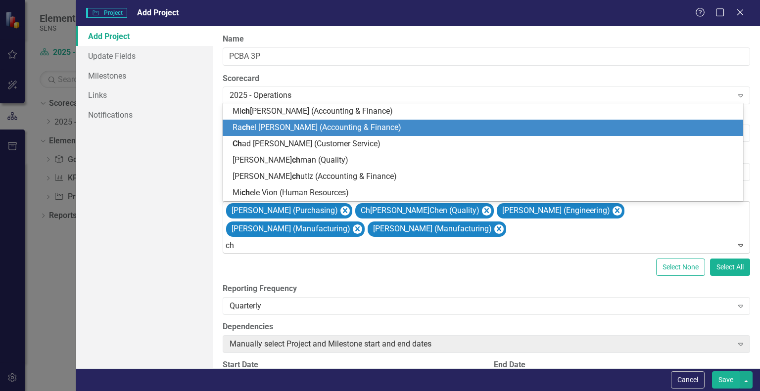
type input "c"
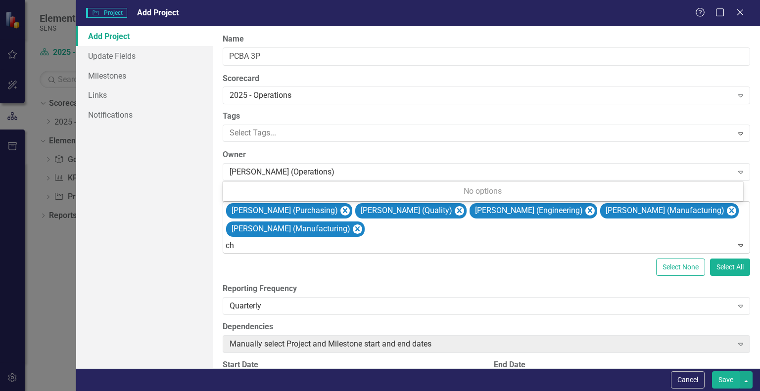
type input "c"
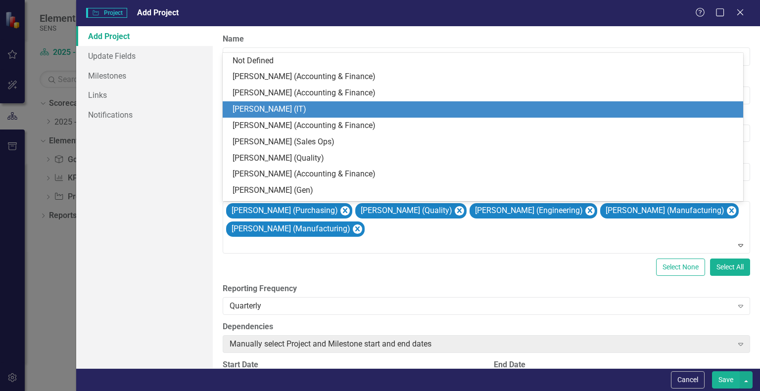
click at [275, 110] on div "[PERSON_NAME] (IT)" at bounding box center [484, 109] width 504 height 11
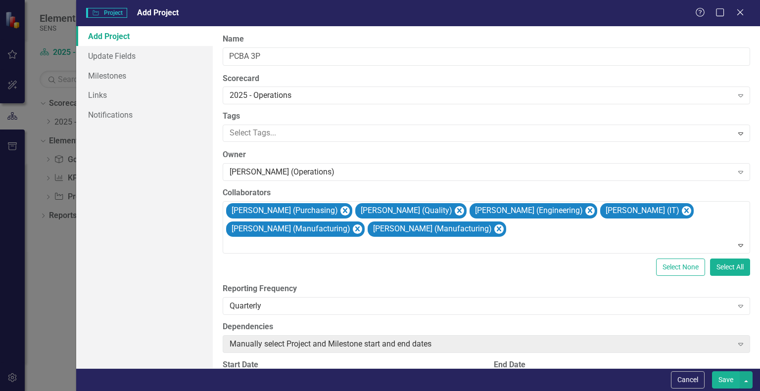
click at [538, 283] on label "Reporting Frequency" at bounding box center [486, 288] width 527 height 11
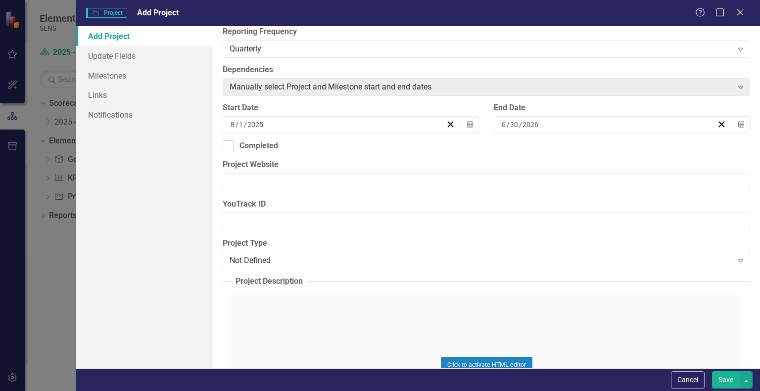
scroll to position [346, 0]
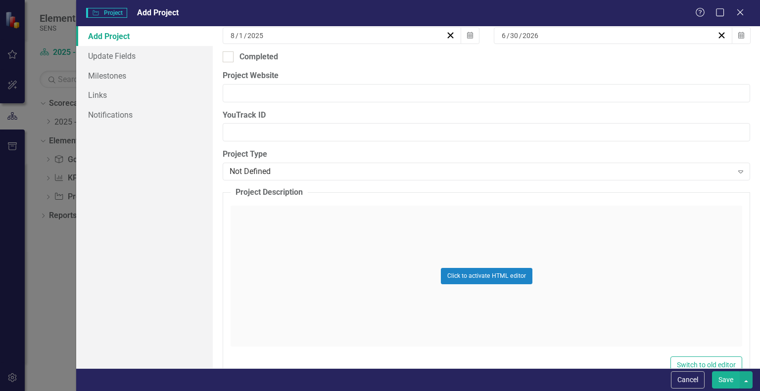
click at [254, 210] on div "Click to activate HTML editor" at bounding box center [485, 276] width 511 height 141
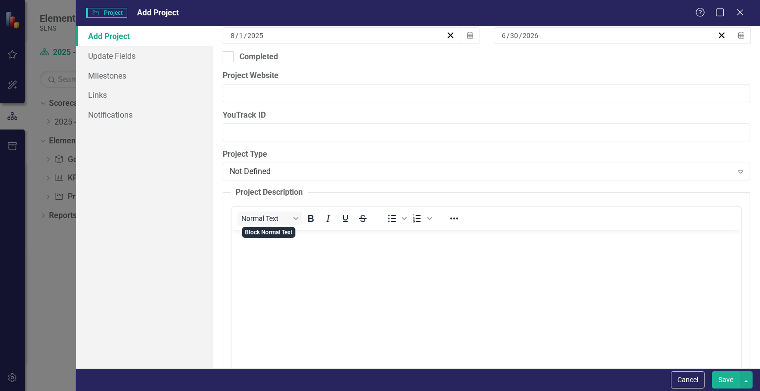
click at [252, 245] on body "Rich Text Area. Press ALT-0 for help." at bounding box center [485, 303] width 509 height 148
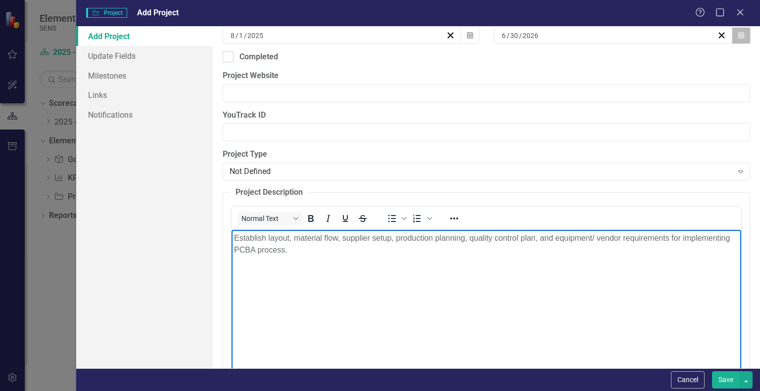
click at [732, 39] on button "Calendar" at bounding box center [740, 35] width 19 height 17
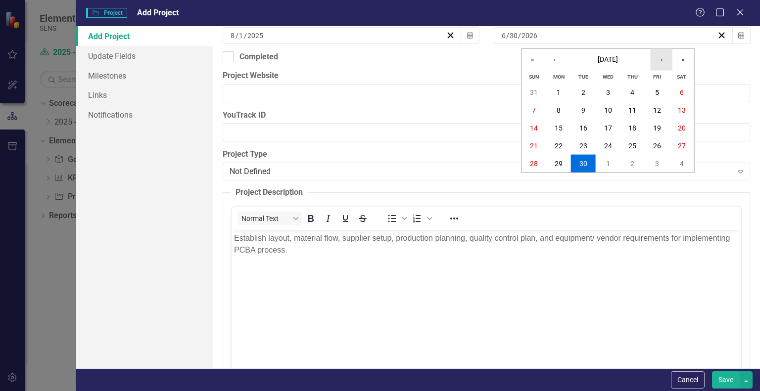
click at [659, 65] on button "›" at bounding box center [661, 60] width 22 height 22
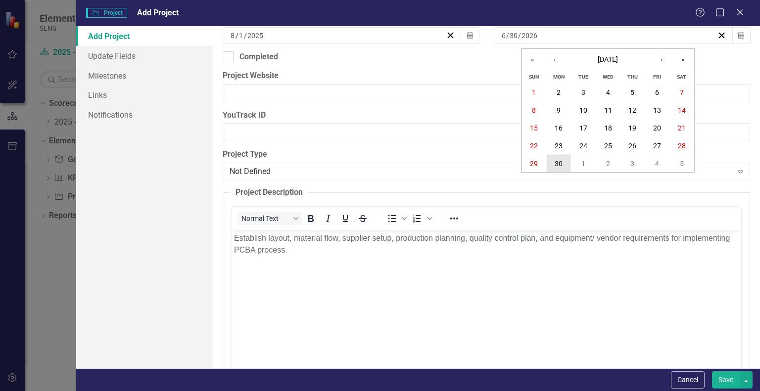
click at [564, 161] on button "30" at bounding box center [558, 164] width 25 height 18
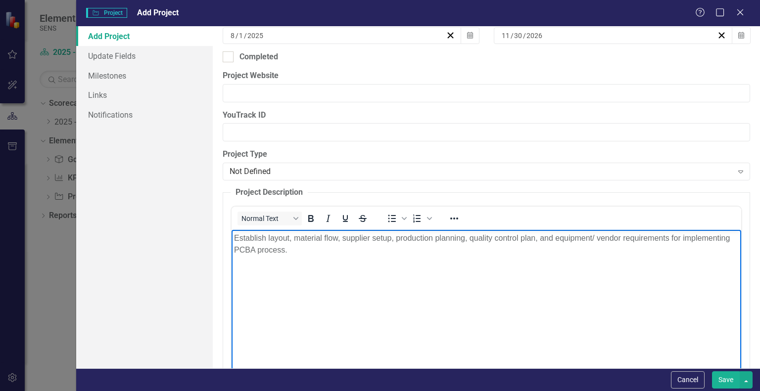
click at [305, 250] on p "Establish layout, material flow, supplier setup, production planning, quality c…" at bounding box center [486, 244] width 504 height 24
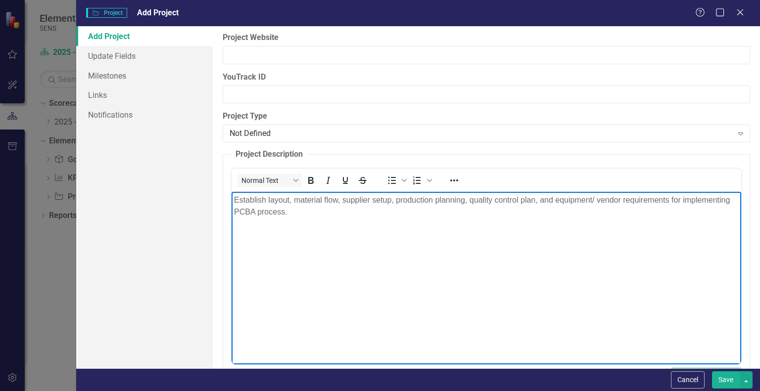
scroll to position [346, 0]
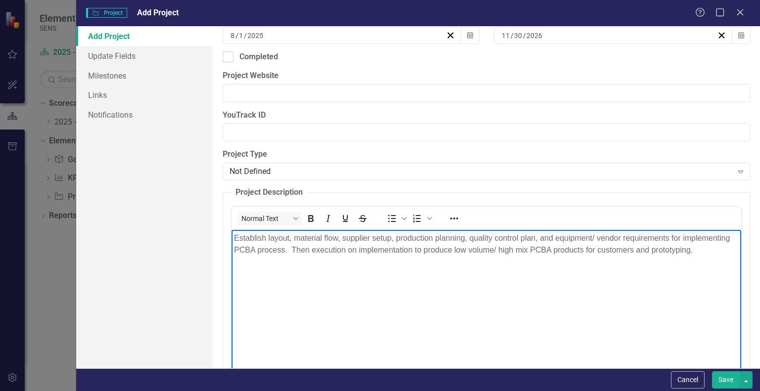
click at [633, 248] on p "Establish layout, material flow, supplier setup, production planning, quality c…" at bounding box center [486, 244] width 504 height 24
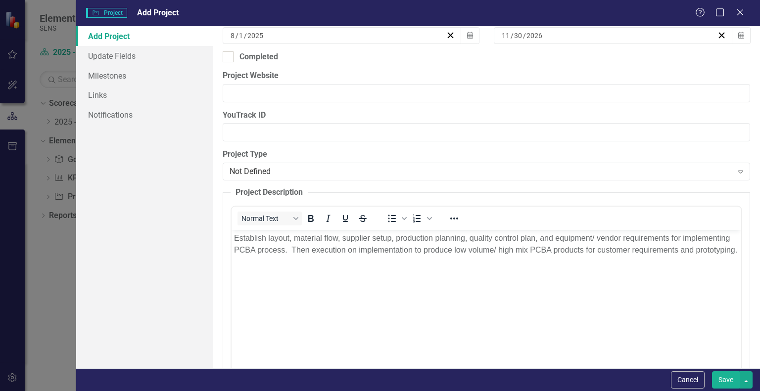
drag, startPoint x: 720, startPoint y: 375, endPoint x: 256, endPoint y: 14, distance: 588.1
click at [720, 375] on button "Save" at bounding box center [726, 379] width 28 height 17
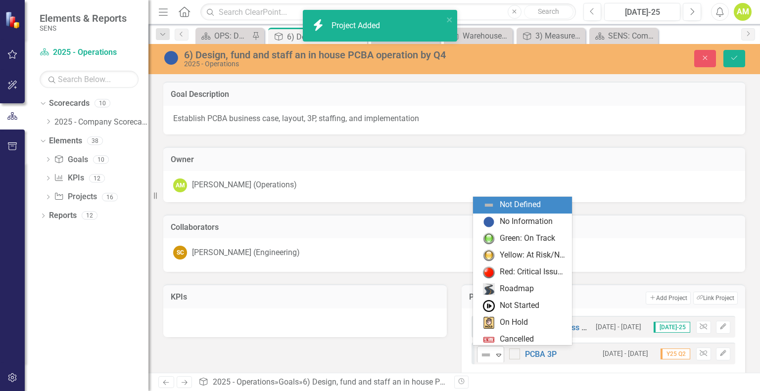
click at [494, 352] on icon "Expand" at bounding box center [499, 355] width 10 height 8
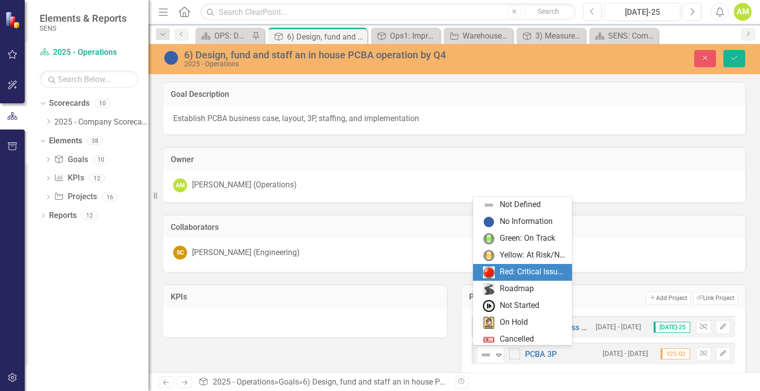
click at [441, 253] on div "SC Sam Coleman (Engineering)" at bounding box center [454, 253] width 562 height 14
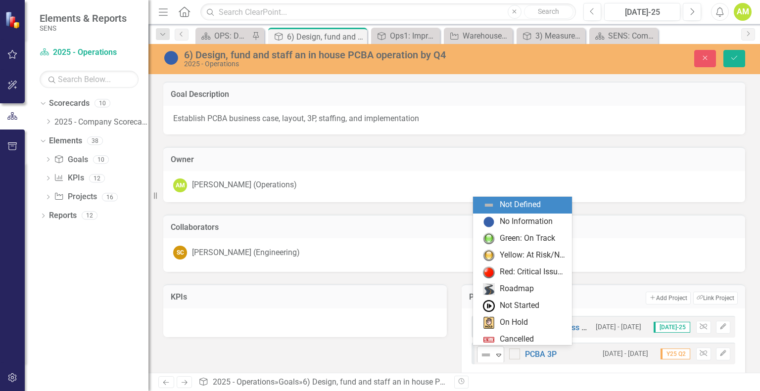
click at [496, 358] on icon "Expand" at bounding box center [499, 355] width 10 height 8
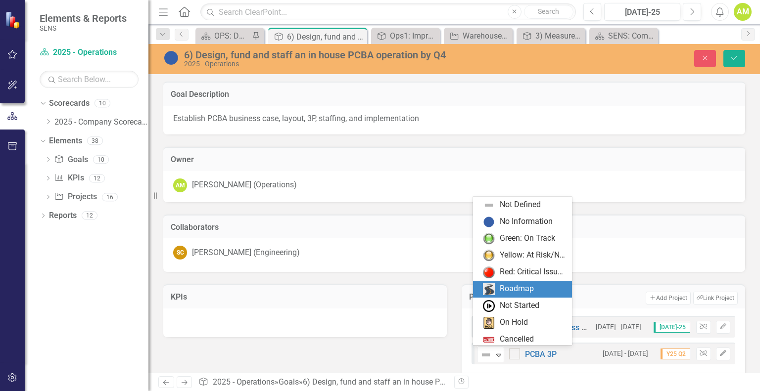
click at [514, 292] on div "Roadmap" at bounding box center [517, 288] width 34 height 11
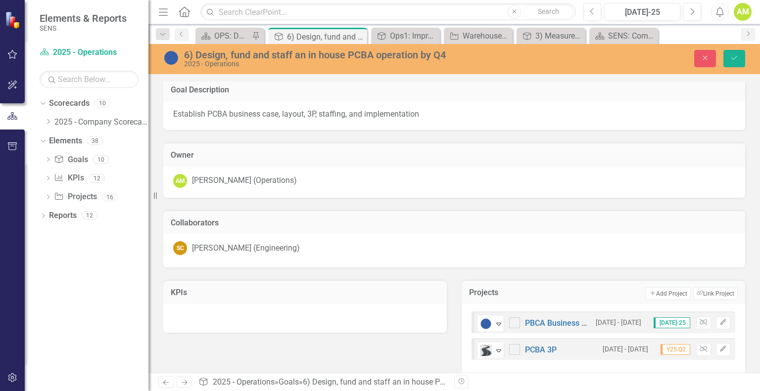
scroll to position [0, 0]
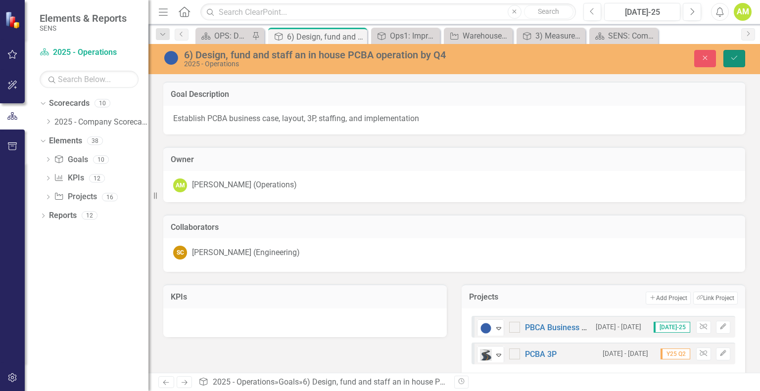
click at [741, 57] on button "Save" at bounding box center [734, 58] width 22 height 17
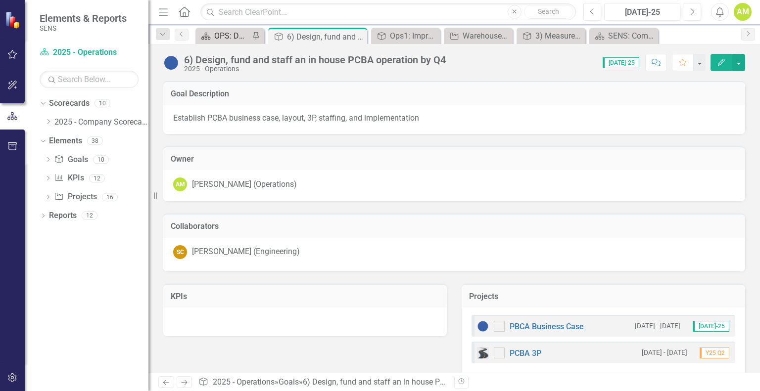
click at [216, 33] on div "OPS: Dashboard" at bounding box center [231, 36] width 35 height 12
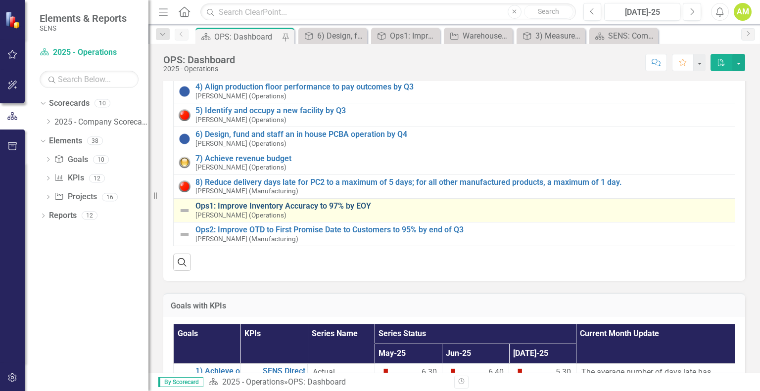
scroll to position [148, 0]
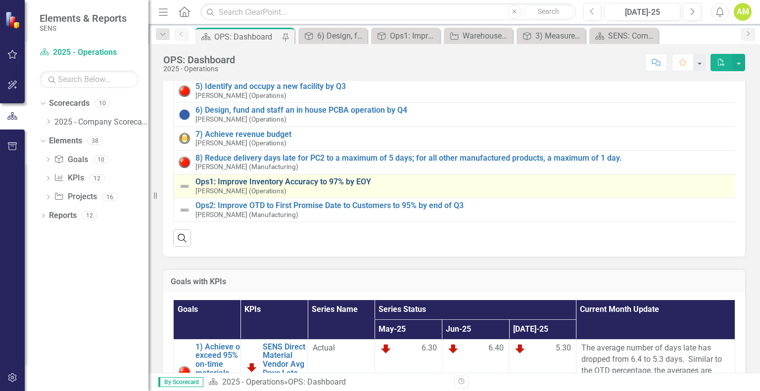
click at [284, 182] on link "Ops1: Improve Inventory Accuracy to 97% by EOY" at bounding box center [463, 182] width 536 height 9
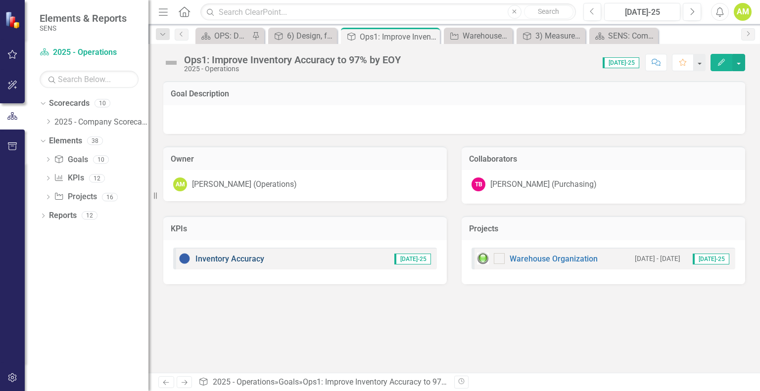
click at [246, 261] on link "Inventory Accuracy" at bounding box center [229, 258] width 69 height 9
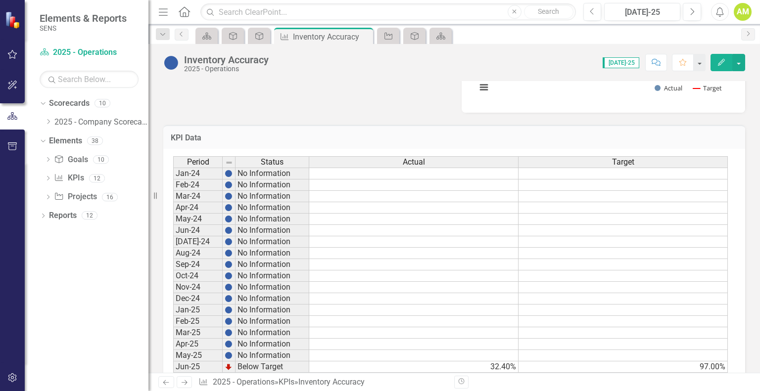
scroll to position [528, 0]
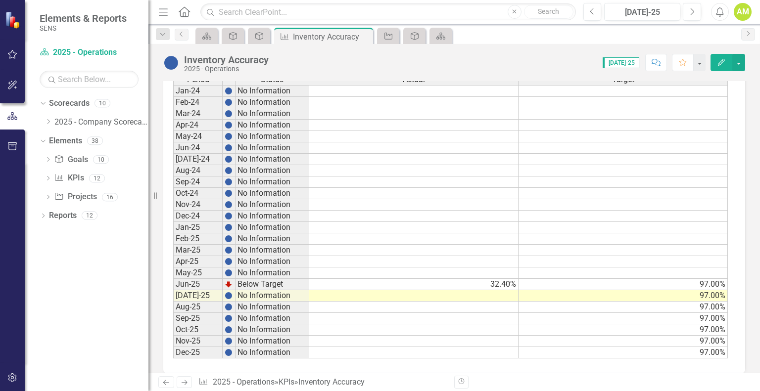
click at [489, 290] on td at bounding box center [413, 295] width 209 height 11
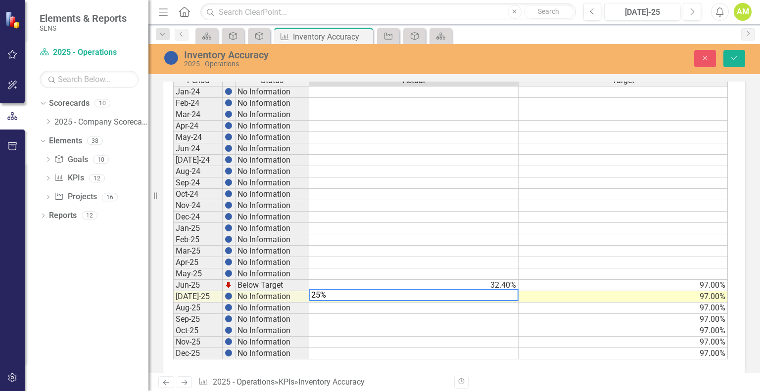
click at [545, 364] on div "Period Status Actual Target Jan-24 No Information Feb-24 No Information Mar-24 …" at bounding box center [454, 220] width 582 height 307
click at [334, 289] on textarea "25%" at bounding box center [414, 295] width 210 height 12
type textarea "25"
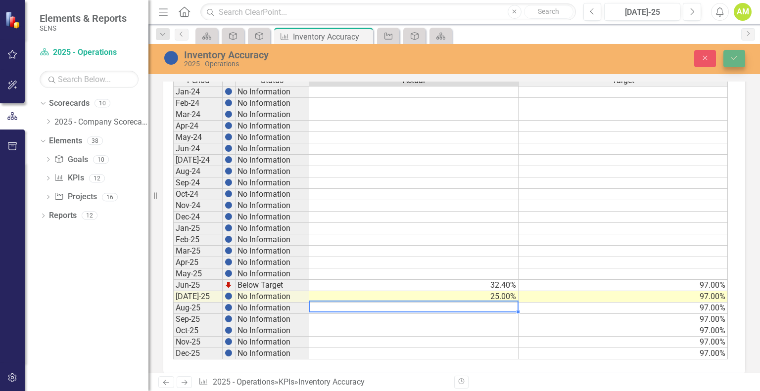
click at [744, 57] on button "Save" at bounding box center [734, 58] width 22 height 17
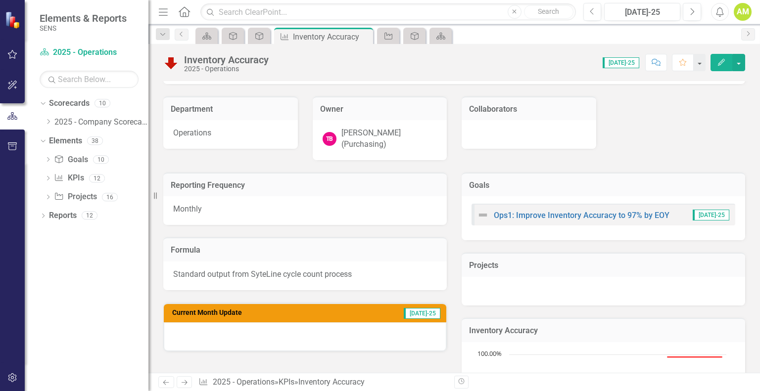
scroll to position [49, 0]
click at [219, 328] on div at bounding box center [305, 337] width 282 height 29
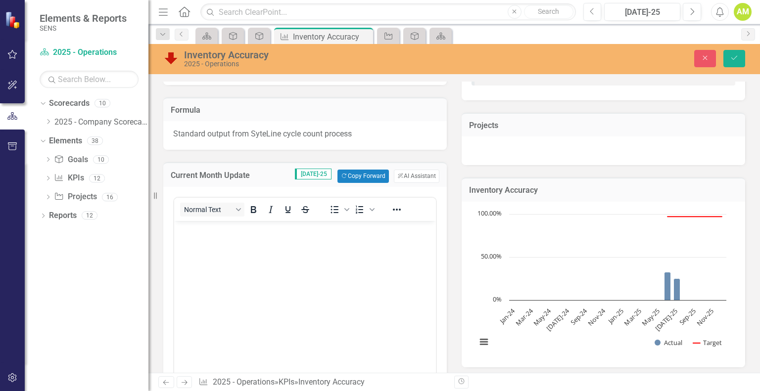
scroll to position [198, 0]
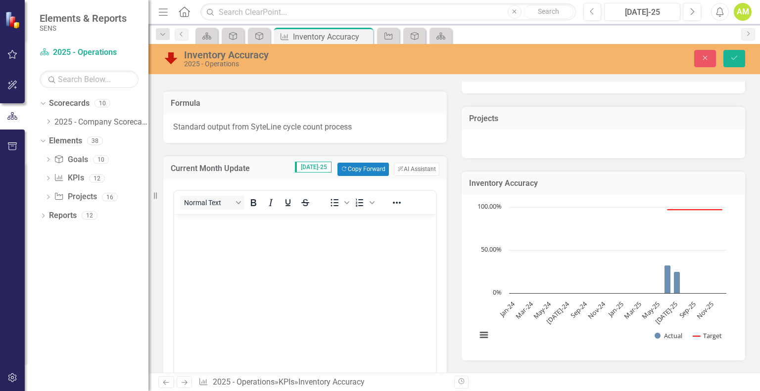
click at [199, 234] on body "Rich Text Area. Press ALT-0 for help." at bounding box center [305, 288] width 262 height 148
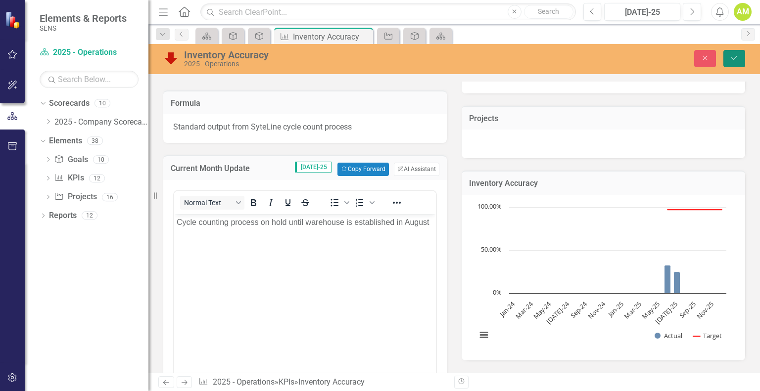
click at [730, 60] on icon "Save" at bounding box center [733, 57] width 9 height 7
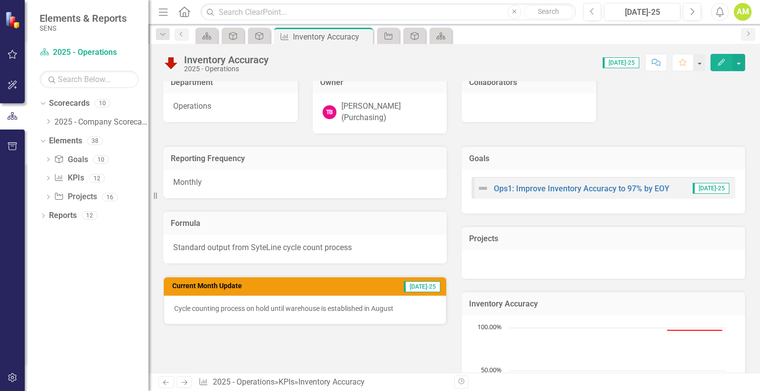
scroll to position [99, 0]
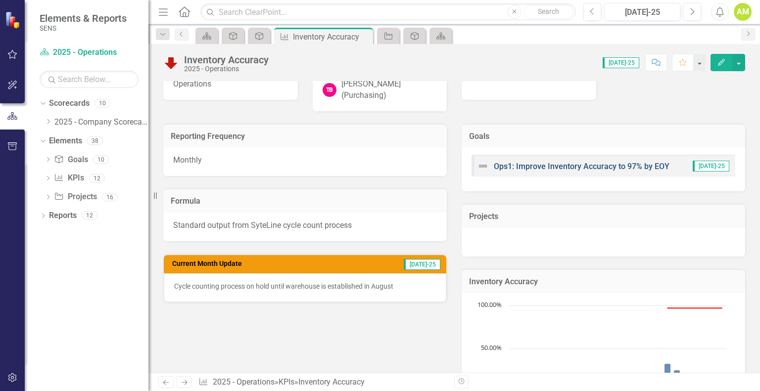
click at [546, 162] on link "Ops1: Improve Inventory Accuracy to 97% by EOY" at bounding box center [582, 166] width 176 height 9
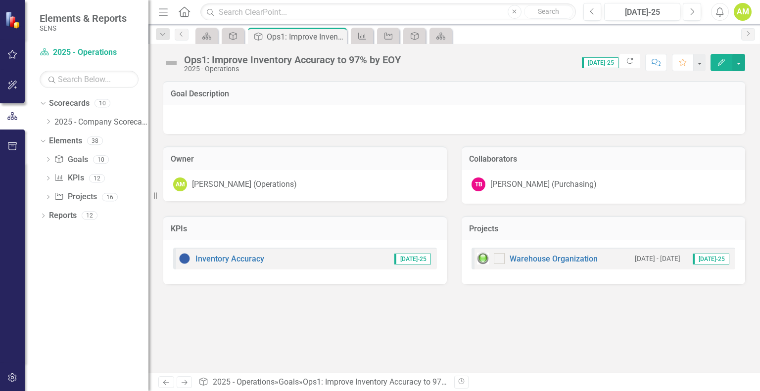
click at [178, 61] on img at bounding box center [171, 63] width 16 height 16
click at [164, 66] on img at bounding box center [171, 63] width 16 height 16
click at [716, 61] on button "Edit" at bounding box center [721, 62] width 22 height 17
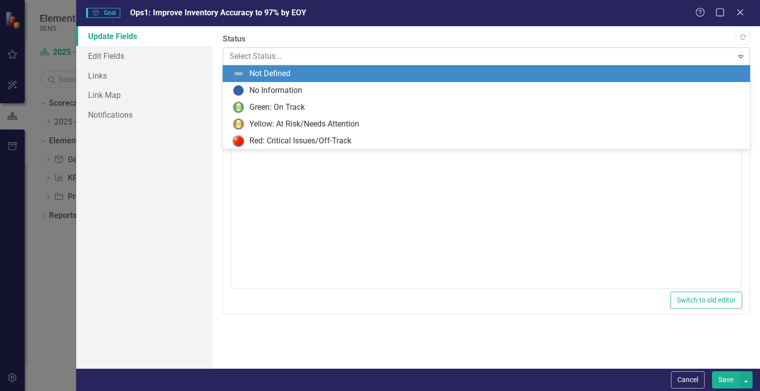
click at [261, 55] on div at bounding box center [477, 56] width 497 height 13
click at [267, 39] on label "Status" at bounding box center [486, 39] width 527 height 11
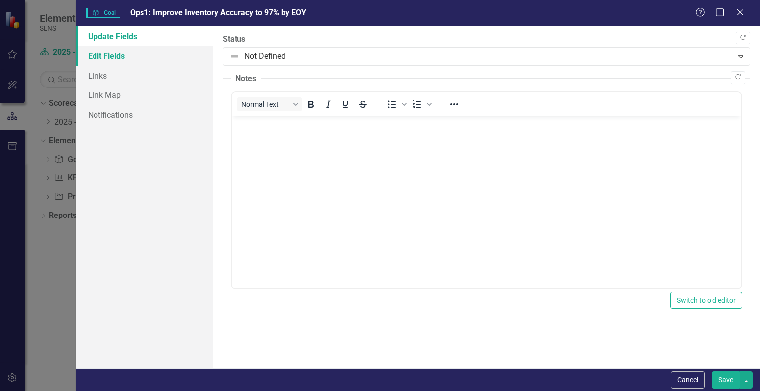
click at [109, 59] on link "Edit Fields" at bounding box center [144, 56] width 137 height 20
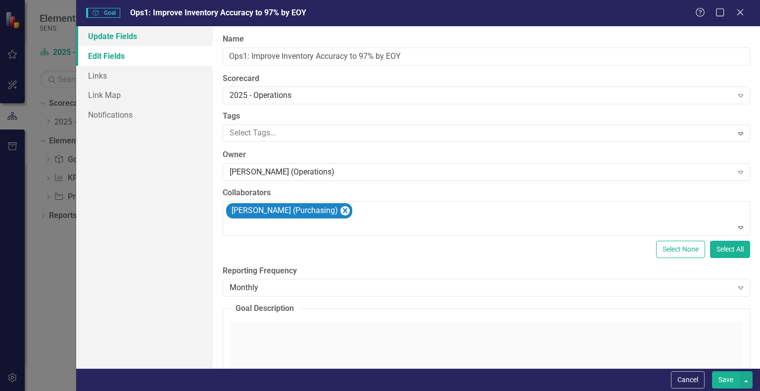
click at [125, 34] on link "Update Fields" at bounding box center [144, 36] width 137 height 20
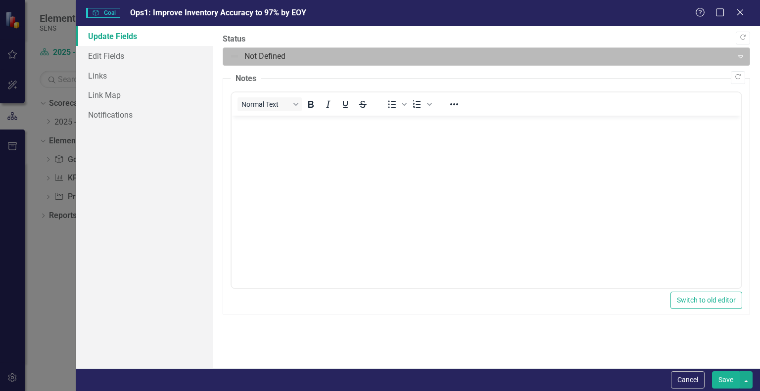
click at [261, 58] on div at bounding box center [477, 56] width 497 height 13
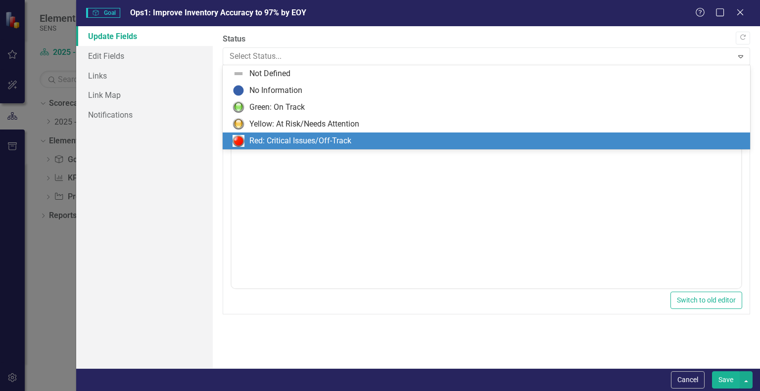
click at [289, 141] on div "Red: Critical Issues/Off-Track" at bounding box center [300, 141] width 102 height 11
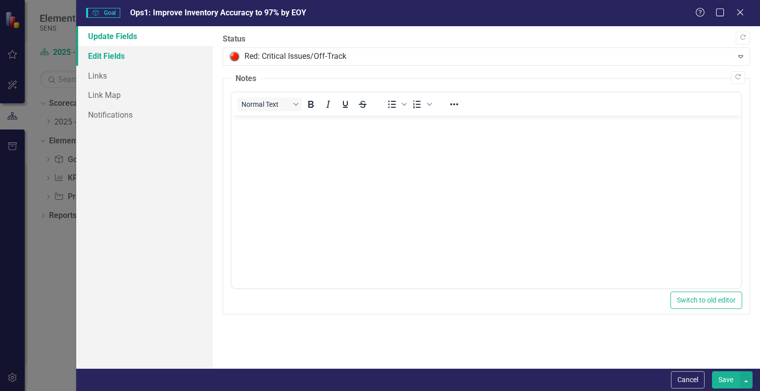
click at [116, 58] on link "Edit Fields" at bounding box center [144, 56] width 137 height 20
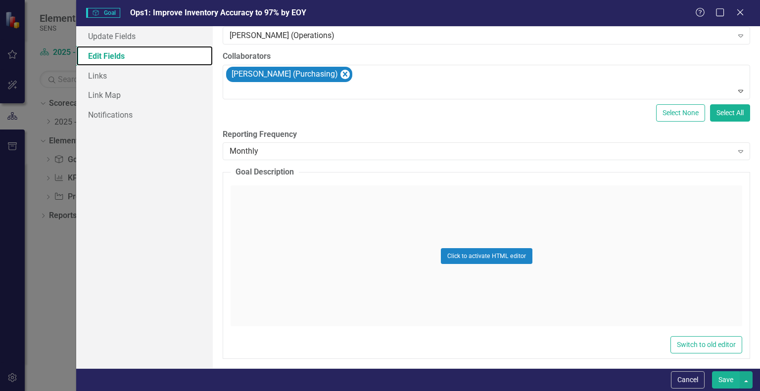
scroll to position [140, 0]
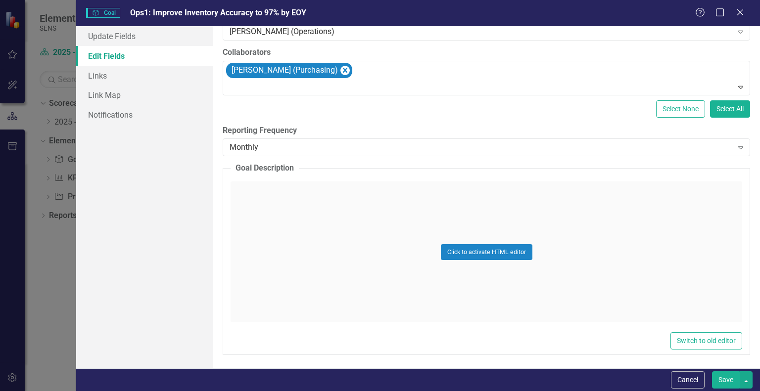
click at [313, 211] on div "Click to activate HTML editor" at bounding box center [485, 252] width 511 height 141
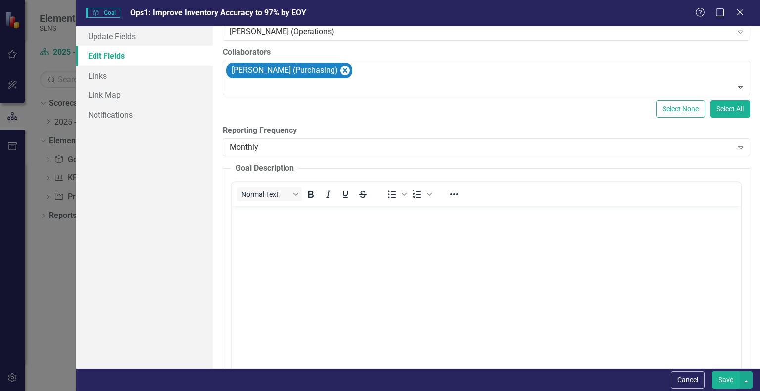
scroll to position [0, 0]
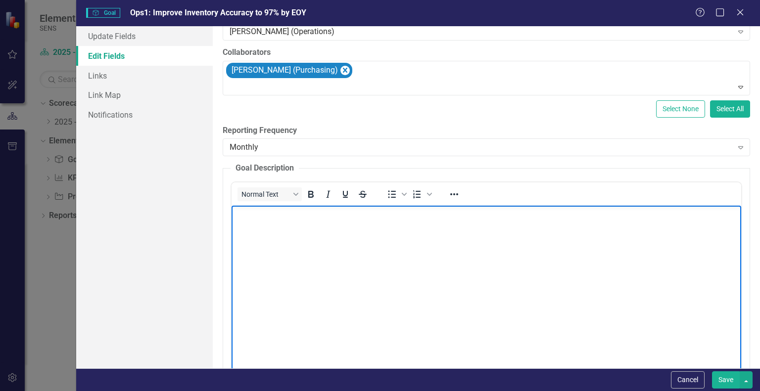
click at [288, 216] on p "Rich Text Area. Press ALT-0 for help." at bounding box center [486, 214] width 504 height 12
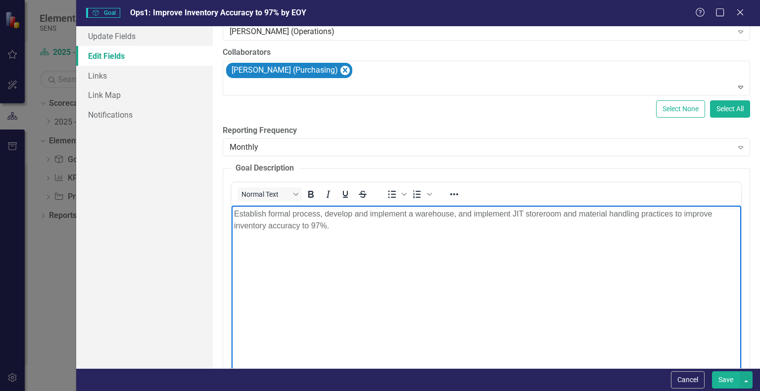
click at [458, 212] on p "Establish formal process, develop and implement a warehouse, and implement JIT …" at bounding box center [486, 220] width 504 height 24
click at [719, 381] on button "Save" at bounding box center [726, 379] width 28 height 17
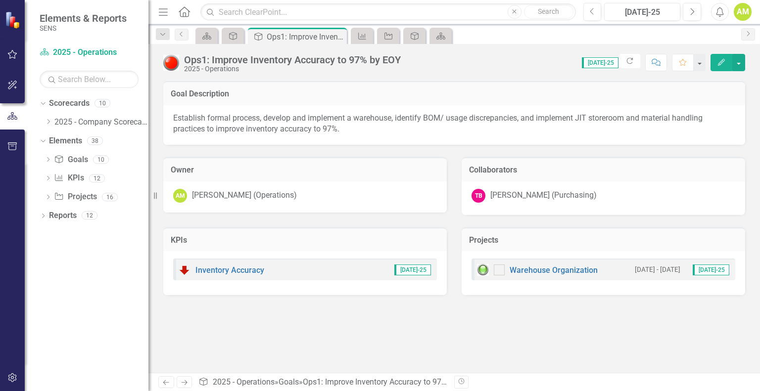
click at [727, 64] on button "Edit" at bounding box center [721, 62] width 22 height 17
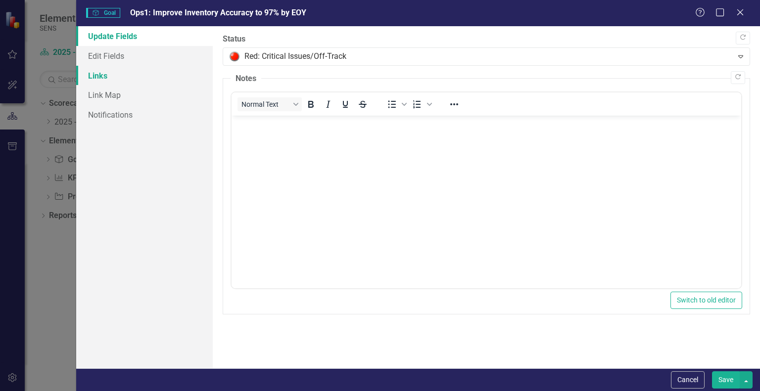
click at [103, 84] on link "Links" at bounding box center [144, 76] width 137 height 20
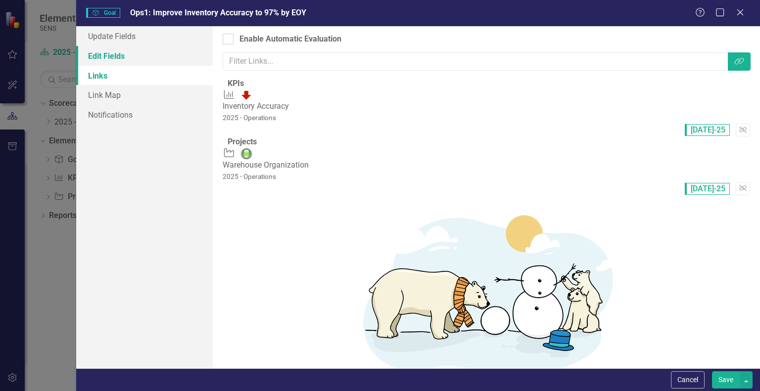
click at [106, 55] on link "Edit Fields" at bounding box center [144, 56] width 137 height 20
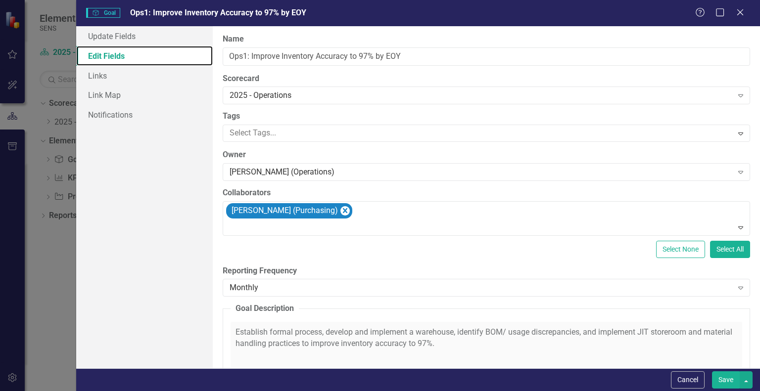
scroll to position [140, 0]
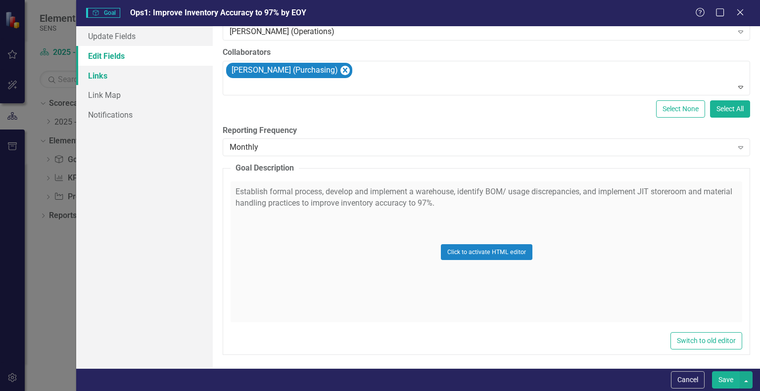
click at [101, 76] on link "Links" at bounding box center [144, 76] width 137 height 20
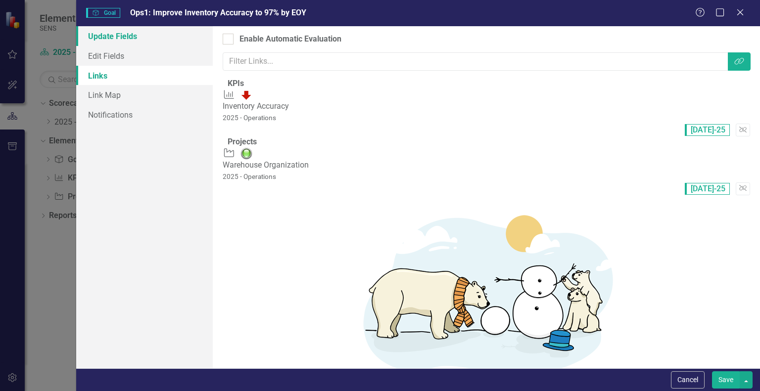
click at [108, 29] on link "Update Fields" at bounding box center [144, 36] width 137 height 20
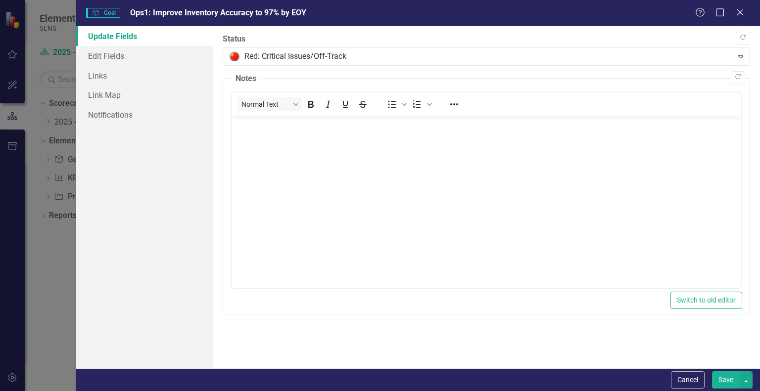
click at [734, 385] on button "Save" at bounding box center [726, 379] width 28 height 17
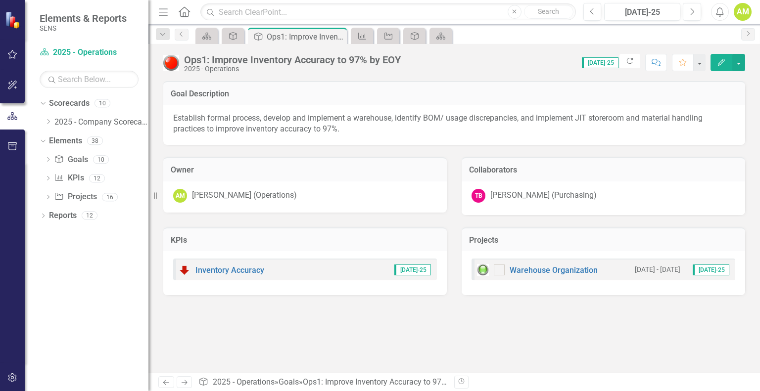
click at [223, 191] on div "[PERSON_NAME] (Operations)" at bounding box center [244, 195] width 105 height 11
click at [489, 243] on h3 "Projects" at bounding box center [603, 240] width 269 height 9
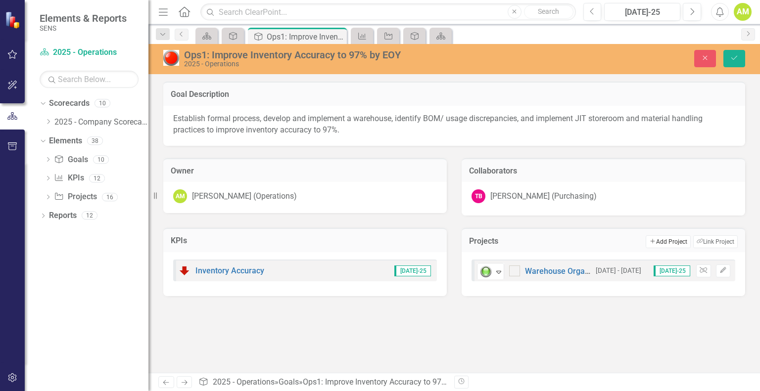
click at [666, 241] on button "Add Add Project" at bounding box center [667, 241] width 45 height 13
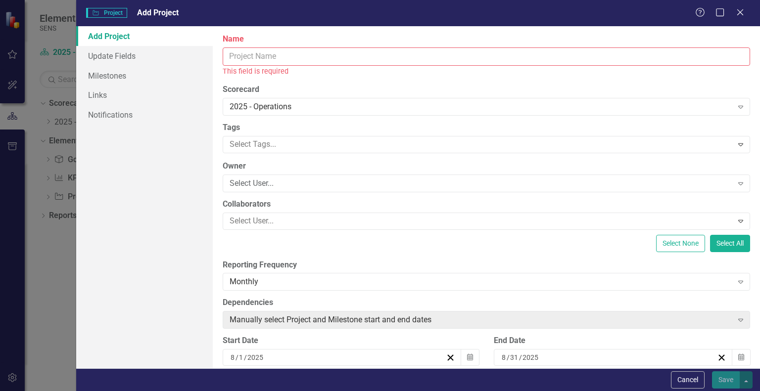
click at [252, 58] on input "Name" at bounding box center [486, 56] width 527 height 18
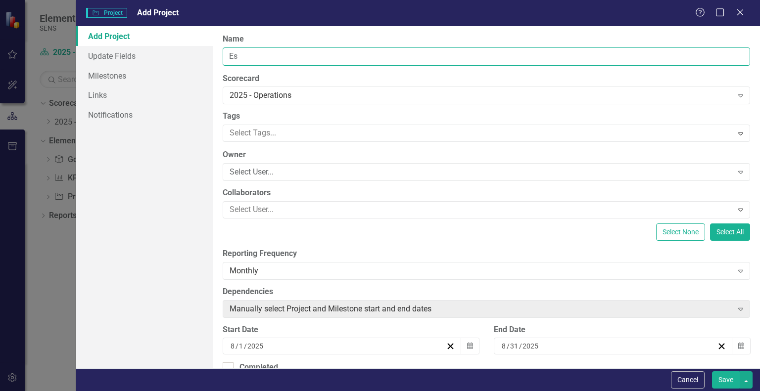
type input "E"
type input "Storeroom 3P for production area"
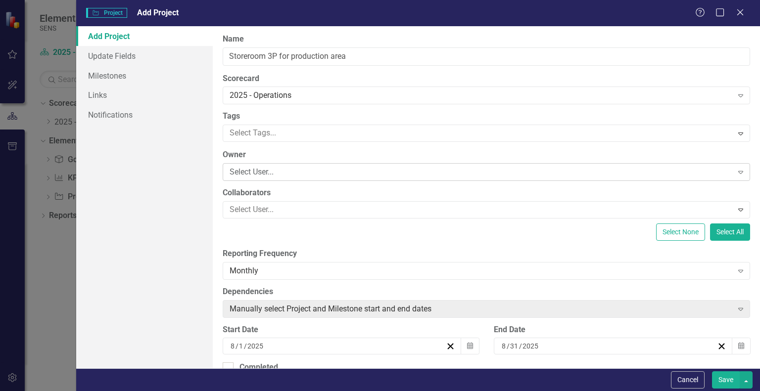
click at [282, 167] on div "Select User..." at bounding box center [480, 172] width 502 height 11
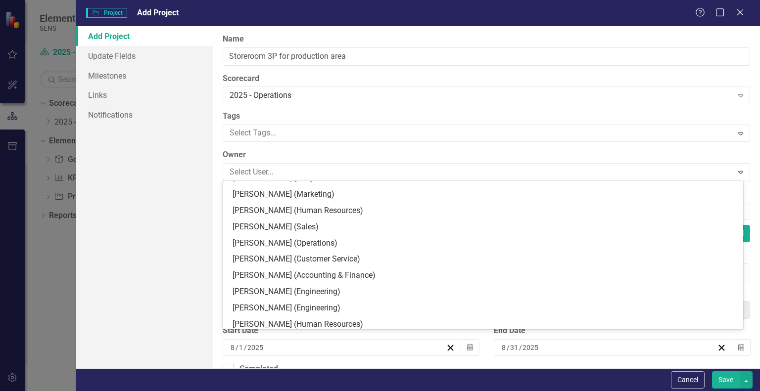
scroll to position [0, 0]
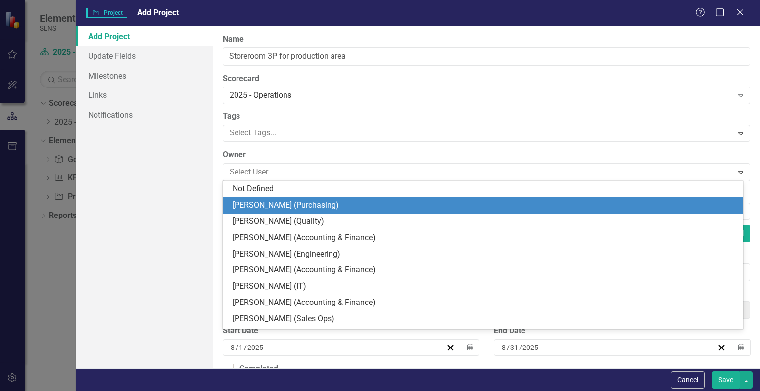
click at [263, 206] on div "[PERSON_NAME] (Purchasing)" at bounding box center [484, 205] width 504 height 11
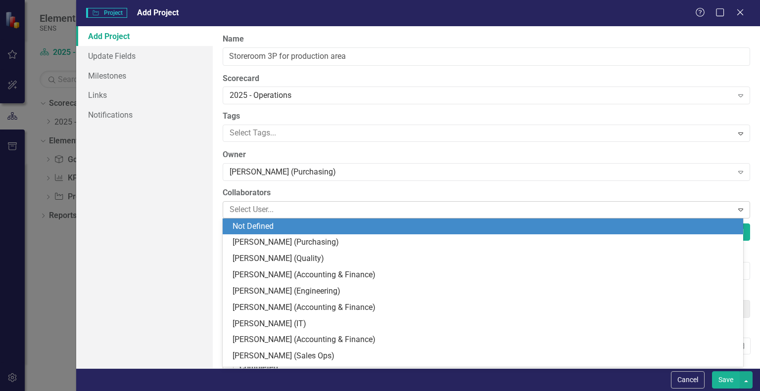
click at [244, 211] on div at bounding box center [479, 209] width 506 height 13
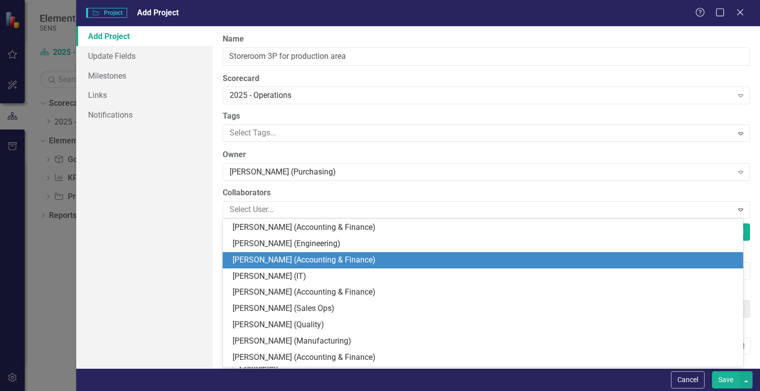
scroll to position [99, 0]
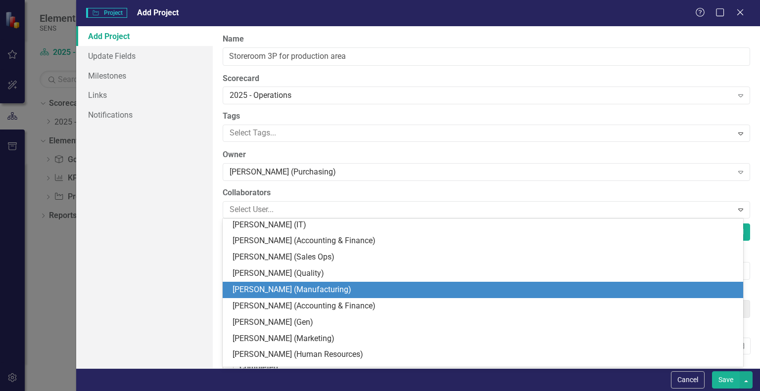
click at [280, 290] on div "[PERSON_NAME] (Manufacturing)" at bounding box center [484, 289] width 504 height 11
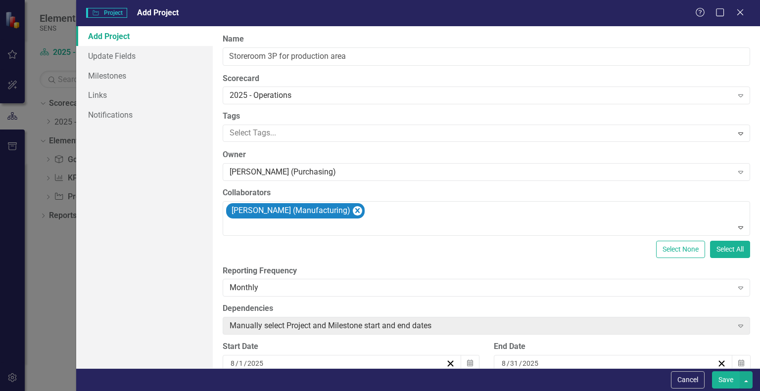
click at [274, 249] on div "Select None Select All" at bounding box center [486, 249] width 527 height 17
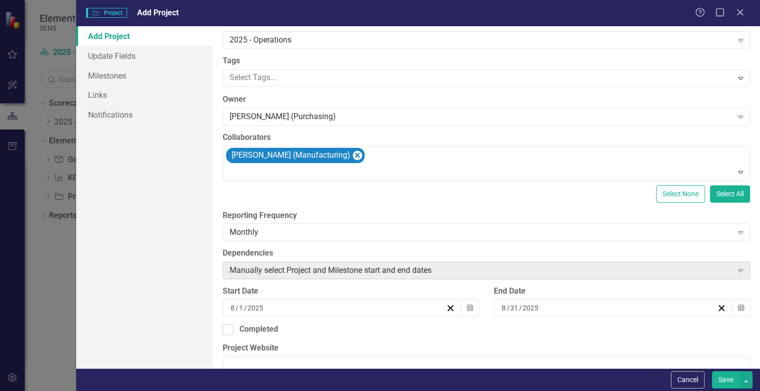
scroll to position [148, 0]
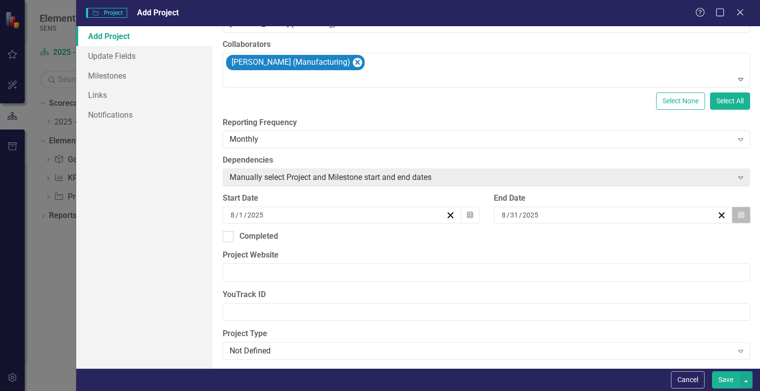
click at [734, 218] on button "Calendar" at bounding box center [740, 215] width 19 height 17
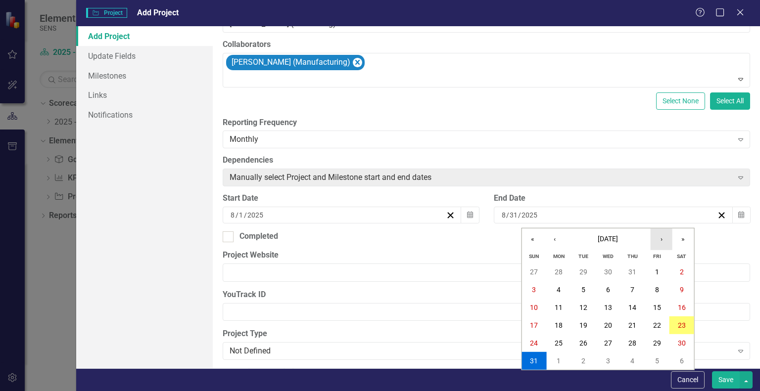
click at [665, 235] on button "›" at bounding box center [661, 239] width 22 height 22
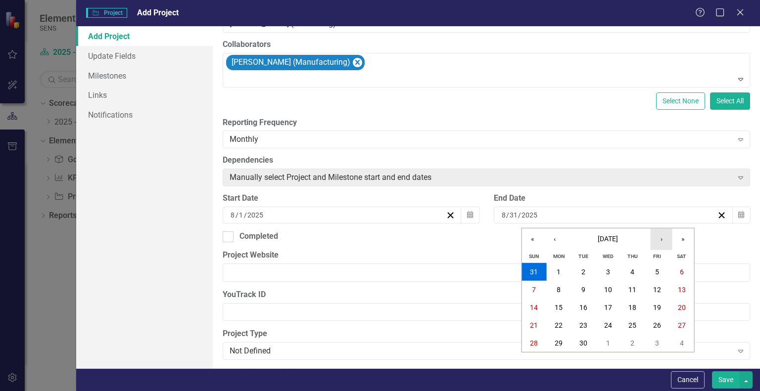
click at [662, 240] on button "›" at bounding box center [661, 239] width 22 height 22
click at [655, 339] on abbr "31" at bounding box center [657, 343] width 8 height 8
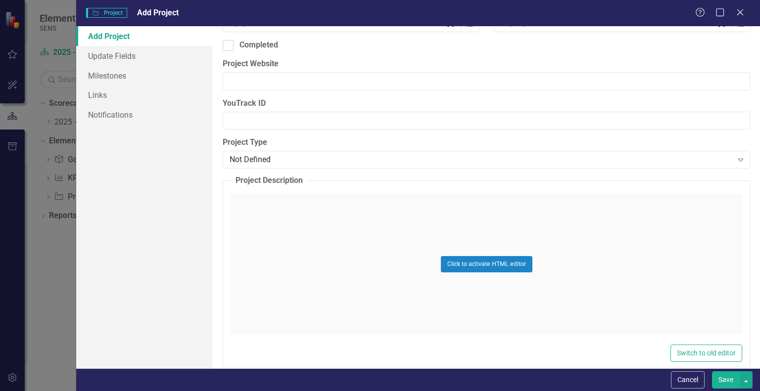
scroll to position [346, 0]
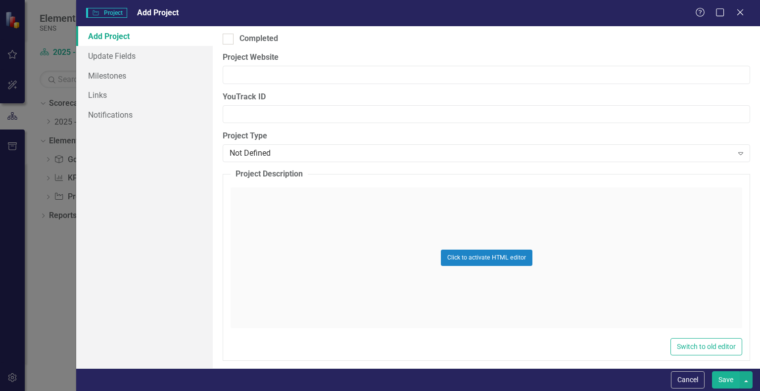
click at [267, 213] on div "Click to activate HTML editor" at bounding box center [485, 257] width 511 height 141
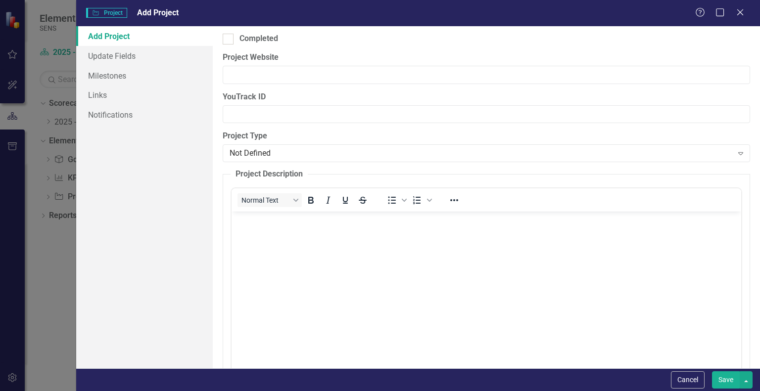
scroll to position [0, 0]
click at [260, 218] on p "Rich Text Area. Press ALT-0 for help." at bounding box center [486, 220] width 504 height 12
